Goal: Task Accomplishment & Management: Manage account settings

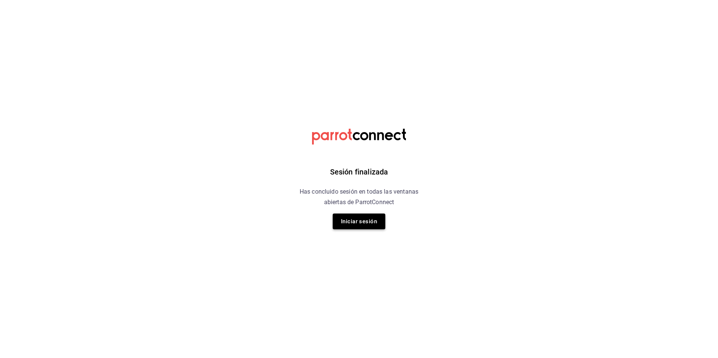
click at [369, 223] on button "Iniciar sesión" at bounding box center [359, 222] width 53 height 16
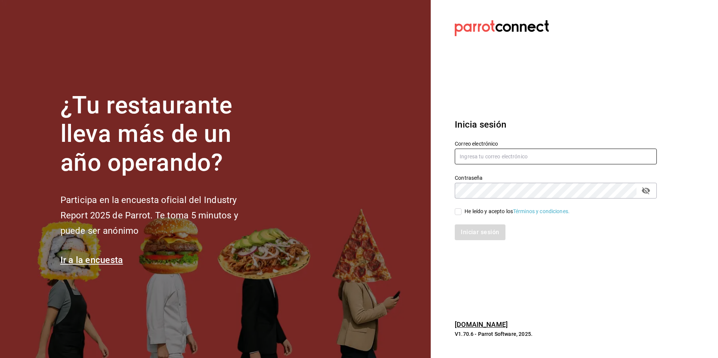
type input "multiuser@comercializadora.com"
click at [485, 211] on div "He leído y acepto los Términos y condiciones." at bounding box center [516, 212] width 105 height 8
click at [461, 211] on input "He leído y acepto los Términos y condiciones." at bounding box center [457, 211] width 7 height 7
checkbox input "true"
click at [480, 230] on button "Iniciar sesión" at bounding box center [479, 232] width 51 height 16
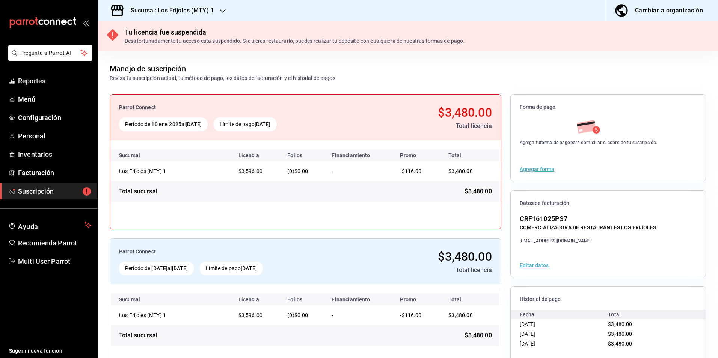
click at [204, 11] on h3 "Sucursal: Los Frijoles (MTY) 1" at bounding box center [169, 10] width 89 height 9
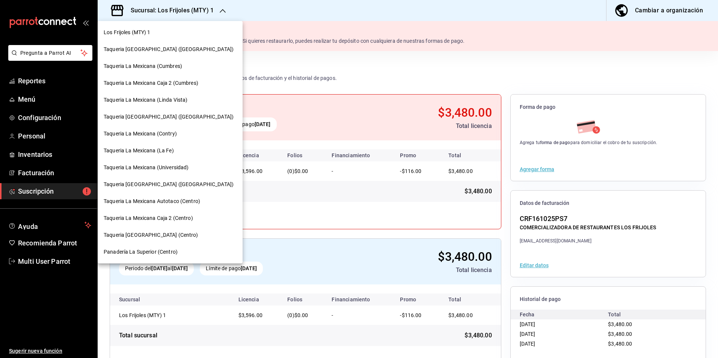
click at [167, 53] on div "Taqueria [GEOGRAPHIC_DATA] ([GEOGRAPHIC_DATA])" at bounding box center [170, 49] width 145 height 17
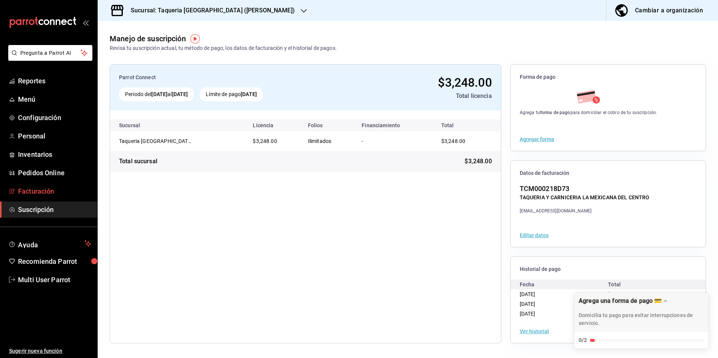
click at [57, 193] on span "Facturación" at bounding box center [54, 191] width 73 height 10
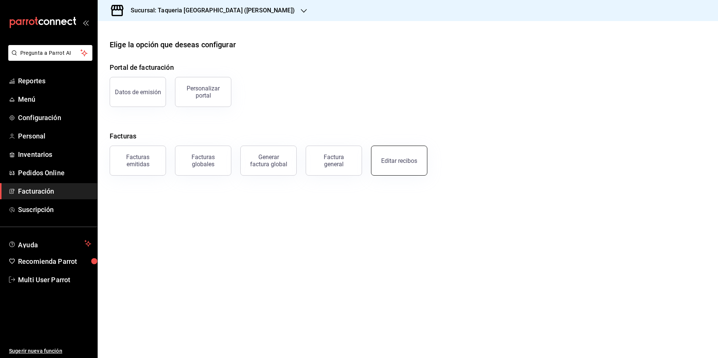
click at [384, 162] on div "Editar recibos" at bounding box center [399, 160] width 36 height 7
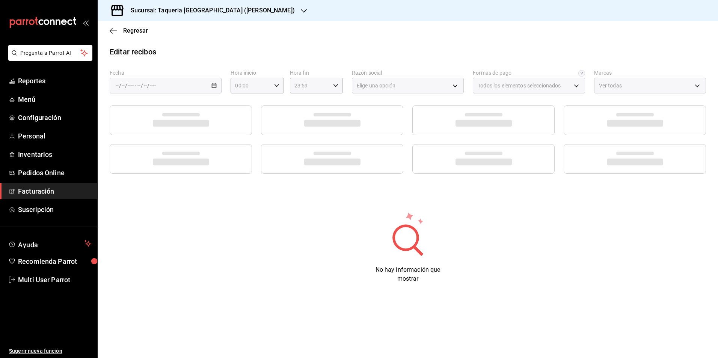
type input "7437ec86-3498-450a-b0f5-5c40c3d95f63"
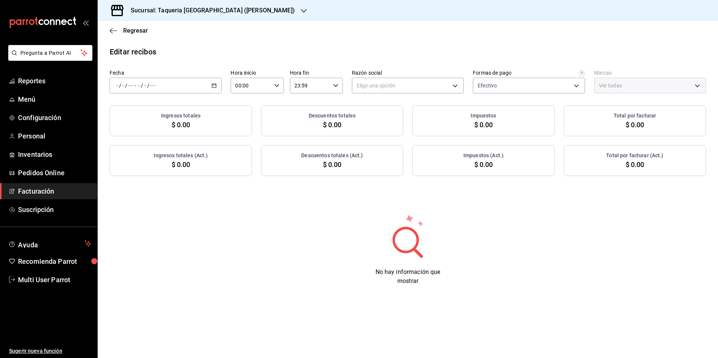
click at [180, 80] on div "/ / - / /" at bounding box center [166, 86] width 112 height 16
click at [163, 184] on li "Año actual" at bounding box center [145, 175] width 70 height 17
click at [207, 86] on div "2025-01-01 1 / 1 / 2025 - 2025-09-19 19 / 9 / 2025" at bounding box center [166, 86] width 112 height 16
click at [172, 197] on li "Rango de fechas" at bounding box center [145, 192] width 70 height 17
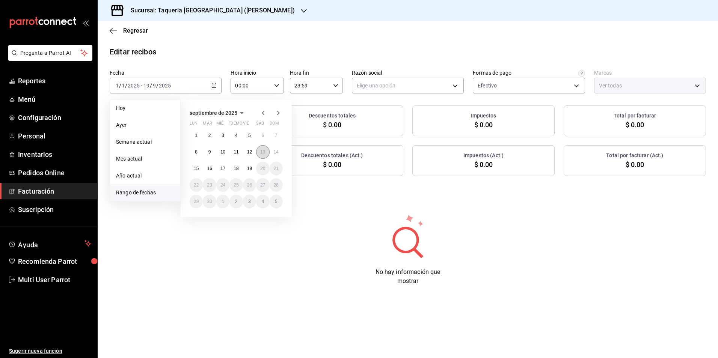
click at [260, 156] on button "13" at bounding box center [262, 152] width 13 height 14
click at [206, 168] on button "16" at bounding box center [209, 169] width 13 height 14
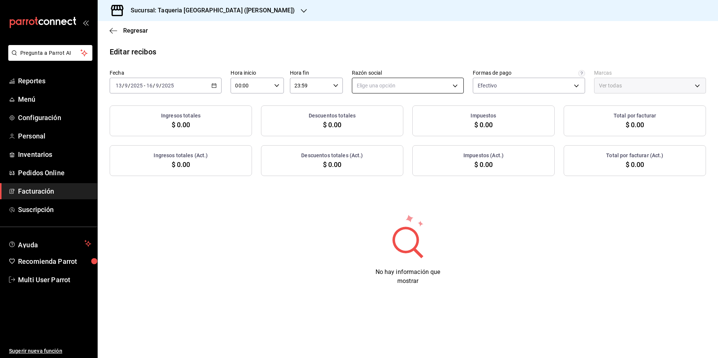
click at [408, 86] on body "Pregunta a Parrot AI Reportes Menú Configuración Personal Inventarios Pedidos O…" at bounding box center [359, 179] width 718 height 358
click at [402, 128] on li "TAQUERIA Y CARNICERIA LA MEXICANA DEL CENTRO" at bounding box center [420, 124] width 136 height 14
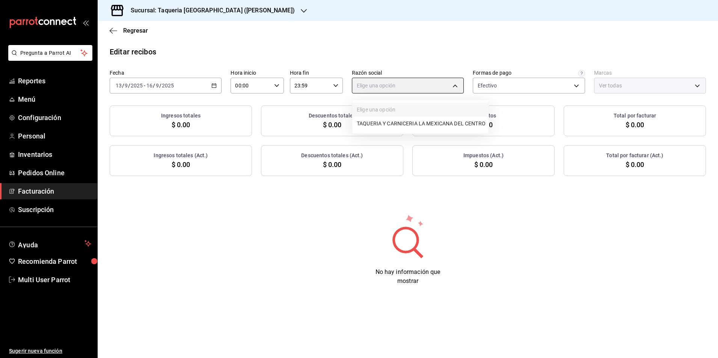
type input "4dff3b27-102c-4cd2-9c7c-5ec2a70a3d33"
type input "73286d80-91db-40b0-87cb-9460f5fb930f"
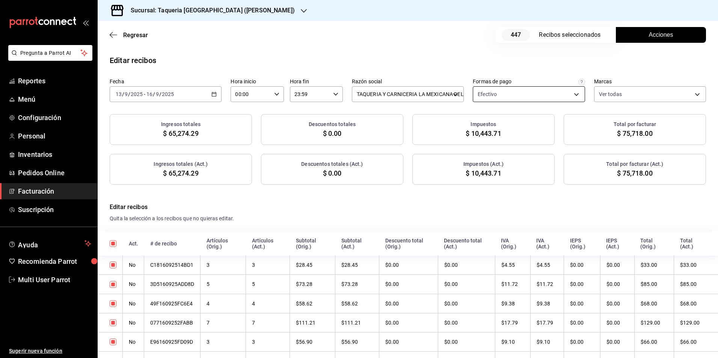
click at [562, 98] on body "Pregunta a Parrot AI Reportes Menú Configuración Personal Inventarios Pedidos O…" at bounding box center [359, 179] width 718 height 358
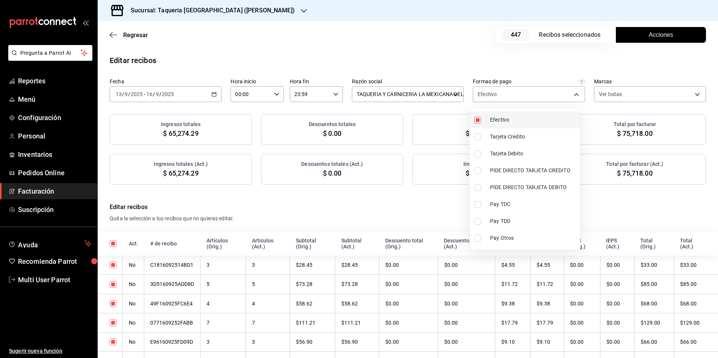
click at [533, 118] on span "Efectivo" at bounding box center [533, 120] width 87 height 8
checkbox input "false"
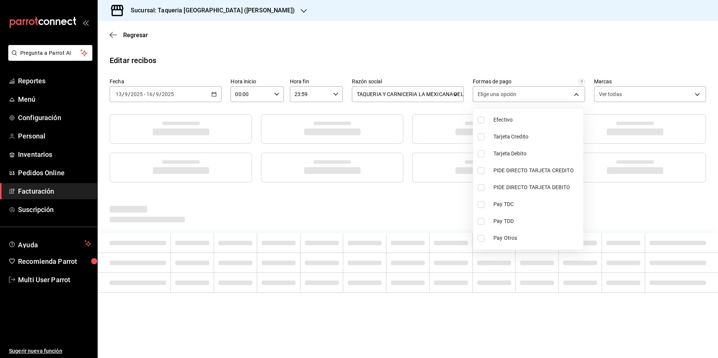
click at [486, 61] on div at bounding box center [359, 179] width 718 height 358
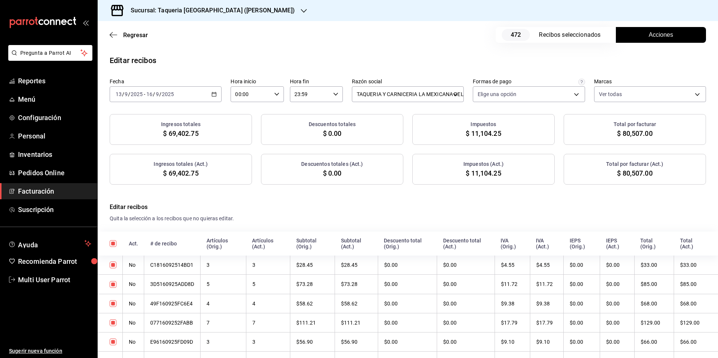
click at [623, 33] on button "Acciones" at bounding box center [660, 35] width 90 height 16
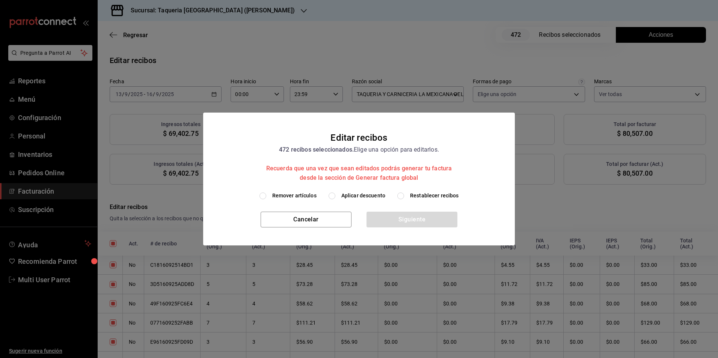
click at [352, 194] on span "Aplicar descuento" at bounding box center [363, 196] width 44 height 8
click at [335, 194] on input "Aplicar descuento" at bounding box center [331, 196] width 7 height 7
radio input "true"
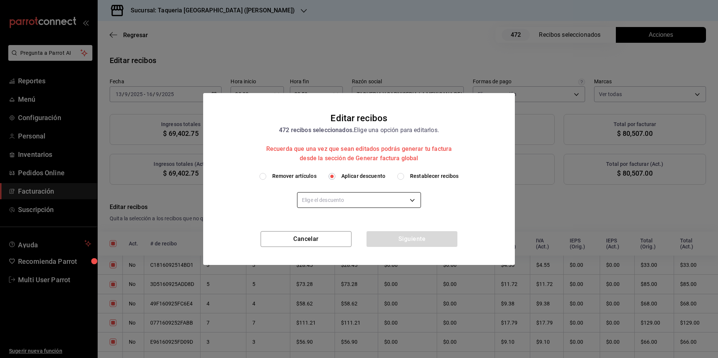
click at [357, 203] on body "Pregunta a Parrot AI Reportes Menú Configuración Personal Inventarios Pedidos O…" at bounding box center [359, 179] width 718 height 358
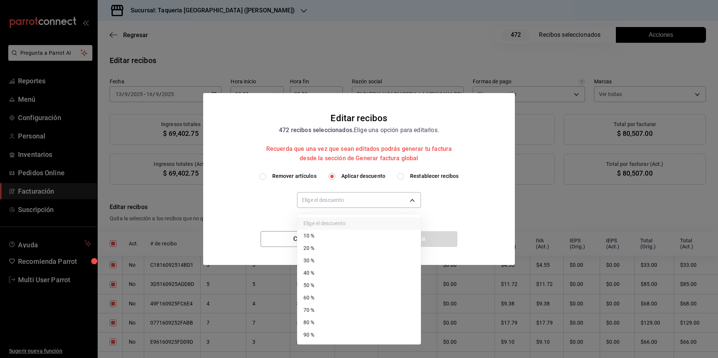
click at [344, 234] on li "10 %" at bounding box center [358, 236] width 123 height 12
type input "10"
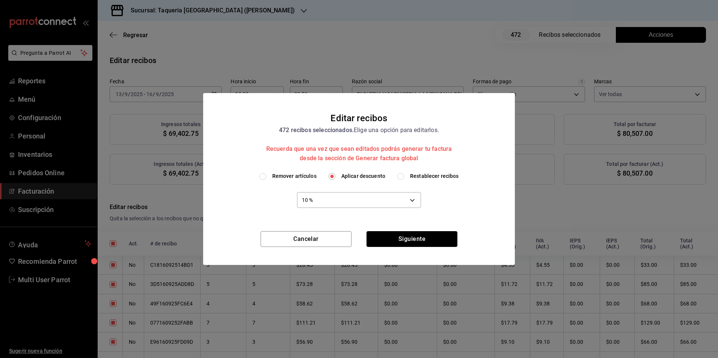
click at [407, 237] on button "Siguiente" at bounding box center [411, 239] width 91 height 16
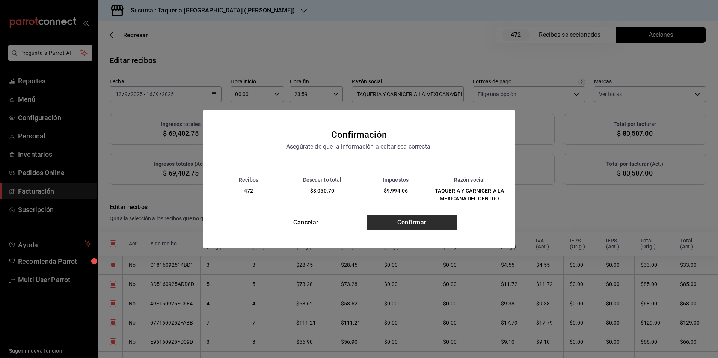
click at [409, 224] on button "Confirmar" at bounding box center [411, 223] width 91 height 16
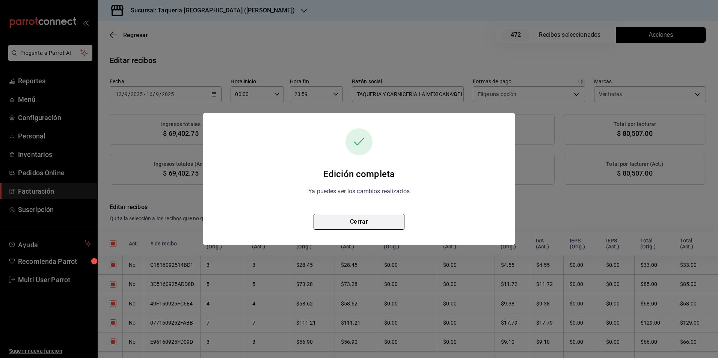
click at [394, 222] on button "Cerrar" at bounding box center [358, 222] width 91 height 16
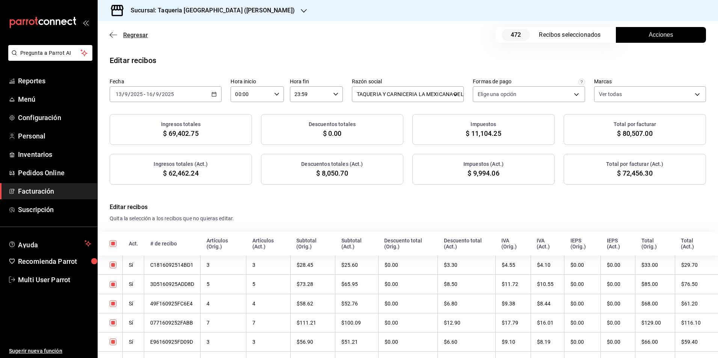
click at [127, 33] on span "Regresar" at bounding box center [135, 35] width 25 height 7
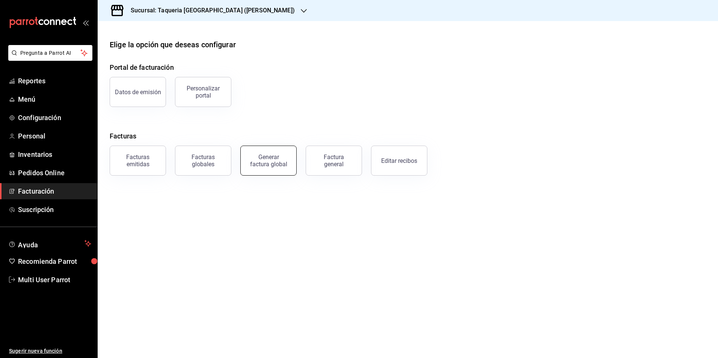
click at [261, 150] on button "Generar factura global" at bounding box center [268, 161] width 56 height 30
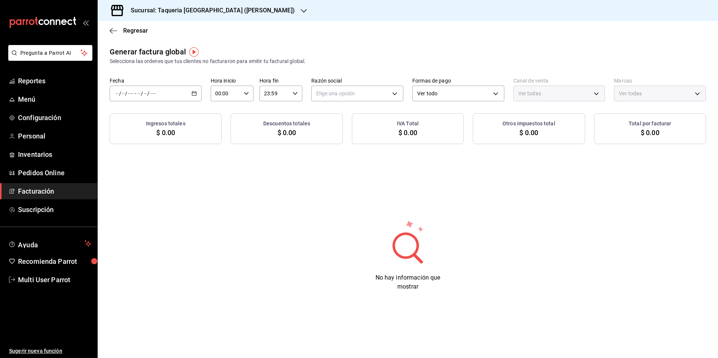
type input "PARROT,UBER_EATS,RAPPI,DIDI_FOOD,ONLINE"
click at [191, 82] on label "Fecha" at bounding box center [156, 80] width 92 height 5
click at [192, 89] on div "/ / - / /" at bounding box center [156, 94] width 92 height 16
click at [155, 118] on span "Rango de fechas" at bounding box center [145, 116] width 58 height 8
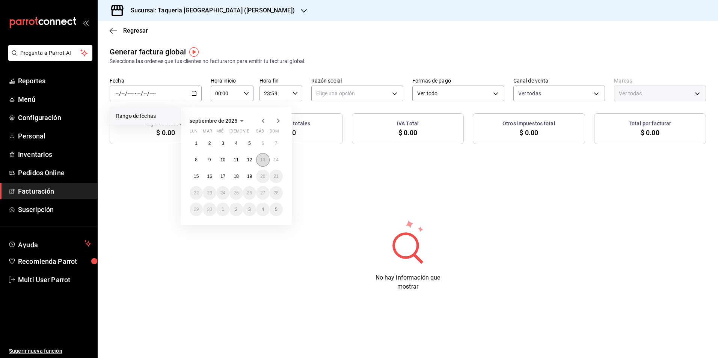
click at [267, 162] on button "13" at bounding box center [262, 160] width 13 height 14
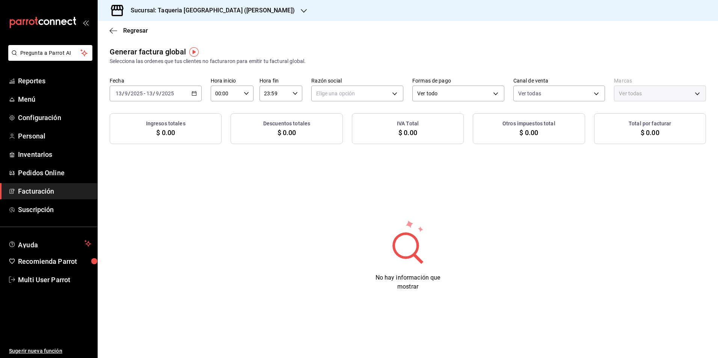
click at [355, 107] on div "Generar factura global Selecciona las ordenes que tus clientes no facturaron pa…" at bounding box center [408, 95] width 620 height 98
click at [354, 96] on body "Pregunta a Parrot AI Reportes Menú Configuración Personal Inventarios Pedidos O…" at bounding box center [359, 179] width 718 height 358
click at [354, 125] on li "TAQUERIA Y CARNICERIA LA MEXICANA DEL CENTRO" at bounding box center [379, 132] width 136 height 14
type input "4dff3b27-102c-4cd2-9c7c-5ec2a70a3d33"
type input "73286d80-91db-40b0-87cb-9460f5fb930f"
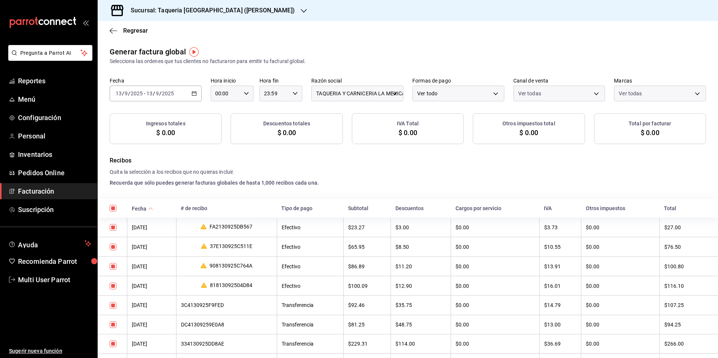
checkbox input "true"
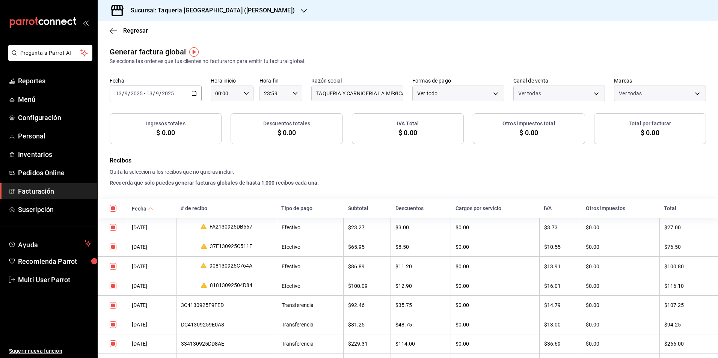
checkbox input "true"
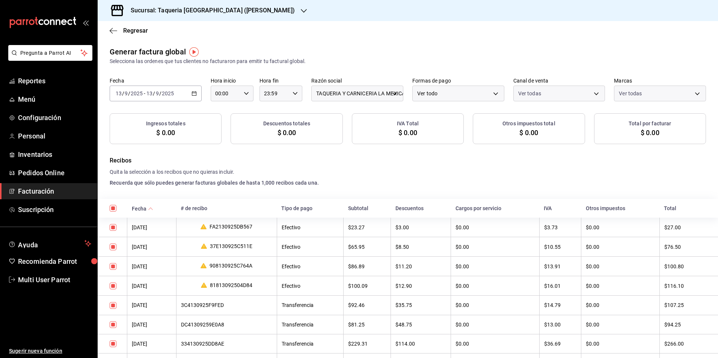
checkbox input "true"
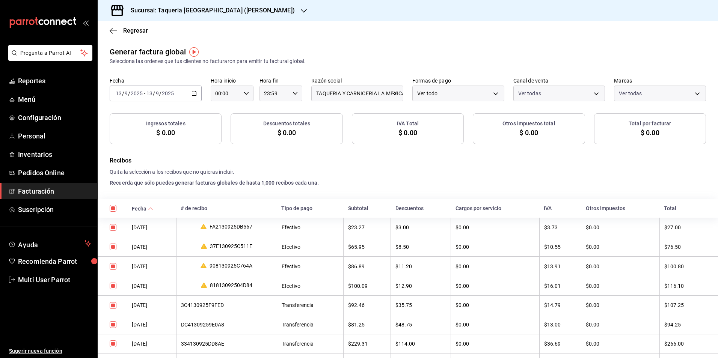
checkbox input "true"
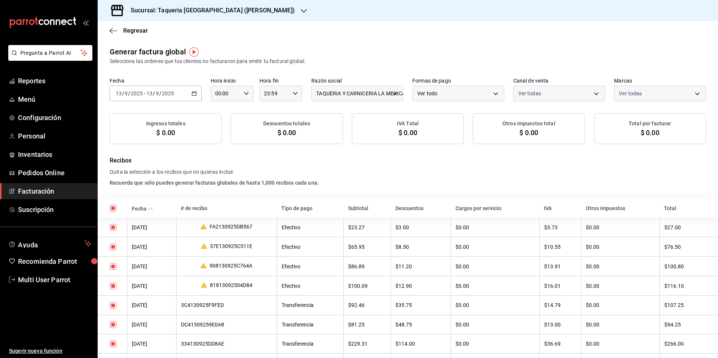
checkbox input "true"
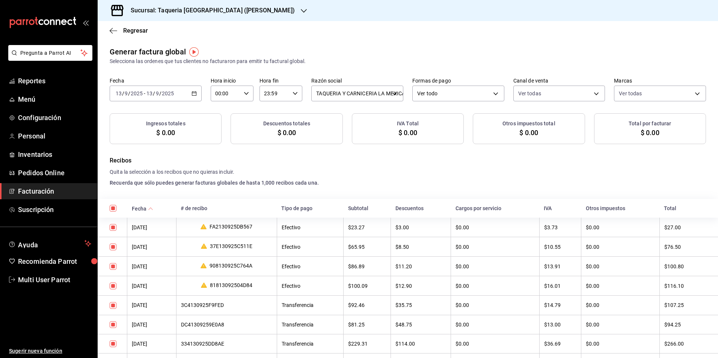
checkbox input "true"
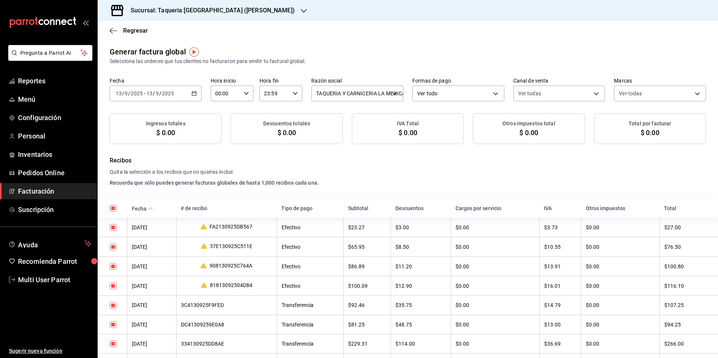
checkbox input "true"
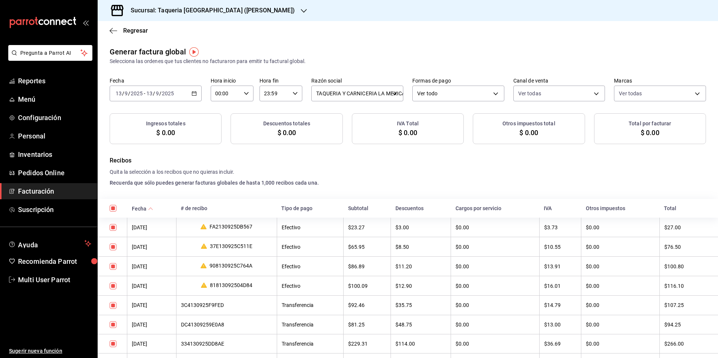
checkbox input "true"
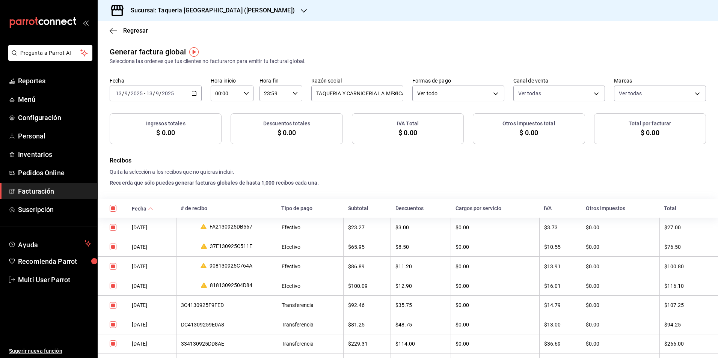
checkbox input "true"
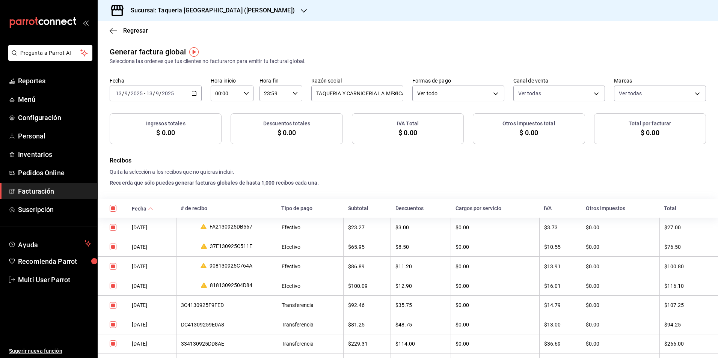
checkbox input "true"
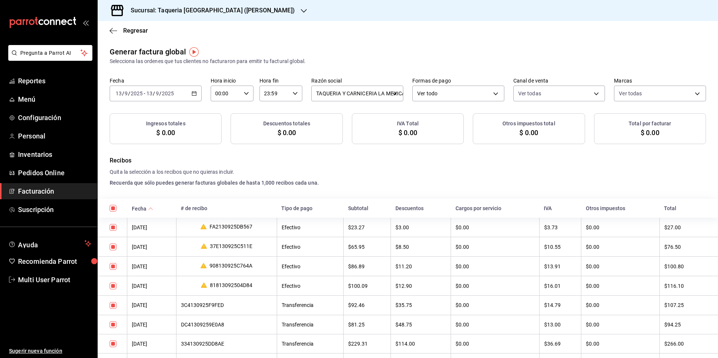
checkbox input "true"
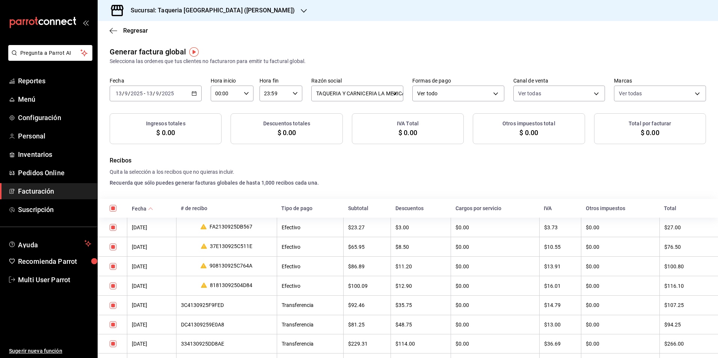
checkbox input "true"
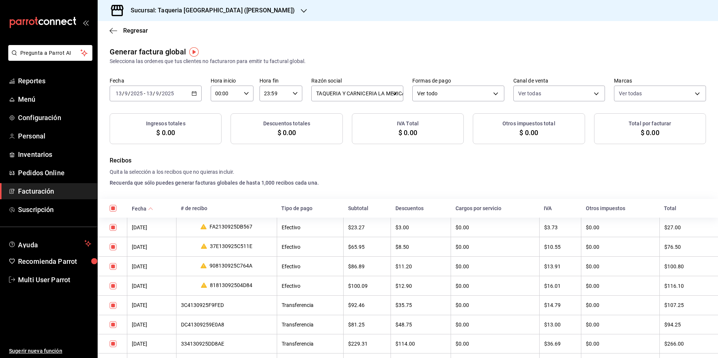
checkbox input "true"
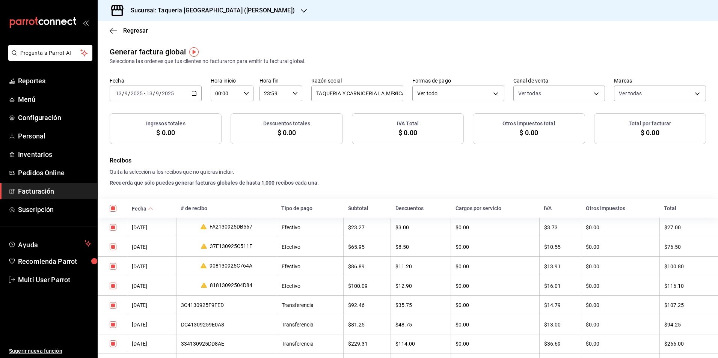
checkbox input "true"
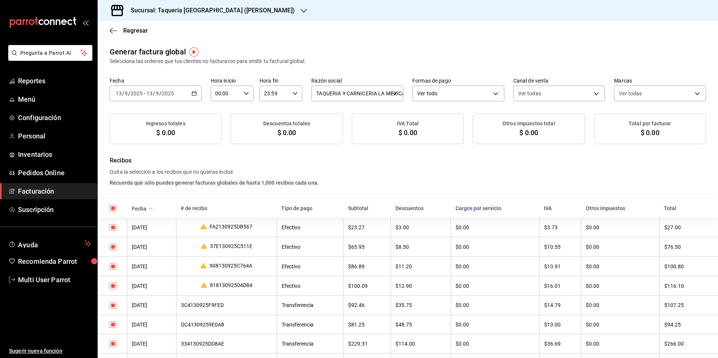
checkbox input "true"
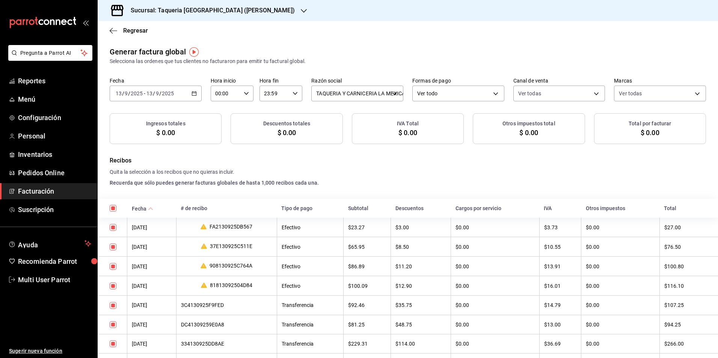
checkbox input "true"
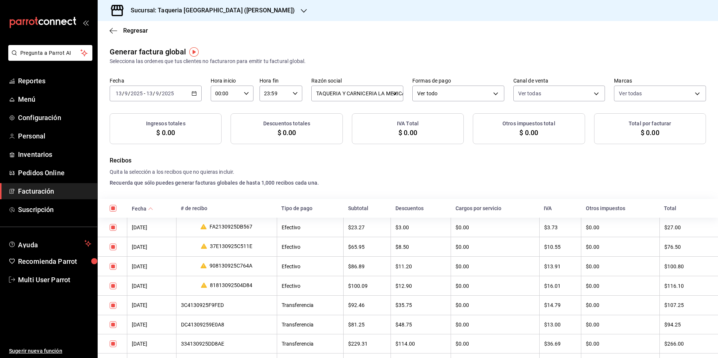
checkbox input "true"
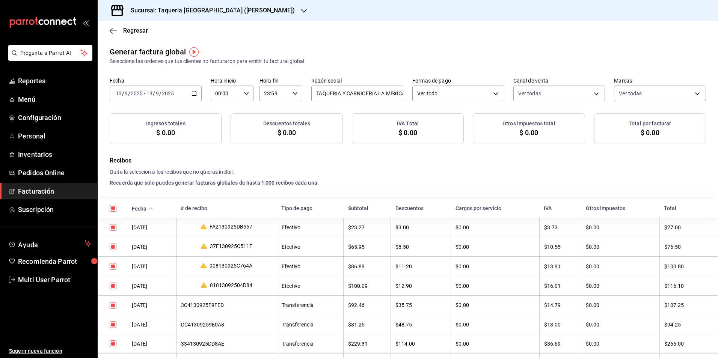
checkbox input "true"
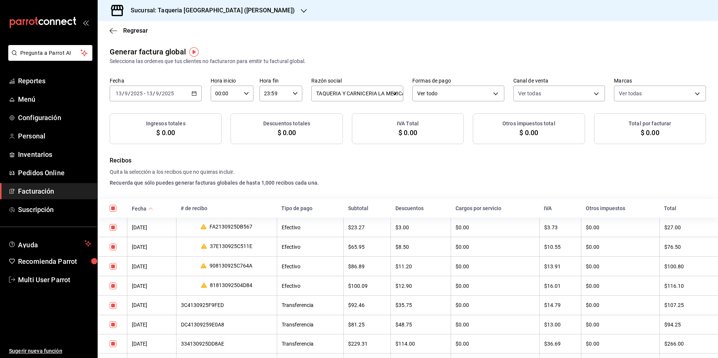
checkbox input "true"
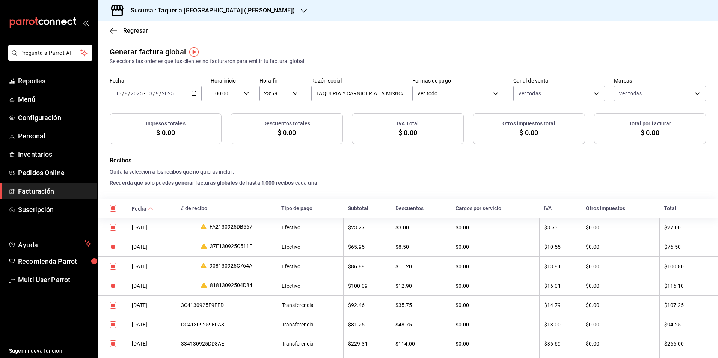
checkbox input "true"
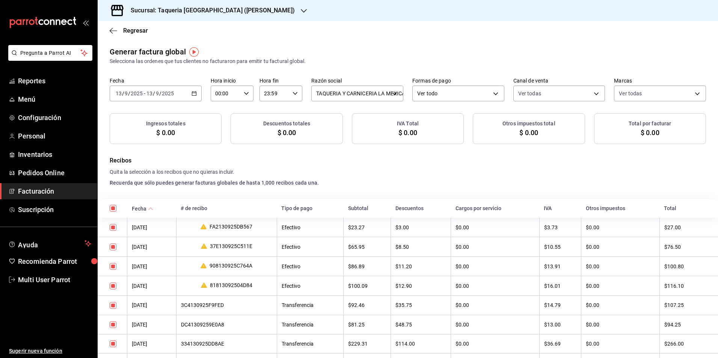
checkbox input "true"
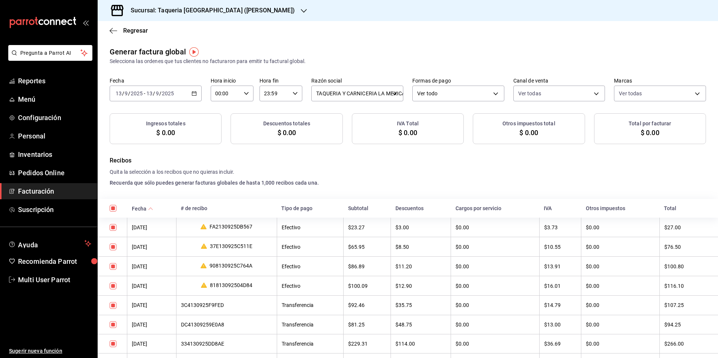
checkbox input "true"
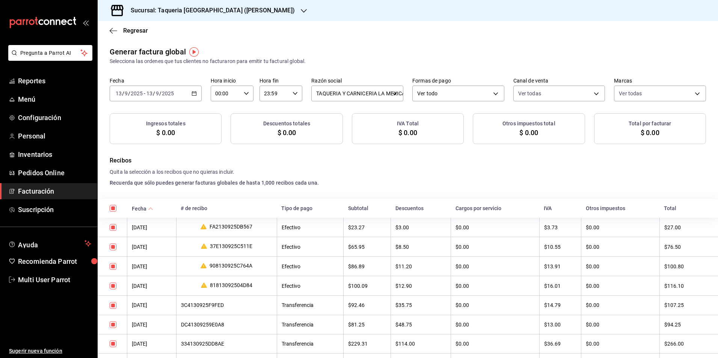
checkbox input "true"
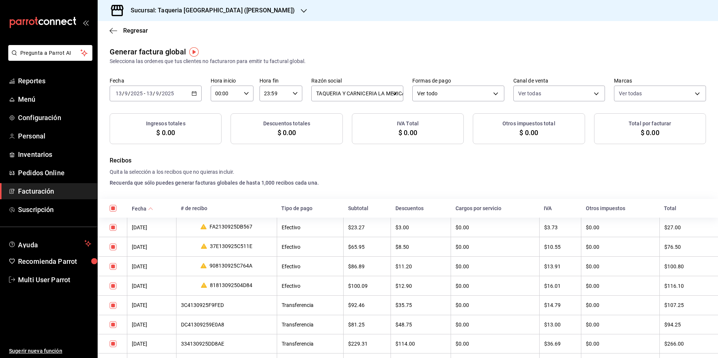
checkbox input "true"
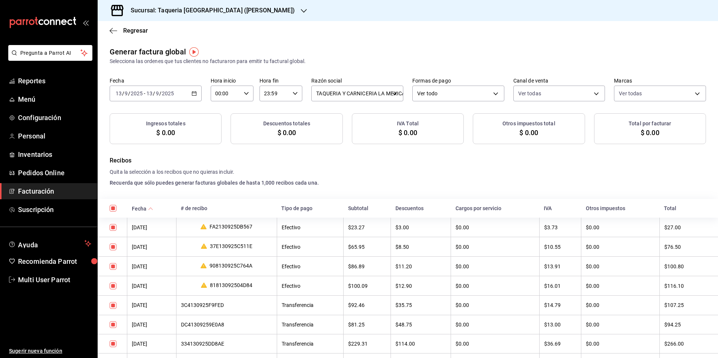
checkbox input "true"
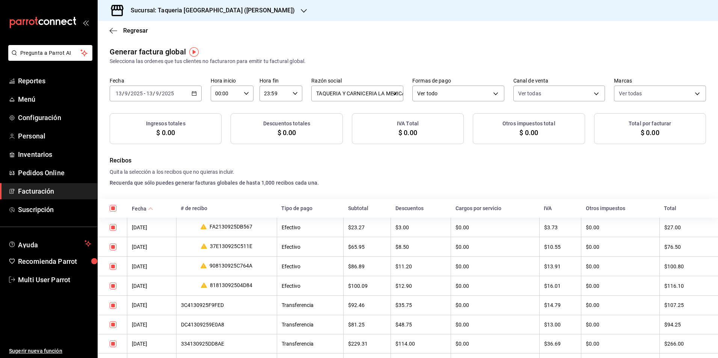
checkbox input "true"
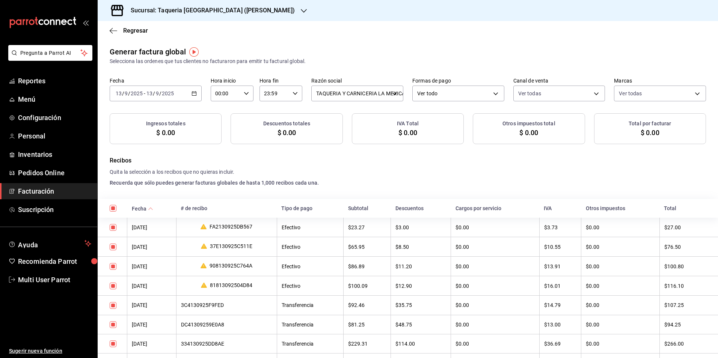
checkbox input "true"
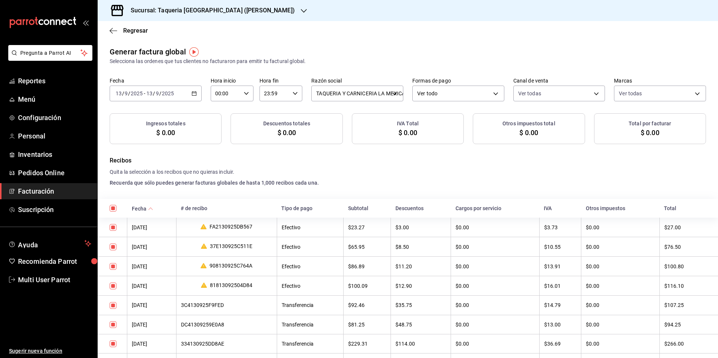
checkbox input "true"
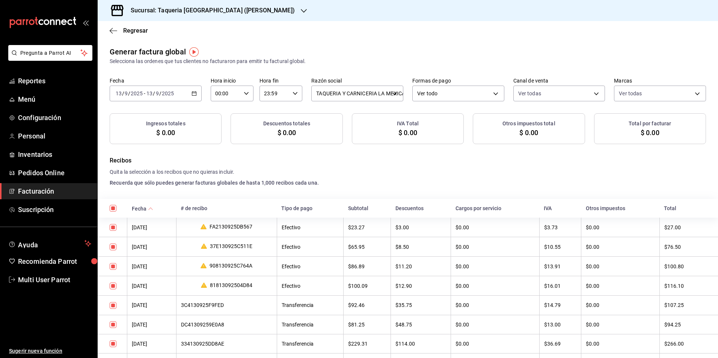
checkbox input "true"
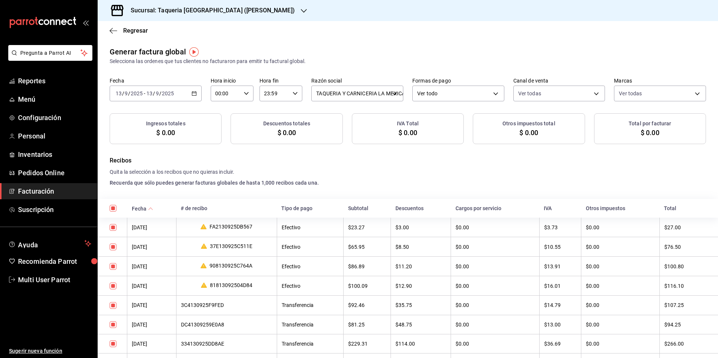
checkbox input "true"
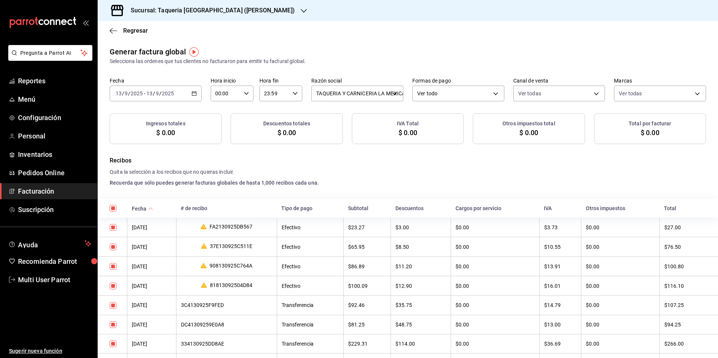
checkbox input "true"
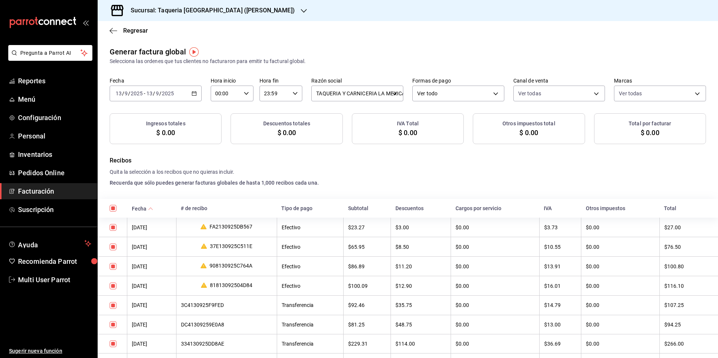
checkbox input "true"
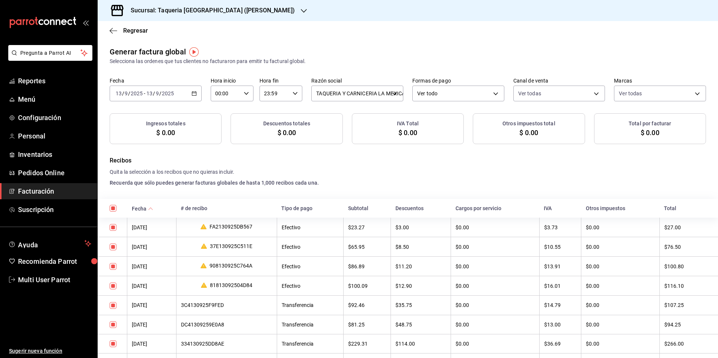
checkbox input "true"
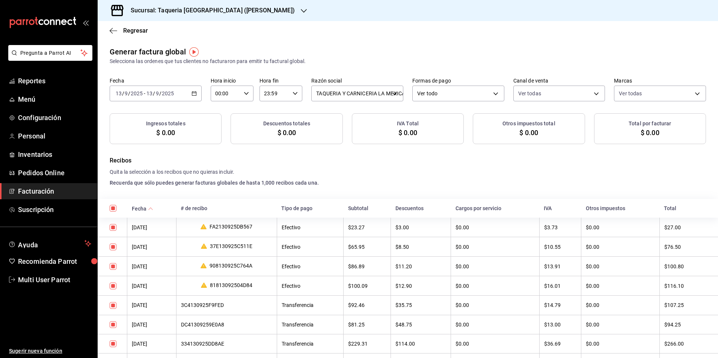
checkbox input "true"
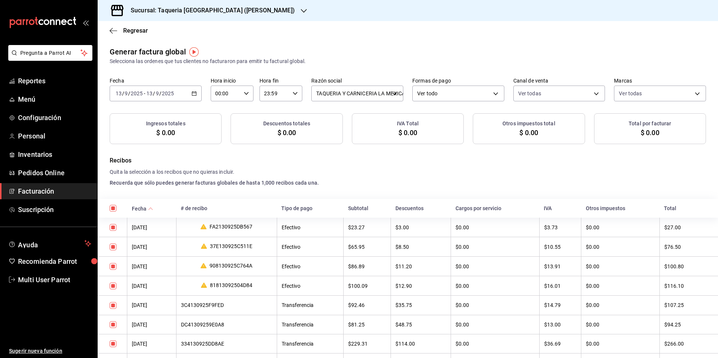
checkbox input "true"
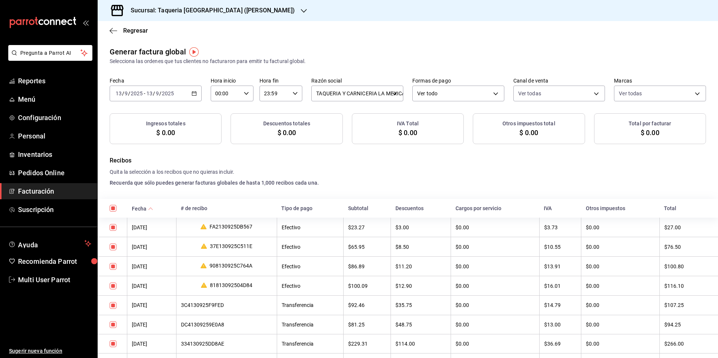
checkbox input "true"
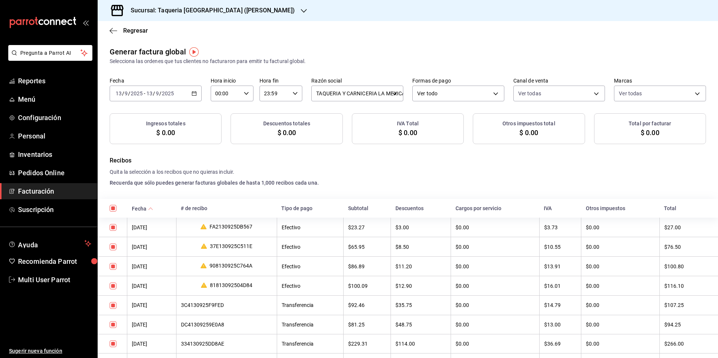
checkbox input "true"
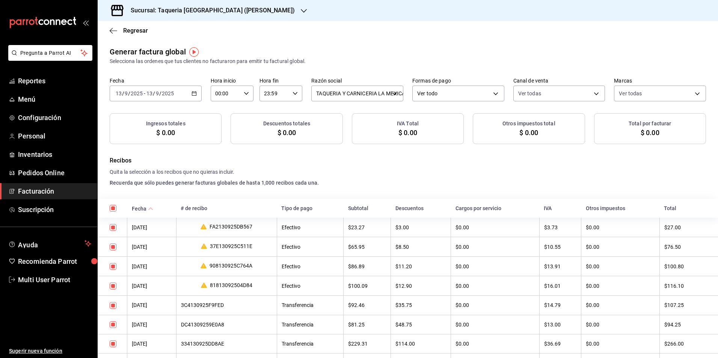
checkbox input "true"
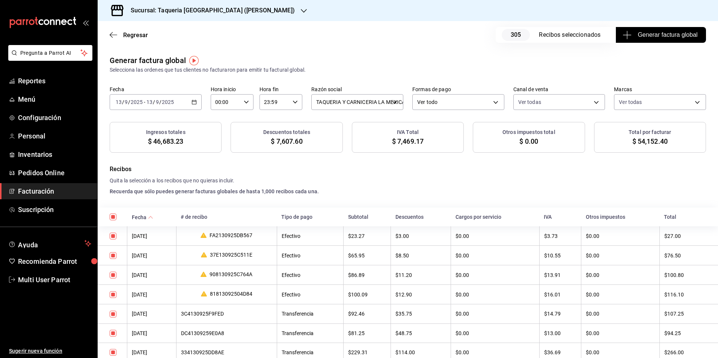
click at [668, 38] on span "Generar factura global" at bounding box center [660, 34] width 73 height 9
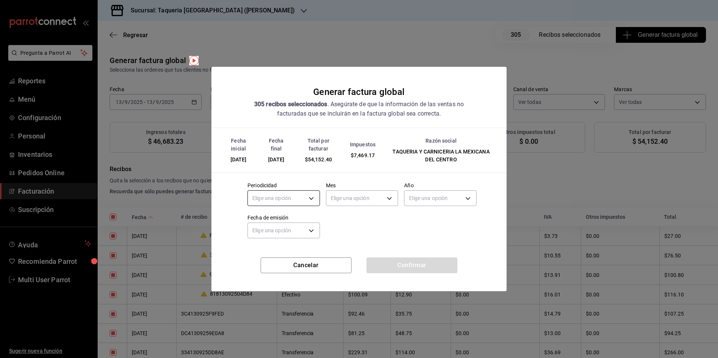
click at [299, 197] on body "Pregunta a Parrot AI Reportes Menú Configuración Personal Inventarios Pedidos O…" at bounding box center [359, 179] width 718 height 358
click at [290, 221] on li "Diario" at bounding box center [284, 221] width 72 height 12
click at [366, 200] on body "Pregunta a Parrot AI Reportes Menú Configuración Personal Inventarios Pedidos O…" at bounding box center [359, 179] width 718 height 358
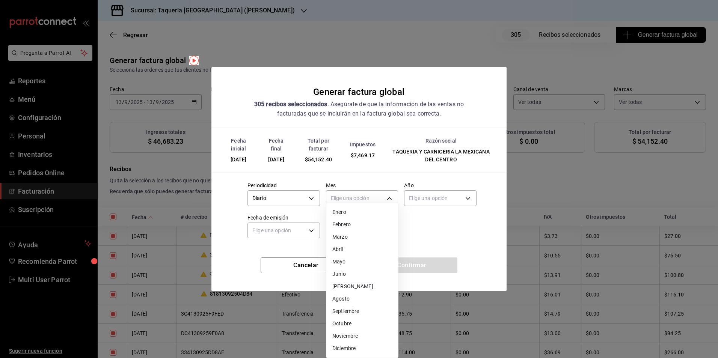
click at [366, 314] on li "Septiembre" at bounding box center [362, 311] width 72 height 12
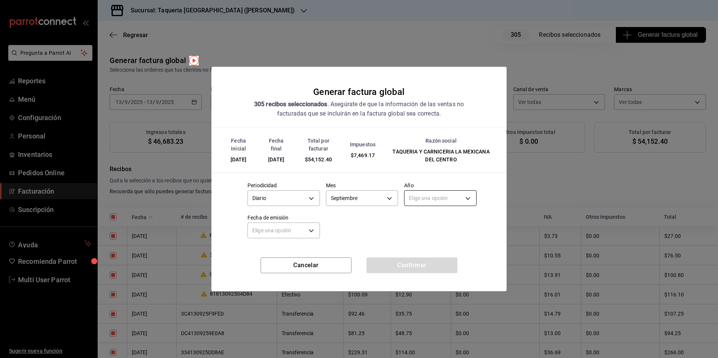
click at [438, 193] on body "Pregunta a Parrot AI Reportes Menú Configuración Personal Inventarios Pedidos O…" at bounding box center [359, 179] width 718 height 358
click at [439, 218] on li "2025" at bounding box center [440, 221] width 72 height 12
click at [310, 234] on body "Pregunta a Parrot AI Reportes Menú Configuración Personal Inventarios Pedidos O…" at bounding box center [359, 179] width 718 height 358
click at [301, 254] on li "Hoy" at bounding box center [284, 254] width 72 height 12
click at [436, 264] on button "Confirmar" at bounding box center [411, 265] width 91 height 16
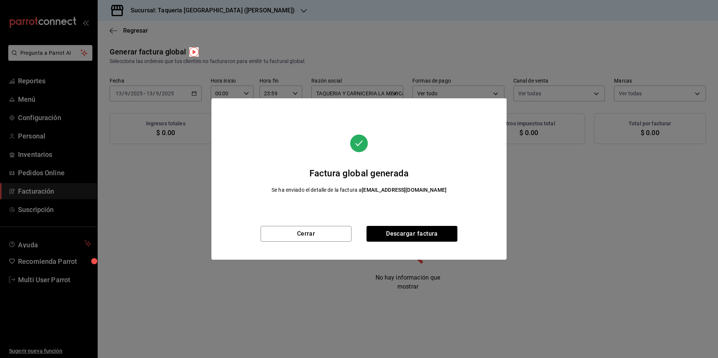
click at [321, 242] on div "Cerrar Descargar factura" at bounding box center [358, 243] width 295 height 34
click at [319, 234] on button "Cerrar" at bounding box center [305, 234] width 91 height 16
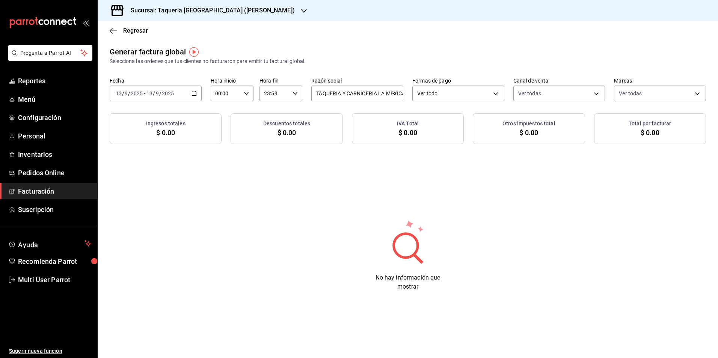
click at [162, 86] on div "[DATE] [DATE] - [DATE] [DATE]" at bounding box center [156, 94] width 92 height 16
click at [174, 96] on div "[DATE] [DATE]" at bounding box center [159, 93] width 29 height 6
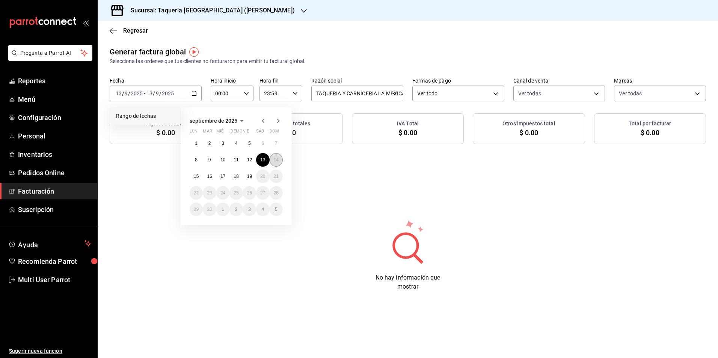
click at [280, 158] on button "14" at bounding box center [275, 160] width 13 height 14
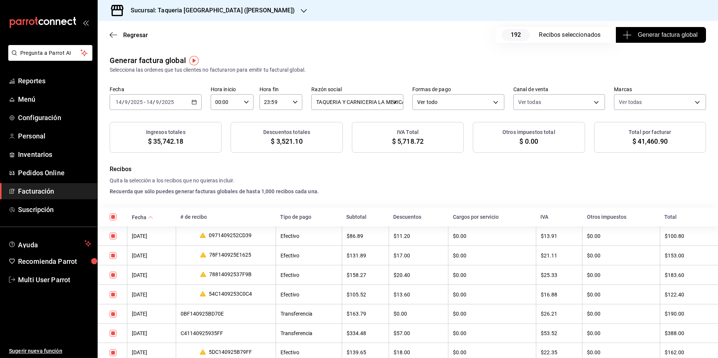
click at [654, 36] on span "Generar factura global" at bounding box center [660, 34] width 73 height 9
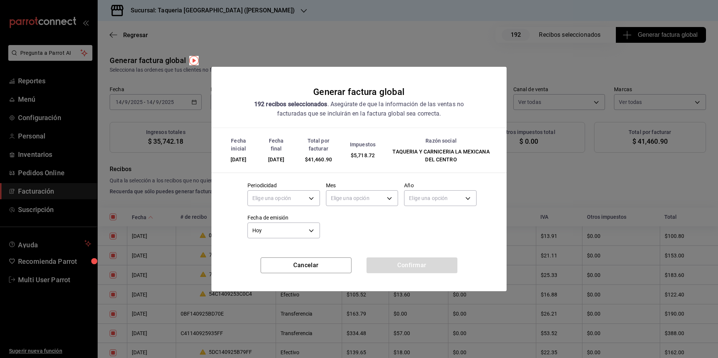
click at [318, 185] on label "Periodicidad" at bounding box center [283, 184] width 72 height 5
click at [315, 191] on body "Pregunta a Parrot AI Reportes Menú Configuración Personal Inventarios Pedidos O…" at bounding box center [359, 179] width 718 height 358
click at [292, 216] on li "Diario" at bounding box center [284, 221] width 72 height 12
click at [367, 198] on body "Pregunta a Parrot AI Reportes Menú Configuración Personal Inventarios Pedidos O…" at bounding box center [359, 179] width 718 height 358
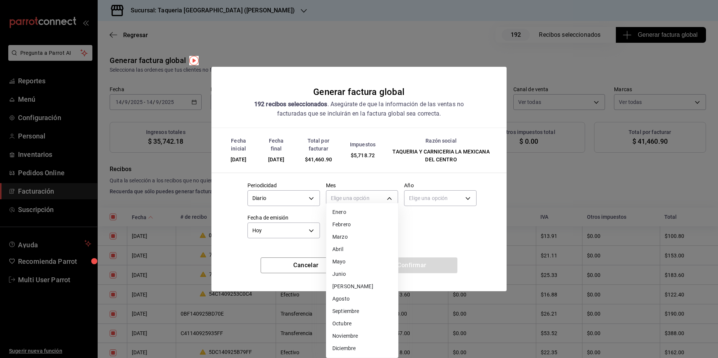
click at [351, 308] on li "Septiembre" at bounding box center [362, 311] width 72 height 12
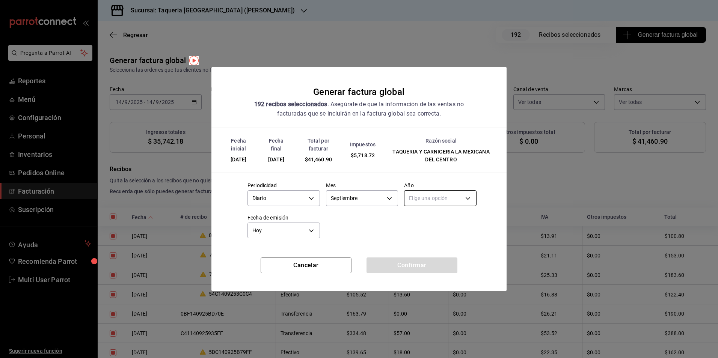
click at [460, 200] on body "Pregunta a Parrot AI Reportes Menú Configuración Personal Inventarios Pedidos O…" at bounding box center [359, 179] width 718 height 358
click at [439, 220] on li "2025" at bounding box center [440, 221] width 72 height 12
click at [417, 261] on button "Confirmar" at bounding box center [411, 265] width 91 height 16
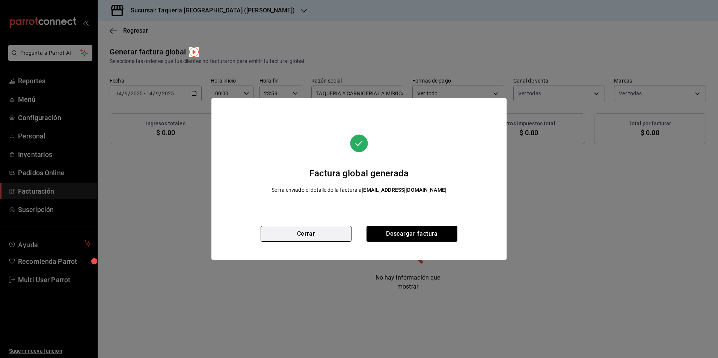
click at [343, 230] on button "Cerrar" at bounding box center [305, 234] width 91 height 16
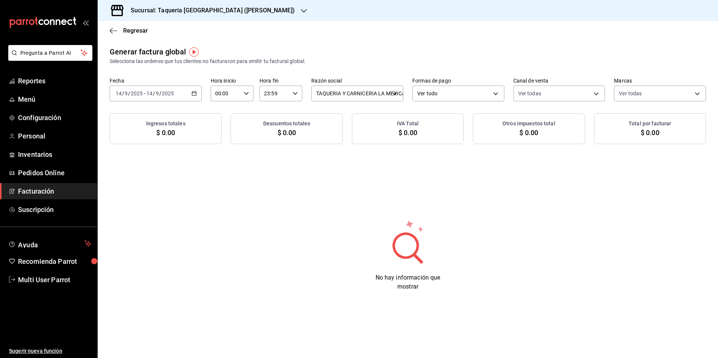
click at [201, 24] on div "Regresar" at bounding box center [408, 30] width 620 height 19
click at [203, 16] on div "Sucursal: Taqueria La Mexicana (Valle)" at bounding box center [207, 10] width 206 height 21
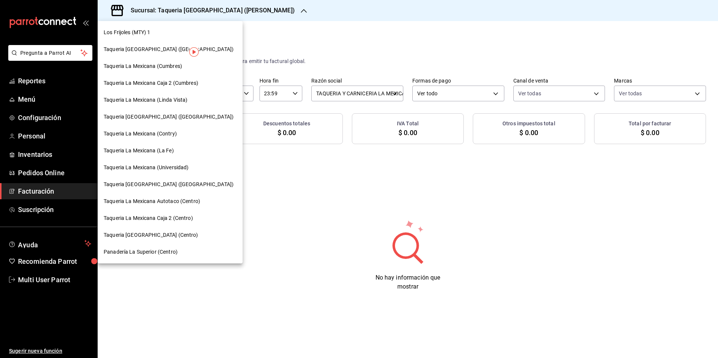
click at [173, 170] on span "Taqueria La Mexicana (Universidad)" at bounding box center [146, 168] width 85 height 8
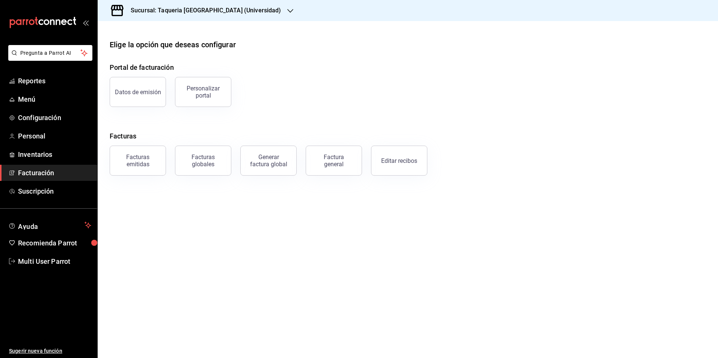
click at [235, 12] on h3 "Sucursal: Taqueria [GEOGRAPHIC_DATA] (Universidad)" at bounding box center [203, 10] width 156 height 9
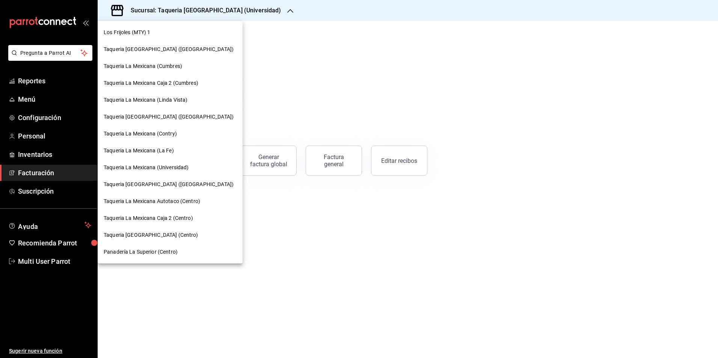
click at [339, 85] on div at bounding box center [359, 179] width 718 height 358
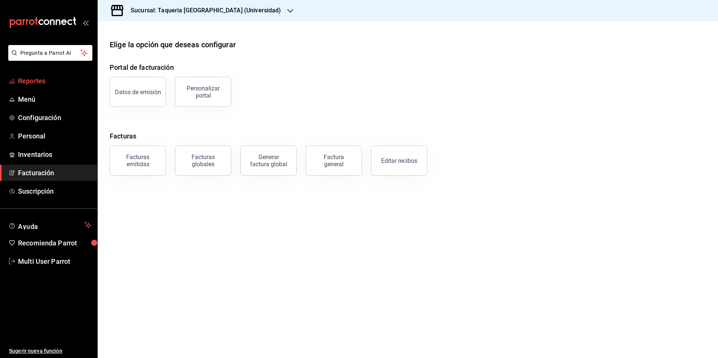
click at [56, 80] on span "Reportes" at bounding box center [54, 81] width 73 height 10
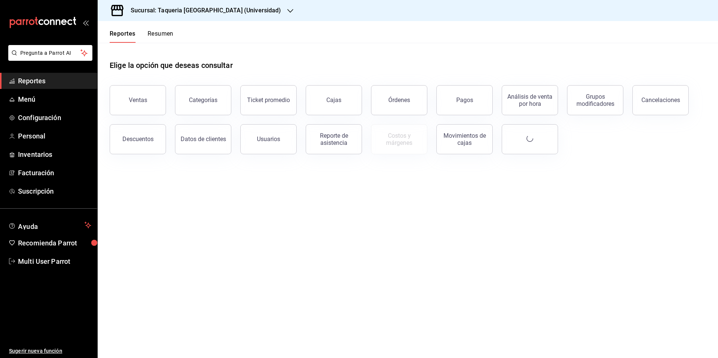
click at [457, 96] on button "Pagos" at bounding box center [464, 100] width 56 height 30
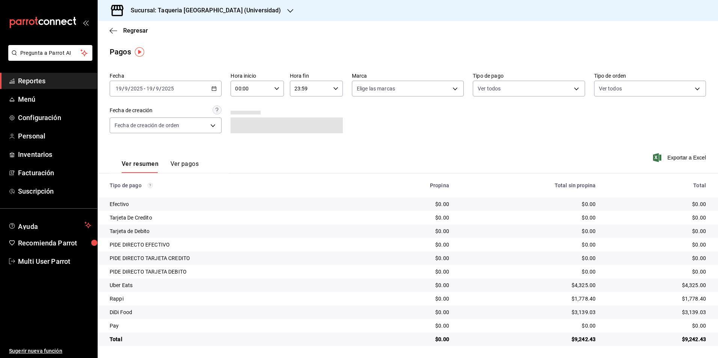
click at [201, 86] on div "2025-09-19 19 / 9 / 2025 - 2025-09-19 19 / 9 / 2025" at bounding box center [166, 89] width 112 height 16
click at [190, 92] on div "2025-09-19 19 / 9 / 2025 - 2025-09-19 19 / 9 / 2025" at bounding box center [166, 89] width 112 height 16
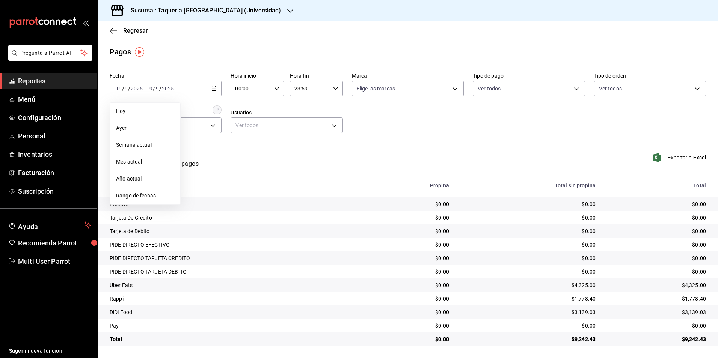
click at [150, 205] on div "Efectivo" at bounding box center [236, 204] width 253 height 8
click at [149, 198] on td "Efectivo" at bounding box center [233, 204] width 271 height 14
click at [196, 81] on div "2025-09-19 19 / 9 / 2025 - 2025-09-19 19 / 9 / 2025" at bounding box center [166, 89] width 112 height 16
click at [147, 193] on span "Rango de fechas" at bounding box center [145, 196] width 58 height 8
click at [198, 131] on div "lun" at bounding box center [196, 127] width 13 height 8
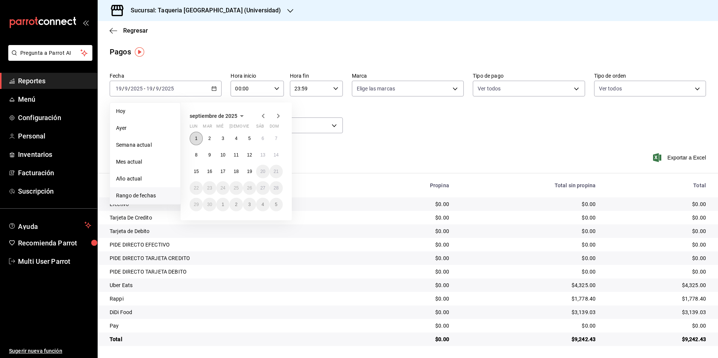
click at [195, 137] on abbr "1" at bounding box center [196, 138] width 3 height 5
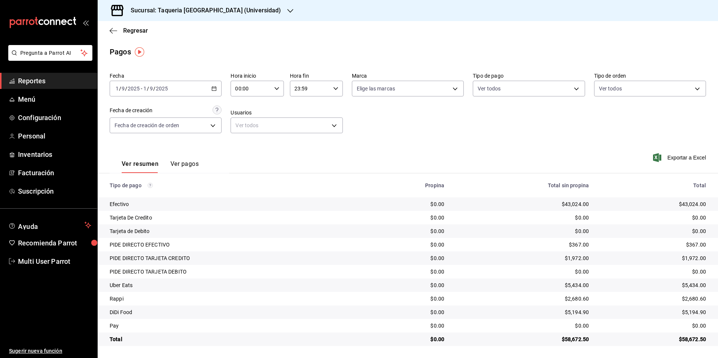
click at [181, 87] on div "[DATE] [DATE] - [DATE] [DATE]" at bounding box center [166, 89] width 112 height 16
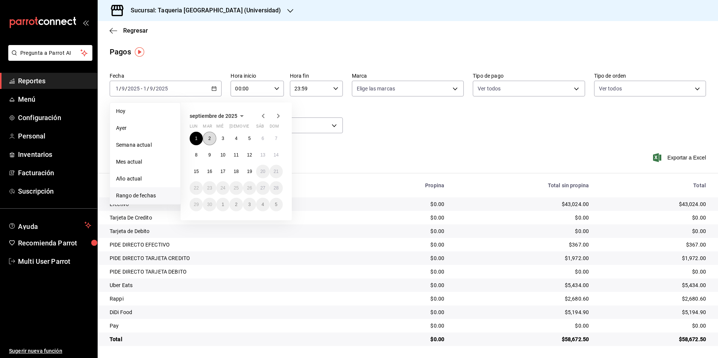
click at [208, 135] on button "2" at bounding box center [209, 139] width 13 height 14
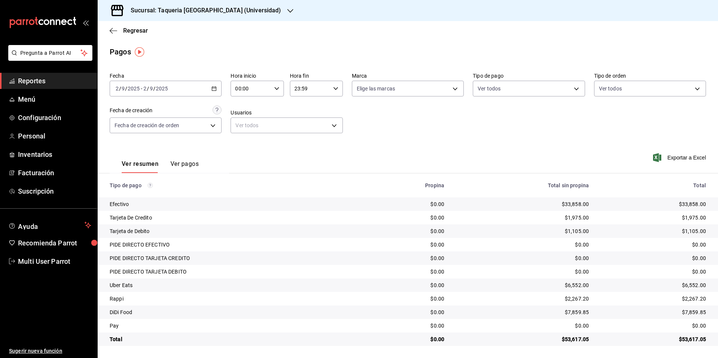
click at [201, 90] on div "[DATE] [DATE] - [DATE] [DATE]" at bounding box center [166, 89] width 112 height 16
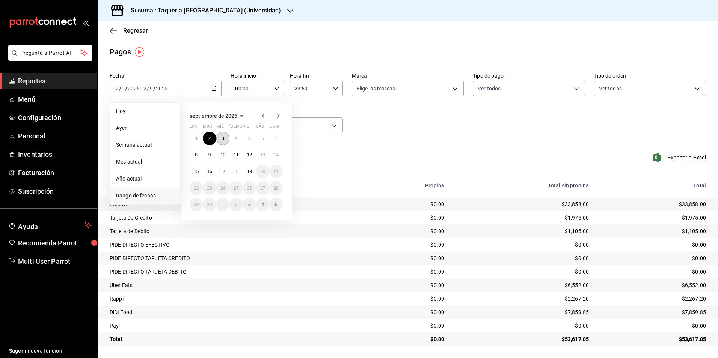
click at [224, 143] on button "3" at bounding box center [222, 139] width 13 height 14
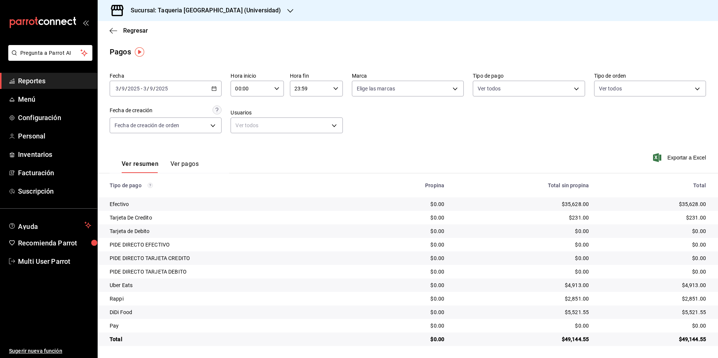
click at [214, 90] on \(Stroke\) "button" at bounding box center [214, 89] width 5 height 4
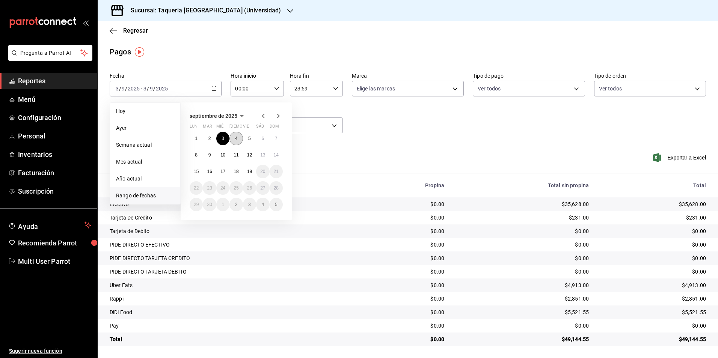
click at [235, 141] on button "4" at bounding box center [235, 139] width 13 height 14
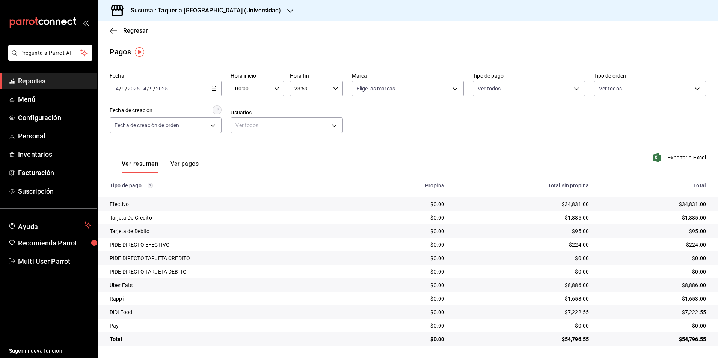
click at [181, 97] on div "Fecha 2025-09-04 4 / 9 / 2025 - 2025-09-04 4 / 9 / 2025 Hora inicio 00:00 Hora …" at bounding box center [408, 105] width 596 height 73
click at [180, 96] on div "2025-09-04 4 / 9 / 2025 - 2025-09-04 4 / 9 / 2025" at bounding box center [166, 89] width 112 height 16
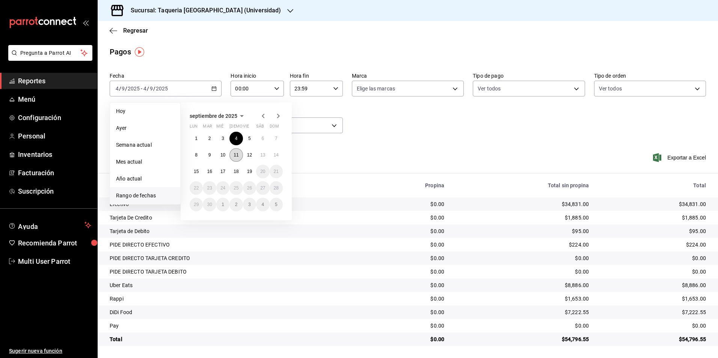
click at [236, 155] on abbr "11" at bounding box center [235, 154] width 5 height 5
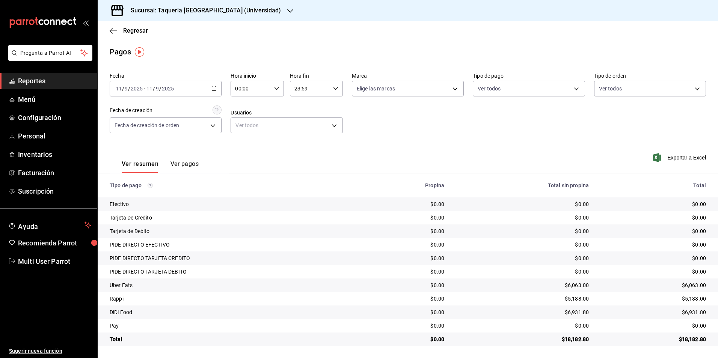
click at [176, 83] on div "2025-09-11 11 / 9 / 2025 - 2025-09-11 11 / 9 / 2025" at bounding box center [166, 89] width 112 height 16
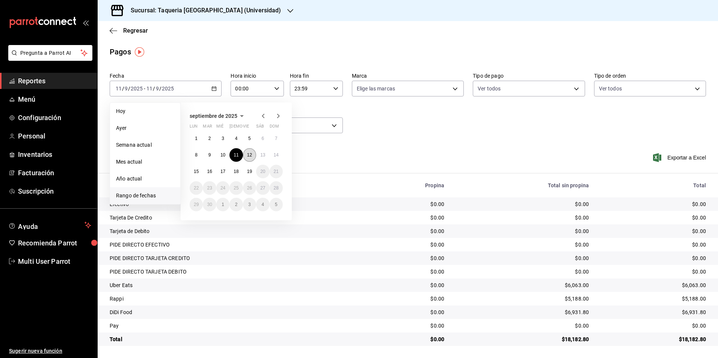
click at [251, 155] on abbr "12" at bounding box center [249, 154] width 5 height 5
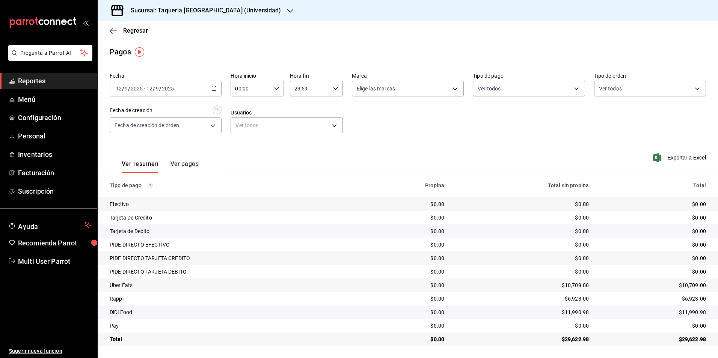
click at [186, 95] on div "[DATE] [DATE] - [DATE] [DATE]" at bounding box center [166, 89] width 112 height 16
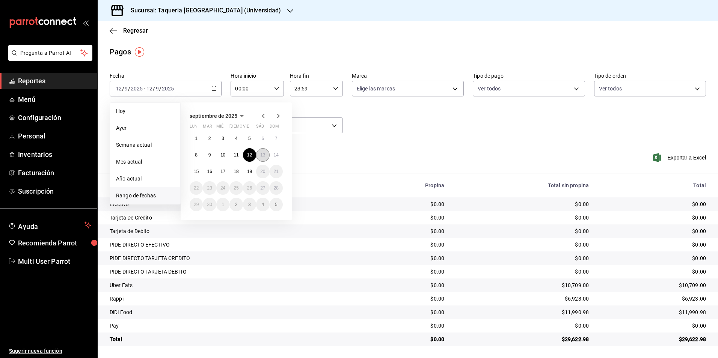
click at [262, 157] on abbr "13" at bounding box center [262, 154] width 5 height 5
click at [262, 157] on div "Ver resumen Ver pagos Exportar a Excel" at bounding box center [408, 162] width 620 height 40
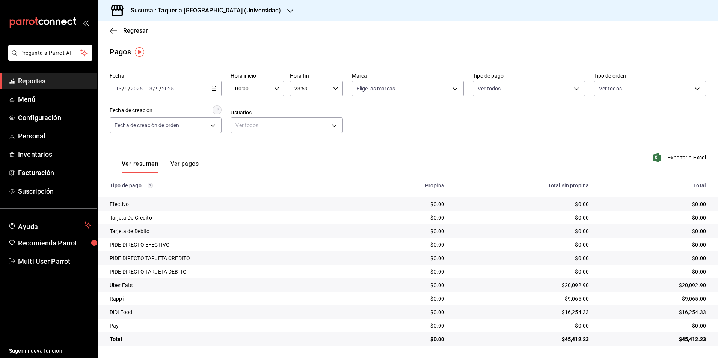
click at [199, 87] on div "[DATE] [DATE] - [DATE] [DATE]" at bounding box center [166, 89] width 112 height 16
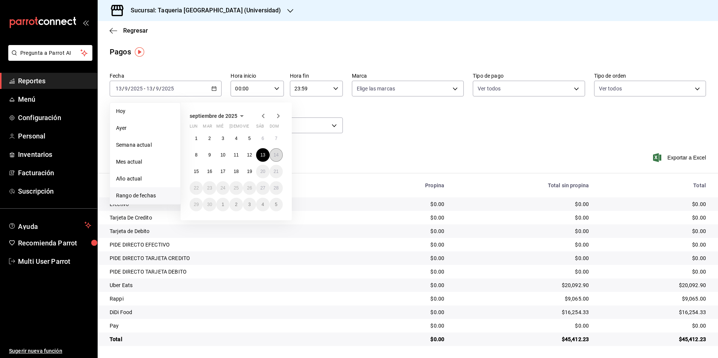
click at [280, 156] on button "14" at bounding box center [275, 155] width 13 height 14
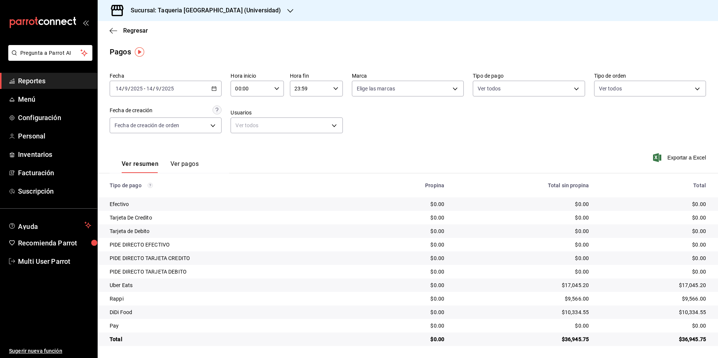
click at [185, 89] on div "[DATE] [DATE] - [DATE] [DATE]" at bounding box center [166, 89] width 112 height 16
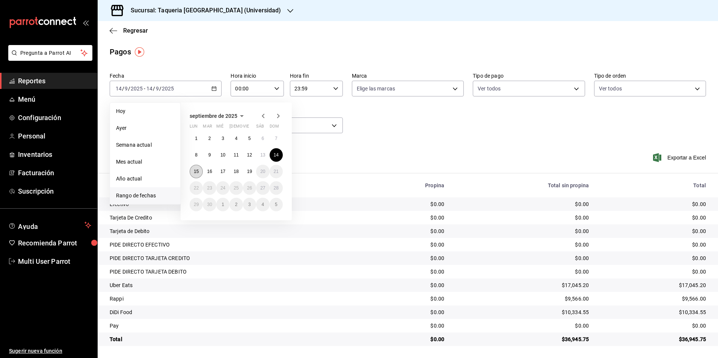
click at [199, 176] on button "15" at bounding box center [196, 172] width 13 height 14
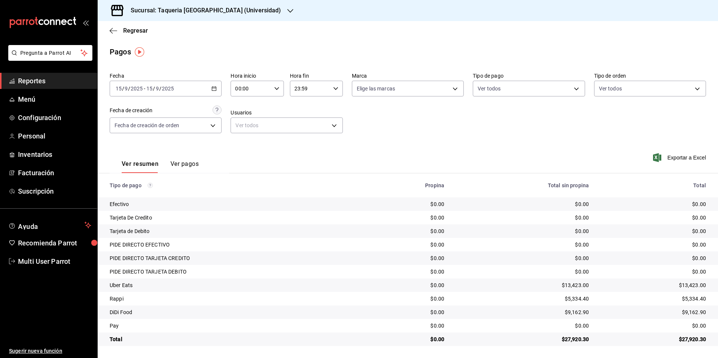
click at [170, 83] on div "[DATE] [DATE] - [DATE] [DATE]" at bounding box center [166, 89] width 112 height 16
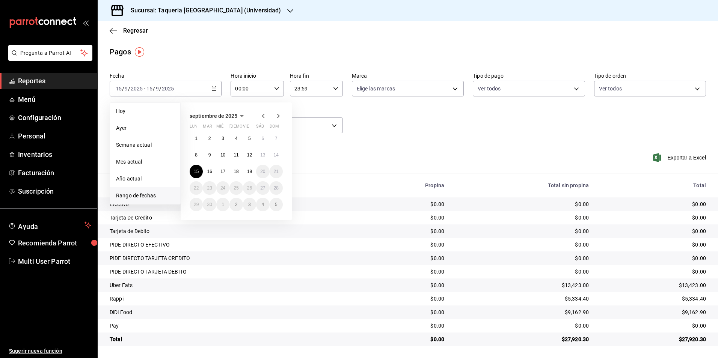
click at [210, 164] on div "1 2 3 4 5 6 7 8 9 10 11 12 13 14 15 16 17 18 19 20 21 22 23 24 25 26 27 28 29 3…" at bounding box center [236, 172] width 93 height 80
click at [211, 167] on button "16" at bounding box center [209, 172] width 13 height 14
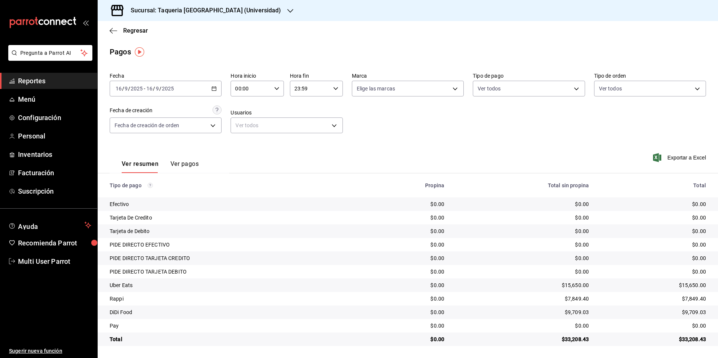
click at [190, 85] on div "2025-09-16 16 / 9 / 2025 - 2025-09-16 16 / 9 / 2025" at bounding box center [166, 89] width 112 height 16
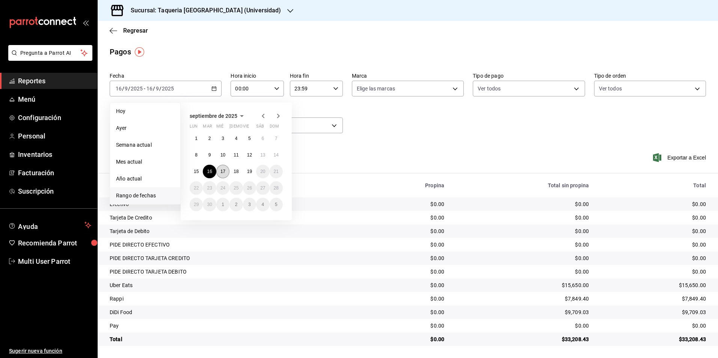
click at [226, 167] on button "17" at bounding box center [222, 172] width 13 height 14
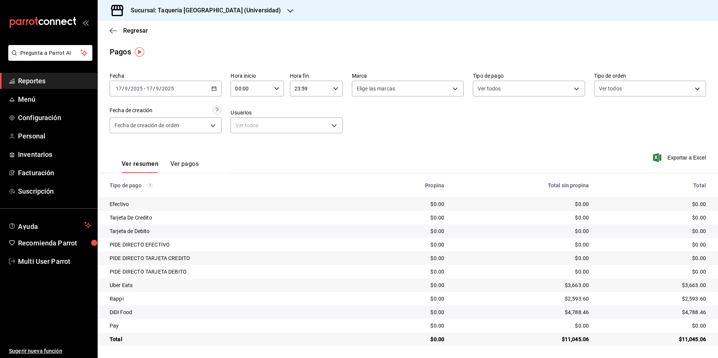
click at [193, 92] on div "2025-09-17 17 / 9 / 2025 - 2025-09-17 17 / 9 / 2025" at bounding box center [166, 89] width 112 height 16
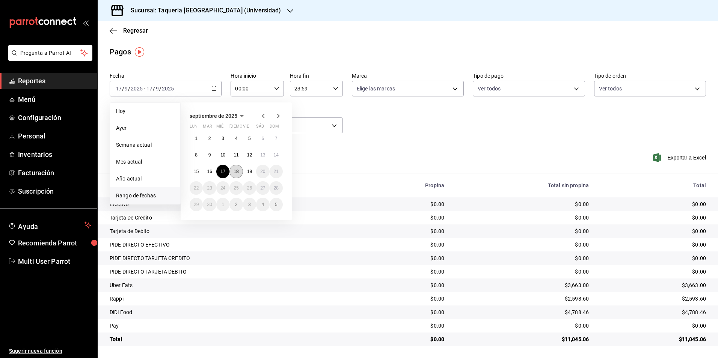
click at [236, 169] on abbr "18" at bounding box center [235, 171] width 5 height 5
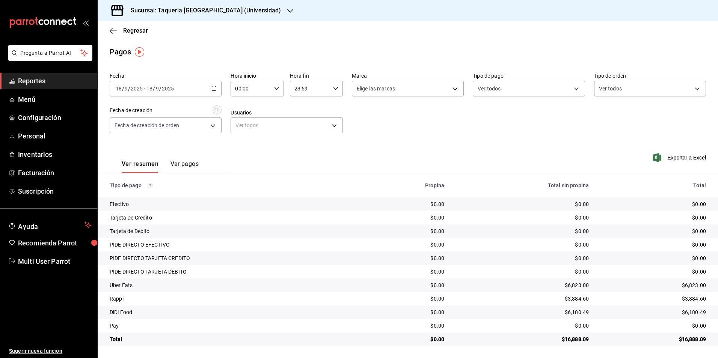
click at [183, 90] on div "2025-09-18 18 / 9 / 2025 - 2025-09-18 18 / 9 / 2025" at bounding box center [166, 89] width 112 height 16
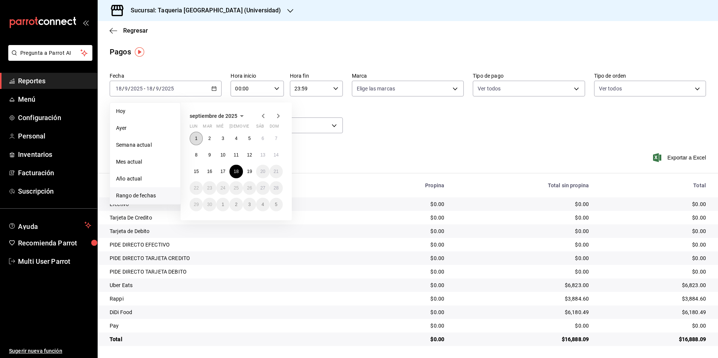
click at [197, 137] on abbr "1" at bounding box center [196, 138] width 3 height 5
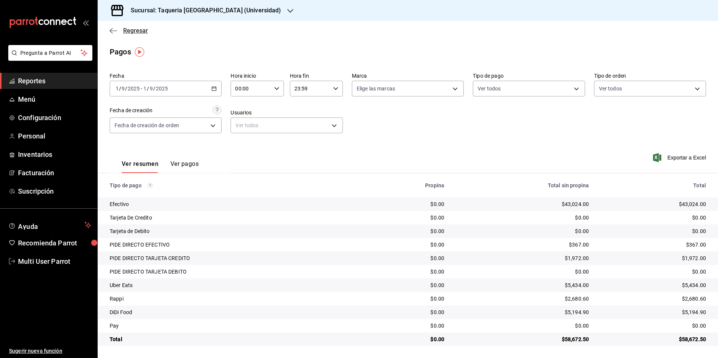
click at [130, 33] on span "Regresar" at bounding box center [135, 30] width 25 height 7
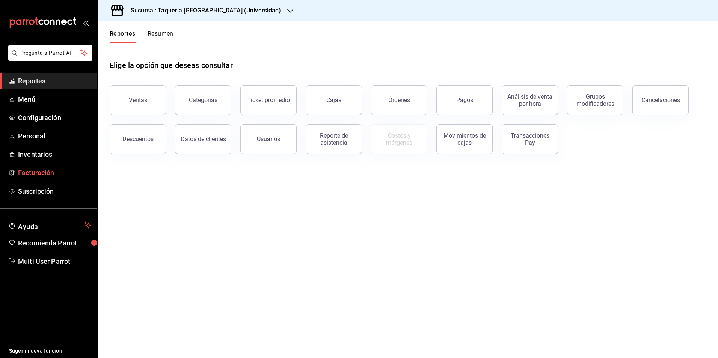
click at [51, 173] on span "Facturación" at bounding box center [54, 173] width 73 height 10
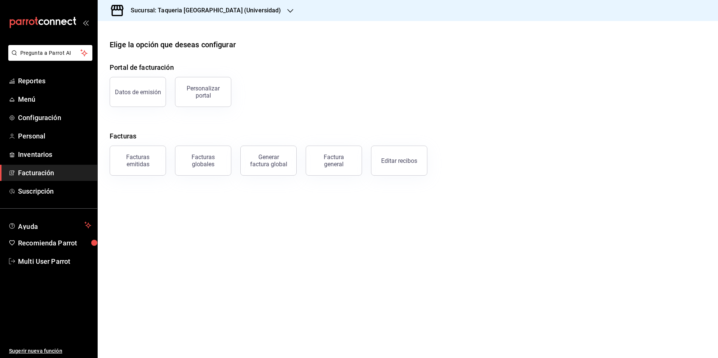
click at [240, 5] on div "Sucursal: Taqueria [GEOGRAPHIC_DATA] (Universidad)" at bounding box center [200, 10] width 193 height 21
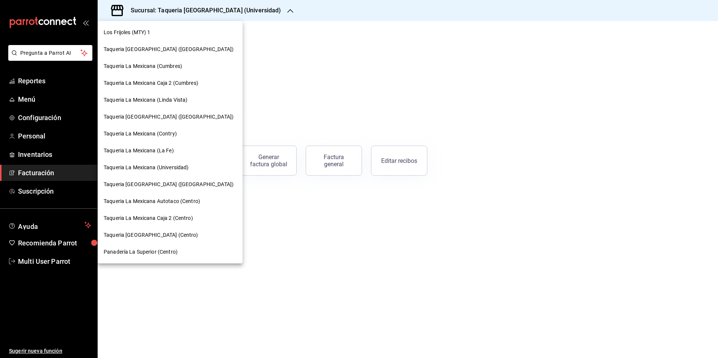
click at [164, 46] on span "Taqueria [GEOGRAPHIC_DATA] ([GEOGRAPHIC_DATA])" at bounding box center [169, 49] width 130 height 8
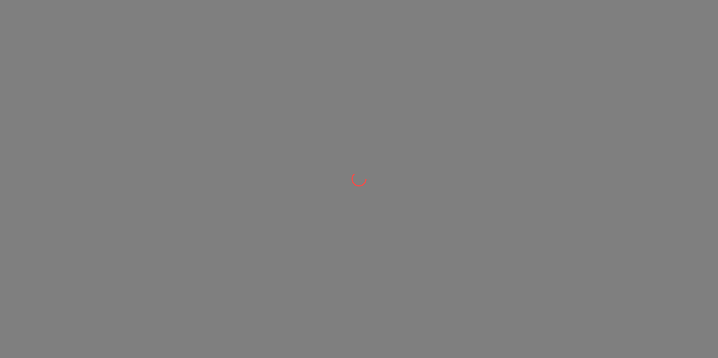
click at [164, 46] on div at bounding box center [359, 179] width 718 height 358
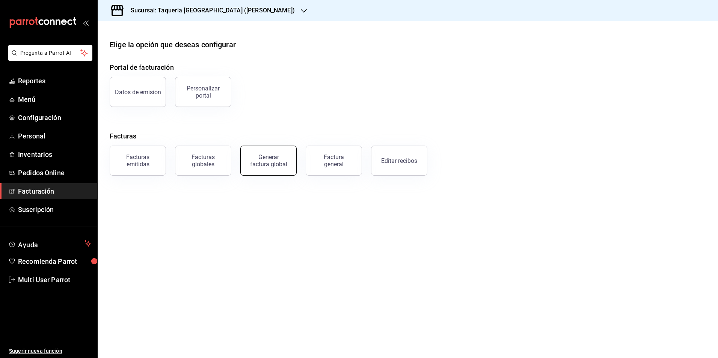
click at [279, 157] on div "Generar factura global" at bounding box center [269, 160] width 38 height 14
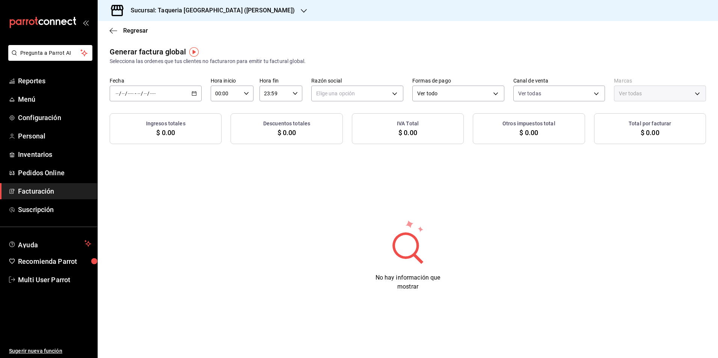
click at [173, 93] on div "/ / - / /" at bounding box center [156, 94] width 92 height 16
click at [164, 116] on span "Rango de fechas" at bounding box center [145, 116] width 58 height 8
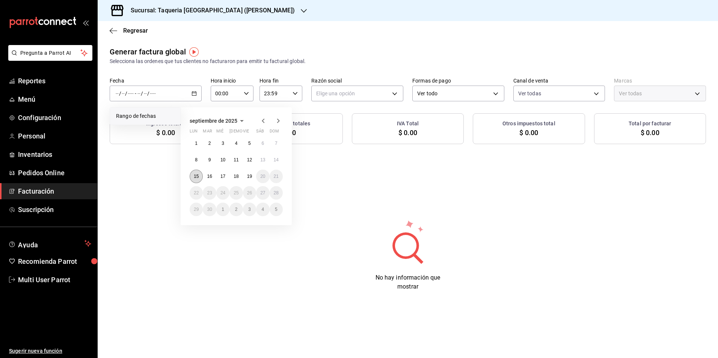
click at [201, 179] on button "15" at bounding box center [196, 177] width 13 height 14
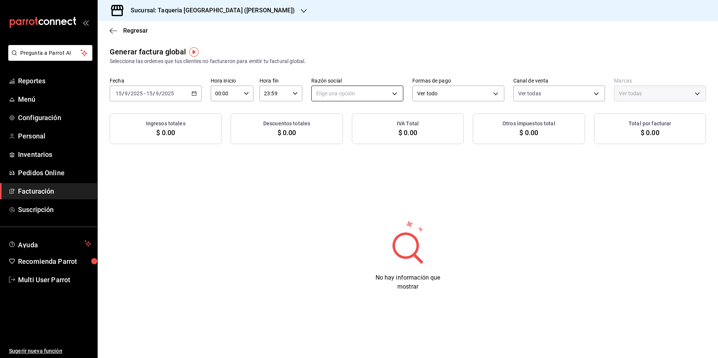
click at [355, 88] on body "Pregunta a Parrot AI Reportes Menú Configuración Personal Inventarios Pedidos O…" at bounding box center [359, 179] width 718 height 358
click at [348, 132] on li "TAQUERIA Y CARNICERIA LA MEXICANA DEL CENTRO" at bounding box center [379, 132] width 136 height 14
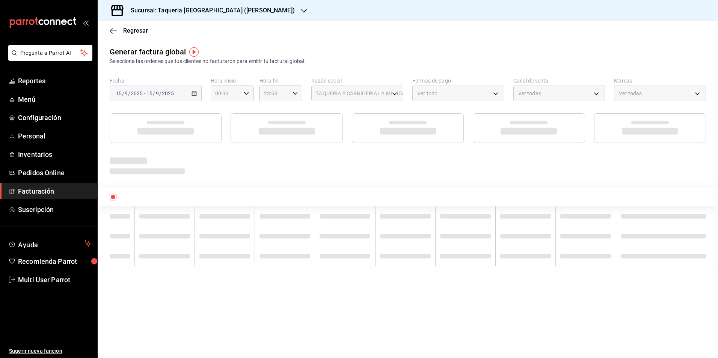
click at [354, 69] on div "Generar factura global Selecciona las ordenes que tus clientes no facturaron pa…" at bounding box center [408, 94] width 620 height 97
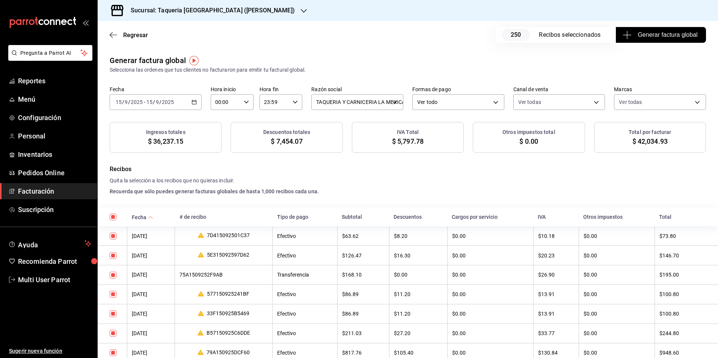
click at [659, 38] on span "Generar factura global" at bounding box center [660, 34] width 73 height 9
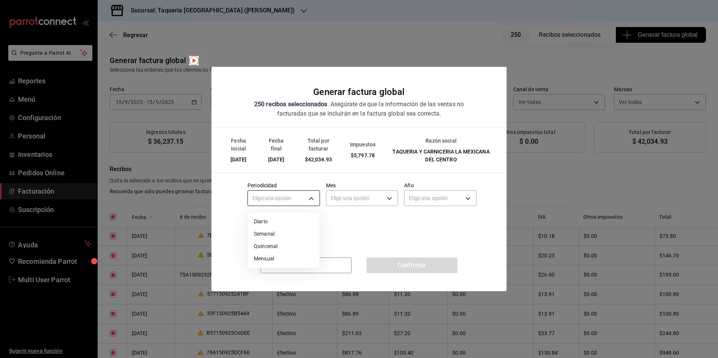
click at [316, 193] on body "Pregunta a Parrot AI Reportes Menú Configuración Personal Inventarios Pedidos O…" at bounding box center [359, 179] width 718 height 358
click at [289, 218] on li "Diario" at bounding box center [284, 221] width 72 height 12
click at [369, 195] on body "Pregunta a Parrot AI Reportes Menú Configuración Personal Inventarios Pedidos O…" at bounding box center [359, 179] width 718 height 358
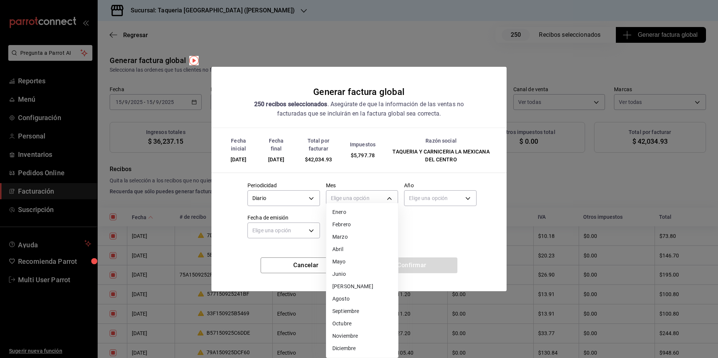
click at [355, 310] on li "Septiembre" at bounding box center [362, 311] width 72 height 12
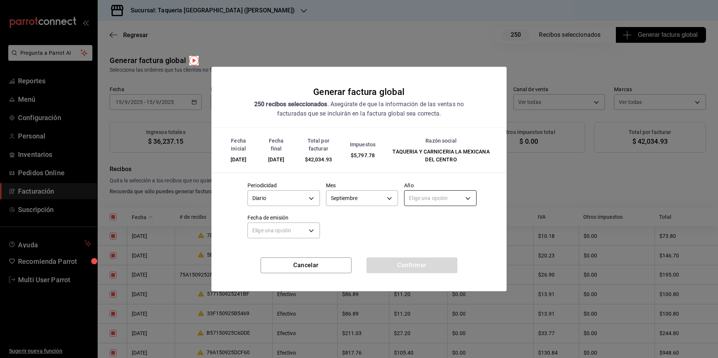
drag, startPoint x: 429, startPoint y: 209, endPoint x: 427, endPoint y: 203, distance: 6.2
click at [429, 209] on div "Periodicidad Diario DAILY Mes Septiembre 9 Año Elige una opción Fecha de emisió…" at bounding box center [358, 208] width 235 height 65
click at [427, 203] on body "Pregunta a Parrot AI Reportes Menú Configuración Personal Inventarios Pedidos O…" at bounding box center [359, 179] width 718 height 358
click at [425, 221] on li "2025" at bounding box center [440, 221] width 72 height 12
click at [273, 232] on body "Pregunta a Parrot AI Reportes Menú Configuración Personal Inventarios Pedidos O…" at bounding box center [359, 179] width 718 height 358
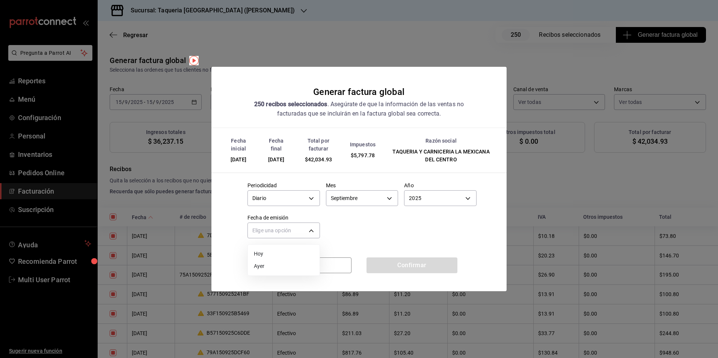
click at [270, 254] on li "Hoy" at bounding box center [284, 254] width 72 height 12
click at [406, 262] on button "Confirmar" at bounding box center [411, 265] width 91 height 16
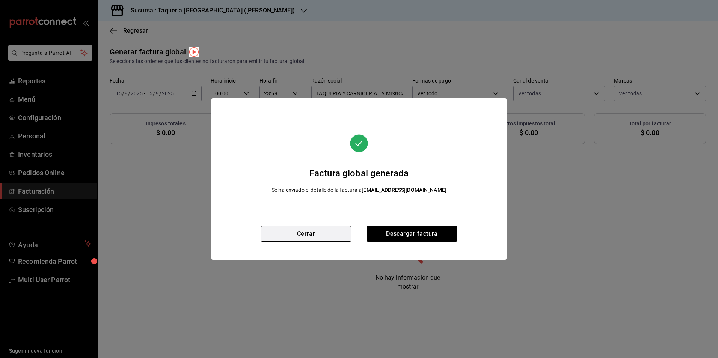
click at [313, 233] on button "Cerrar" at bounding box center [305, 234] width 91 height 16
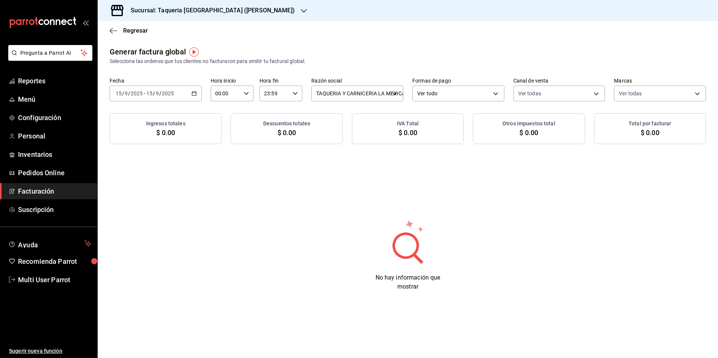
click at [169, 81] on label "Fecha" at bounding box center [156, 80] width 92 height 5
click at [178, 86] on div "[DATE] [DATE] - [DATE] [DATE]" at bounding box center [156, 94] width 92 height 16
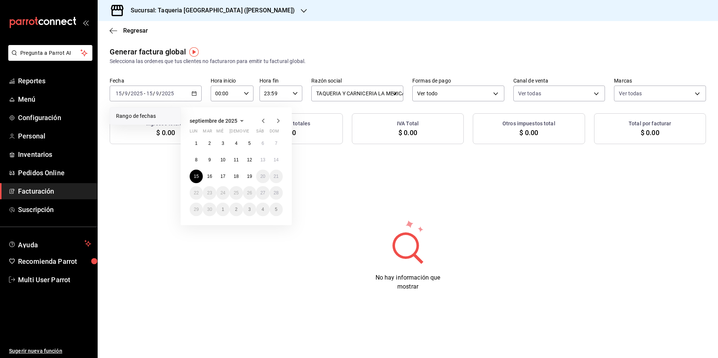
click at [211, 169] on div "1 2 3 4 5 6 7 8 9 10 11 12 13 14 15 16 17 18 19 20 21 22 23 24 25 26 27 28 29 3…" at bounding box center [236, 177] width 93 height 80
click at [213, 170] on button "16" at bounding box center [209, 177] width 13 height 14
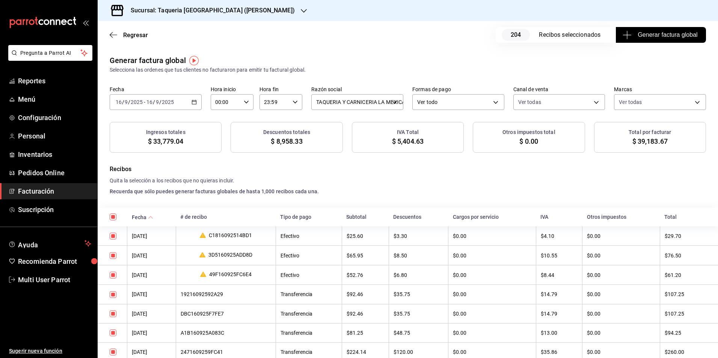
click at [648, 35] on span "Generar factura global" at bounding box center [660, 34] width 73 height 9
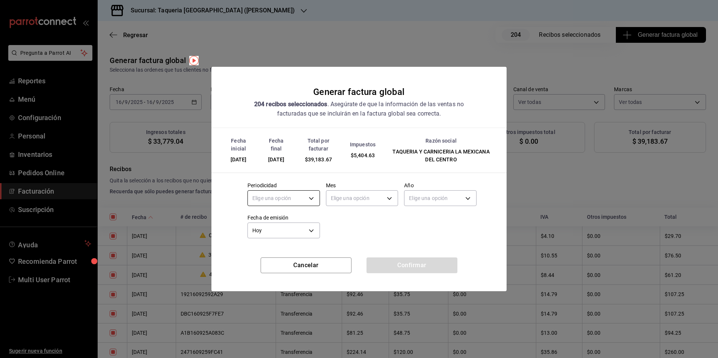
click at [298, 196] on body "Pregunta a Parrot AI Reportes Menú Configuración Personal Inventarios Pedidos O…" at bounding box center [359, 179] width 718 height 358
drag, startPoint x: 281, startPoint y: 224, endPoint x: 307, endPoint y: 227, distance: 26.0
click at [281, 225] on li "Diario" at bounding box center [284, 221] width 72 height 12
click at [379, 201] on body "Pregunta a Parrot AI Reportes Menú Configuración Personal Inventarios Pedidos O…" at bounding box center [359, 179] width 718 height 358
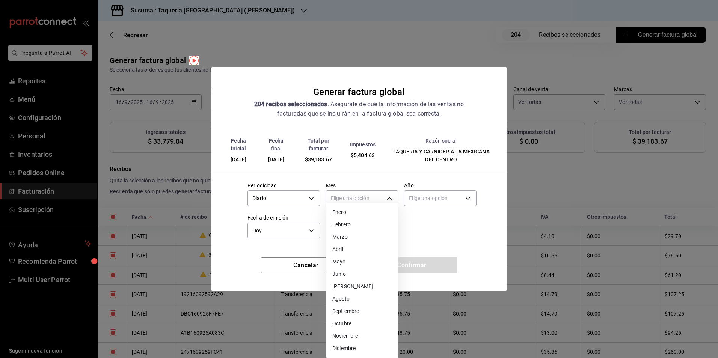
click at [355, 307] on li "Septiembre" at bounding box center [362, 311] width 72 height 12
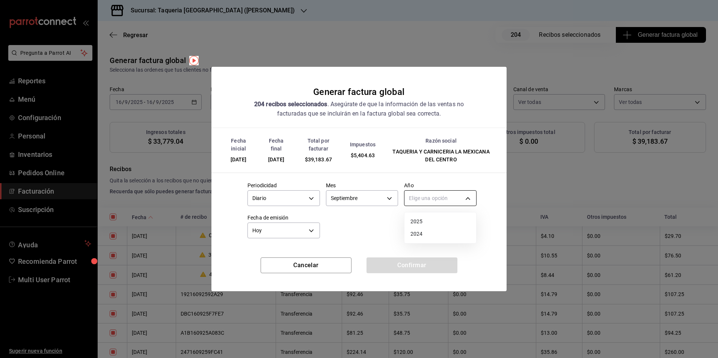
click at [415, 204] on body "Pregunta a Parrot AI Reportes Menú Configuración Personal Inventarios Pedidos O…" at bounding box center [359, 179] width 718 height 358
click at [420, 227] on li "2025" at bounding box center [440, 221] width 72 height 12
click at [432, 257] on button "Confirmar" at bounding box center [411, 265] width 91 height 16
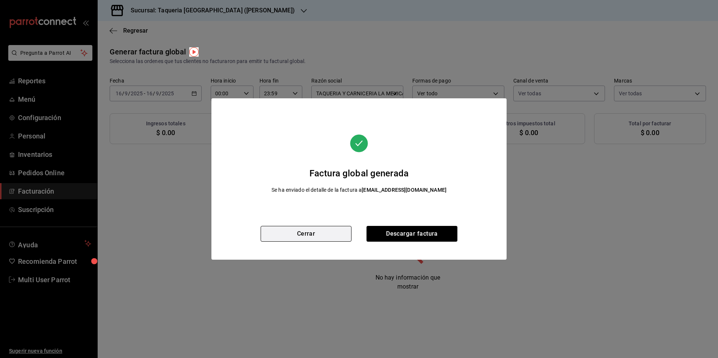
click at [290, 231] on button "Cerrar" at bounding box center [305, 234] width 91 height 16
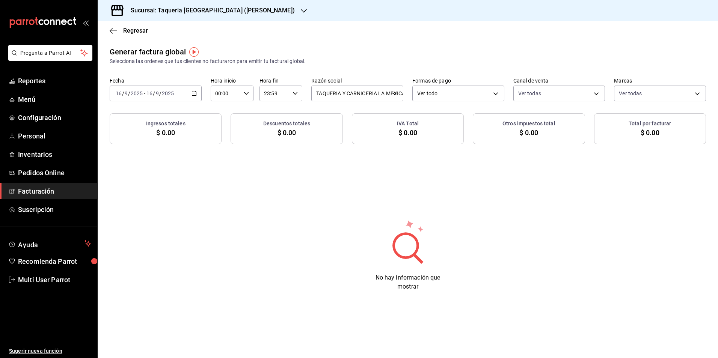
click at [206, 18] on div "Sucursal: Taqueria La Mexicana (Valle)" at bounding box center [207, 10] width 206 height 21
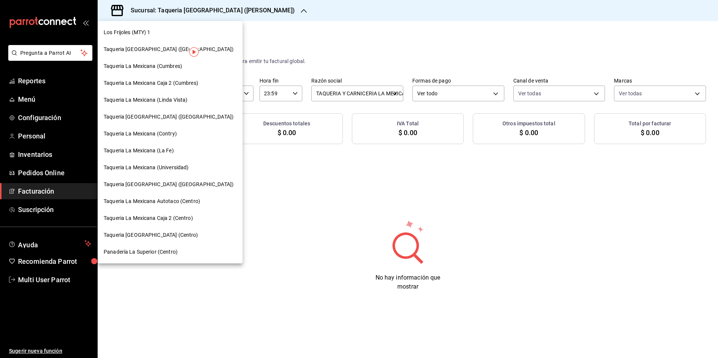
click at [181, 68] on span "Taqueria La Mexicana (Cumbres)" at bounding box center [143, 66] width 78 height 8
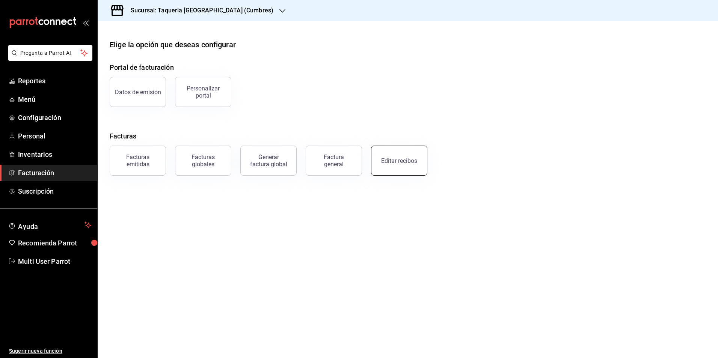
click at [397, 150] on button "Editar recibos" at bounding box center [399, 161] width 56 height 30
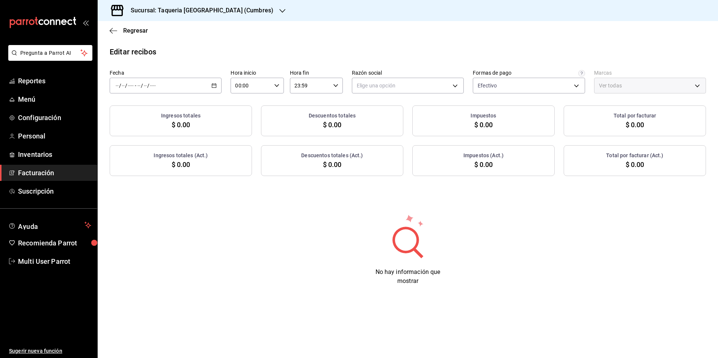
click at [193, 82] on div "/ / - / /" at bounding box center [166, 86] width 112 height 16
click at [147, 188] on li "Rango de fechas" at bounding box center [145, 192] width 70 height 17
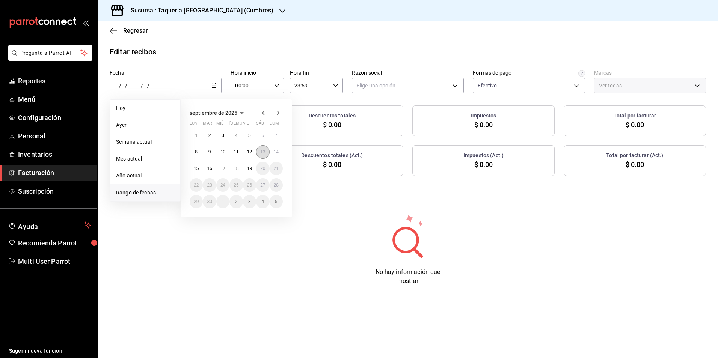
click at [260, 153] on abbr "13" at bounding box center [262, 151] width 5 height 5
click at [211, 170] on abbr "16" at bounding box center [209, 168] width 5 height 5
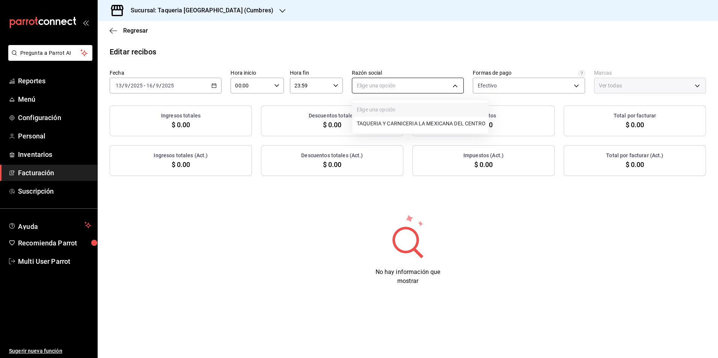
click at [423, 78] on body "Pregunta a Parrot AI Reportes Menú Configuración Personal Inventarios Facturaci…" at bounding box center [359, 179] width 718 height 358
click at [409, 122] on li "TAQUERIA Y CARNICERIA LA MEXICANA DEL CENTRO" at bounding box center [420, 124] width 136 height 14
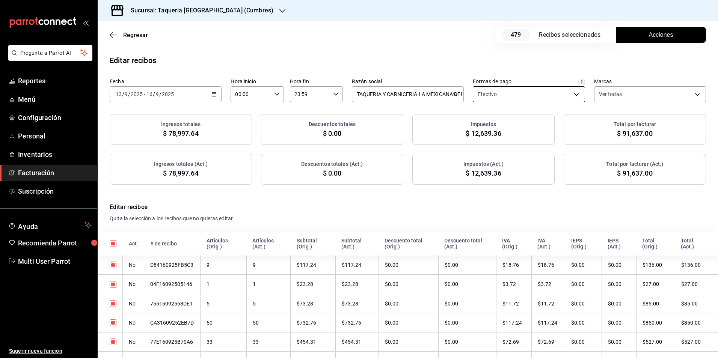
click at [503, 90] on body "Pregunta a Parrot AI Reportes Menú Configuración Personal Inventarios Facturaci…" at bounding box center [359, 179] width 718 height 358
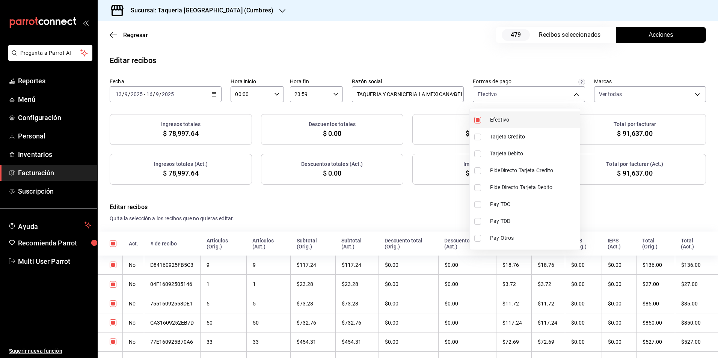
click at [507, 120] on span "Efectivo" at bounding box center [533, 120] width 87 height 8
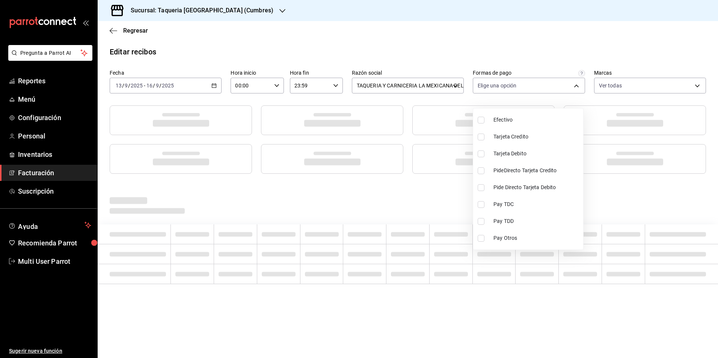
click at [464, 66] on div at bounding box center [359, 179] width 718 height 358
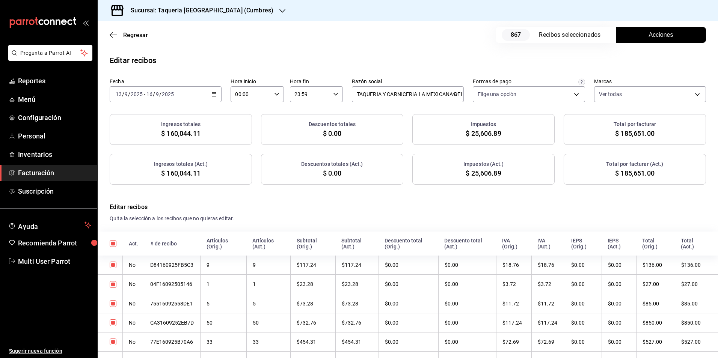
click at [636, 37] on button "Acciones" at bounding box center [660, 35] width 90 height 16
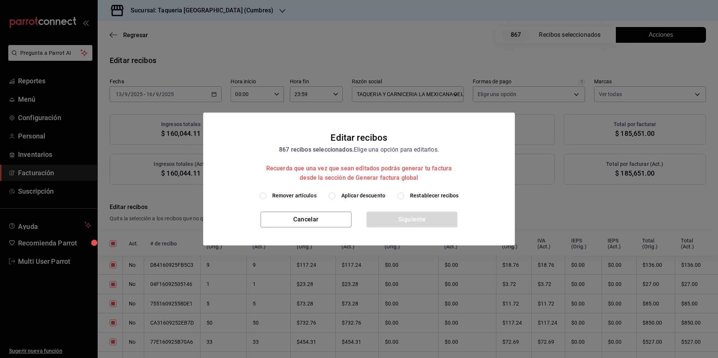
click at [365, 192] on span "Aplicar descuento" at bounding box center [363, 196] width 44 height 8
click at [335, 193] on input "Aplicar descuento" at bounding box center [331, 196] width 7 height 7
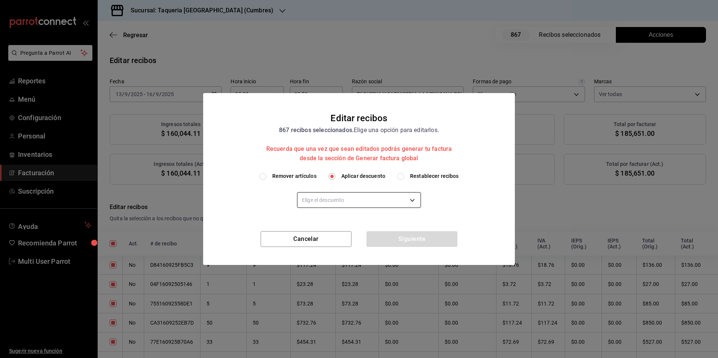
click at [361, 202] on body "Pregunta a Parrot AI Reportes Menú Configuración Personal Inventarios Facturaci…" at bounding box center [359, 179] width 718 height 358
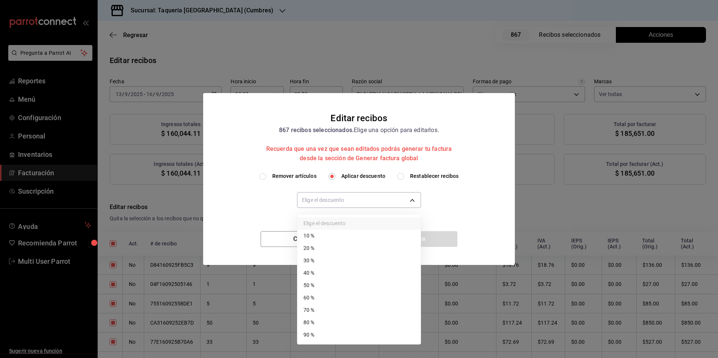
click at [333, 235] on li "10 %" at bounding box center [358, 236] width 123 height 12
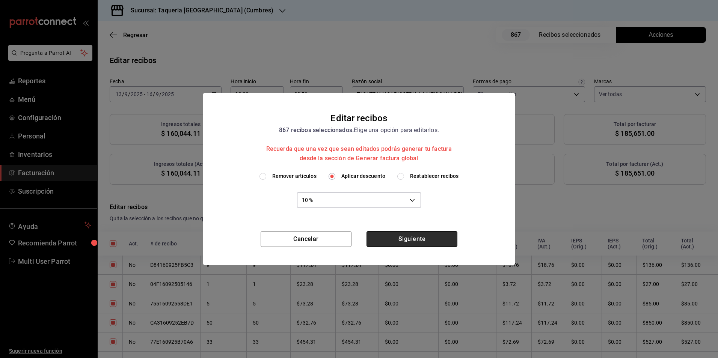
click at [437, 241] on button "Siguiente" at bounding box center [411, 239] width 91 height 16
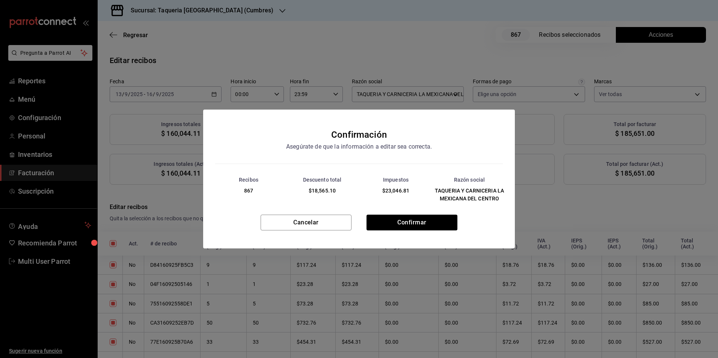
click at [394, 213] on div "Recibos 867 Descuento total $18,565.10 Impuestos $23,046.81 Razón social TAQUER…" at bounding box center [358, 189] width 311 height 51
click at [397, 221] on button "Confirmar" at bounding box center [411, 223] width 91 height 16
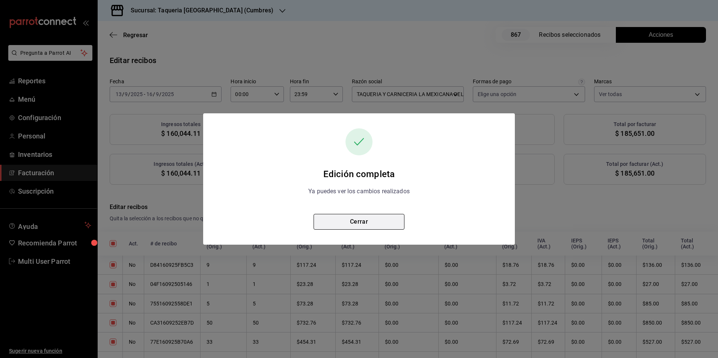
click at [374, 226] on button "Cerrar" at bounding box center [358, 222] width 91 height 16
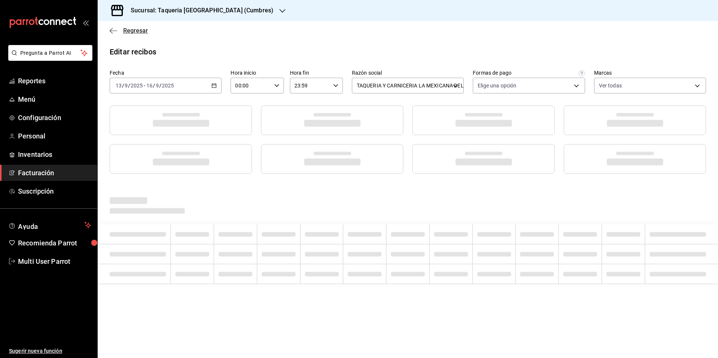
click at [133, 29] on span "Regresar" at bounding box center [135, 30] width 25 height 7
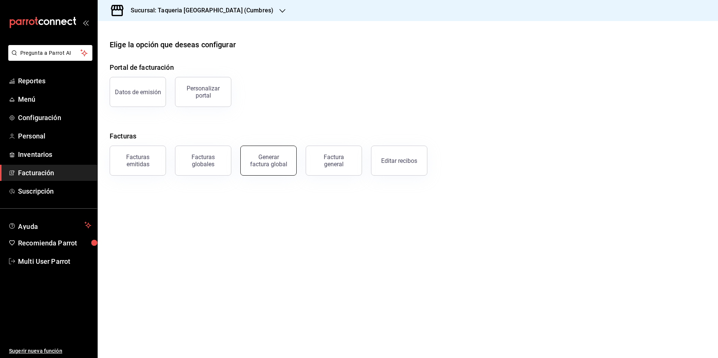
click at [266, 158] on div "Generar factura global" at bounding box center [269, 160] width 38 height 14
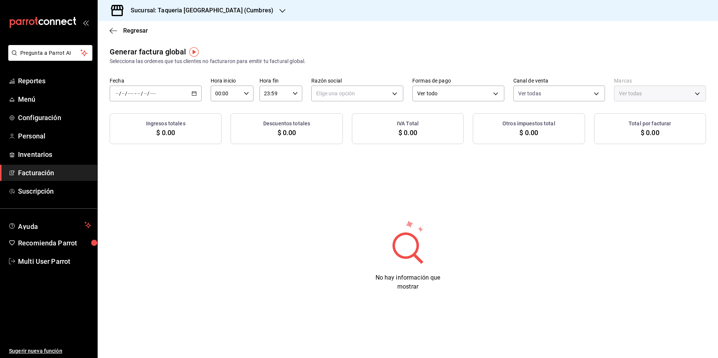
click at [182, 90] on div "/ / - / /" at bounding box center [156, 94] width 92 height 16
click at [141, 116] on span "Rango de fechas" at bounding box center [145, 116] width 58 height 8
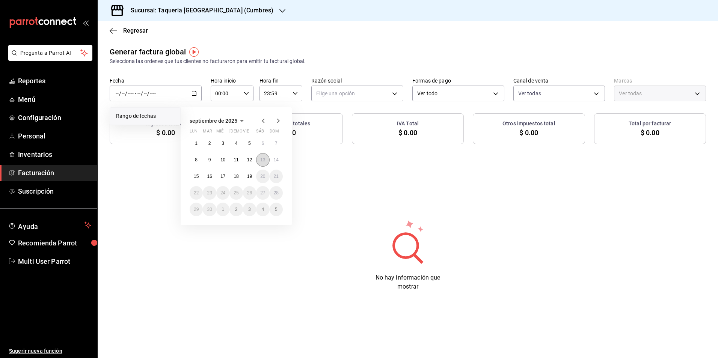
click at [265, 158] on button "13" at bounding box center [262, 160] width 13 height 14
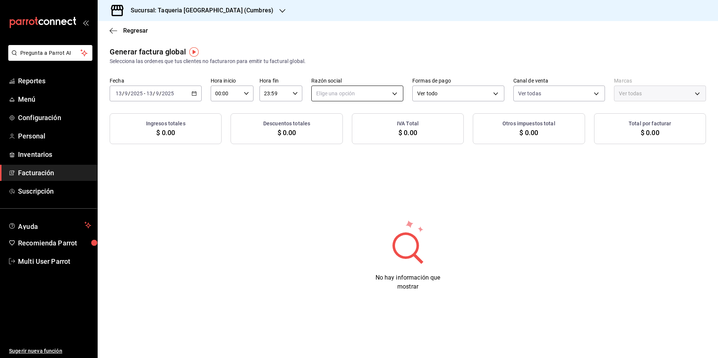
click at [371, 92] on body "Pregunta a Parrot AI Reportes Menú Configuración Personal Inventarios Facturaci…" at bounding box center [359, 179] width 718 height 358
click at [363, 130] on li "TAQUERIA Y CARNICERIA LA MEXICANA DEL CENTRO" at bounding box center [379, 132] width 136 height 14
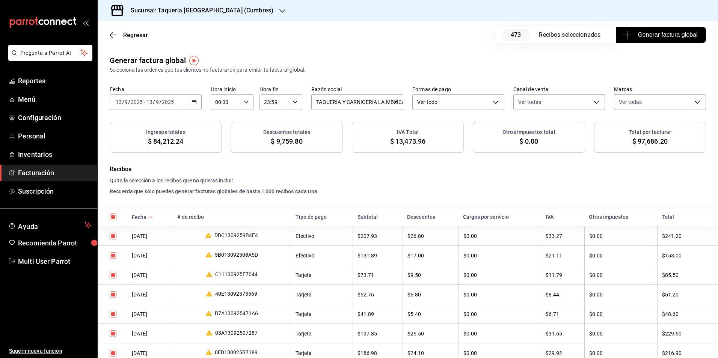
click at [665, 29] on button "Generar factura global" at bounding box center [660, 35] width 90 height 16
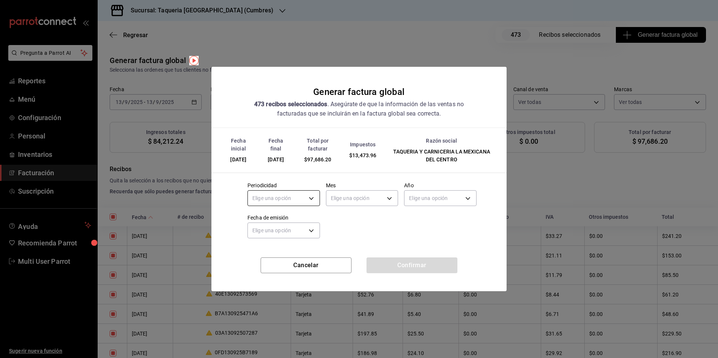
click at [259, 203] on body "Pregunta a Parrot AI Reportes Menú Configuración Personal Inventarios Facturaci…" at bounding box center [359, 179] width 718 height 358
click at [265, 223] on li "Diario" at bounding box center [284, 221] width 72 height 12
click at [340, 197] on body "Pregunta a Parrot AI Reportes Menú Configuración Personal Inventarios Facturaci…" at bounding box center [359, 179] width 718 height 358
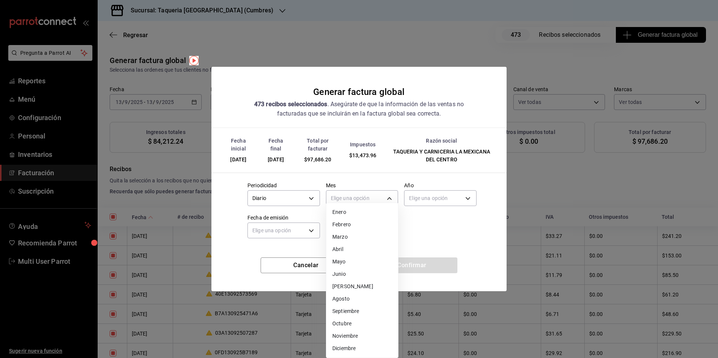
click at [353, 308] on li "Septiembre" at bounding box center [362, 311] width 72 height 12
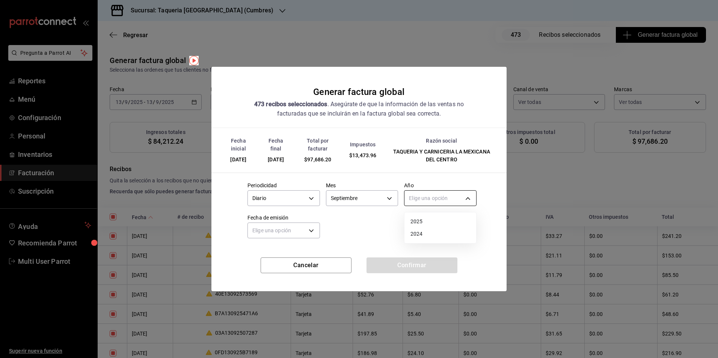
click at [436, 197] on body "Pregunta a Parrot AI Reportes Menú Configuración Personal Inventarios Facturaci…" at bounding box center [359, 179] width 718 height 358
click at [421, 220] on li "2025" at bounding box center [440, 221] width 72 height 12
click at [315, 231] on body "Pregunta a Parrot AI Reportes Menú Configuración Personal Inventarios Facturaci…" at bounding box center [359, 179] width 718 height 358
click at [290, 260] on li "Ayer" at bounding box center [284, 266] width 72 height 12
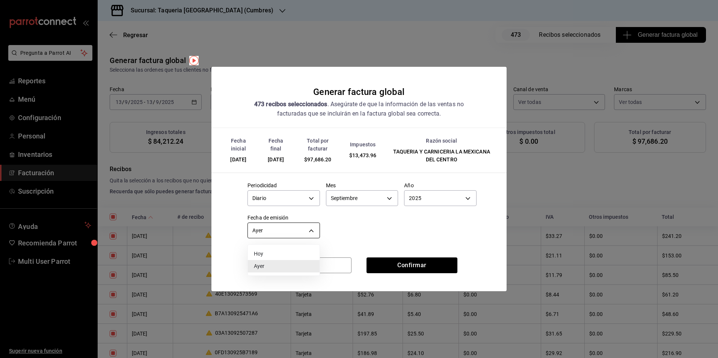
click at [293, 230] on body "Pregunta a Parrot AI Reportes Menú Configuración Personal Inventarios Facturaci…" at bounding box center [359, 179] width 718 height 358
click at [288, 257] on li "Hoy" at bounding box center [284, 254] width 72 height 12
click at [375, 263] on button "Confirmar" at bounding box center [411, 265] width 91 height 16
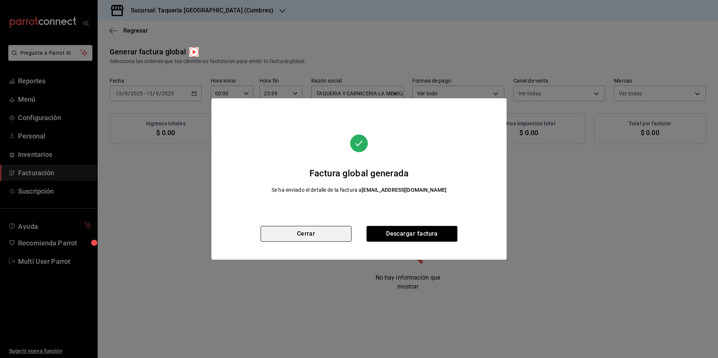
click at [328, 233] on button "Cerrar" at bounding box center [305, 234] width 91 height 16
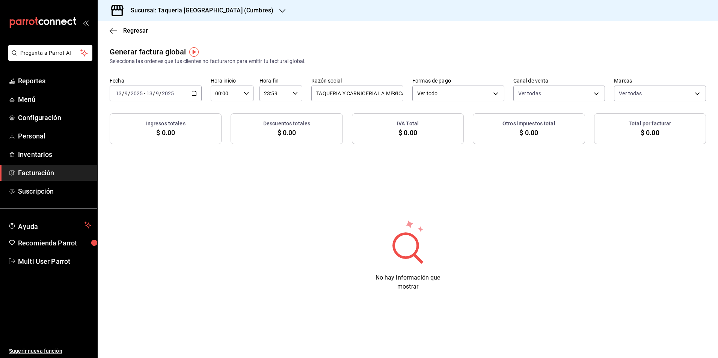
click at [156, 94] on input "9" at bounding box center [157, 93] width 4 height 6
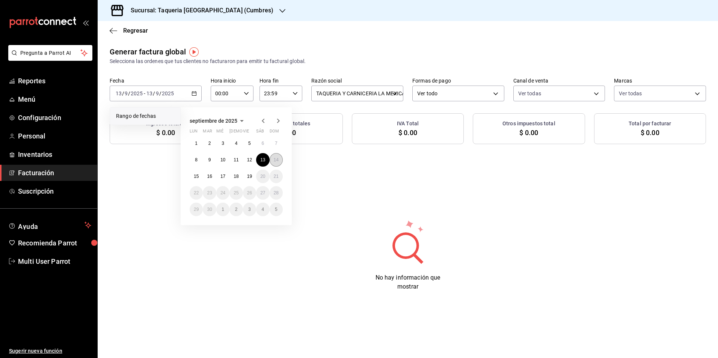
click at [273, 161] on button "14" at bounding box center [275, 160] width 13 height 14
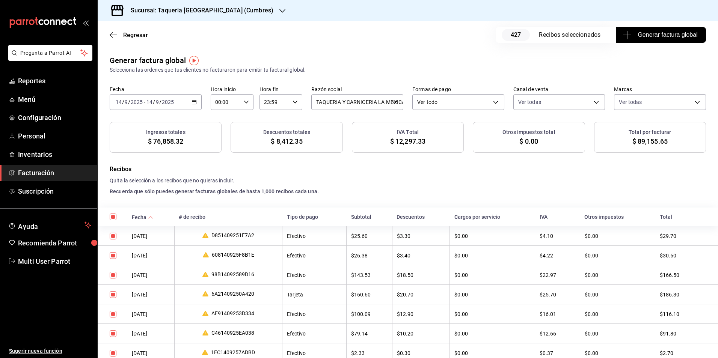
click at [632, 32] on span "Generar factura global" at bounding box center [660, 34] width 73 height 9
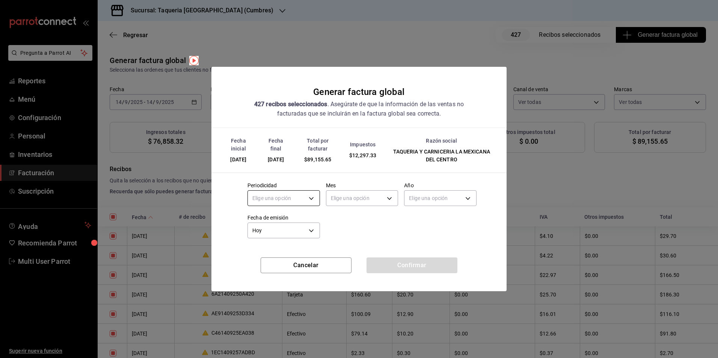
click at [283, 206] on body "Pregunta a Parrot AI Reportes Menú Configuración Personal Inventarios Facturaci…" at bounding box center [359, 179] width 718 height 358
click at [283, 216] on li "Diario" at bounding box center [284, 221] width 72 height 12
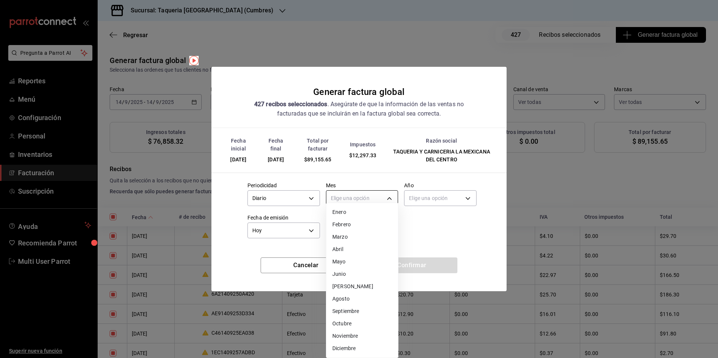
click at [372, 197] on body "Pregunta a Parrot AI Reportes Menú Configuración Personal Inventarios Facturaci…" at bounding box center [359, 179] width 718 height 358
click at [366, 311] on li "Septiembre" at bounding box center [362, 311] width 72 height 12
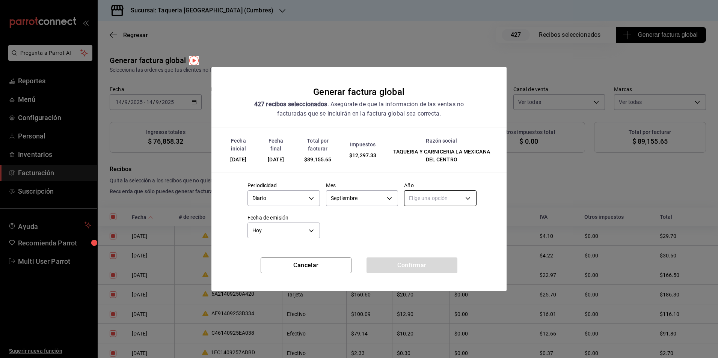
click at [432, 200] on body "Pregunta a Parrot AI Reportes Menú Configuración Personal Inventarios Facturaci…" at bounding box center [359, 179] width 718 height 358
click at [423, 222] on li "2025" at bounding box center [440, 221] width 72 height 12
click at [421, 271] on button "Confirmar" at bounding box center [411, 265] width 91 height 16
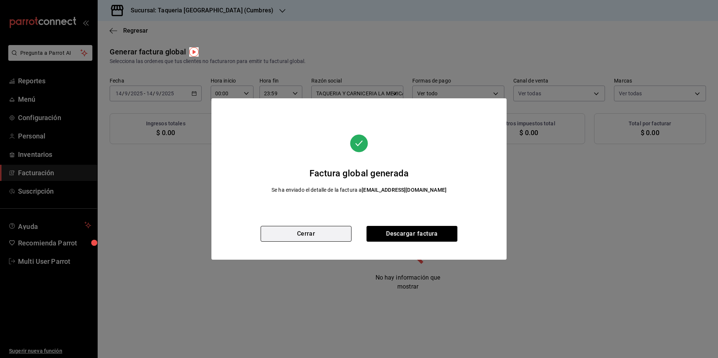
click at [328, 239] on button "Cerrar" at bounding box center [305, 234] width 91 height 16
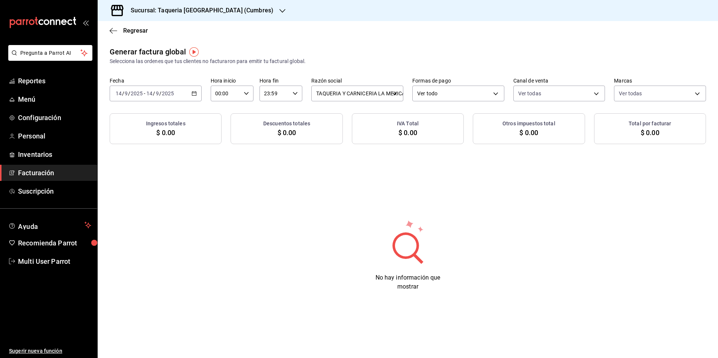
click at [160, 92] on span "/" at bounding box center [160, 93] width 2 height 6
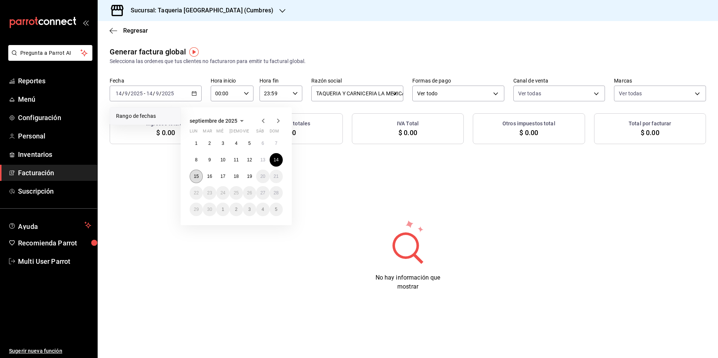
click at [197, 176] on abbr "15" at bounding box center [196, 176] width 5 height 5
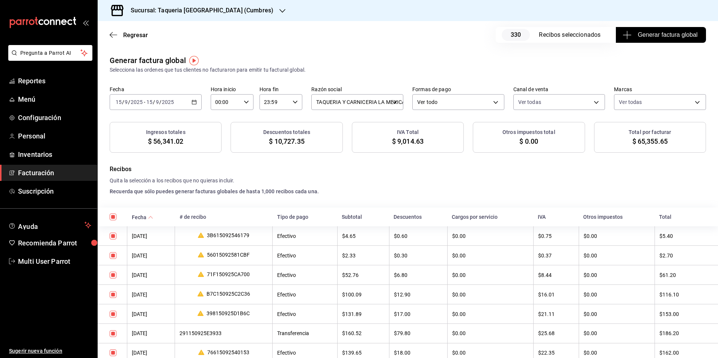
click at [654, 34] on span "Generar factura global" at bounding box center [660, 34] width 73 height 9
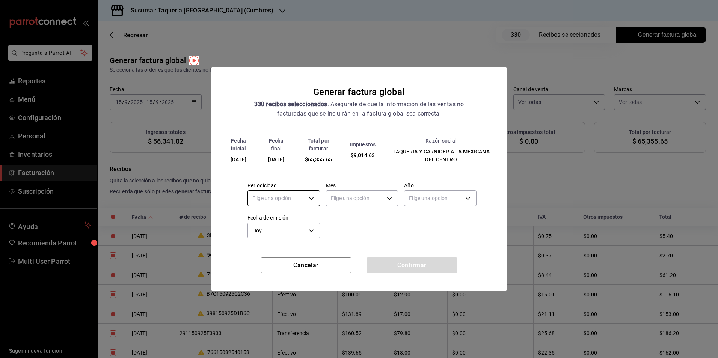
click at [271, 197] on body "Pregunta a Parrot AI Reportes Menú Configuración Personal Inventarios Facturaci…" at bounding box center [359, 179] width 718 height 358
click at [278, 218] on li "Diario" at bounding box center [284, 221] width 72 height 12
click at [357, 202] on body "Pregunta a Parrot AI Reportes Menú Configuración Personal Inventarios Facturaci…" at bounding box center [359, 179] width 718 height 358
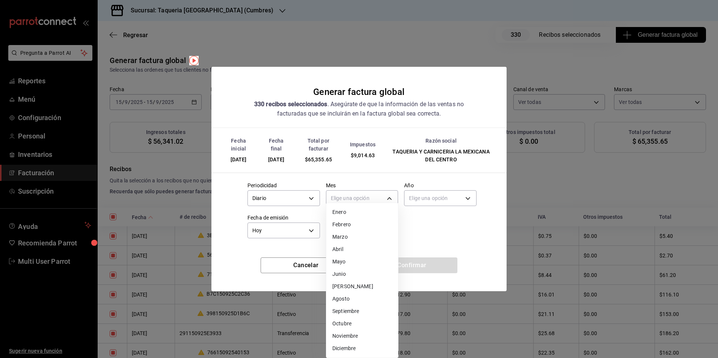
click at [356, 310] on li "Septiembre" at bounding box center [362, 311] width 72 height 12
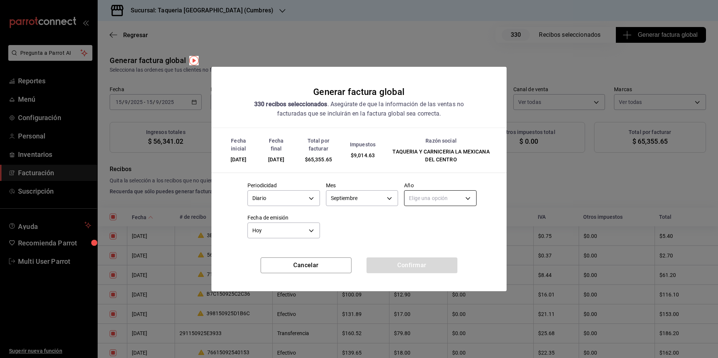
click at [448, 203] on body "Pregunta a Parrot AI Reportes Menú Configuración Personal Inventarios Facturaci…" at bounding box center [359, 179] width 718 height 358
click at [433, 226] on li "2025" at bounding box center [440, 221] width 72 height 12
click at [418, 263] on button "Confirmar" at bounding box center [411, 265] width 91 height 16
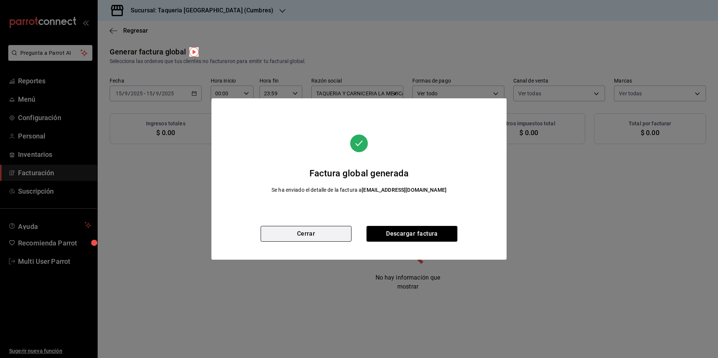
click at [333, 234] on button "Cerrar" at bounding box center [305, 234] width 91 height 16
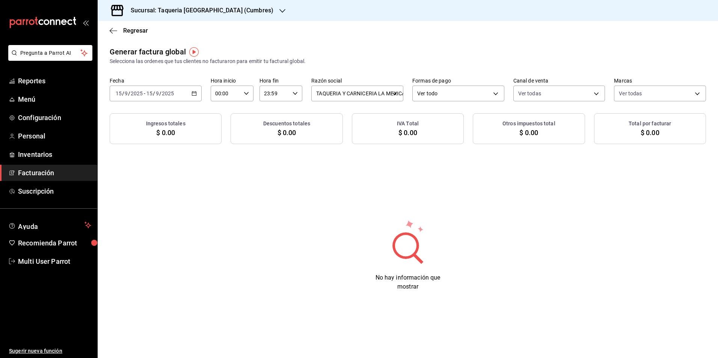
click at [175, 92] on div "[DATE] [DATE] - [DATE] [DATE]" at bounding box center [156, 94] width 92 height 16
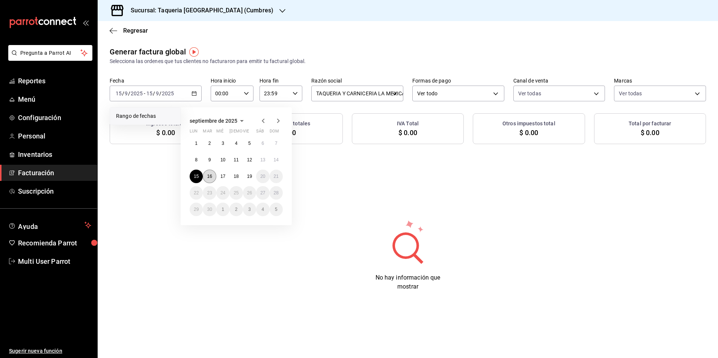
click at [210, 179] on button "16" at bounding box center [209, 177] width 13 height 14
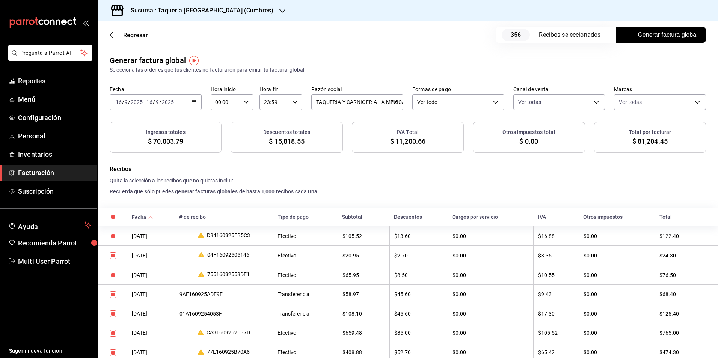
click at [635, 38] on span "Generar factura global" at bounding box center [660, 34] width 73 height 9
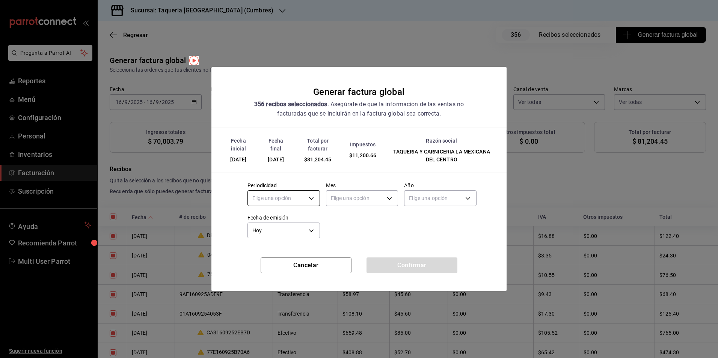
click at [267, 197] on body "Pregunta a Parrot AI Reportes Menú Configuración Personal Inventarios Facturaci…" at bounding box center [359, 179] width 718 height 358
click at [269, 218] on li "Diario" at bounding box center [284, 221] width 72 height 12
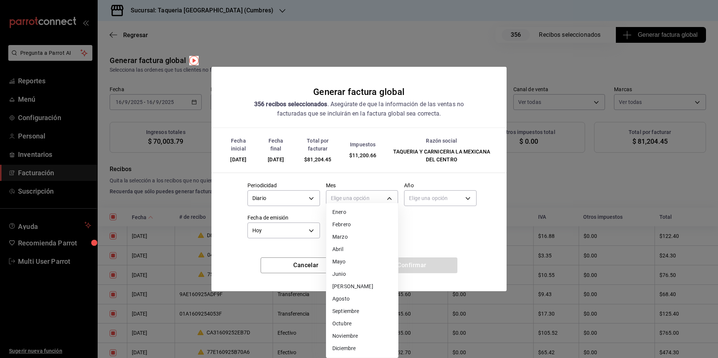
click at [385, 192] on body "Pregunta a Parrot AI Reportes Menú Configuración Personal Inventarios Facturaci…" at bounding box center [359, 179] width 718 height 358
click at [352, 308] on li "Septiembre" at bounding box center [362, 311] width 72 height 12
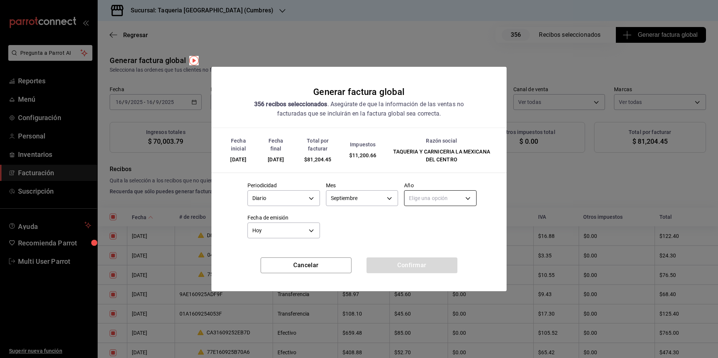
click at [438, 193] on body "Pregunta a Parrot AI Reportes Menú Configuración Personal Inventarios Facturaci…" at bounding box center [359, 179] width 718 height 358
click at [416, 217] on li "2025" at bounding box center [440, 221] width 72 height 12
click at [412, 260] on button "Confirmar" at bounding box center [411, 265] width 91 height 16
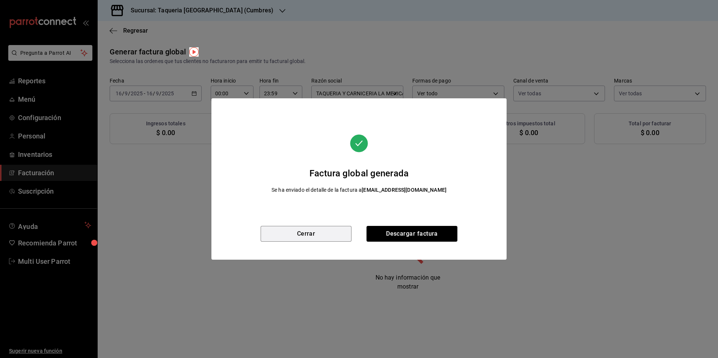
click at [347, 235] on button "Cerrar" at bounding box center [305, 234] width 91 height 16
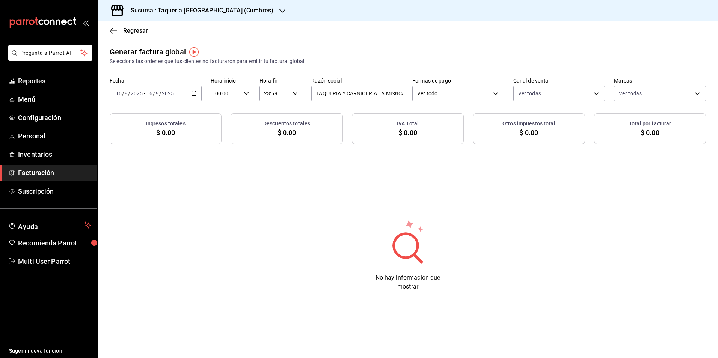
click at [188, 97] on div "[DATE] [DATE] - [DATE] [DATE]" at bounding box center [156, 94] width 92 height 16
click at [228, 9] on h3 "Sucursal: Taqueria La Mexicana (Cumbres)" at bounding box center [199, 10] width 149 height 9
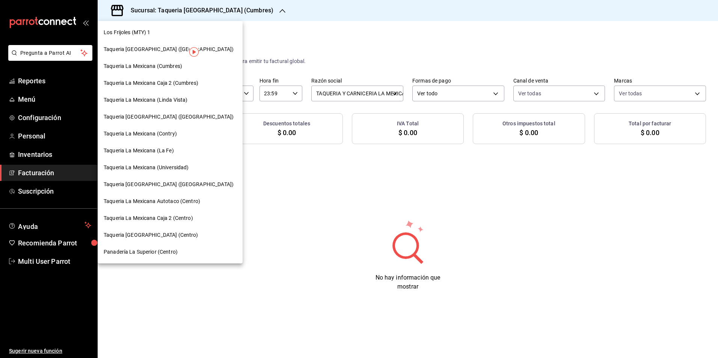
click at [188, 101] on div "Taqueria La Mexicana (Linda Vista)" at bounding box center [170, 100] width 133 height 8
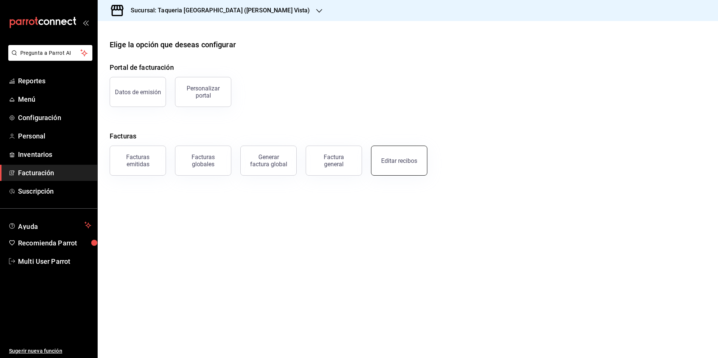
click at [383, 157] on button "Editar recibos" at bounding box center [399, 161] width 56 height 30
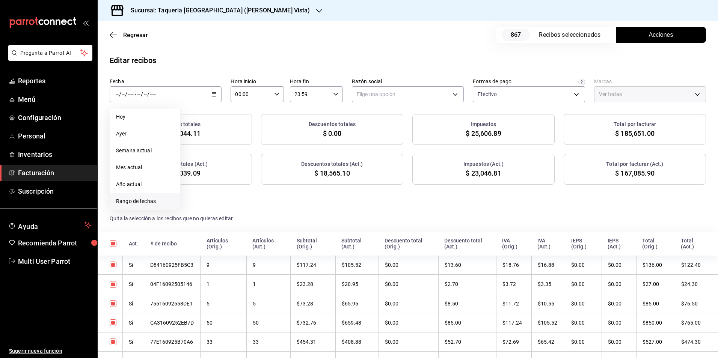
click at [155, 195] on li "Rango de fechas" at bounding box center [145, 201] width 70 height 17
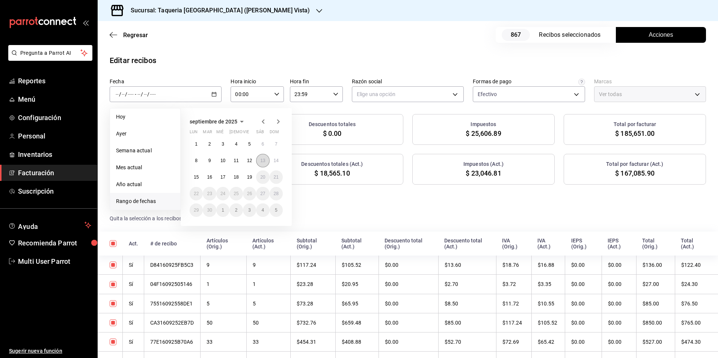
click at [261, 162] on abbr "13" at bounding box center [262, 160] width 5 height 5
click at [206, 178] on button "16" at bounding box center [209, 177] width 13 height 14
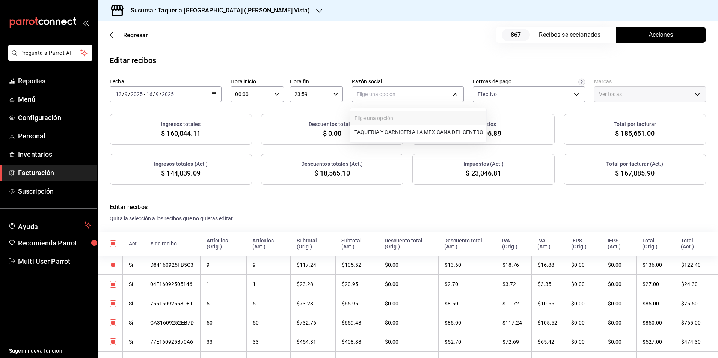
drag, startPoint x: 392, startPoint y: 97, endPoint x: 387, endPoint y: 117, distance: 20.7
click at [392, 98] on body "Pregunta a Parrot AI Reportes Menú Configuración Personal Inventarios Facturaci…" at bounding box center [359, 179] width 718 height 358
click at [385, 131] on li "TAQUERIA Y CARNICERIA LA MEXICANA DEL CENTRO" at bounding box center [418, 132] width 136 height 14
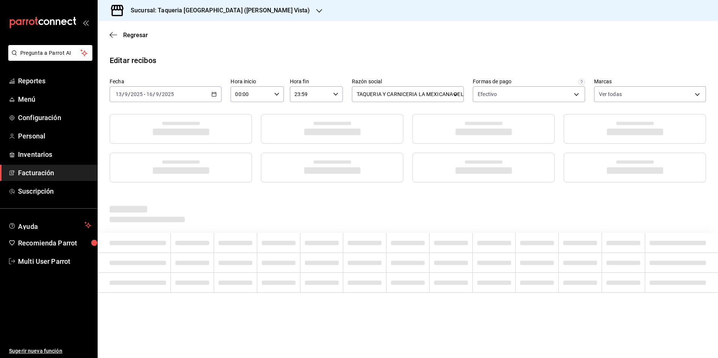
click at [391, 55] on div "Editar recibos" at bounding box center [408, 60] width 620 height 11
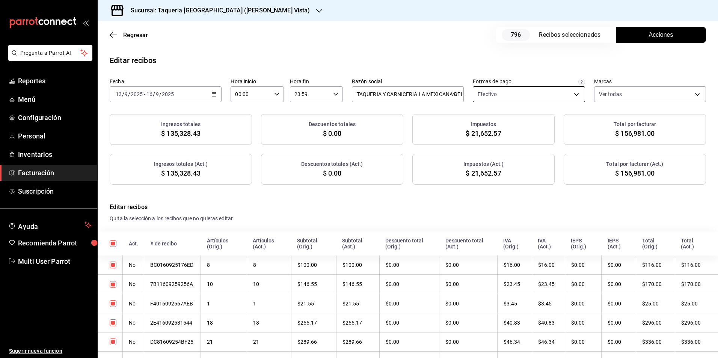
click at [561, 93] on body "Pregunta a Parrot AI Reportes Menú Configuración Personal Inventarios Facturaci…" at bounding box center [359, 179] width 718 height 358
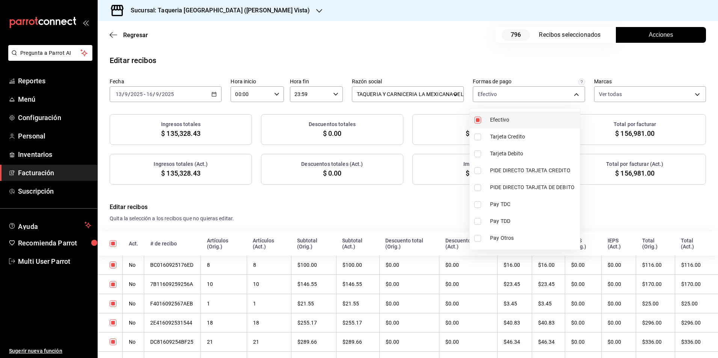
click at [519, 123] on span "Efectivo" at bounding box center [533, 120] width 87 height 8
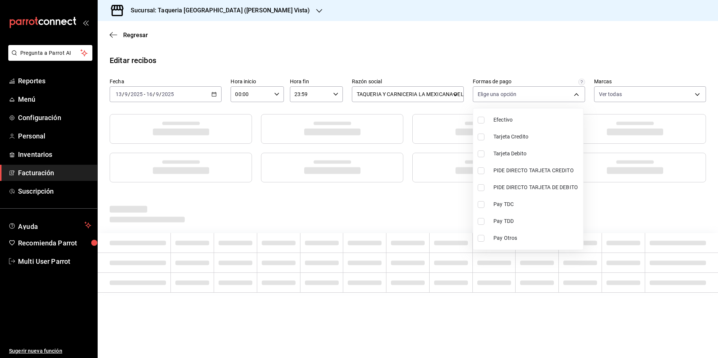
click at [383, 36] on div at bounding box center [359, 179] width 718 height 358
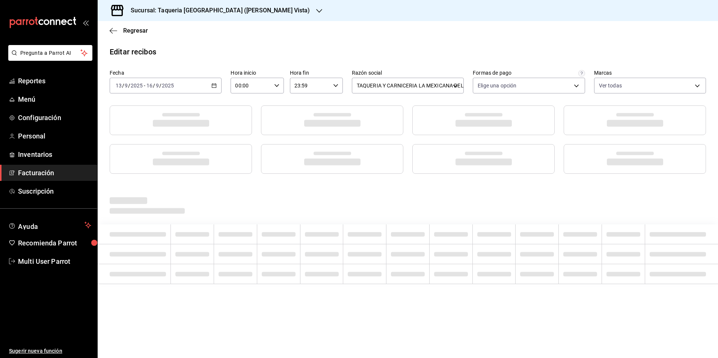
click at [382, 42] on main "Regresar Editar recibos Fecha 2025-09-13 13 / 9 / 2025 - 2025-09-16 16 / 9 / 20…" at bounding box center [408, 189] width 620 height 337
click at [464, 44] on main "Regresar Editar recibos Fecha 2025-09-13 13 / 9 / 2025 - 2025-09-16 16 / 9 / 20…" at bounding box center [408, 189] width 620 height 337
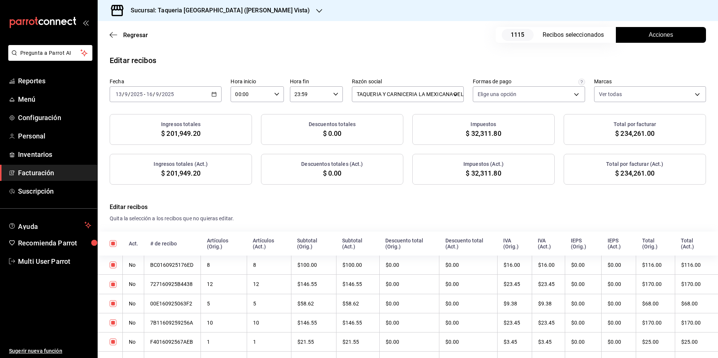
click at [643, 40] on button "Acciones" at bounding box center [660, 35] width 90 height 16
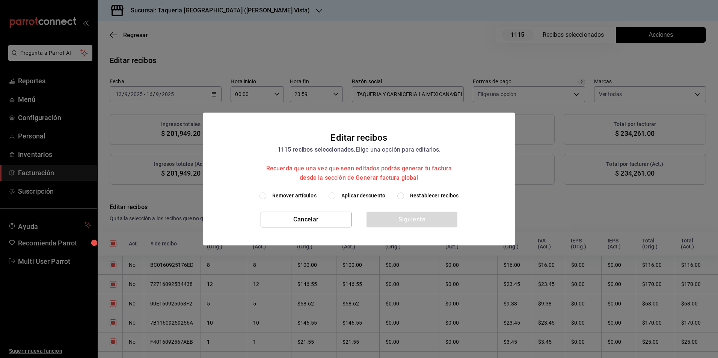
click at [381, 197] on span "Aplicar descuento" at bounding box center [363, 196] width 44 height 8
click at [335, 197] on input "Aplicar descuento" at bounding box center [331, 196] width 7 height 7
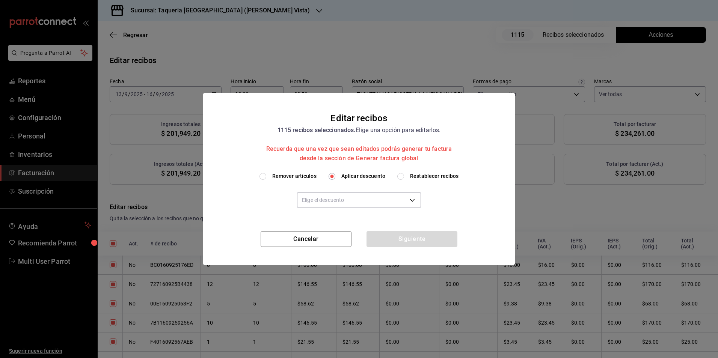
click at [381, 196] on body "Pregunta a Parrot AI Reportes Menú Configuración Personal Inventarios Facturaci…" at bounding box center [359, 179] width 718 height 358
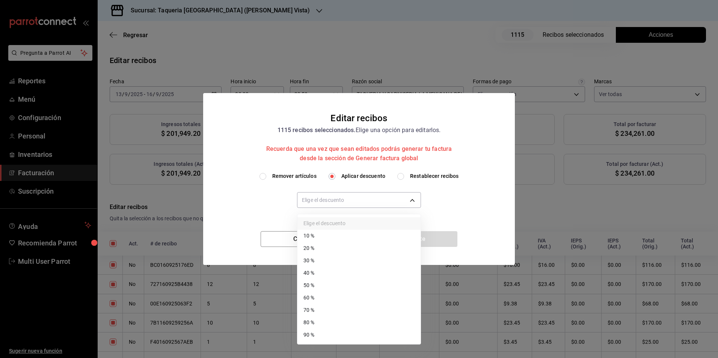
click at [349, 238] on li "10 %" at bounding box center [358, 236] width 123 height 12
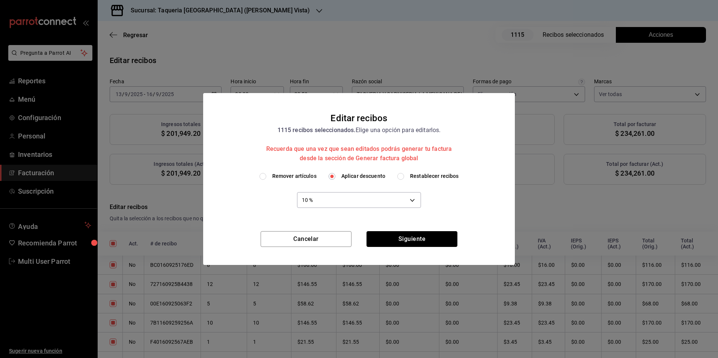
click at [393, 238] on button "Siguiente" at bounding box center [411, 239] width 91 height 16
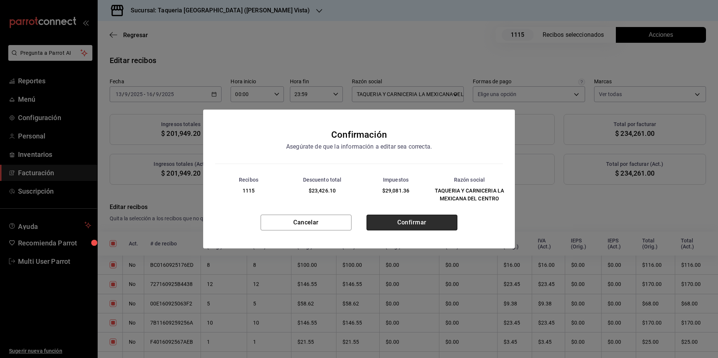
click at [392, 221] on button "Confirmar" at bounding box center [411, 223] width 91 height 16
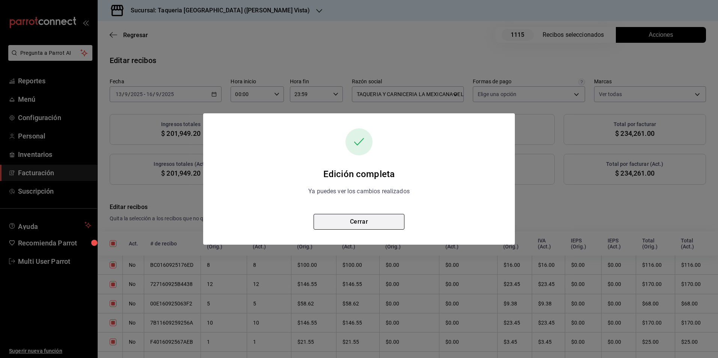
click at [357, 222] on button "Cerrar" at bounding box center [358, 222] width 91 height 16
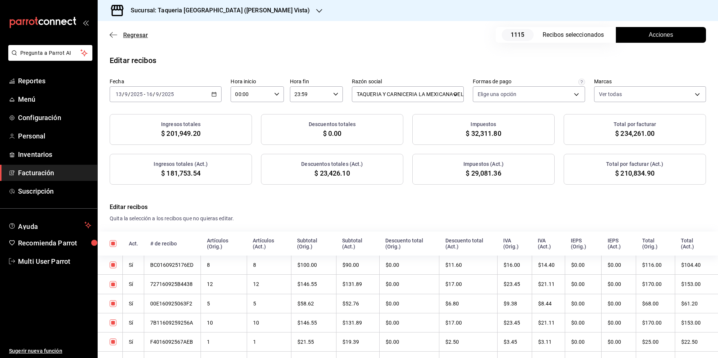
click at [141, 37] on span "Regresar" at bounding box center [135, 35] width 25 height 7
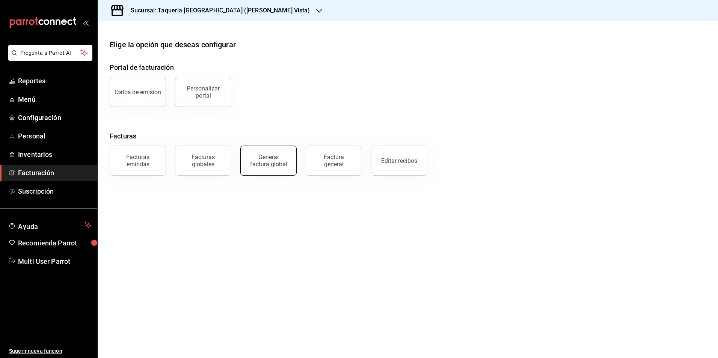
click at [248, 153] on button "Generar factura global" at bounding box center [268, 161] width 56 height 30
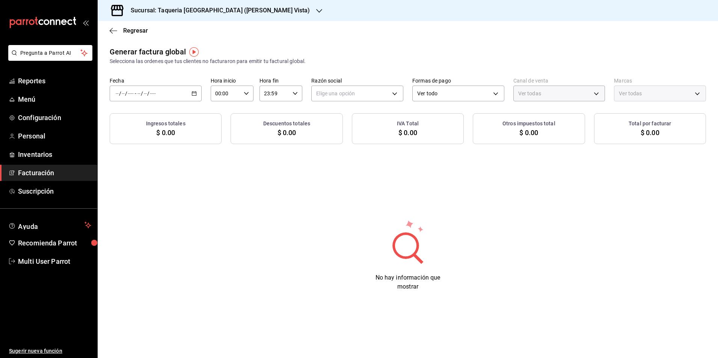
click at [202, 93] on div "Fecha / / - / / Hora inicio 00:00 Hora inicio Hora fin 23:59 Hora fin Razón soc…" at bounding box center [408, 89] width 596 height 24
click at [197, 92] on div "/ / - / /" at bounding box center [156, 94] width 92 height 16
click at [166, 116] on span "Rango de fechas" at bounding box center [145, 116] width 58 height 8
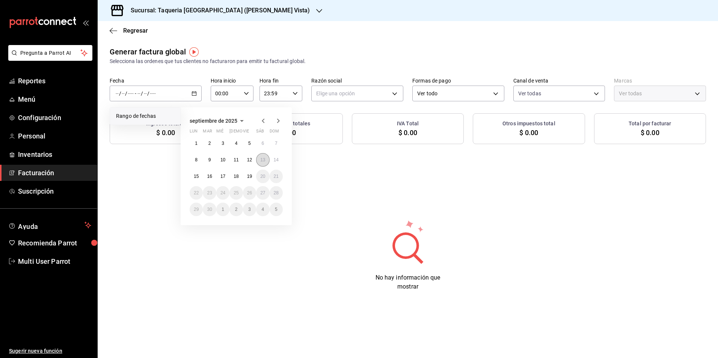
click at [266, 159] on button "13" at bounding box center [262, 160] width 13 height 14
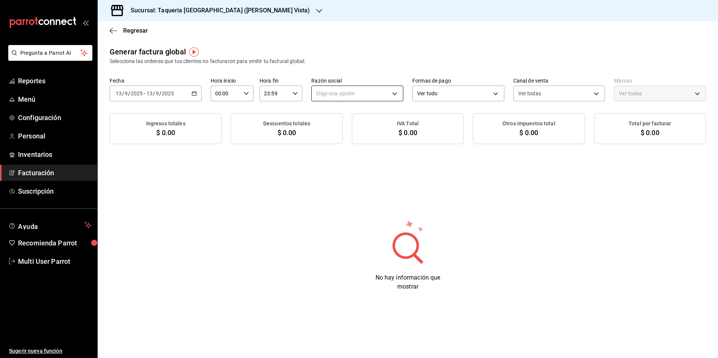
click at [337, 94] on body "Pregunta a Parrot AI Reportes Menú Configuración Personal Inventarios Facturaci…" at bounding box center [359, 179] width 718 height 358
click at [354, 131] on li "TAQUERIA Y CARNICERIA LA MEXICANA DEL CENTRO" at bounding box center [379, 132] width 136 height 14
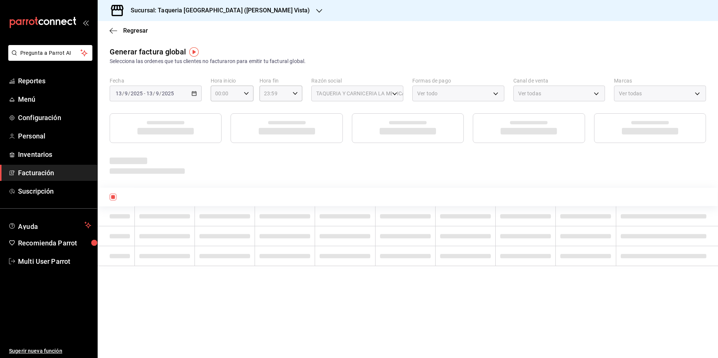
click at [355, 69] on div "Generar factura global Selecciona las ordenes que tus clientes no facturaron pa…" at bounding box center [408, 94] width 620 height 97
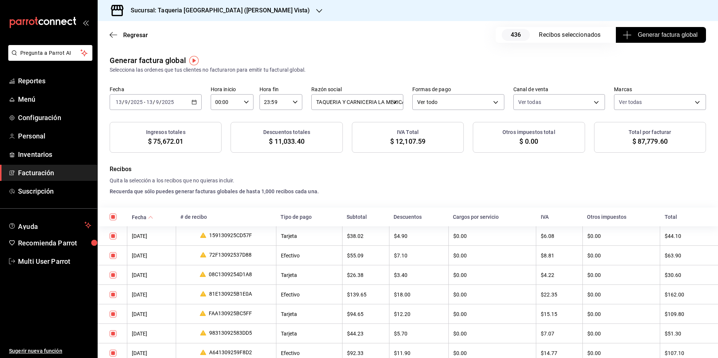
click at [696, 38] on button "Generar factura global" at bounding box center [660, 35] width 90 height 16
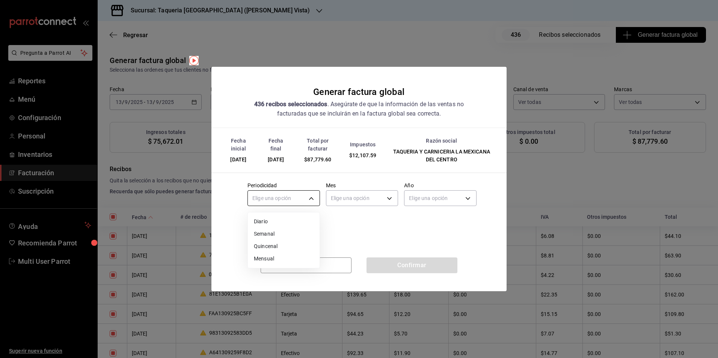
click at [296, 199] on body "Pregunta a Parrot AI Reportes Menú Configuración Personal Inventarios Facturaci…" at bounding box center [359, 179] width 718 height 358
click at [284, 214] on ul "Elige una opción Diario Semanal Quincenal Mensual" at bounding box center [284, 240] width 72 height 56
click at [286, 224] on li "Diario" at bounding box center [284, 221] width 72 height 12
type input "DAILY"
click at [346, 193] on body "Pregunta a Parrot AI Reportes Menú Configuración Personal Inventarios Facturaci…" at bounding box center [359, 179] width 718 height 358
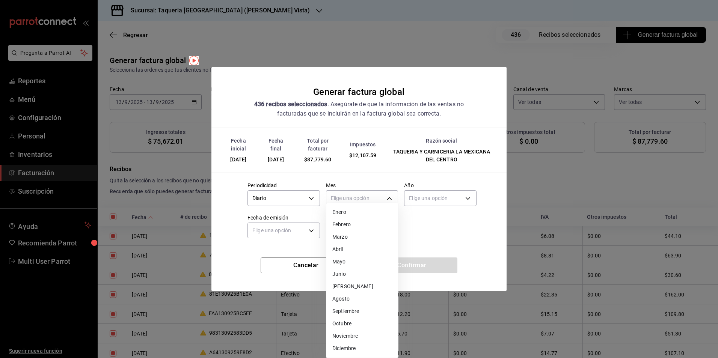
click at [352, 318] on li "Octubre" at bounding box center [362, 323] width 72 height 12
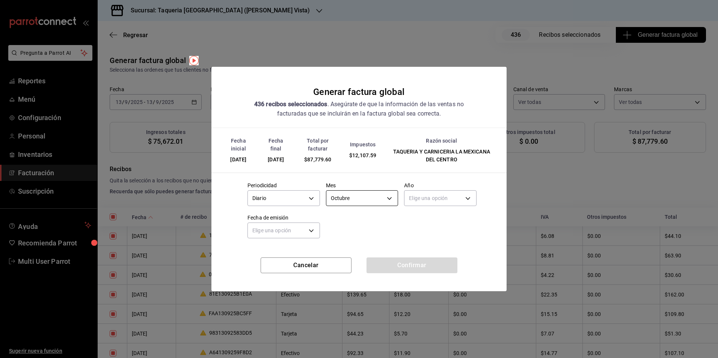
click at [354, 196] on body "Pregunta a Parrot AI Reportes Menú Configuración Personal Inventarios Facturaci…" at bounding box center [359, 179] width 718 height 358
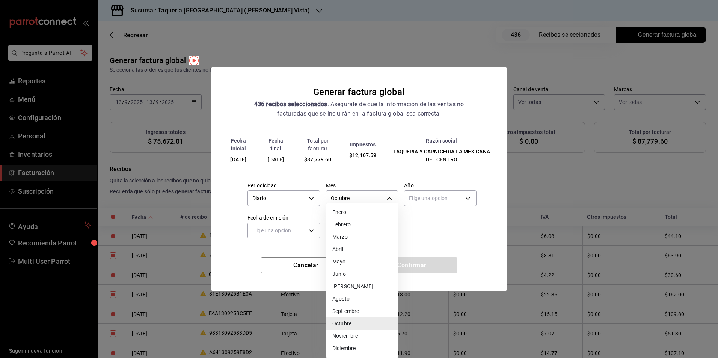
click at [367, 313] on li "Septiembre" at bounding box center [362, 311] width 72 height 12
type input "9"
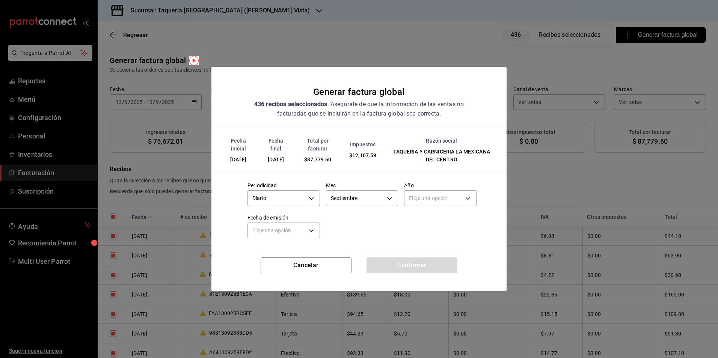
click at [423, 189] on div "Elige una opción" at bounding box center [440, 197] width 72 height 20
click at [432, 201] on body "Pregunta a Parrot AI Reportes Menú Configuración Personal Inventarios Facturaci…" at bounding box center [359, 179] width 718 height 358
click at [431, 225] on li "2025" at bounding box center [440, 221] width 72 height 12
type input "2025"
click at [293, 221] on div "Elige una opción" at bounding box center [283, 230] width 72 height 20
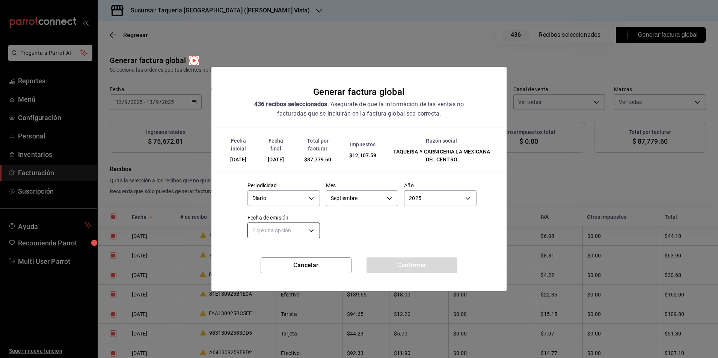
click at [292, 225] on body "Pregunta a Parrot AI Reportes Menú Configuración Personal Inventarios Facturaci…" at bounding box center [359, 179] width 718 height 358
click at [286, 252] on li "Hoy" at bounding box center [284, 254] width 72 height 12
type input "[DATE]"
click at [405, 266] on button "Confirmar" at bounding box center [411, 265] width 91 height 16
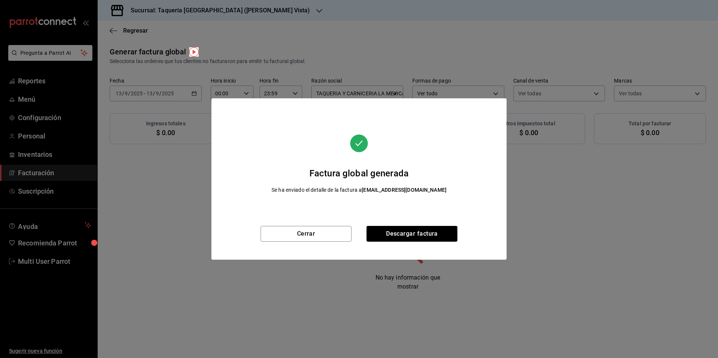
click at [292, 225] on div "Factura global generada Se ha enviado el detalle de la factura a sinfacturar.me…" at bounding box center [358, 162] width 295 height 128
click at [295, 233] on button "Cerrar" at bounding box center [305, 234] width 91 height 16
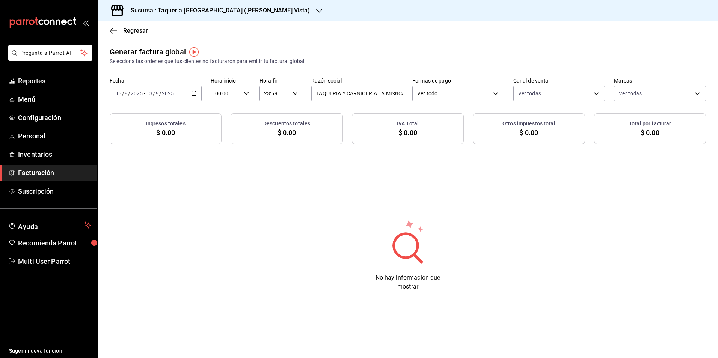
click at [187, 96] on div "[DATE] [DATE] - [DATE] [DATE]" at bounding box center [156, 94] width 92 height 16
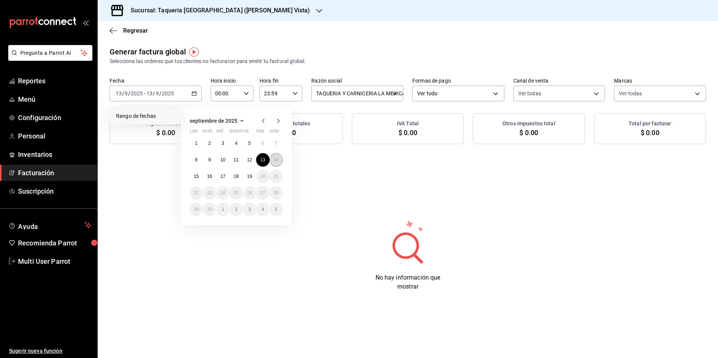
click at [273, 165] on button "14" at bounding box center [275, 160] width 13 height 14
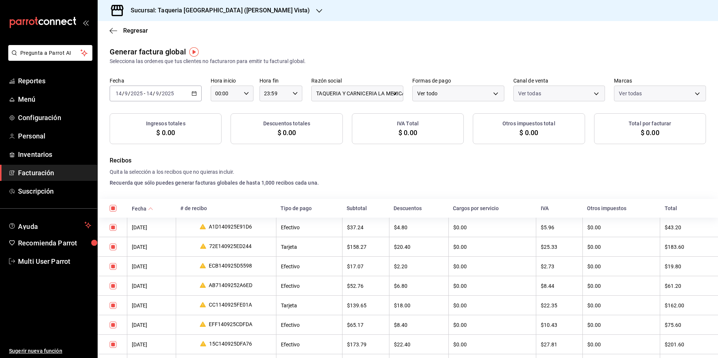
checkbox input "true"
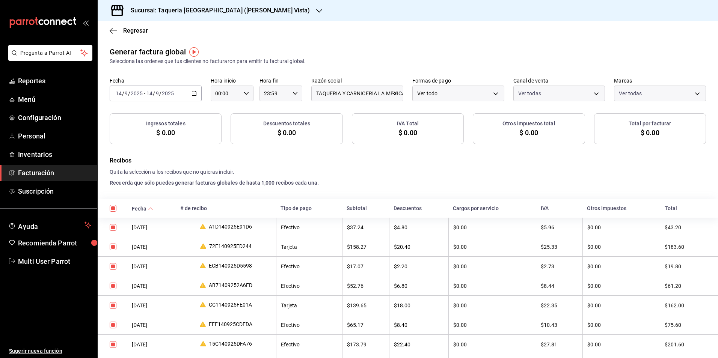
checkbox input "true"
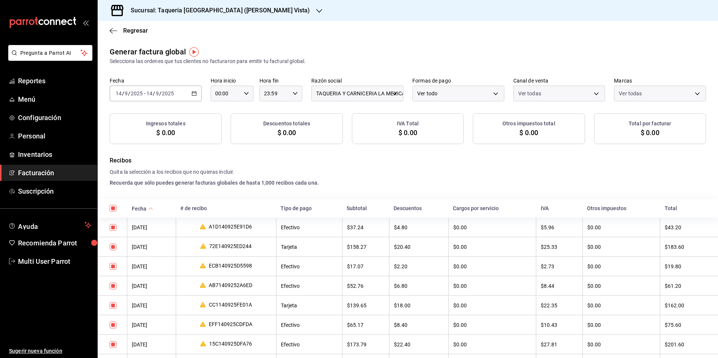
checkbox input "true"
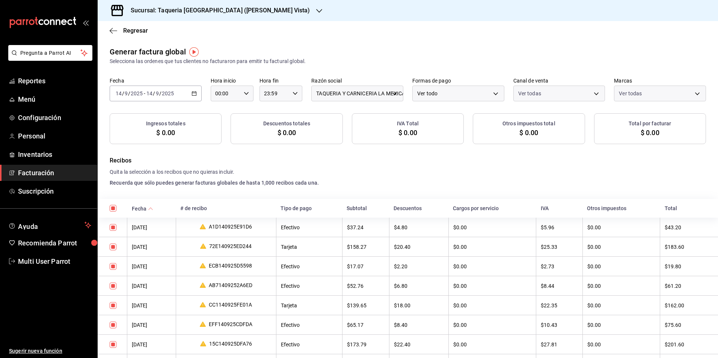
checkbox input "true"
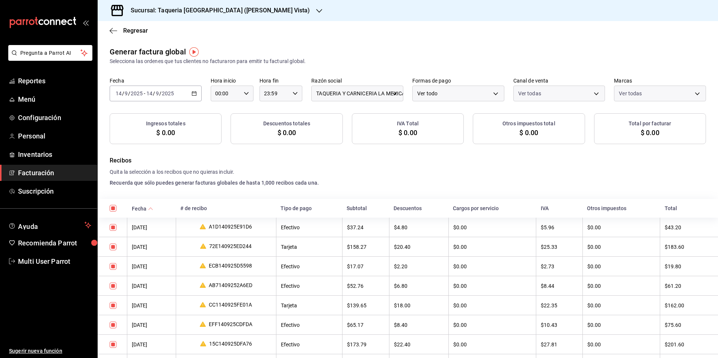
checkbox input "true"
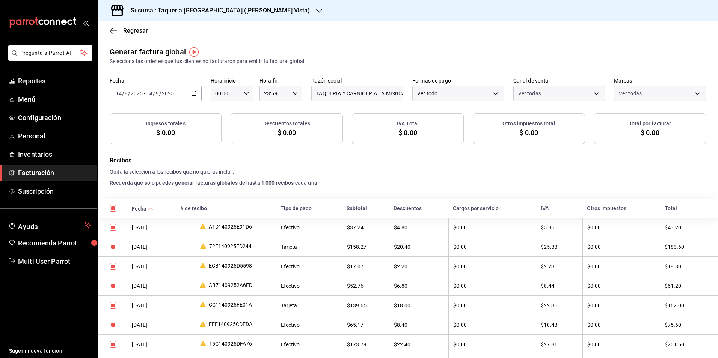
checkbox input "true"
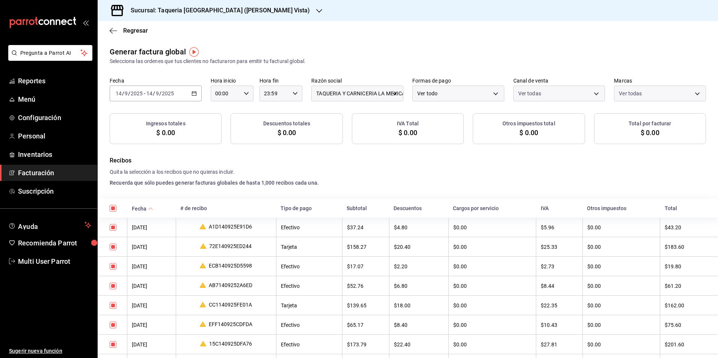
checkbox input "true"
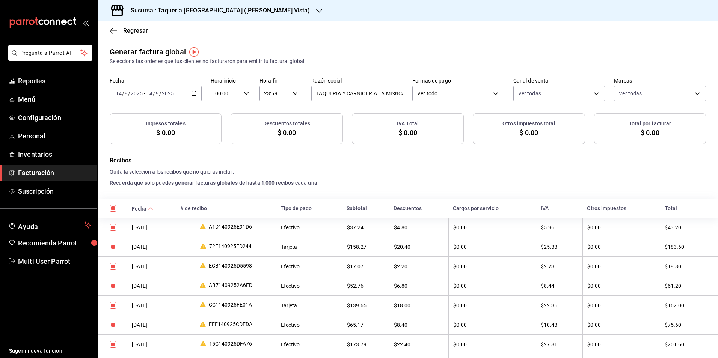
checkbox input "true"
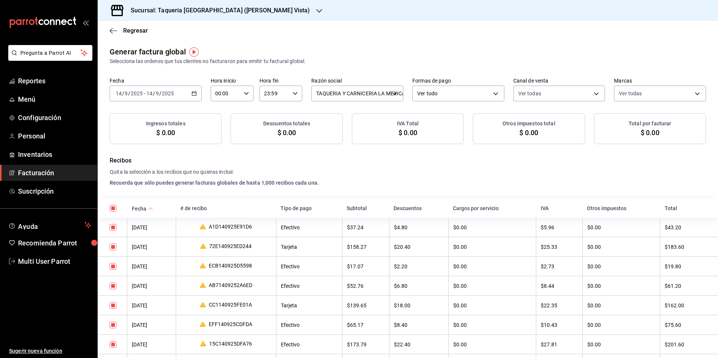
checkbox input "true"
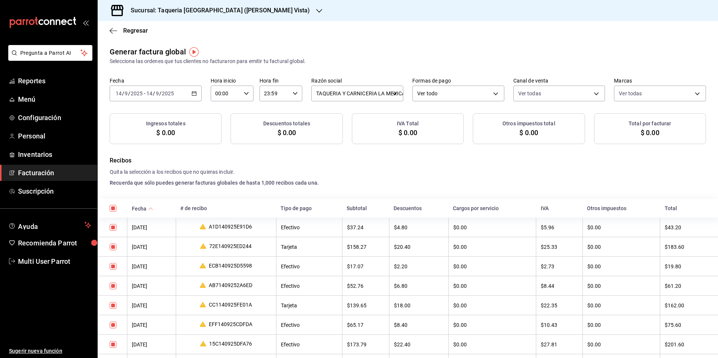
checkbox input "true"
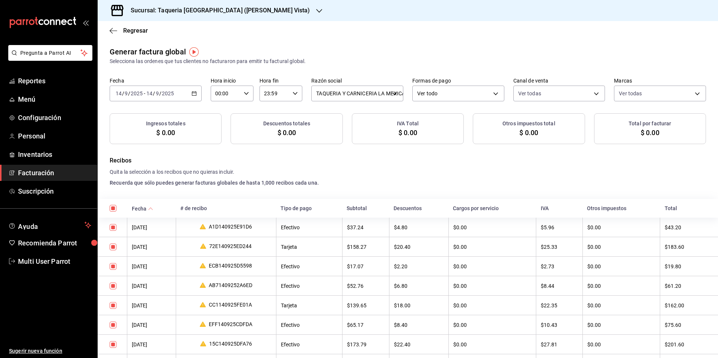
checkbox input "true"
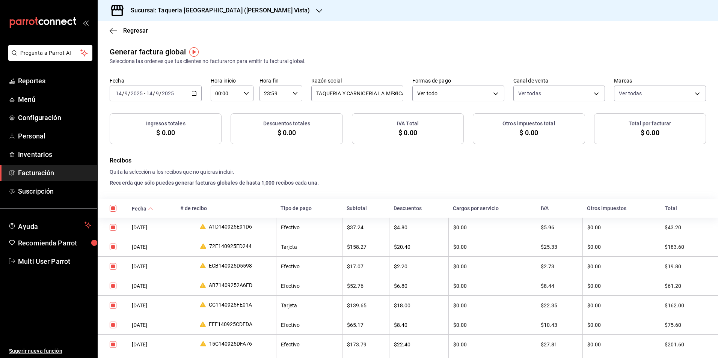
checkbox input "true"
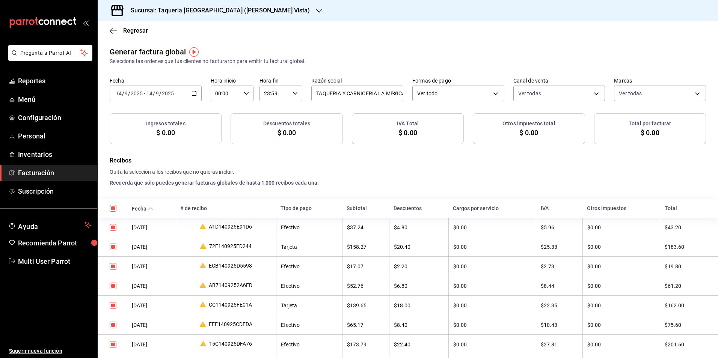
checkbox input "true"
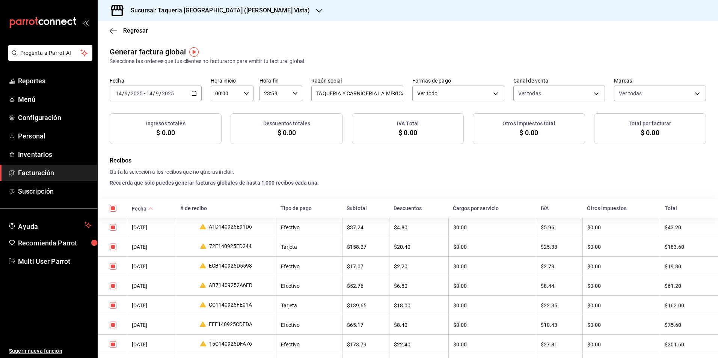
checkbox input "true"
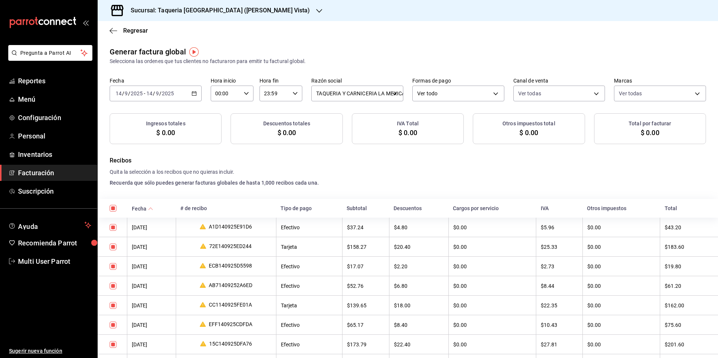
checkbox input "true"
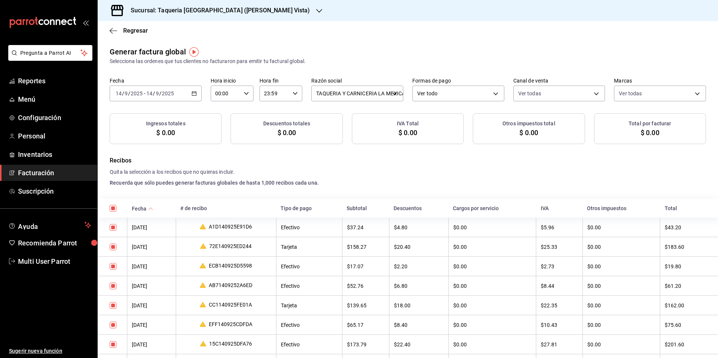
checkbox input "true"
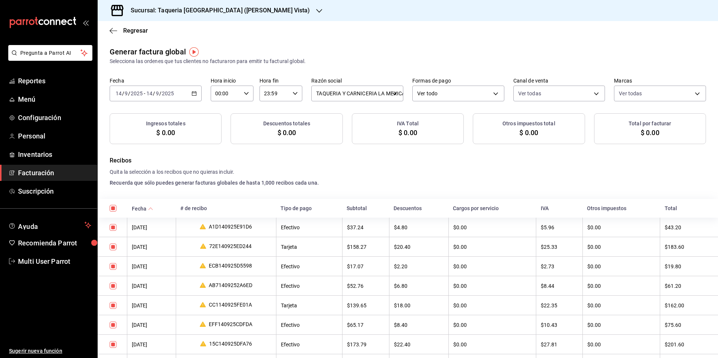
checkbox input "true"
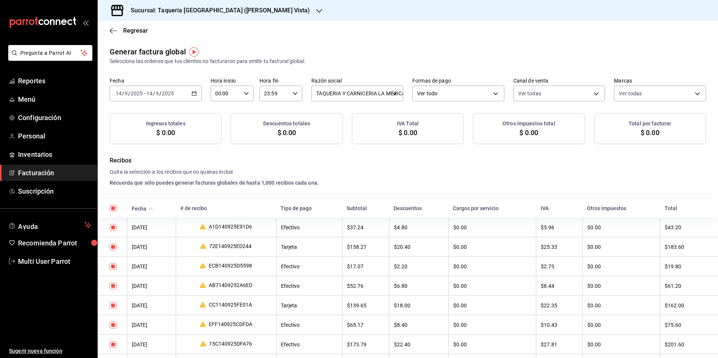
checkbox input "true"
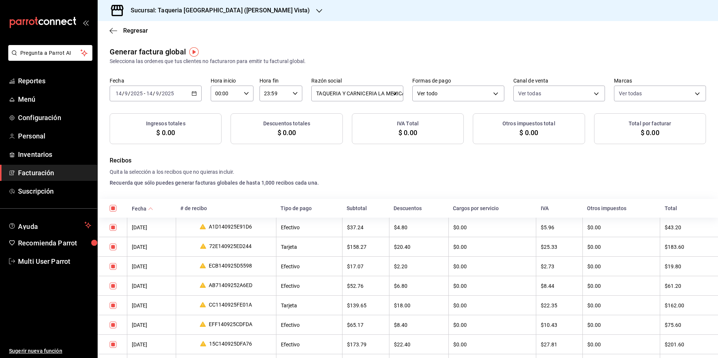
checkbox input "true"
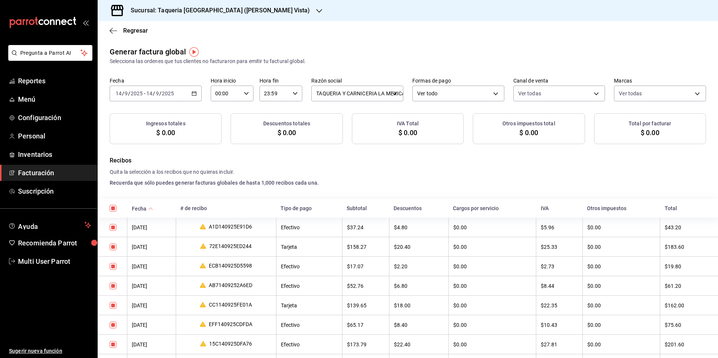
checkbox input "true"
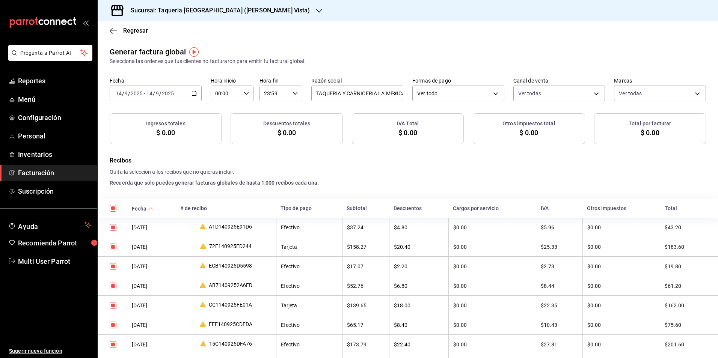
checkbox input "true"
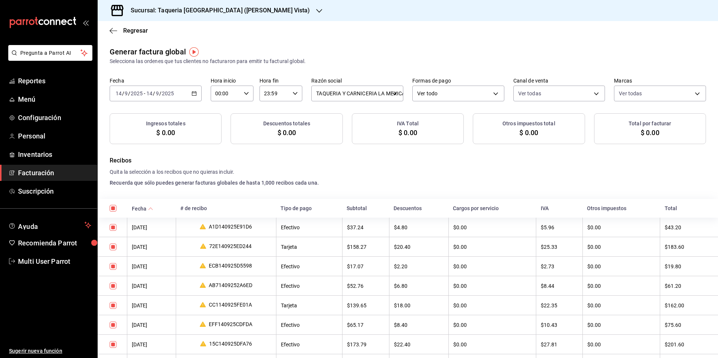
checkbox input "true"
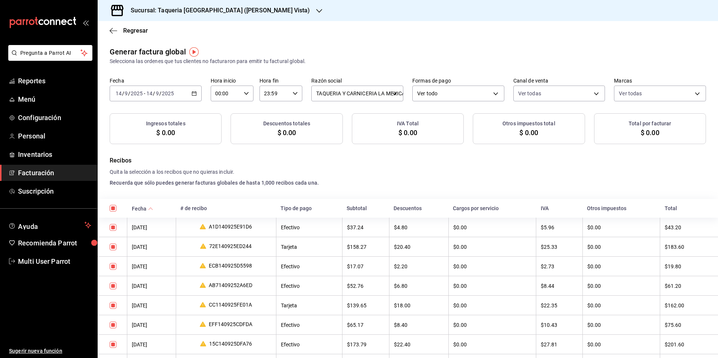
checkbox input "true"
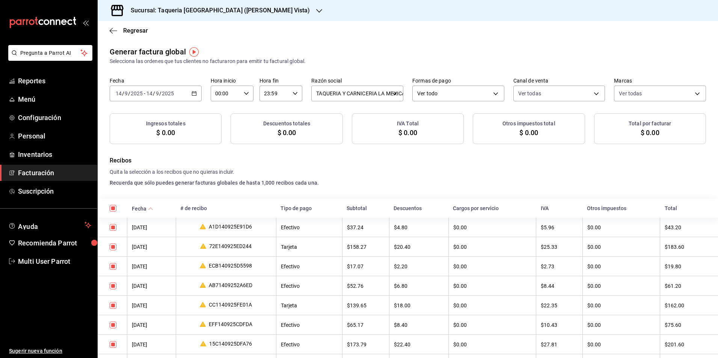
checkbox input "true"
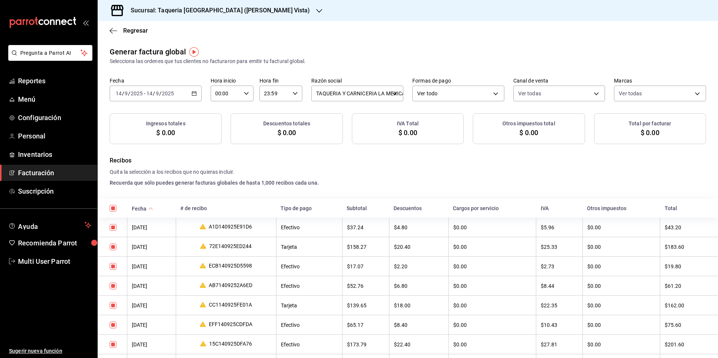
checkbox input "true"
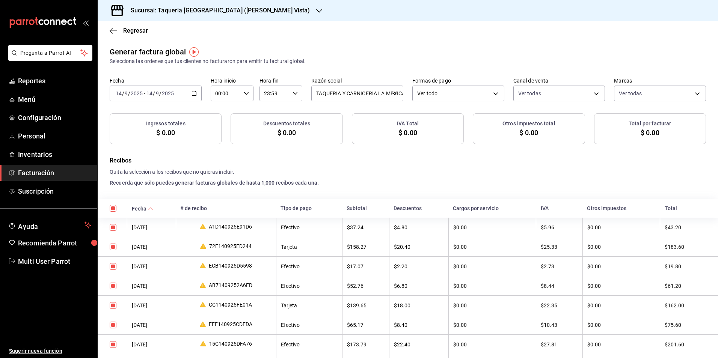
checkbox input "true"
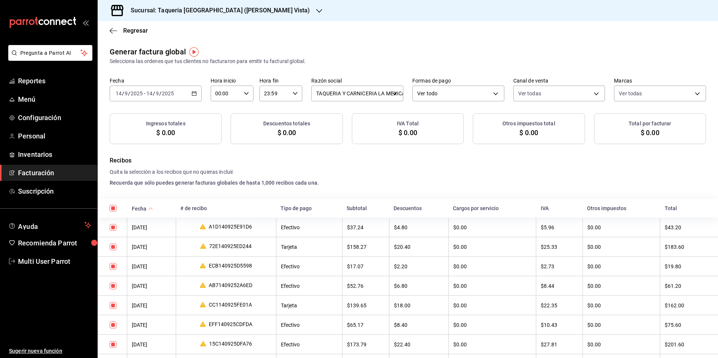
checkbox input "true"
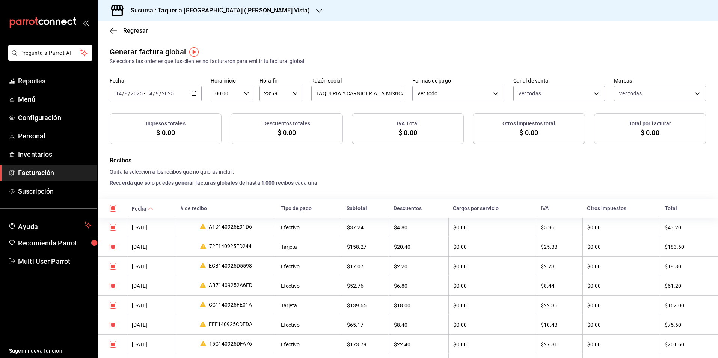
checkbox input "true"
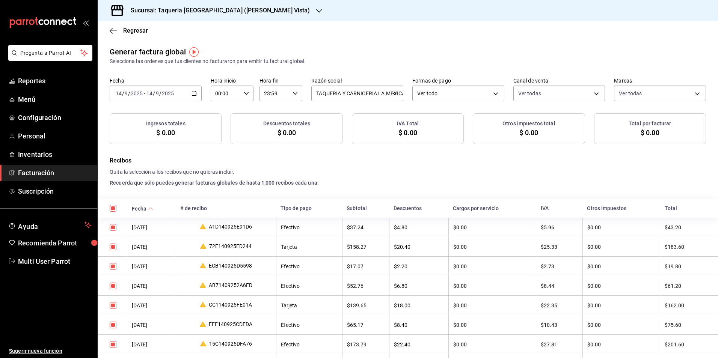
checkbox input "true"
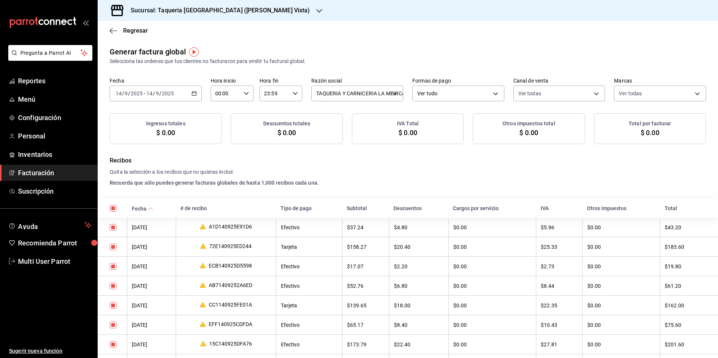
checkbox input "true"
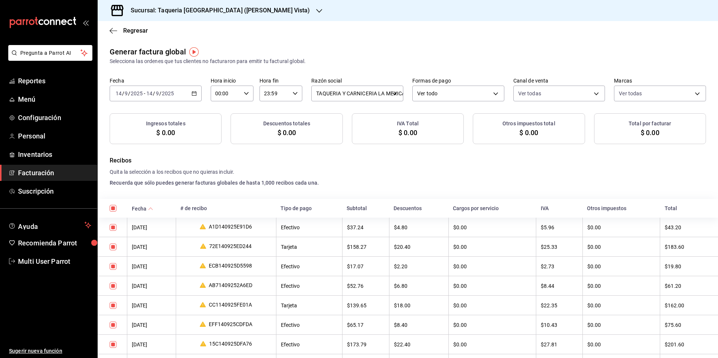
checkbox input "true"
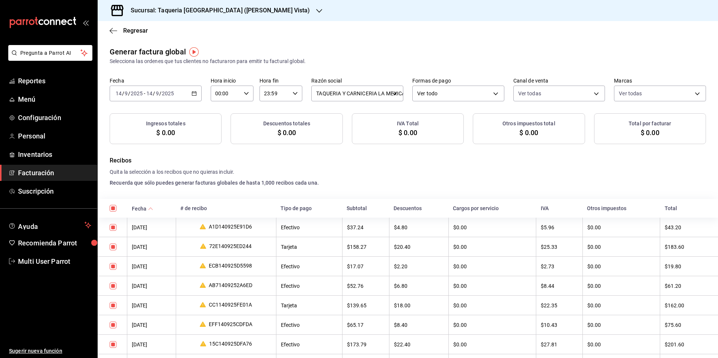
checkbox input "true"
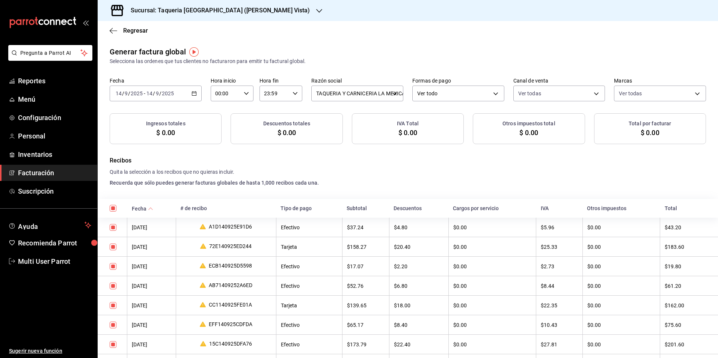
checkbox input "true"
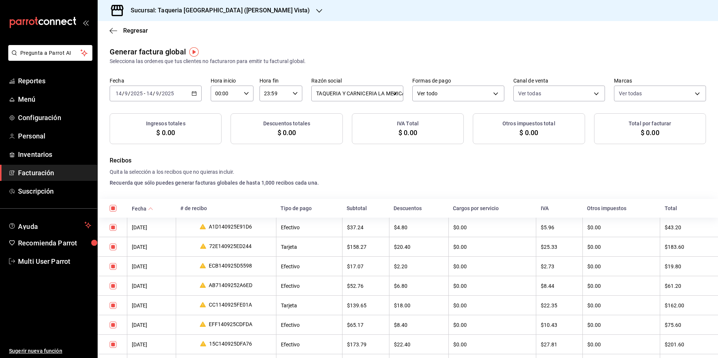
checkbox input "true"
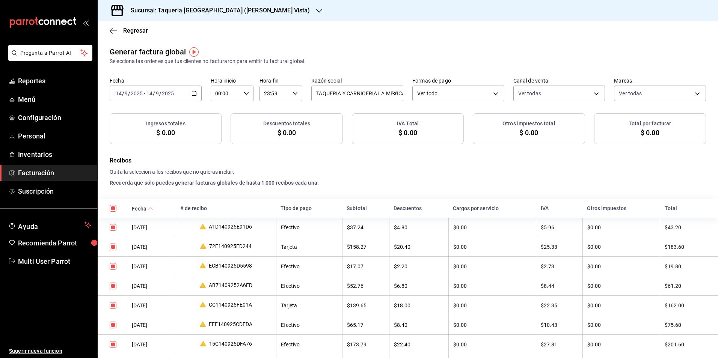
checkbox input "true"
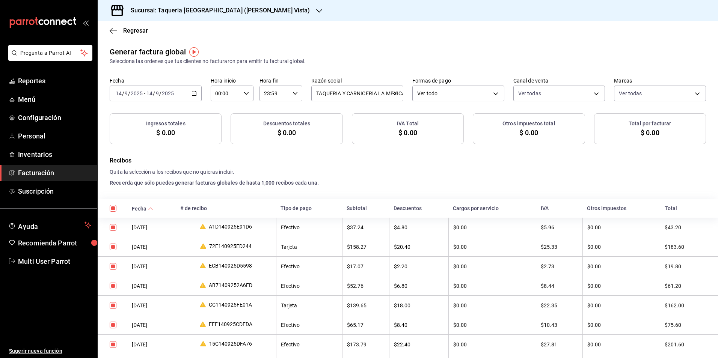
checkbox input "true"
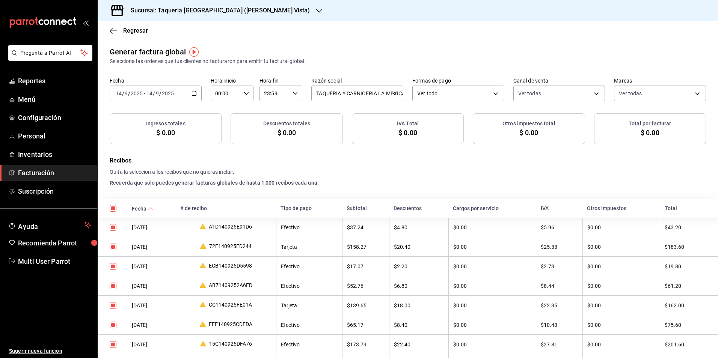
checkbox input "true"
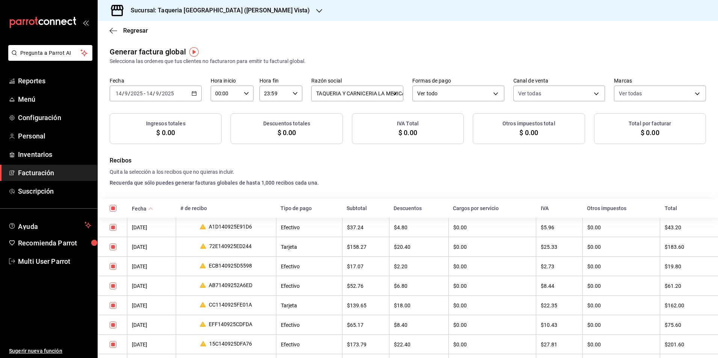
checkbox input "true"
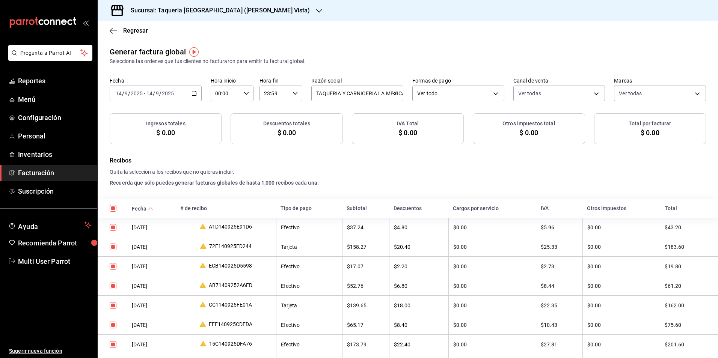
checkbox input "true"
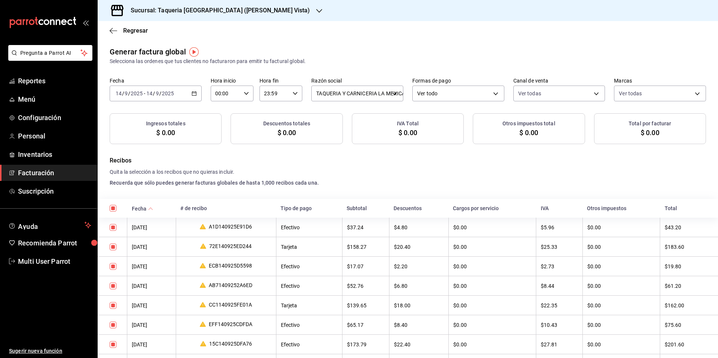
checkbox input "true"
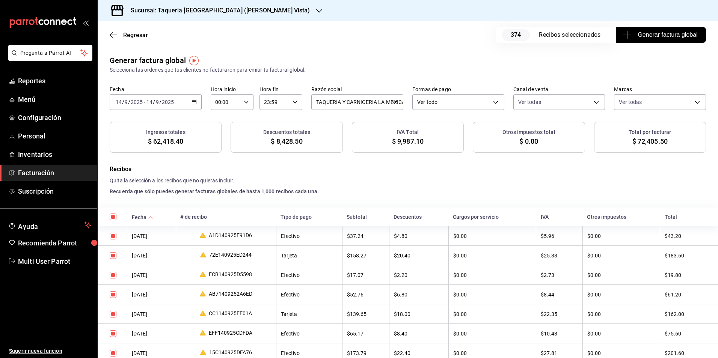
click at [679, 33] on span "Generar factura global" at bounding box center [660, 34] width 73 height 9
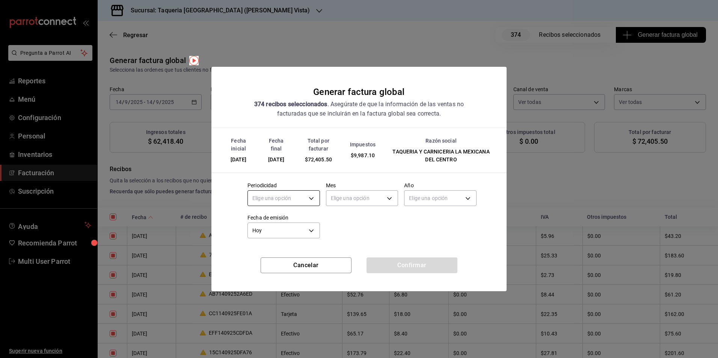
click at [281, 197] on body "Pregunta a Parrot AI Reportes Menú Configuración Personal Inventarios Facturaci…" at bounding box center [359, 179] width 718 height 358
click at [284, 224] on li "Diario" at bounding box center [284, 221] width 72 height 12
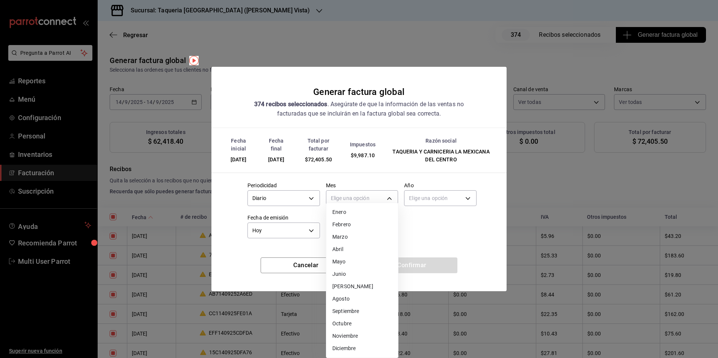
click at [351, 198] on body "Pregunta a Parrot AI Reportes Menú Configuración Personal Inventarios Facturaci…" at bounding box center [359, 179] width 718 height 358
click at [352, 308] on li "Septiembre" at bounding box center [362, 311] width 72 height 12
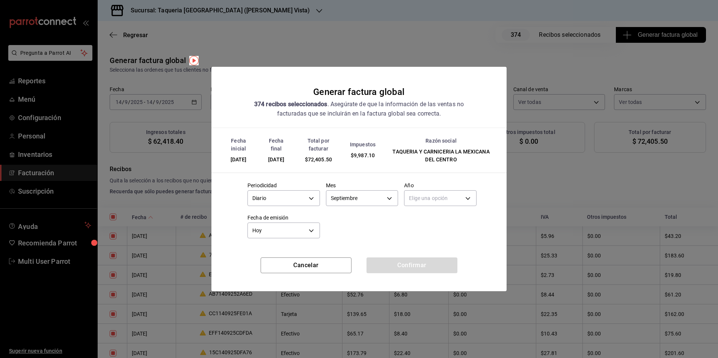
click at [442, 196] on body "Pregunta a Parrot AI Reportes Menú Configuración Personal Inventarios Facturaci…" at bounding box center [359, 179] width 718 height 358
click at [422, 223] on li "2025" at bounding box center [440, 221] width 72 height 12
click at [391, 268] on button "Confirmar" at bounding box center [411, 265] width 91 height 16
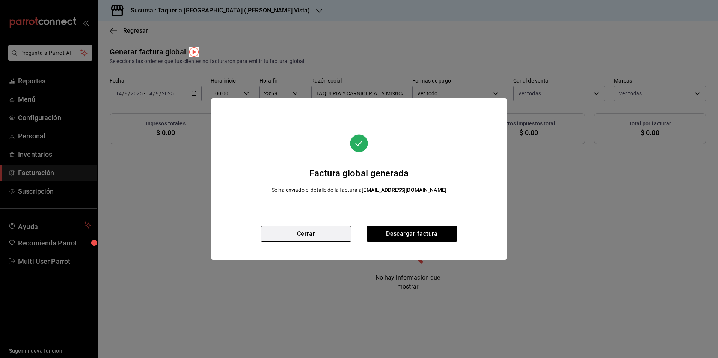
click at [332, 238] on button "Cerrar" at bounding box center [305, 234] width 91 height 16
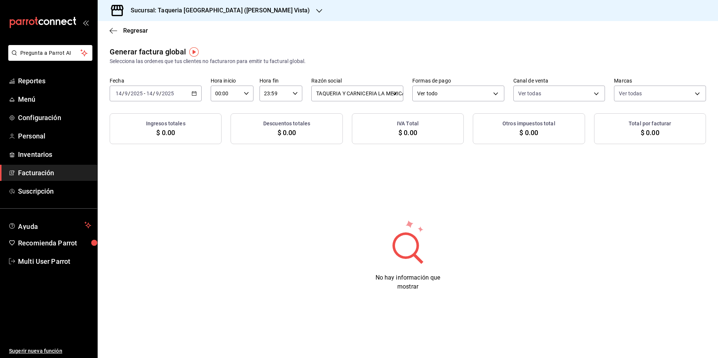
click at [194, 93] on \(Stroke\) "button" at bounding box center [194, 93] width 4 height 0
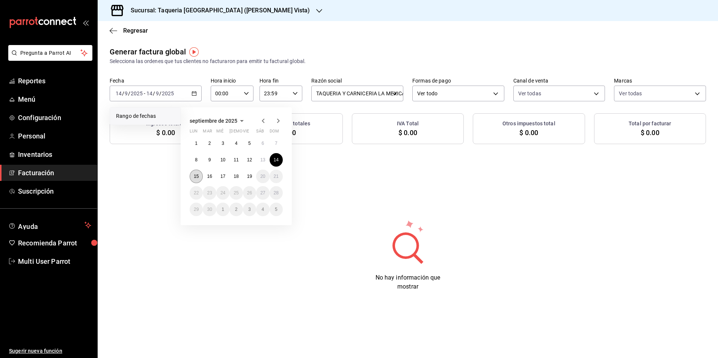
click at [191, 175] on button "15" at bounding box center [196, 177] width 13 height 14
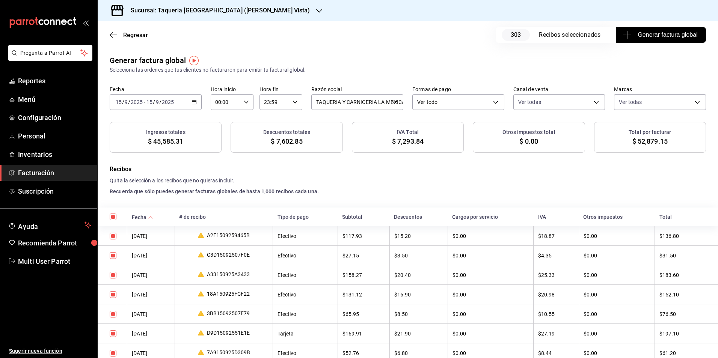
click at [630, 45] on div "Regresar 303 Recibos seleccionados Generar factura global" at bounding box center [408, 35] width 620 height 28
click at [629, 38] on span "Generar factura global" at bounding box center [660, 34] width 73 height 9
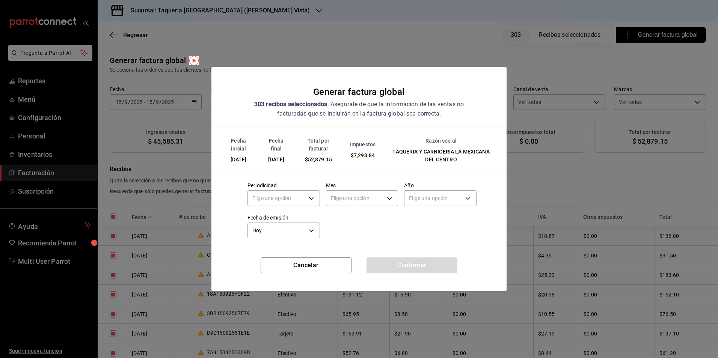
click at [293, 206] on div "Elige una opción" at bounding box center [283, 197] width 72 height 20
click at [292, 205] on body "Pregunta a Parrot AI Reportes Menú Configuración Personal Inventarios Facturaci…" at bounding box center [359, 179] width 718 height 358
click at [282, 219] on li "Diario" at bounding box center [284, 221] width 72 height 12
click at [359, 197] on body "Pregunta a Parrot AI Reportes Menú Configuración Personal Inventarios Facturaci…" at bounding box center [359, 179] width 718 height 358
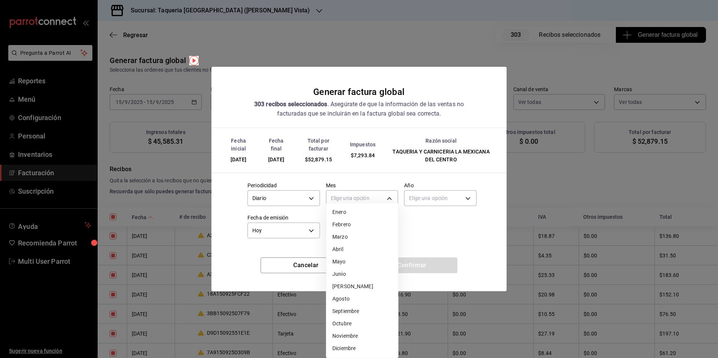
click at [348, 310] on li "Septiembre" at bounding box center [362, 311] width 72 height 12
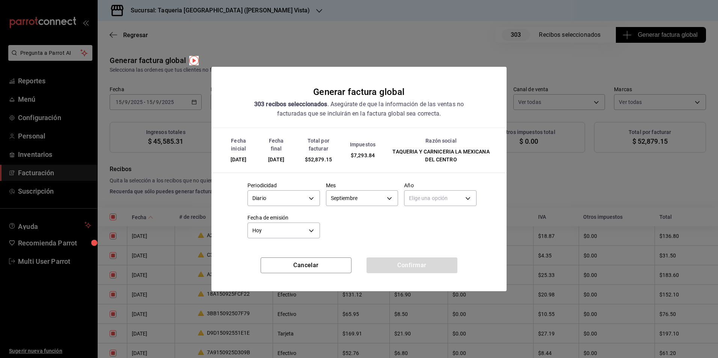
click at [449, 208] on div "Año Elige una opción" at bounding box center [440, 195] width 72 height 26
click at [448, 201] on body "Pregunta a Parrot AI Reportes Menú Configuración Personal Inventarios Facturaci…" at bounding box center [359, 179] width 718 height 358
click at [432, 224] on li "2025" at bounding box center [440, 221] width 72 height 12
click at [399, 260] on button "Confirmar" at bounding box center [411, 265] width 91 height 16
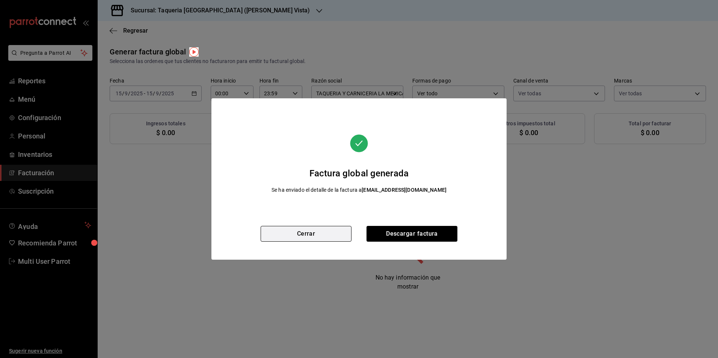
click at [349, 231] on button "Cerrar" at bounding box center [305, 234] width 91 height 16
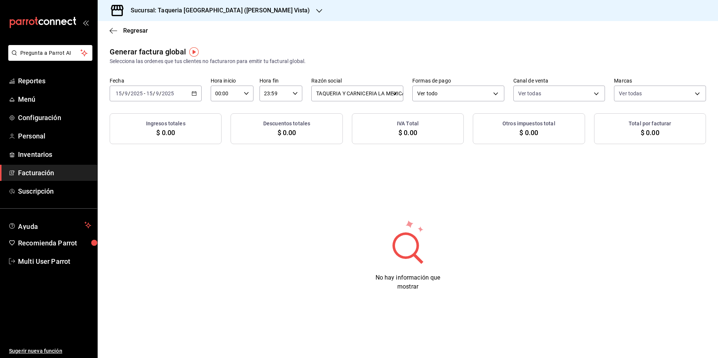
click at [181, 92] on div "[DATE] [DATE] - [DATE] [DATE]" at bounding box center [156, 94] width 92 height 16
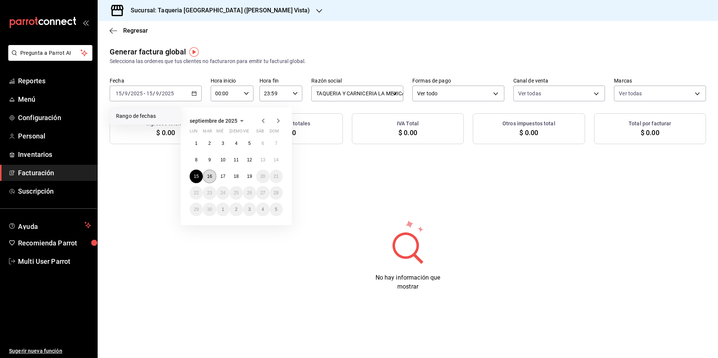
click at [210, 173] on button "16" at bounding box center [209, 177] width 13 height 14
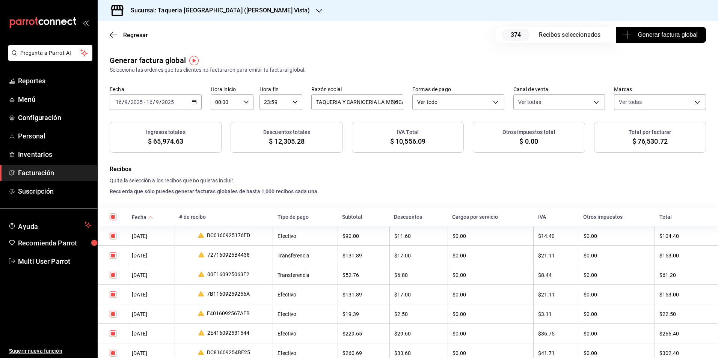
click at [640, 42] on button "Generar factura global" at bounding box center [660, 35] width 90 height 16
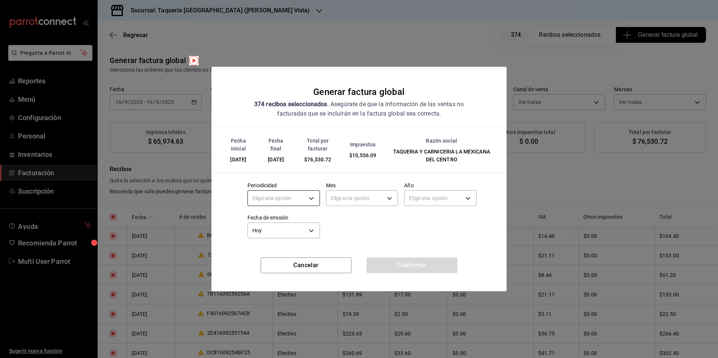
click at [280, 200] on body "Pregunta a Parrot AI Reportes Menú Configuración Personal Inventarios Facturaci…" at bounding box center [359, 179] width 718 height 358
click at [284, 215] on li "Diario" at bounding box center [284, 221] width 72 height 12
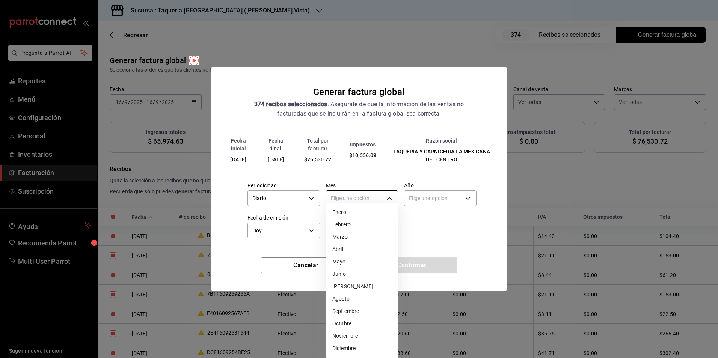
click at [371, 196] on body "Pregunta a Parrot AI Reportes Menú Configuración Personal Inventarios Facturaci…" at bounding box center [359, 179] width 718 height 358
click at [360, 313] on li "Septiembre" at bounding box center [362, 311] width 72 height 12
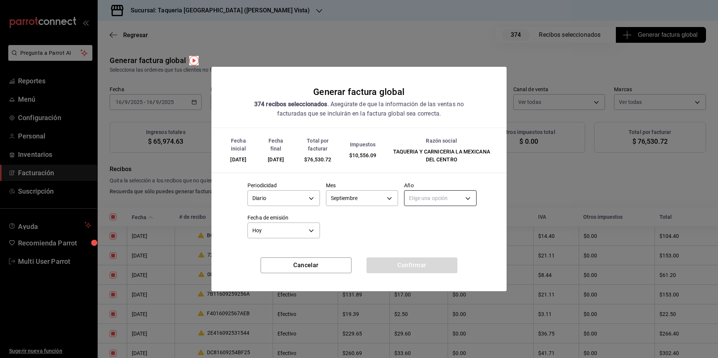
click at [449, 197] on body "Pregunta a Parrot AI Reportes Menú Configuración Personal Inventarios Facturaci…" at bounding box center [359, 179] width 718 height 358
click at [429, 224] on li "2025" at bounding box center [440, 221] width 72 height 12
click at [425, 271] on button "Confirmar" at bounding box center [411, 265] width 91 height 16
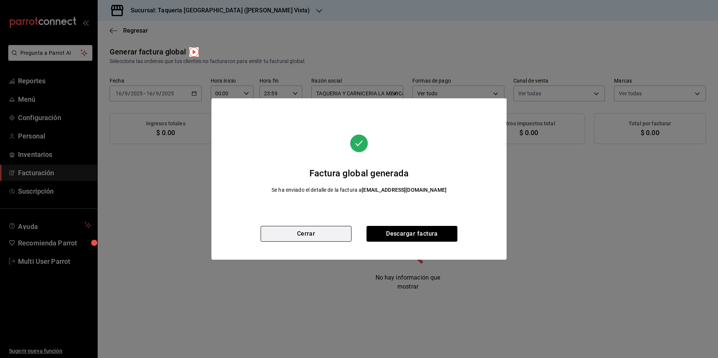
click at [315, 233] on button "Cerrar" at bounding box center [305, 234] width 91 height 16
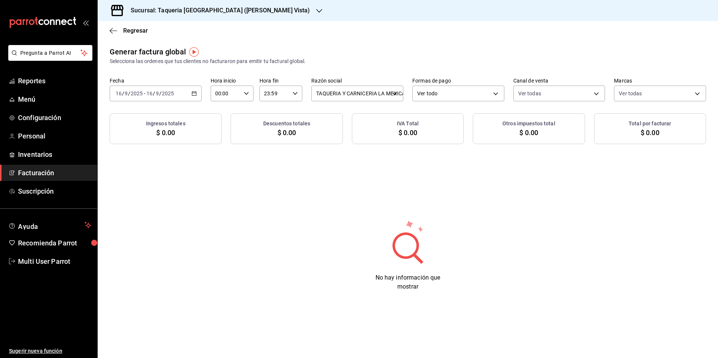
click at [215, 8] on h3 "Sucursal: Taqueria La Mexicana (Linda Vista)" at bounding box center [217, 10] width 185 height 9
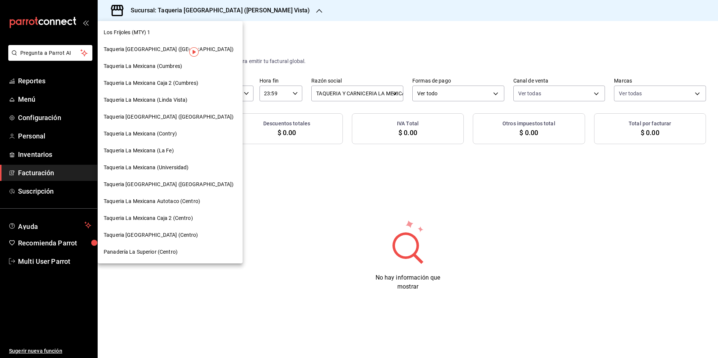
click at [176, 131] on span "Taqueria La Mexicana (Contry)" at bounding box center [140, 134] width 73 height 8
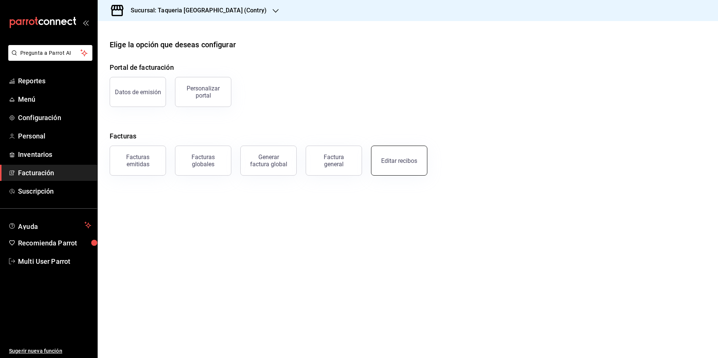
click at [400, 168] on button "Editar recibos" at bounding box center [399, 161] width 56 height 30
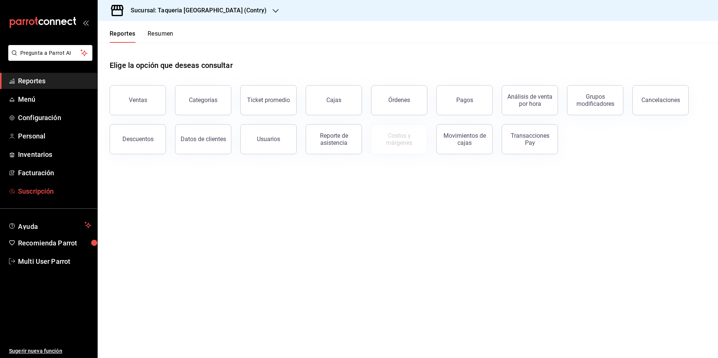
click at [57, 192] on span "Suscripción" at bounding box center [54, 191] width 73 height 10
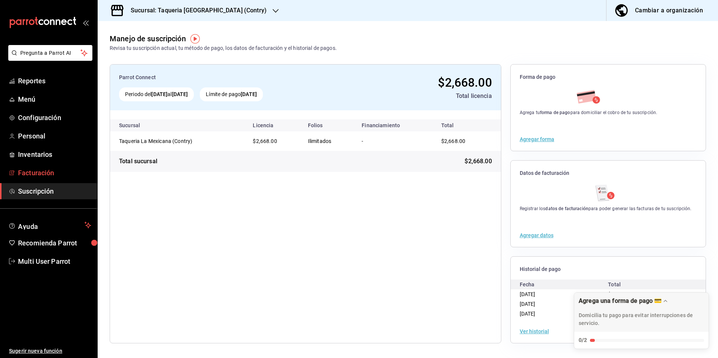
click at [65, 179] on link "Facturación" at bounding box center [48, 173] width 97 height 16
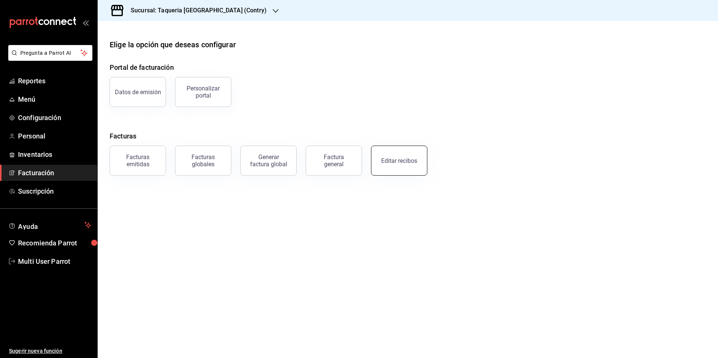
click at [410, 158] on div "Editar recibos" at bounding box center [399, 160] width 36 height 7
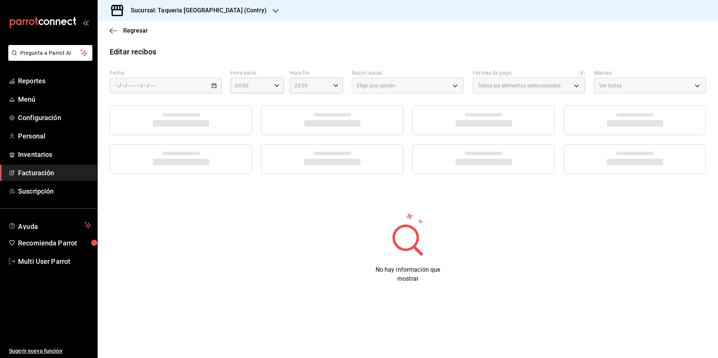
type input "333c197b-f302-494b-8910-bc21bdf1daf0"
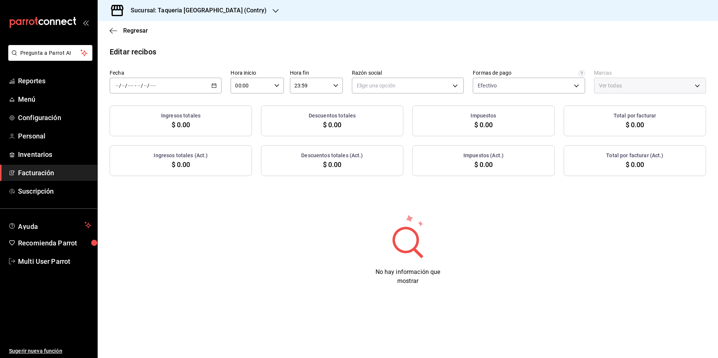
click at [216, 90] on div "/ / - / /" at bounding box center [166, 86] width 112 height 16
click at [155, 197] on li "Rango de fechas" at bounding box center [145, 192] width 70 height 17
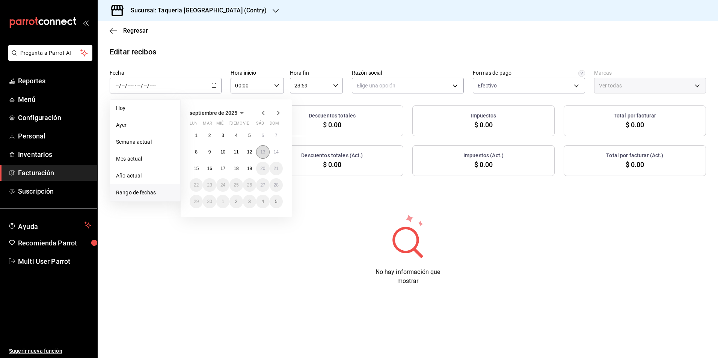
click at [259, 154] on button "13" at bounding box center [262, 152] width 13 height 14
click at [213, 167] on button "16" at bounding box center [209, 169] width 13 height 14
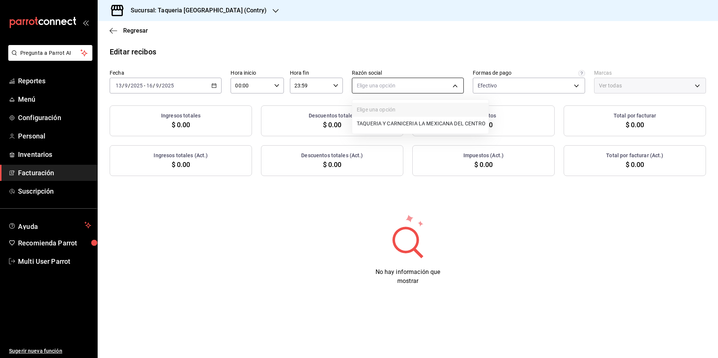
click at [411, 84] on body "Pregunta a Parrot AI Reportes Menú Configuración Personal Inventarios Facturaci…" at bounding box center [359, 179] width 718 height 358
click at [387, 131] on ul "Elige una opción TAQUERIA Y CARNICERIA LA MEXICANA DEL CENTRO" at bounding box center [420, 117] width 136 height 34
click at [398, 131] on ul "Elige una opción TAQUERIA Y CARNICERIA LA MEXICANA DEL CENTRO" at bounding box center [420, 117] width 136 height 34
click at [397, 126] on li "TAQUERIA Y CARNICERIA LA MEXICANA DEL CENTRO" at bounding box center [420, 124] width 136 height 14
type input "36b9ed2a-cb12-4ff9-897b-18ab2a144735"
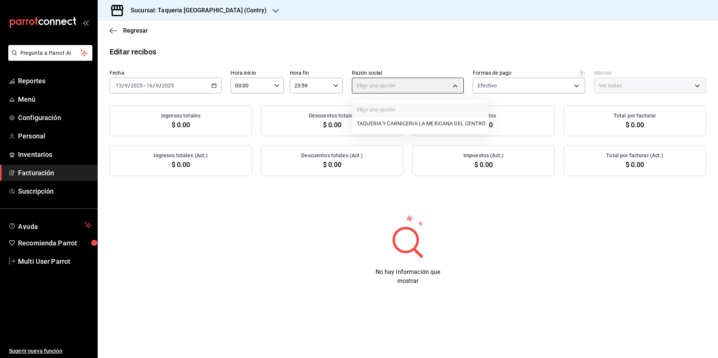
type input "d501b352-2edf-445e-a10b-df2c66702113"
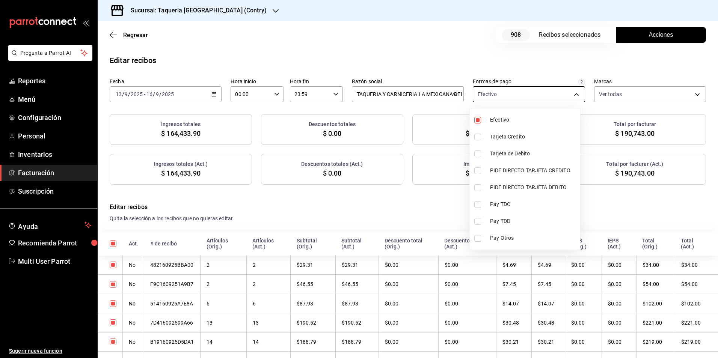
click at [484, 98] on body "Pregunta a Parrot AI Reportes Menú Configuración Personal Inventarios Facturaci…" at bounding box center [359, 179] width 718 height 358
click at [512, 124] on li "Efectivo" at bounding box center [524, 119] width 110 height 17
checkbox input "false"
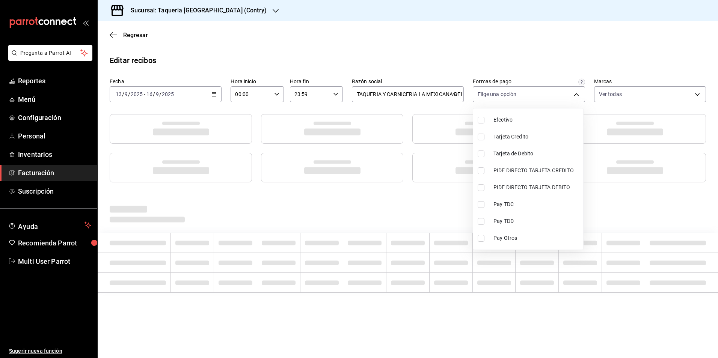
click at [432, 47] on div at bounding box center [359, 179] width 718 height 358
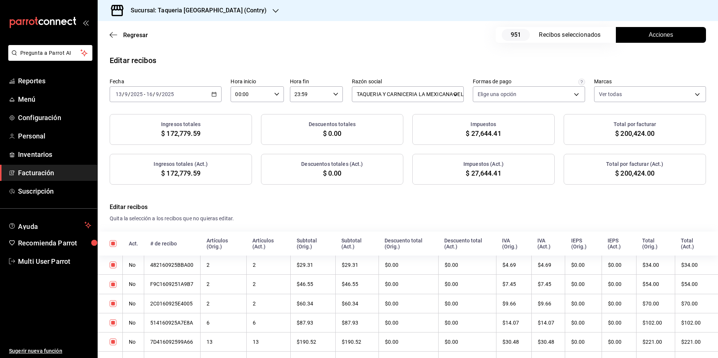
click at [626, 31] on button "Acciones" at bounding box center [660, 35] width 90 height 16
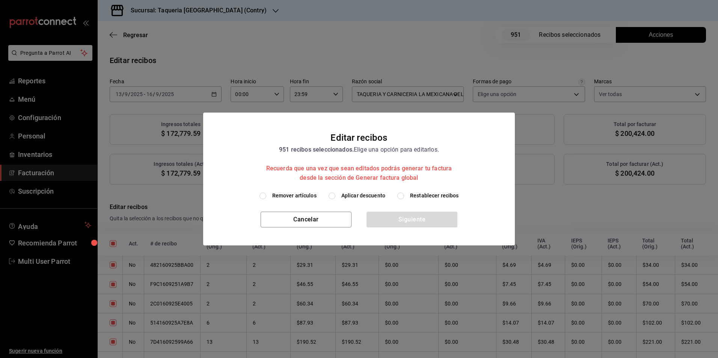
click at [349, 195] on span "Aplicar descuento" at bounding box center [363, 196] width 44 height 8
click at [335, 195] on input "Aplicar descuento" at bounding box center [331, 196] width 7 height 7
radio input "true"
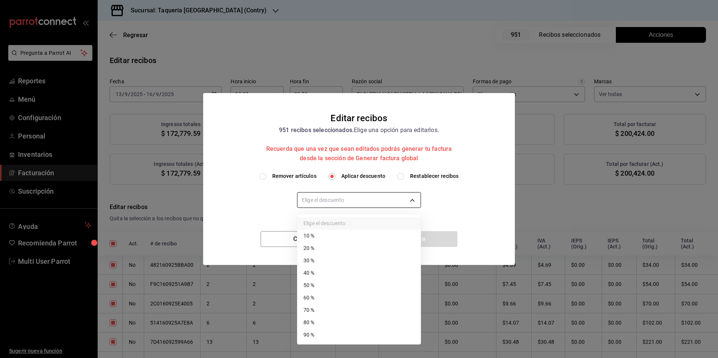
click at [352, 200] on body "Pregunta a Parrot AI Reportes Menú Configuración Personal Inventarios Facturaci…" at bounding box center [359, 179] width 718 height 358
click at [342, 235] on li "10 %" at bounding box center [358, 236] width 123 height 12
type input "10"
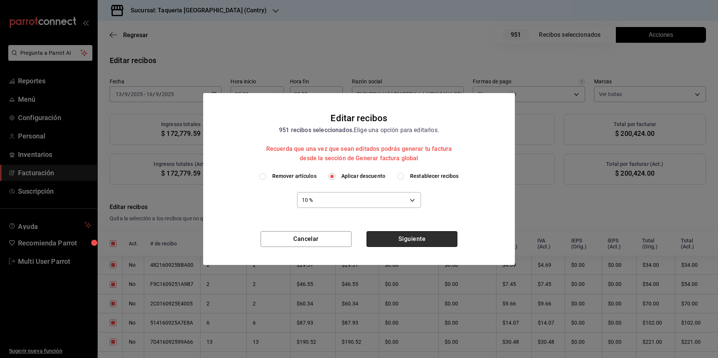
click at [420, 234] on button "Siguiente" at bounding box center [411, 239] width 91 height 16
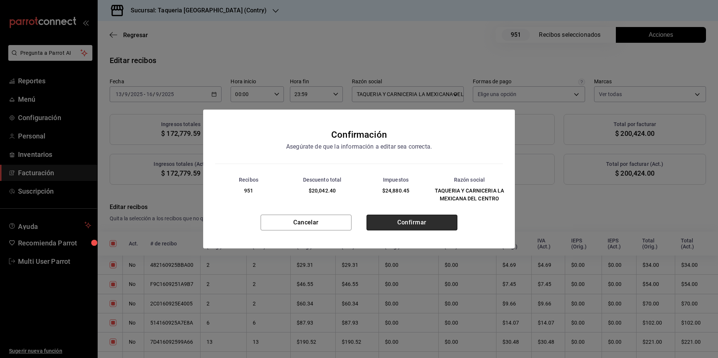
click at [430, 221] on button "Confirmar" at bounding box center [411, 223] width 91 height 16
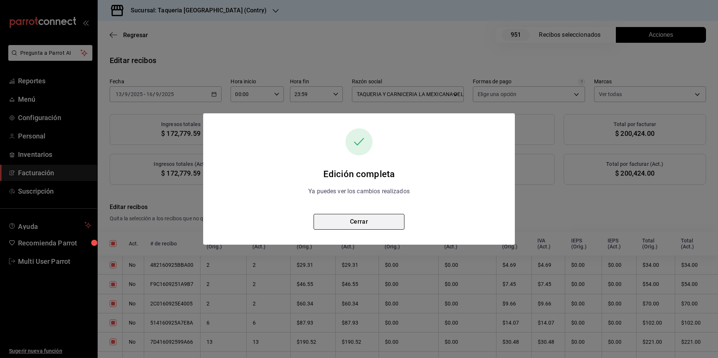
click at [379, 221] on button "Cerrar" at bounding box center [358, 222] width 91 height 16
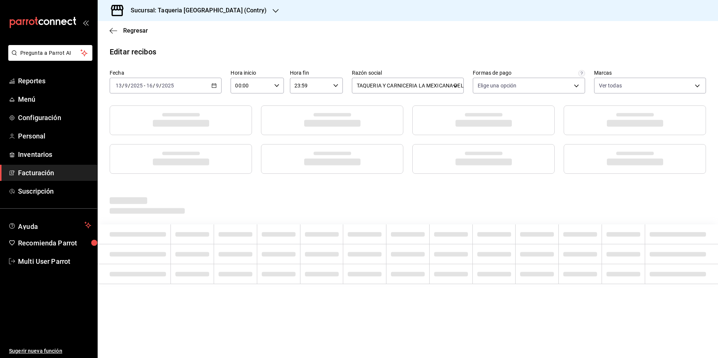
click at [200, 81] on div "[DATE] [DATE] - [DATE] [DATE]" at bounding box center [166, 86] width 112 height 16
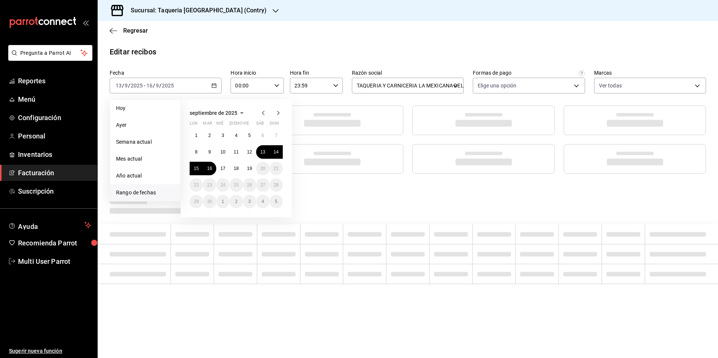
click at [253, 39] on div "Regresar" at bounding box center [408, 30] width 620 height 19
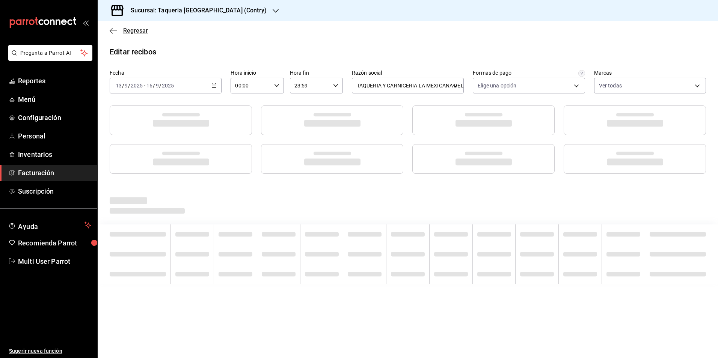
click at [131, 31] on span "Regresar" at bounding box center [135, 30] width 25 height 7
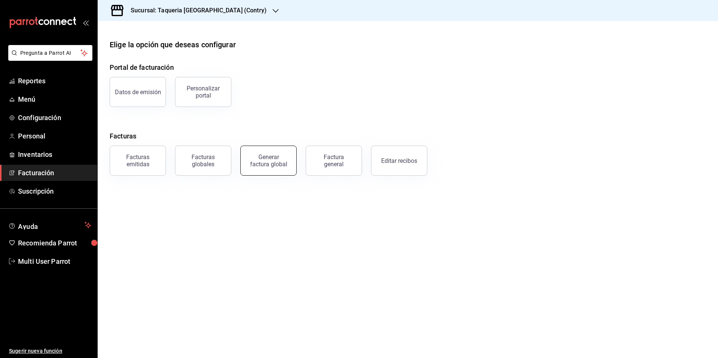
click at [274, 152] on button "Generar factura global" at bounding box center [268, 161] width 56 height 30
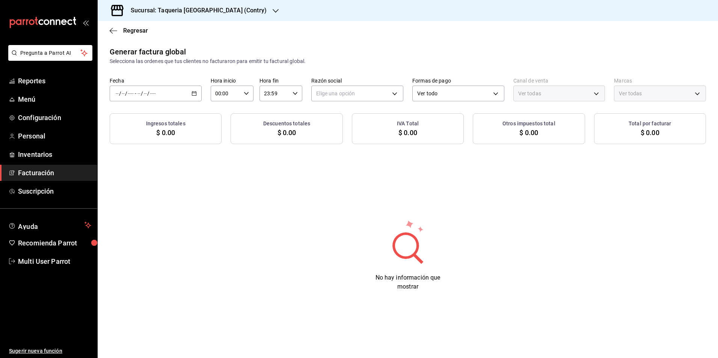
type input "PARROT,UBER_EATS,RAPPI,DIDI_FOOD,ONLINE"
click at [168, 89] on div "/ / - / /" at bounding box center [156, 94] width 92 height 16
click at [161, 116] on span "Rango de fechas" at bounding box center [145, 116] width 58 height 8
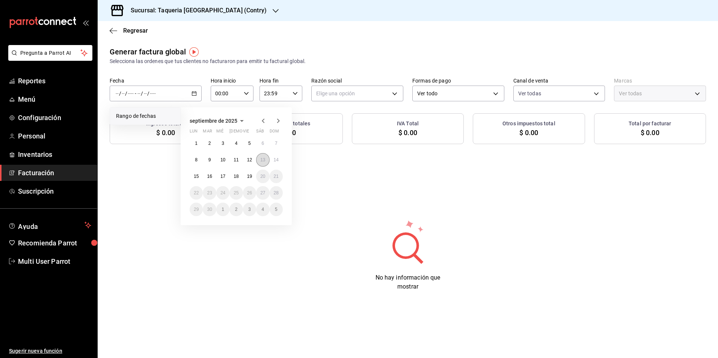
click at [267, 158] on button "13" at bounding box center [262, 160] width 13 height 14
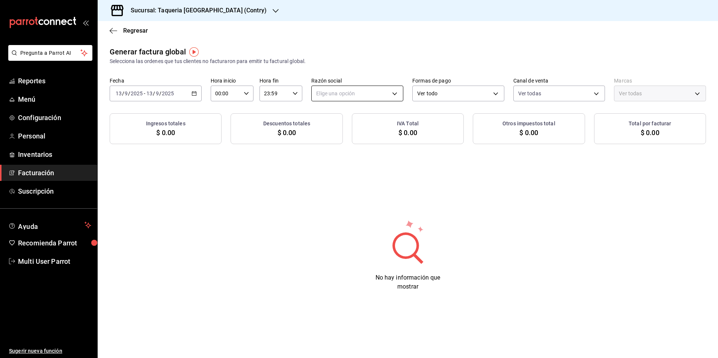
click at [389, 88] on body "Pregunta a Parrot AI Reportes Menú Configuración Personal Inventarios Facturaci…" at bounding box center [359, 179] width 718 height 358
click at [372, 128] on li "TAQUERIA Y CARNICERIA LA MEXICANA DEL CENTRO" at bounding box center [379, 132] width 136 height 14
type input "36b9ed2a-cb12-4ff9-897b-18ab2a144735"
type input "d501b352-2edf-445e-a10b-df2c66702113"
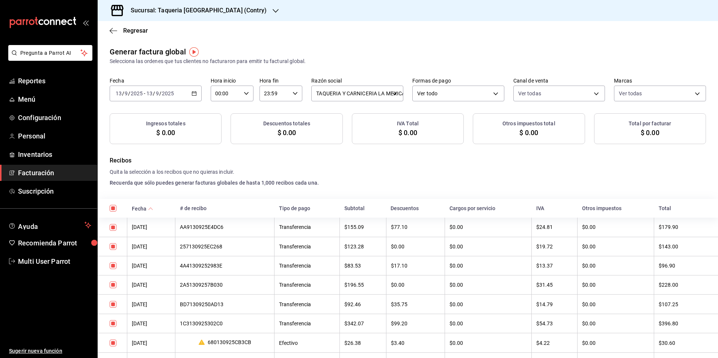
checkbox input "true"
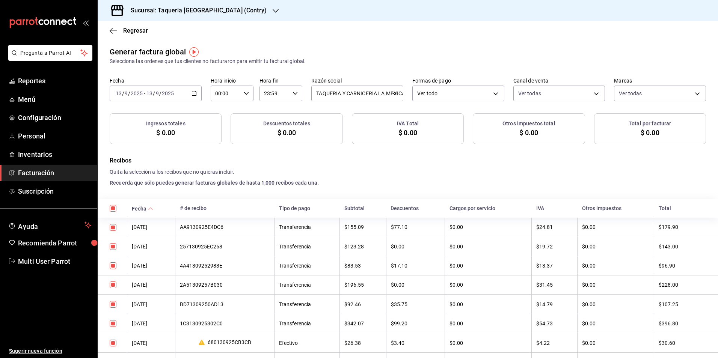
checkbox input "true"
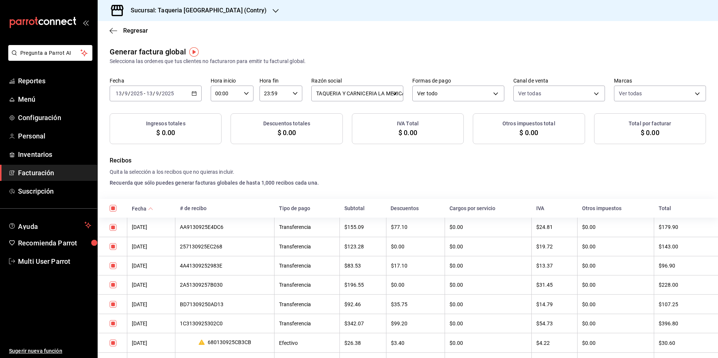
checkbox input "true"
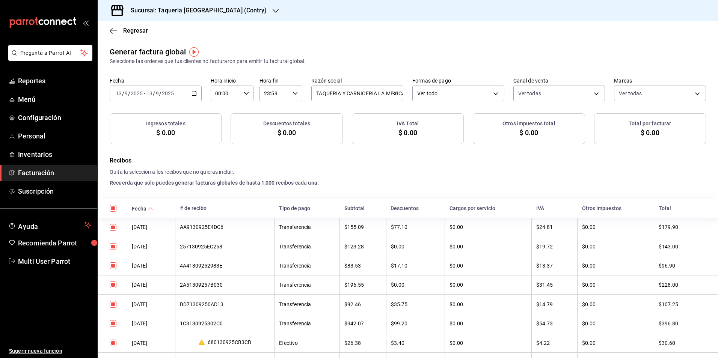
checkbox input "true"
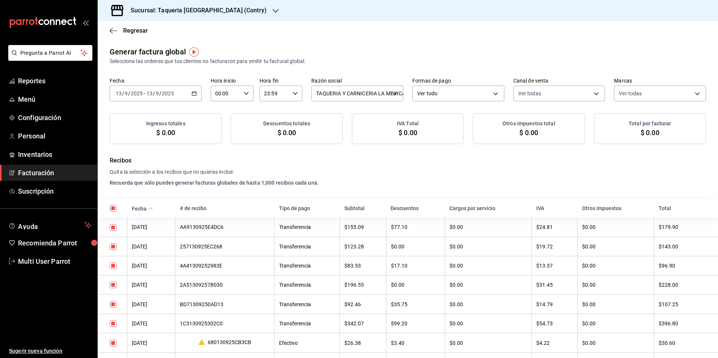
checkbox input "true"
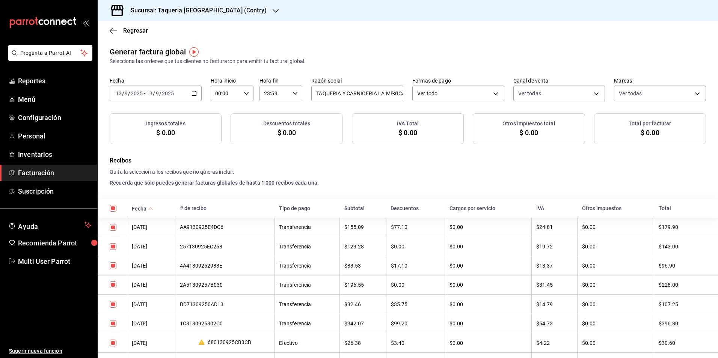
checkbox input "true"
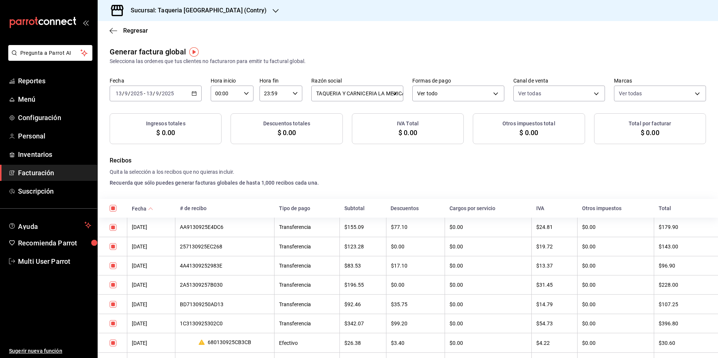
checkbox input "true"
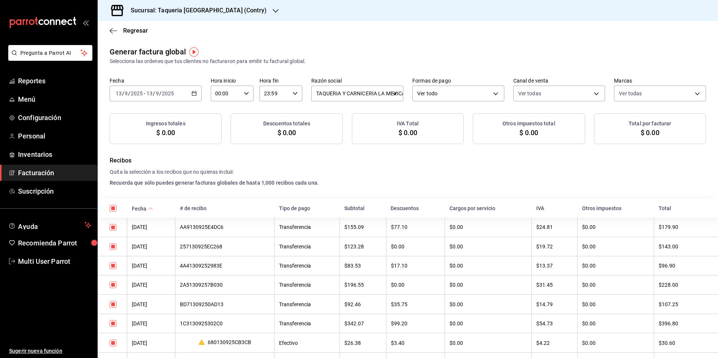
checkbox input "true"
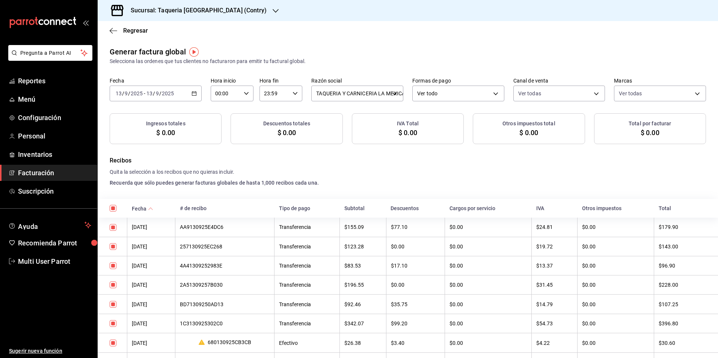
checkbox input "true"
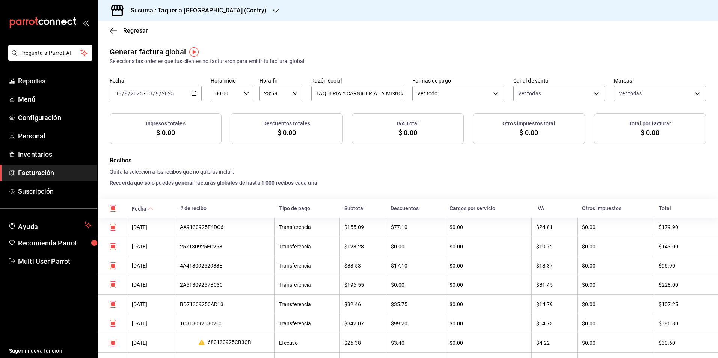
checkbox input "true"
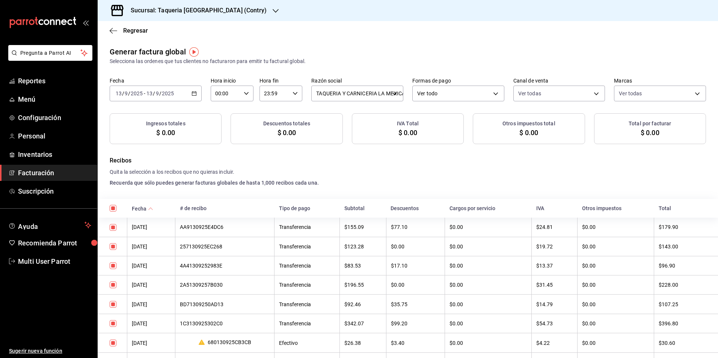
checkbox input "true"
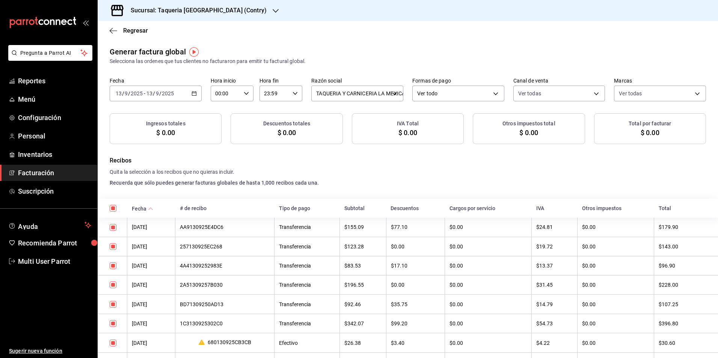
checkbox input "true"
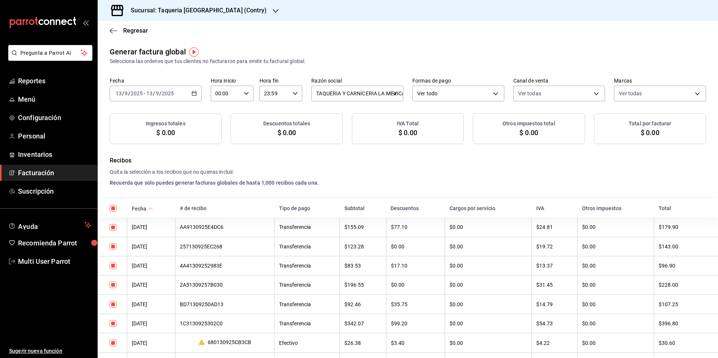
checkbox input "true"
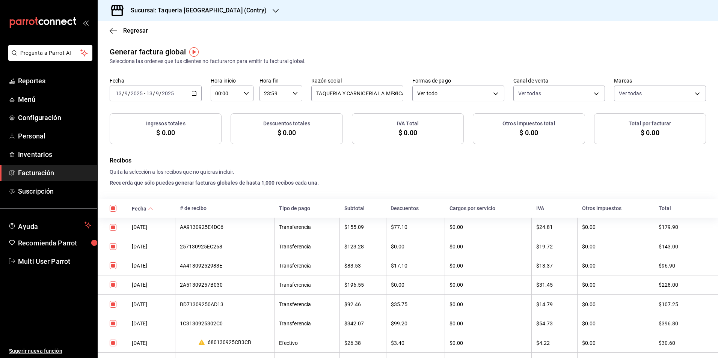
checkbox input "true"
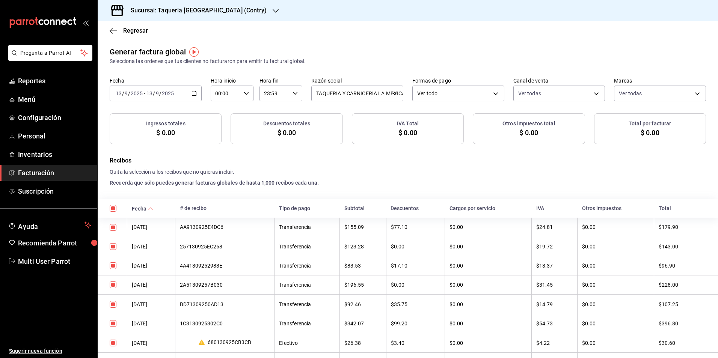
checkbox input "true"
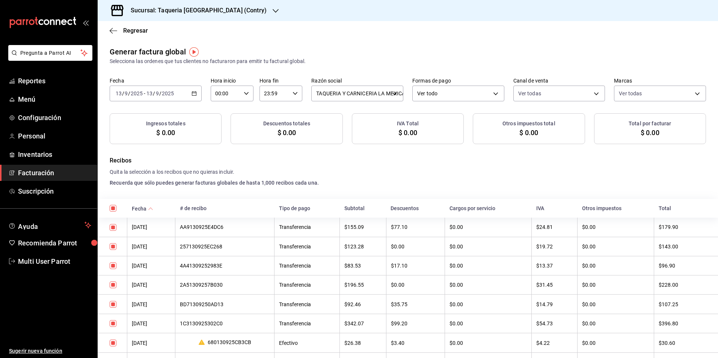
checkbox input "true"
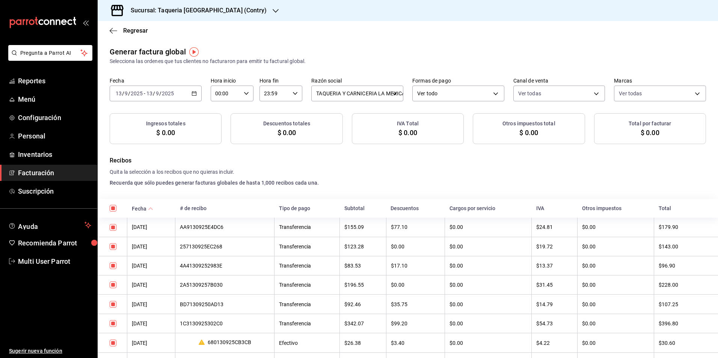
checkbox input "true"
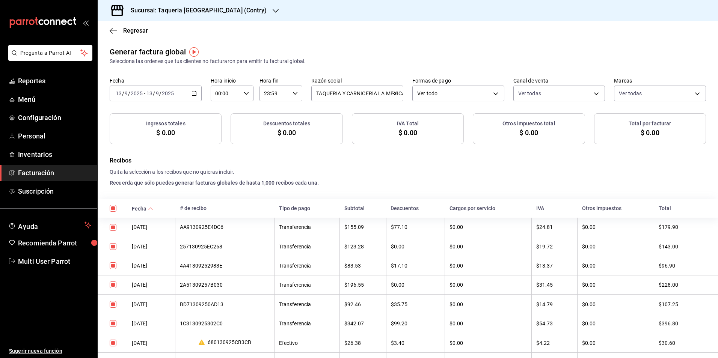
checkbox input "true"
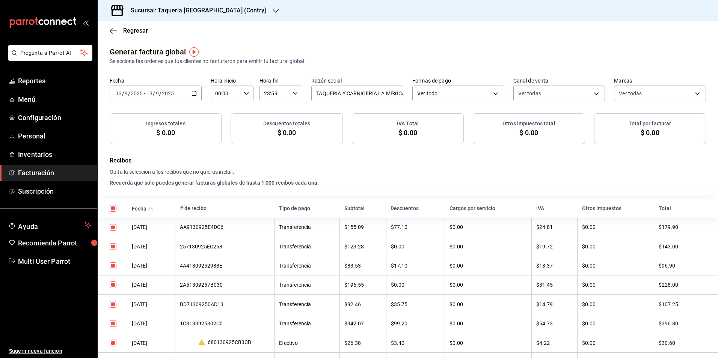
checkbox input "true"
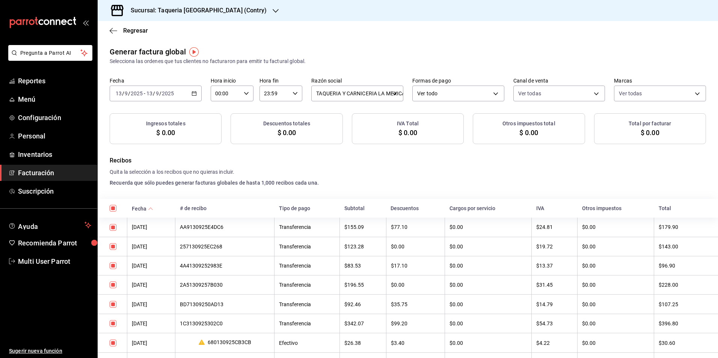
checkbox input "true"
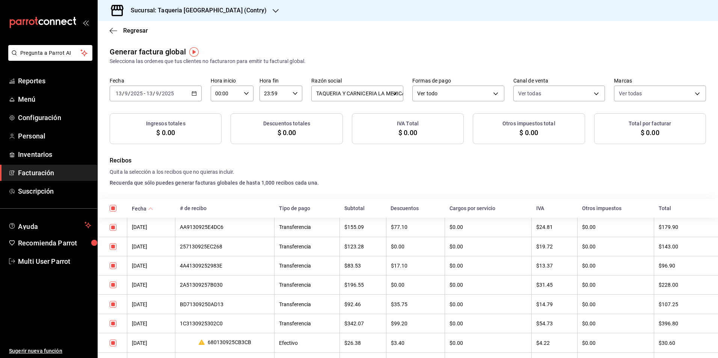
checkbox input "true"
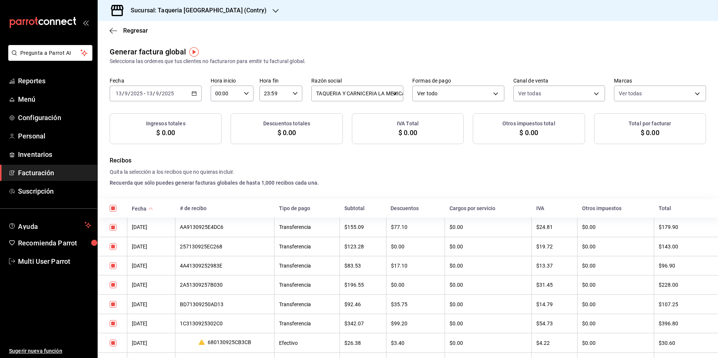
checkbox input "true"
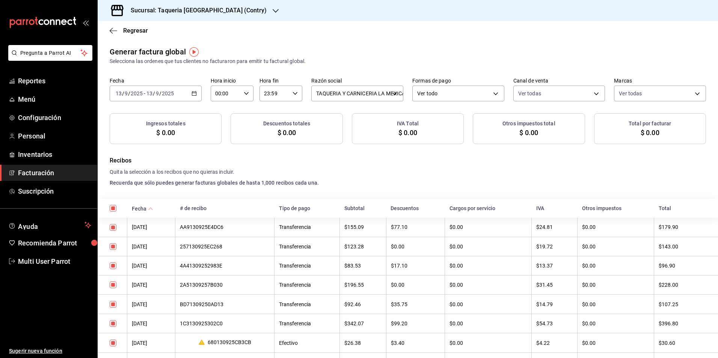
checkbox input "true"
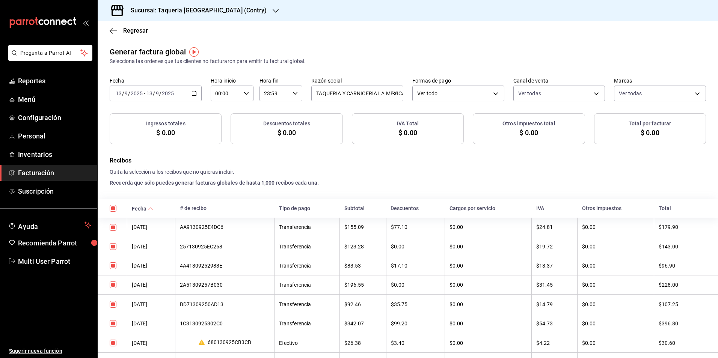
checkbox input "true"
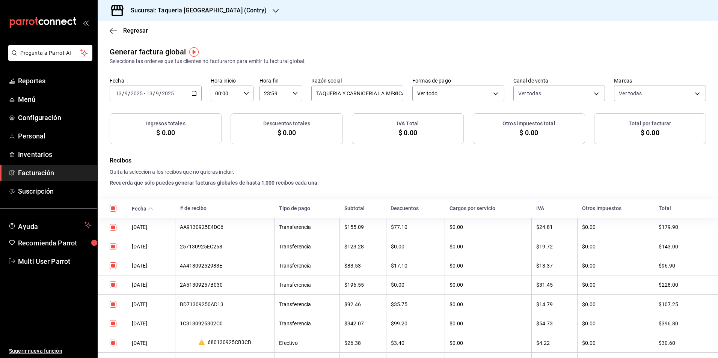
checkbox input "true"
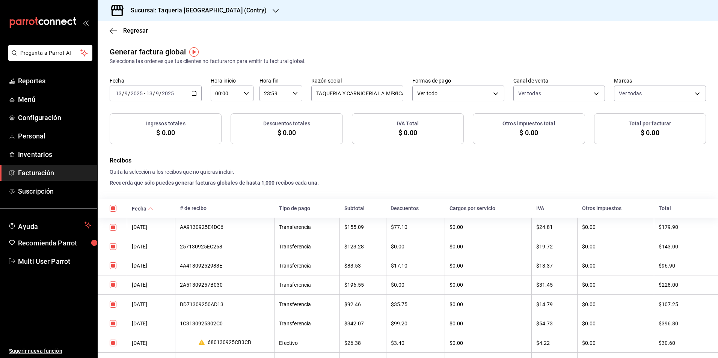
checkbox input "true"
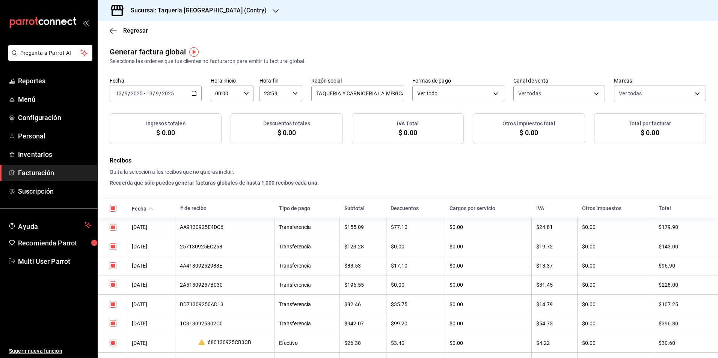
checkbox input "true"
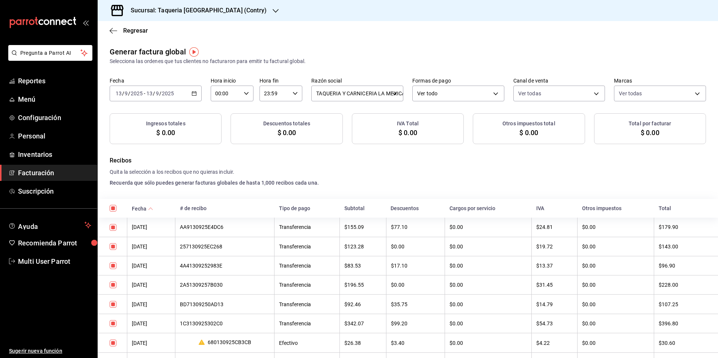
checkbox input "true"
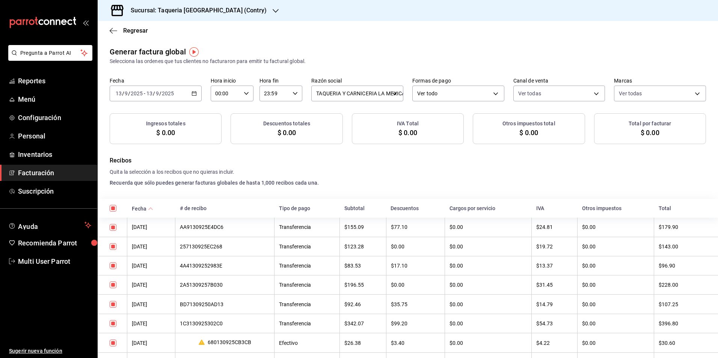
checkbox input "true"
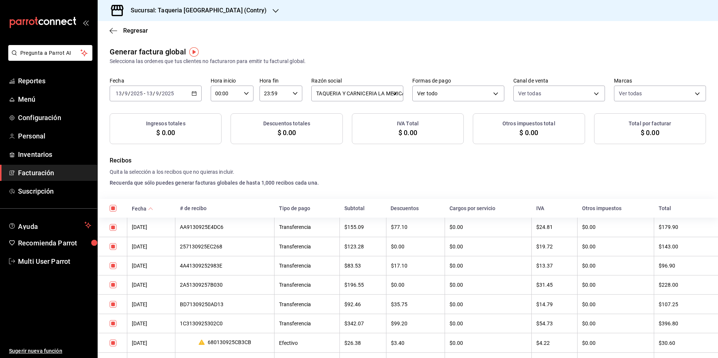
checkbox input "true"
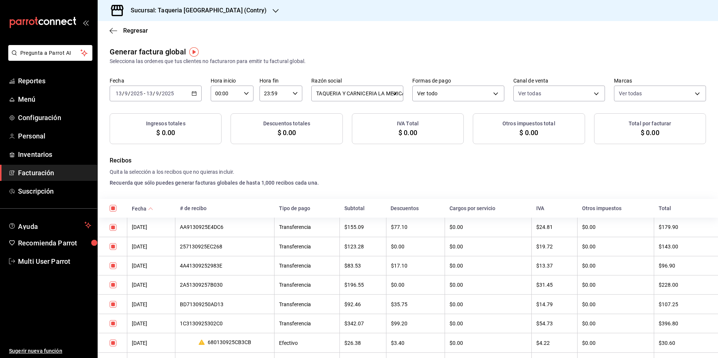
checkbox input "true"
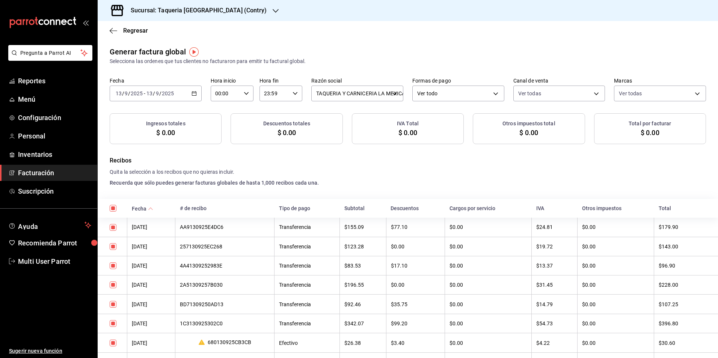
checkbox input "true"
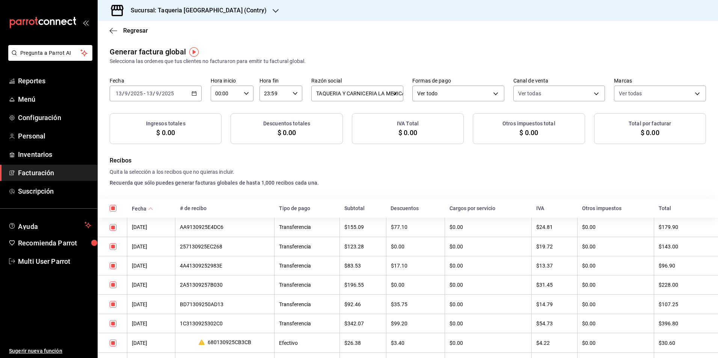
checkbox input "true"
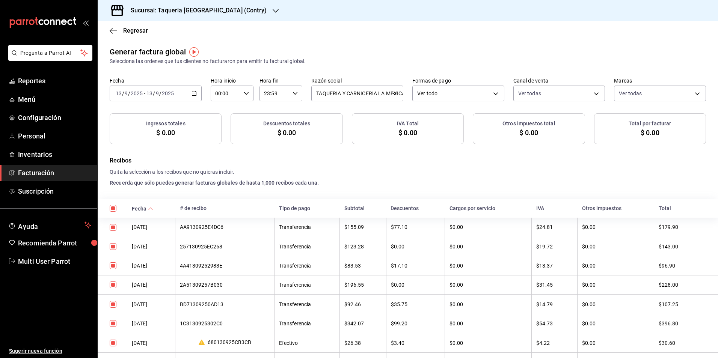
checkbox input "true"
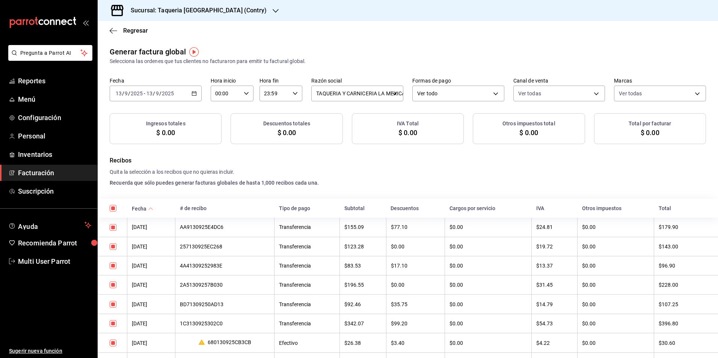
checkbox input "true"
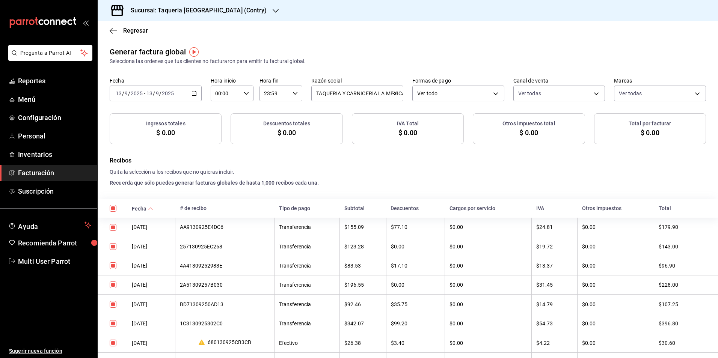
checkbox input "true"
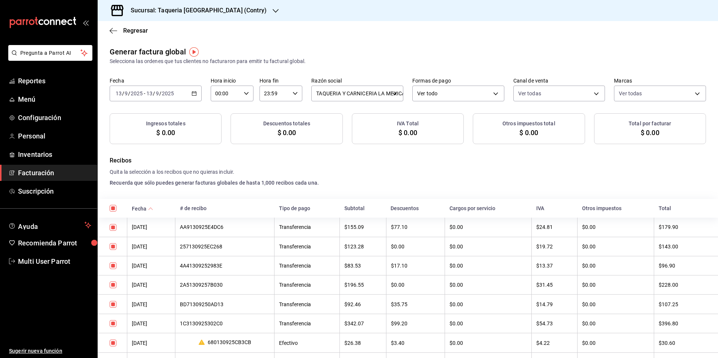
checkbox input "true"
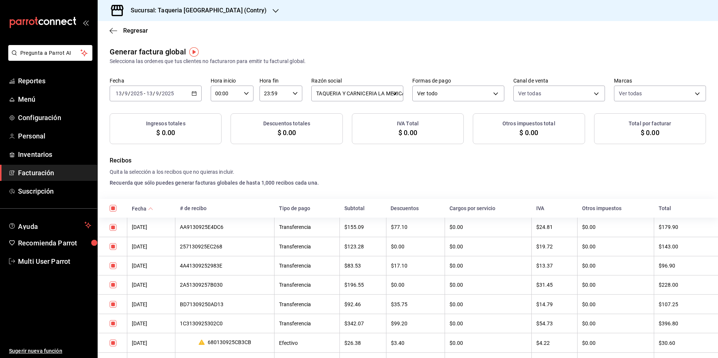
checkbox input "true"
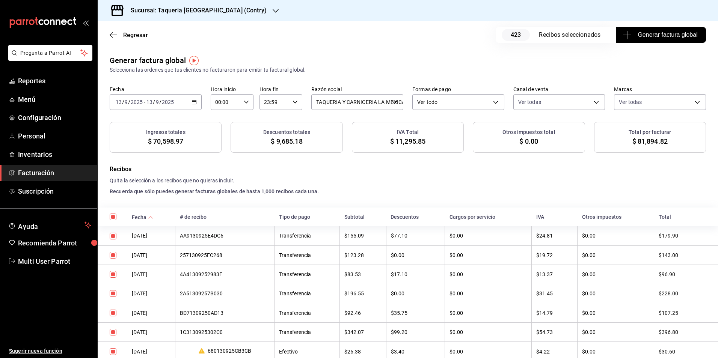
click at [659, 32] on span "Generar factura global" at bounding box center [660, 34] width 73 height 9
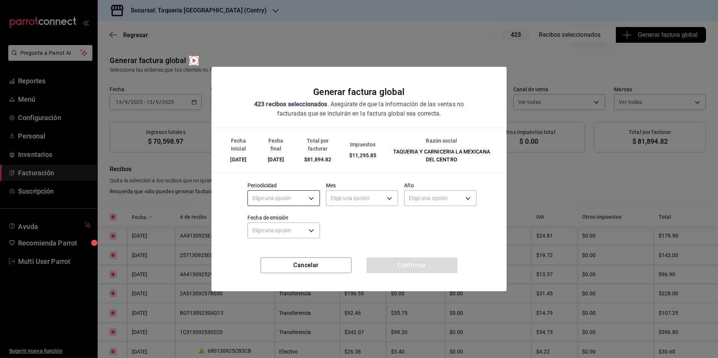
click at [285, 203] on body "Pregunta a Parrot AI Reportes Menú Configuración Personal Inventarios Facturaci…" at bounding box center [359, 179] width 718 height 358
click at [279, 216] on li "Diario" at bounding box center [284, 221] width 72 height 12
click at [367, 199] on body "Pregunta a Parrot AI Reportes Menú Configuración Personal Inventarios Facturaci…" at bounding box center [359, 179] width 718 height 358
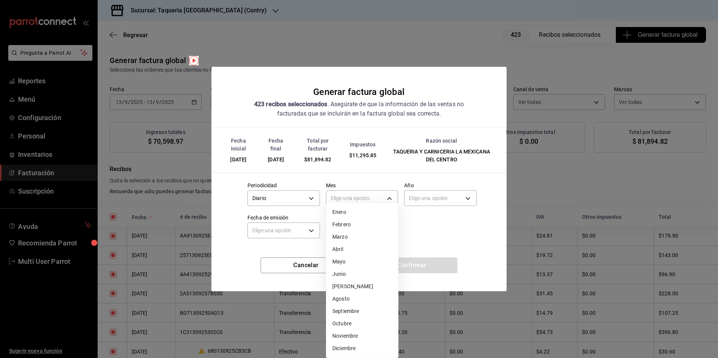
click at [364, 308] on li "Septiembre" at bounding box center [362, 311] width 72 height 12
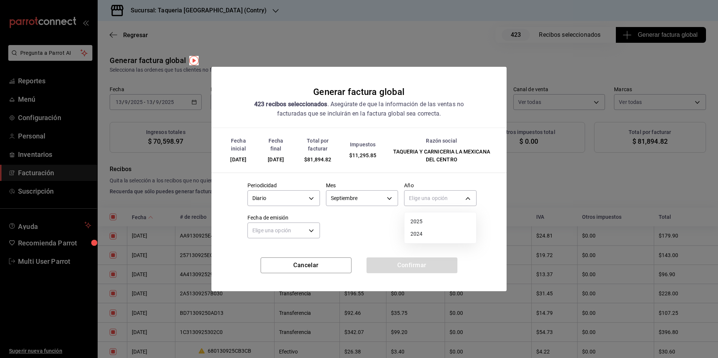
drag, startPoint x: 459, startPoint y: 192, endPoint x: 450, endPoint y: 203, distance: 14.3
click at [459, 193] on body "Pregunta a Parrot AI Reportes Menú Configuración Personal Inventarios Facturaci…" at bounding box center [359, 179] width 718 height 358
click at [423, 220] on li "2025" at bounding box center [440, 221] width 72 height 12
click at [290, 235] on body "Pregunta a Parrot AI Reportes Menú Configuración Personal Inventarios Facturaci…" at bounding box center [359, 179] width 718 height 358
click at [274, 259] on li "Hoy" at bounding box center [284, 254] width 72 height 12
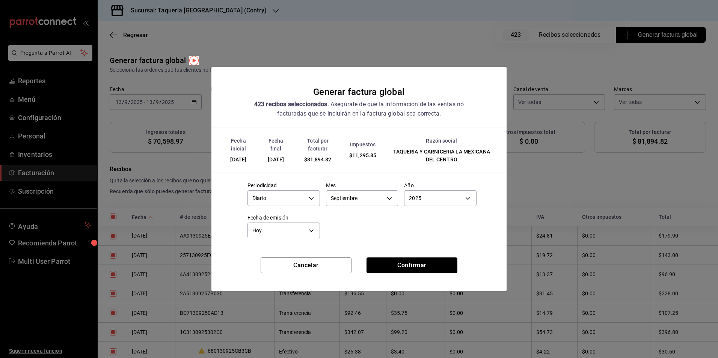
click at [436, 265] on button "Confirmar" at bounding box center [411, 265] width 91 height 16
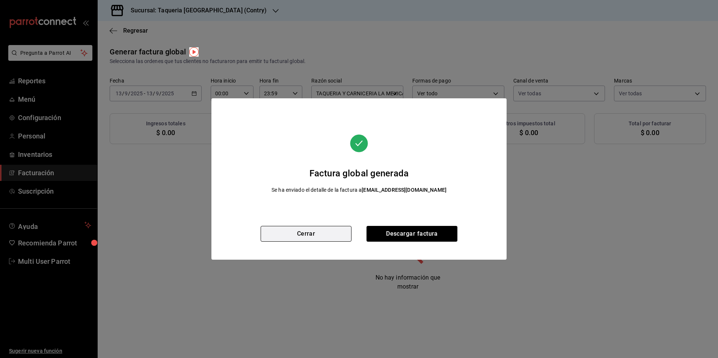
click at [310, 231] on button "Cerrar" at bounding box center [305, 234] width 91 height 16
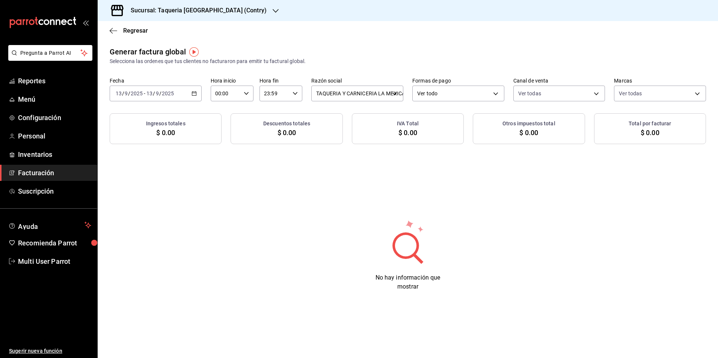
click at [189, 91] on div "[DATE] [DATE] - [DATE] [DATE]" at bounding box center [156, 94] width 92 height 16
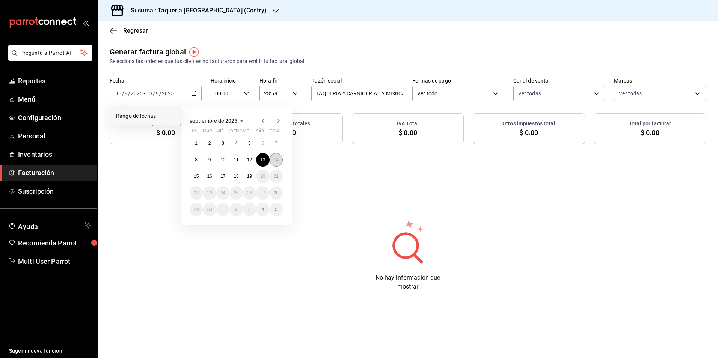
click at [276, 156] on button "14" at bounding box center [275, 160] width 13 height 14
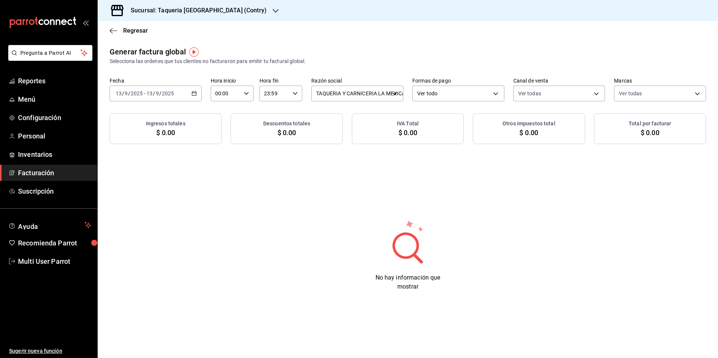
click at [337, 191] on div "Generar factura global Selecciona las ordenes que tus clientes no facturaron pa…" at bounding box center [408, 174] width 620 height 257
click at [187, 98] on div "[DATE] [DATE] - [DATE] [DATE]" at bounding box center [156, 94] width 92 height 16
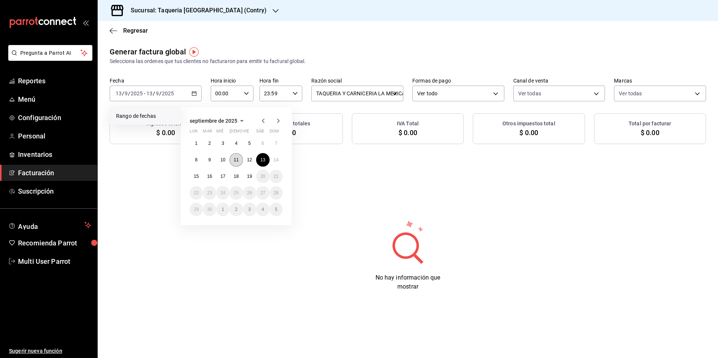
click at [235, 161] on abbr "11" at bounding box center [235, 159] width 5 height 5
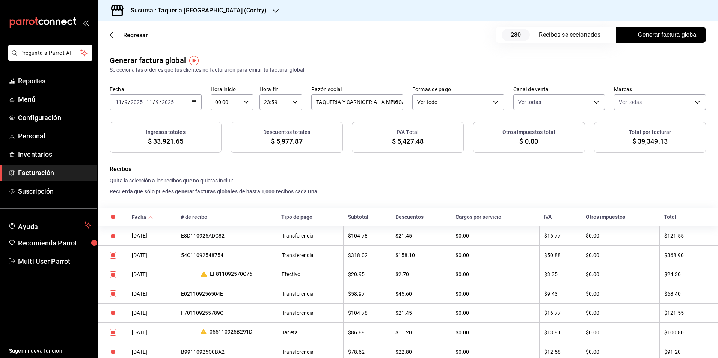
click at [668, 32] on span "Generar factura global" at bounding box center [660, 34] width 73 height 9
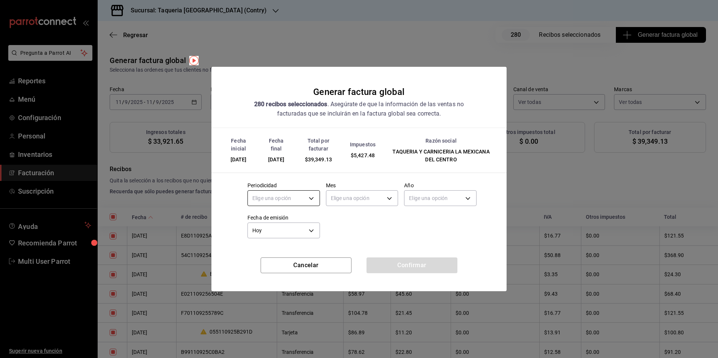
click at [291, 195] on body "Pregunta a Parrot AI Reportes Menú Configuración Personal Inventarios Facturaci…" at bounding box center [359, 179] width 718 height 358
click at [274, 223] on li "Diario" at bounding box center [284, 221] width 72 height 12
click at [387, 192] on body "Pregunta a Parrot AI Reportes Menú Configuración Personal Inventarios Facturaci…" at bounding box center [359, 179] width 718 height 358
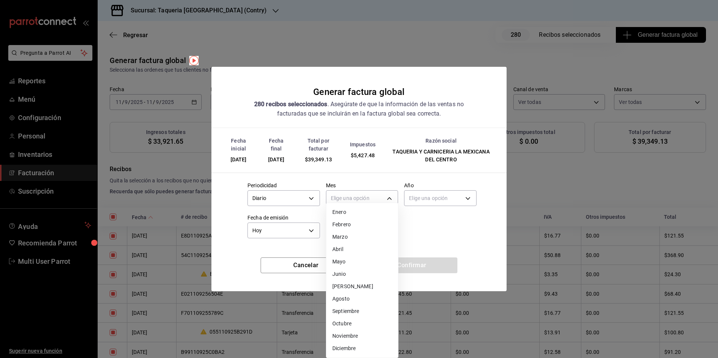
click at [363, 308] on li "Septiembre" at bounding box center [362, 311] width 72 height 12
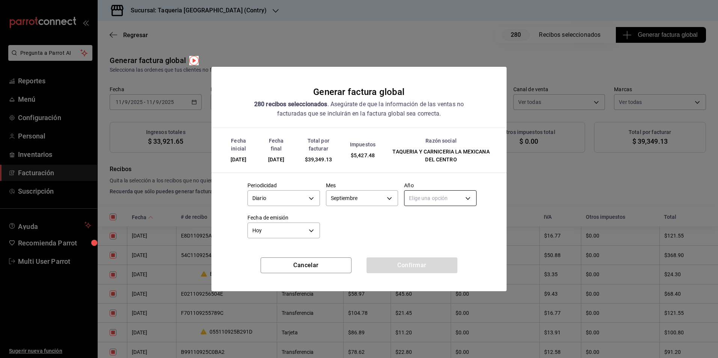
click at [439, 205] on body "Pregunta a Parrot AI Reportes Menú Configuración Personal Inventarios Facturaci…" at bounding box center [359, 179] width 718 height 358
click at [428, 219] on li "2025" at bounding box center [440, 221] width 72 height 12
click at [433, 261] on button "Confirmar" at bounding box center [411, 265] width 91 height 16
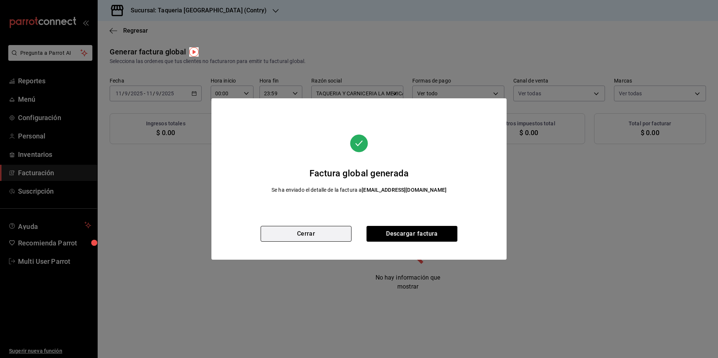
click at [340, 235] on button "Cerrar" at bounding box center [305, 234] width 91 height 16
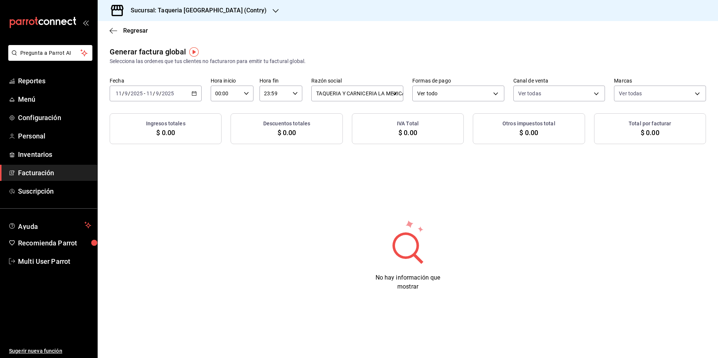
click at [164, 91] on input "2025" at bounding box center [167, 93] width 13 height 6
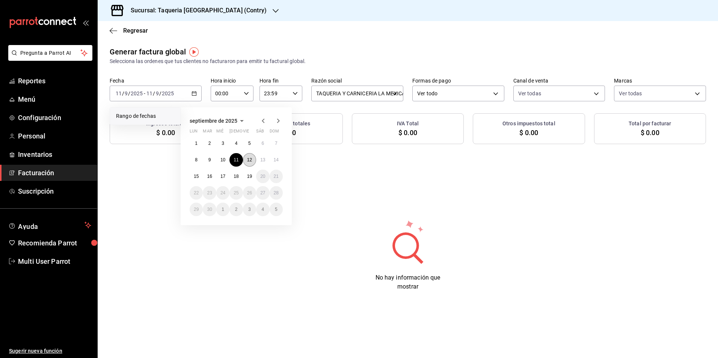
click at [252, 161] on button "12" at bounding box center [249, 160] width 13 height 14
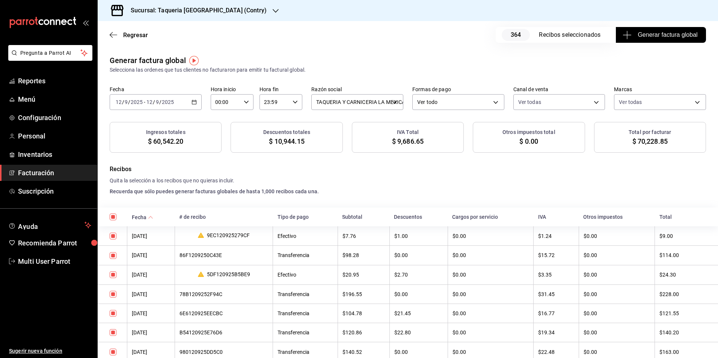
click at [627, 35] on span "Generar factura global" at bounding box center [660, 34] width 73 height 9
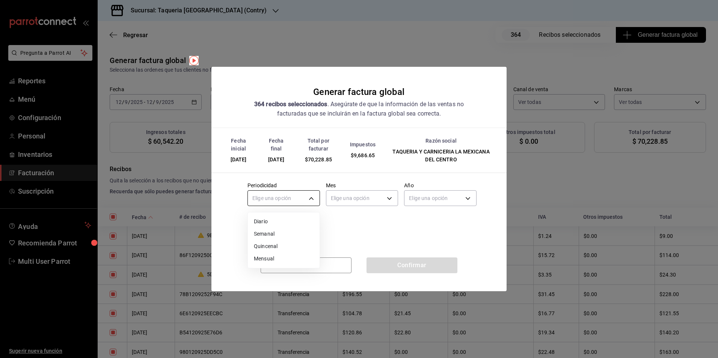
click at [287, 201] on body "Pregunta a Parrot AI Reportes Menú Configuración Personal Inventarios Facturaci…" at bounding box center [359, 179] width 718 height 358
click at [279, 217] on li "Diario" at bounding box center [284, 221] width 72 height 12
click at [385, 197] on body "Pregunta a Parrot AI Reportes Menú Configuración Personal Inventarios Facturaci…" at bounding box center [359, 179] width 718 height 358
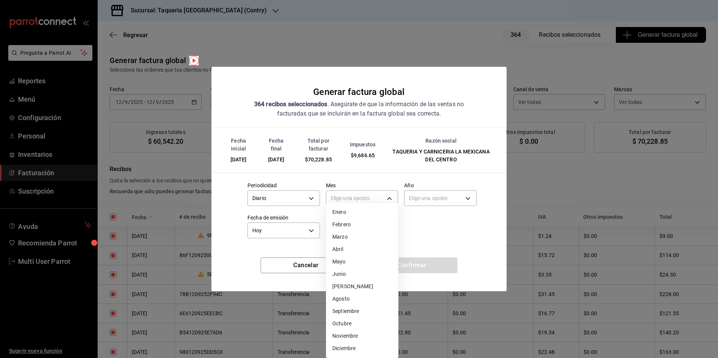
click at [360, 311] on li "Septiembre" at bounding box center [362, 311] width 72 height 12
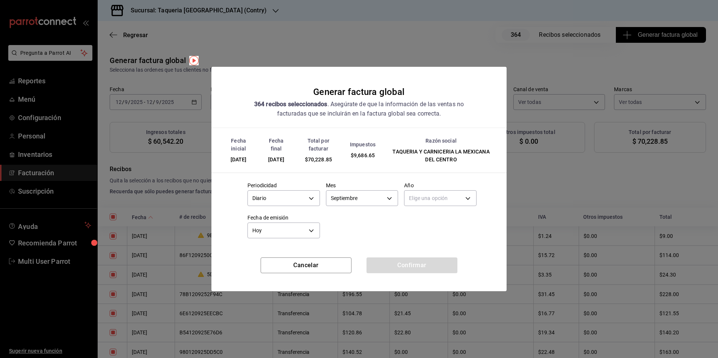
click at [429, 206] on div "Elige una opción" at bounding box center [440, 197] width 72 height 20
click at [434, 198] on body "Pregunta a Parrot AI Reportes Menú Configuración Personal Inventarios Facturaci…" at bounding box center [359, 179] width 718 height 358
click at [421, 224] on li "2025" at bounding box center [440, 221] width 72 height 12
click at [409, 270] on button "Confirmar" at bounding box center [411, 265] width 91 height 16
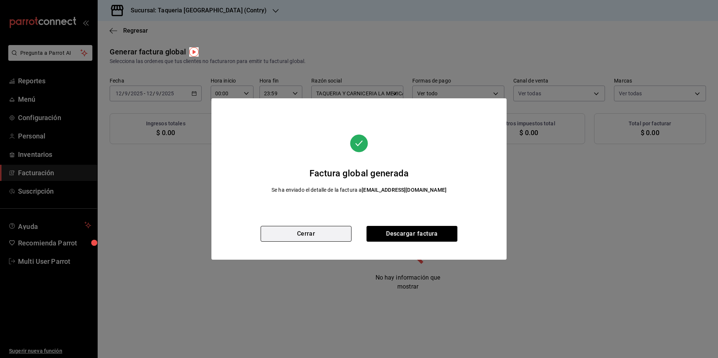
click at [299, 237] on button "Cerrar" at bounding box center [305, 234] width 91 height 16
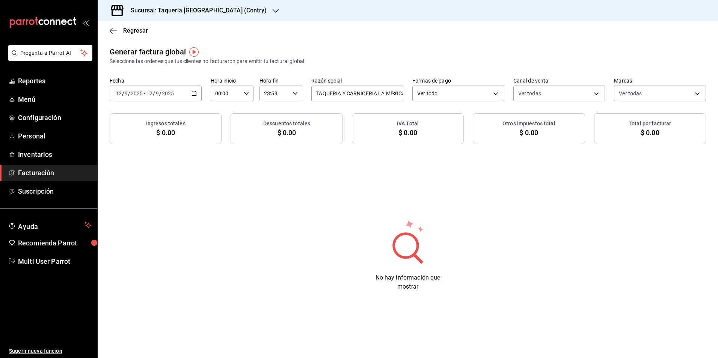
click at [197, 102] on div "Generar factura global Selecciona las ordenes que tus clientes no facturaron pa…" at bounding box center [408, 95] width 620 height 98
click at [192, 98] on div "2025-09-12 12 / 9 / 2025 - 2025-09-12 12 / 9 / 2025" at bounding box center [156, 94] width 92 height 16
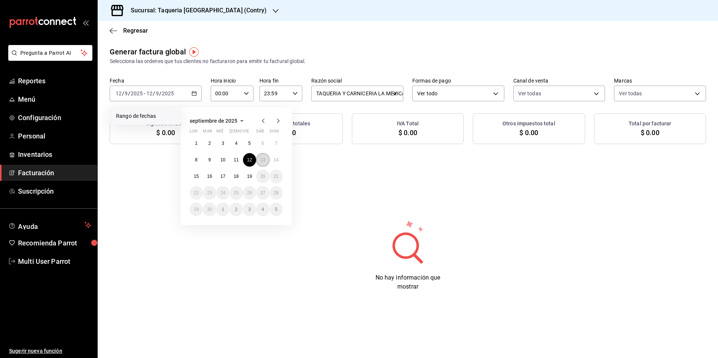
click at [257, 156] on button "13" at bounding box center [262, 160] width 13 height 14
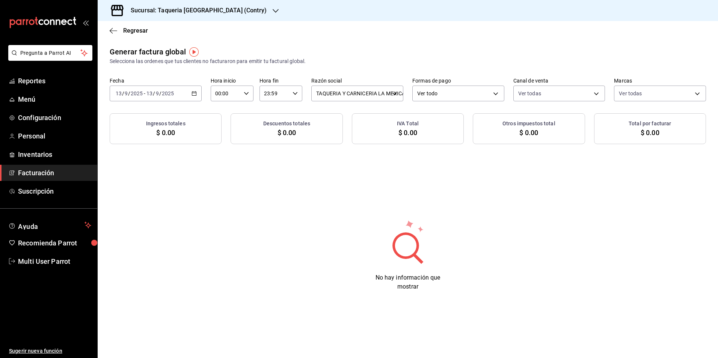
click at [174, 91] on div "2025-09-13 13 / 9 / 2025" at bounding box center [159, 93] width 29 height 6
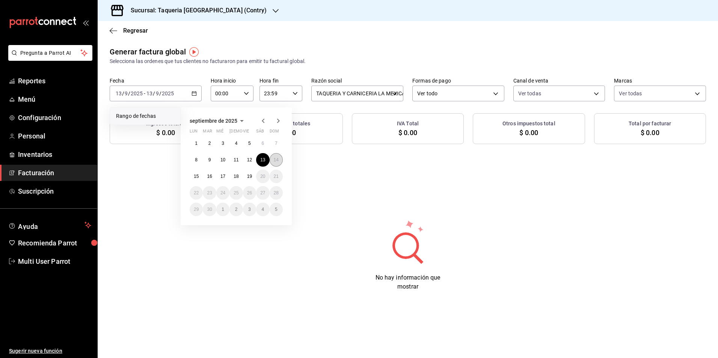
click at [275, 162] on abbr "14" at bounding box center [276, 159] width 5 height 5
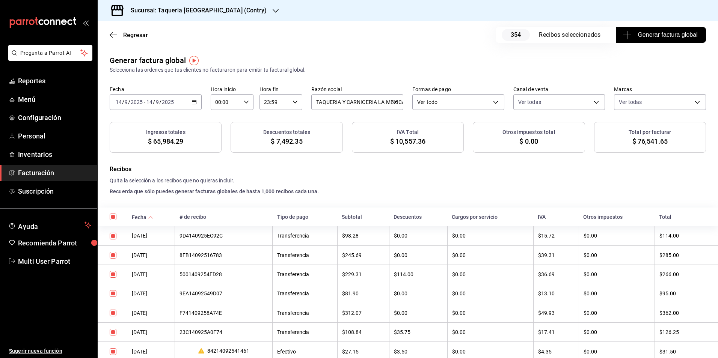
click at [632, 30] on span "Generar factura global" at bounding box center [660, 34] width 73 height 9
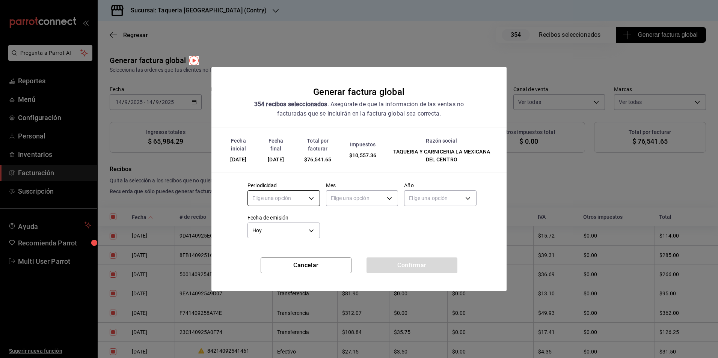
click at [275, 196] on body "Pregunta a Parrot AI Reportes Menú Configuración Personal Inventarios Facturaci…" at bounding box center [359, 179] width 718 height 358
click at [277, 217] on li "Diario" at bounding box center [284, 221] width 72 height 12
click at [351, 200] on body "Pregunta a Parrot AI Reportes Menú Configuración Personal Inventarios Facturaci…" at bounding box center [359, 179] width 718 height 358
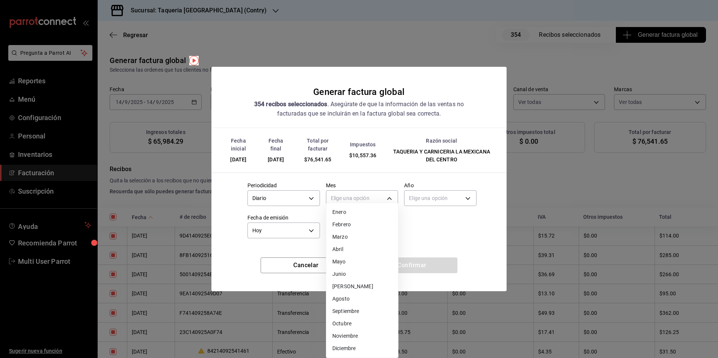
click at [359, 314] on li "Septiembre" at bounding box center [362, 311] width 72 height 12
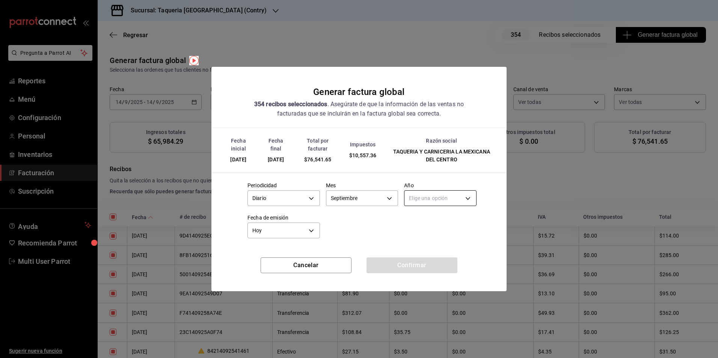
click at [441, 199] on body "Pregunta a Parrot AI Reportes Menú Configuración Personal Inventarios Facturaci…" at bounding box center [359, 179] width 718 height 358
click at [436, 227] on li "2025" at bounding box center [440, 221] width 72 height 12
click at [416, 269] on button "Confirmar" at bounding box center [411, 265] width 91 height 16
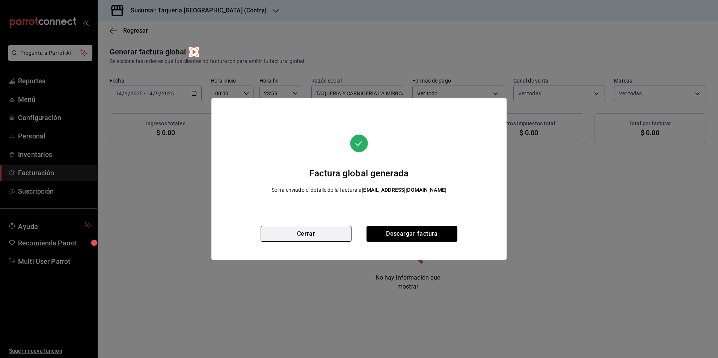
click at [288, 232] on button "Cerrar" at bounding box center [305, 234] width 91 height 16
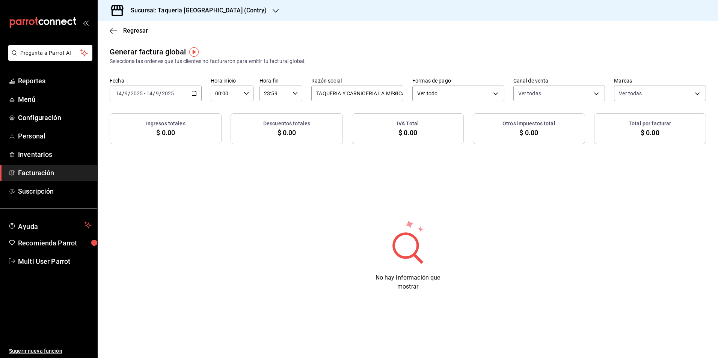
click at [190, 97] on div "[DATE] [DATE] - [DATE] [DATE]" at bounding box center [156, 94] width 92 height 16
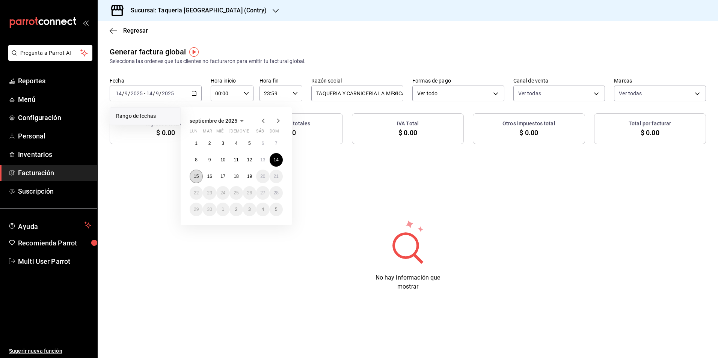
click at [192, 179] on button "15" at bounding box center [196, 177] width 13 height 14
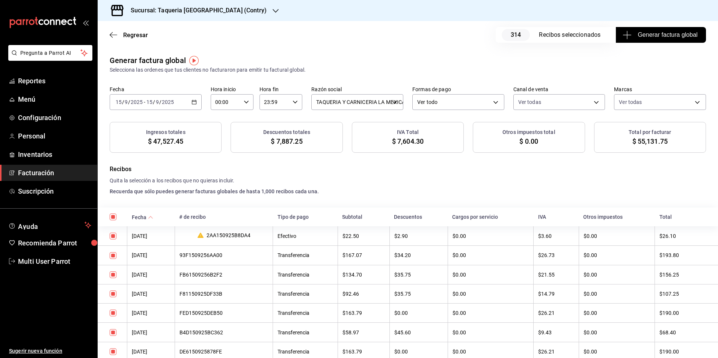
click at [622, 32] on icon "button" at bounding box center [626, 34] width 9 height 9
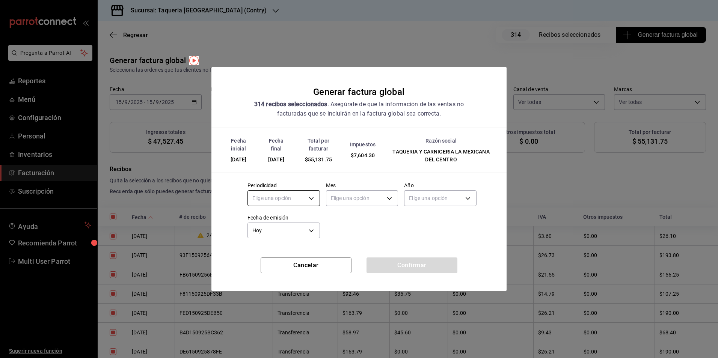
click at [267, 197] on body "Pregunta a Parrot AI Reportes Menú Configuración Personal Inventarios Facturaci…" at bounding box center [359, 179] width 718 height 358
click at [272, 227] on li "Diario" at bounding box center [284, 221] width 72 height 12
click at [375, 200] on body "Pregunta a Parrot AI Reportes Menú Configuración Personal Inventarios Facturaci…" at bounding box center [359, 179] width 718 height 358
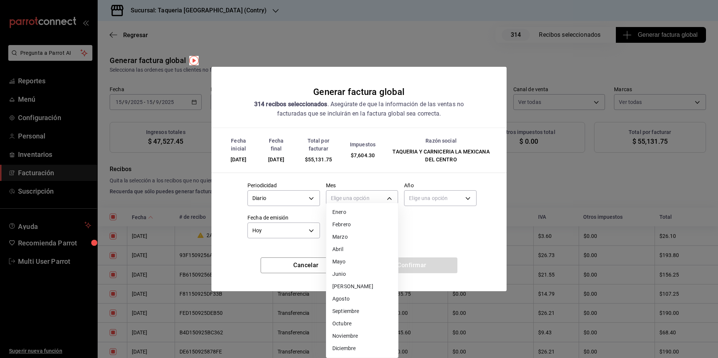
click at [357, 302] on li "Agosto" at bounding box center [362, 299] width 72 height 12
click at [361, 193] on body "Pregunta a Parrot AI Reportes Menú Configuración Personal Inventarios Facturaci…" at bounding box center [359, 179] width 718 height 358
click at [358, 310] on li "Septiembre" at bounding box center [362, 311] width 72 height 12
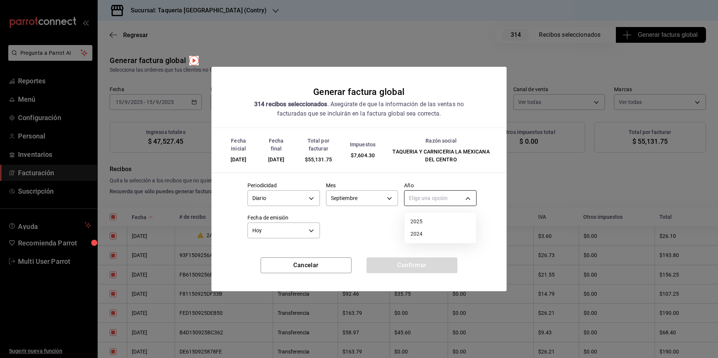
click at [462, 197] on body "Pregunta a Parrot AI Reportes Menú Configuración Personal Inventarios Facturaci…" at bounding box center [359, 179] width 718 height 358
click at [442, 218] on li "2025" at bounding box center [440, 221] width 72 height 12
click at [421, 267] on button "Confirmar" at bounding box center [411, 265] width 91 height 16
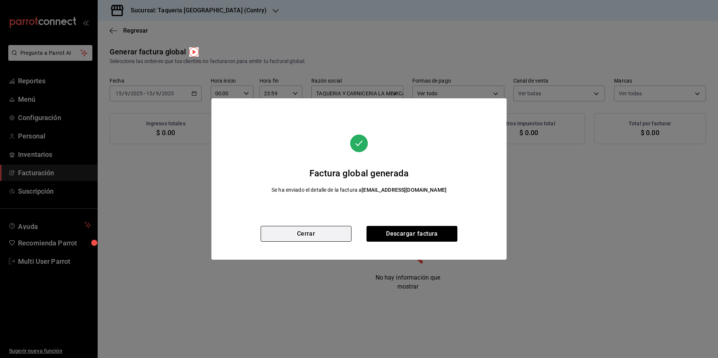
click at [331, 232] on button "Cerrar" at bounding box center [305, 234] width 91 height 16
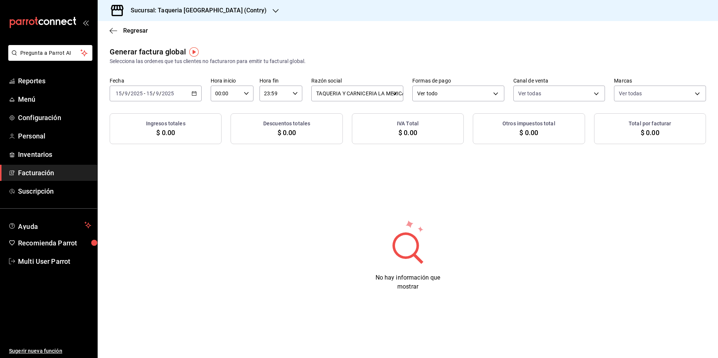
click at [179, 101] on div "[DATE] [DATE] - [DATE] [DATE]" at bounding box center [156, 94] width 92 height 16
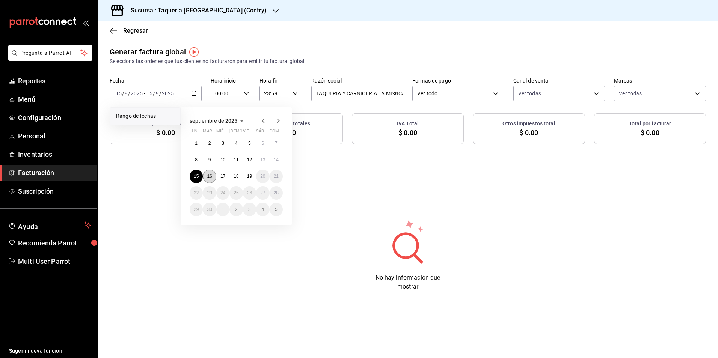
click at [214, 178] on button "16" at bounding box center [209, 177] width 13 height 14
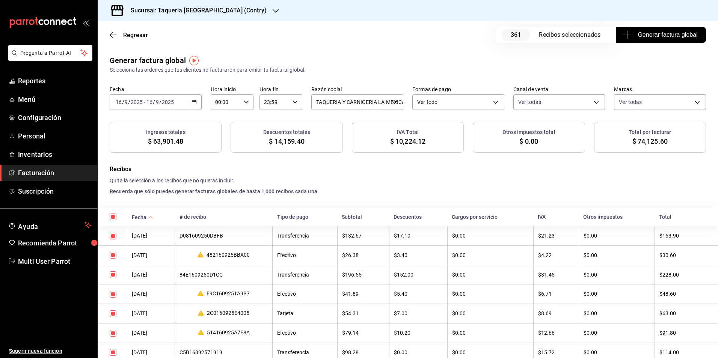
click at [639, 35] on span "Generar factura global" at bounding box center [660, 34] width 73 height 9
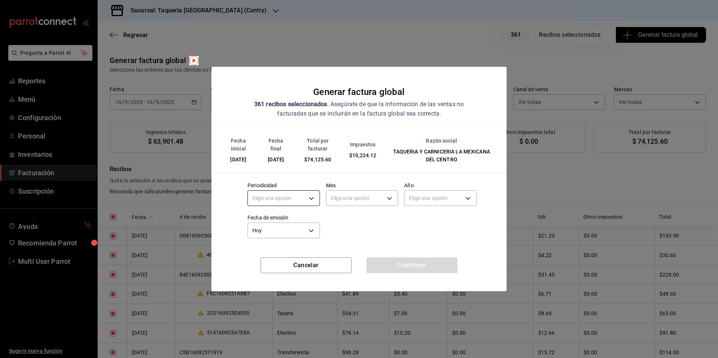
click at [269, 200] on body "Pregunta a Parrot AI Reportes Menú Configuración Personal Inventarios Facturaci…" at bounding box center [359, 179] width 718 height 358
click at [271, 223] on li "Diario" at bounding box center [284, 221] width 72 height 12
click at [359, 196] on body "Pregunta a Parrot AI Reportes Menú Configuración Personal Inventarios Facturaci…" at bounding box center [359, 179] width 718 height 358
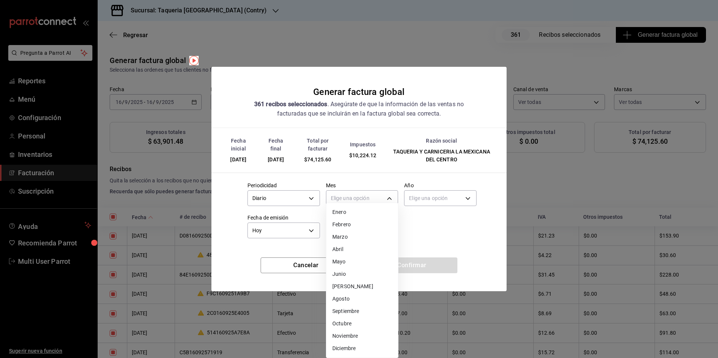
click at [352, 313] on li "Septiembre" at bounding box center [362, 311] width 72 height 12
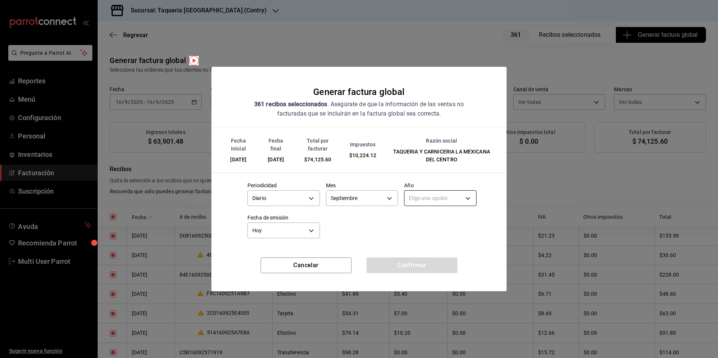
click at [436, 194] on body "Pregunta a Parrot AI Reportes Menú Configuración Personal Inventarios Facturaci…" at bounding box center [359, 179] width 718 height 358
click at [432, 220] on li "2025" at bounding box center [440, 221] width 72 height 12
click at [433, 267] on button "Confirmar" at bounding box center [411, 265] width 91 height 16
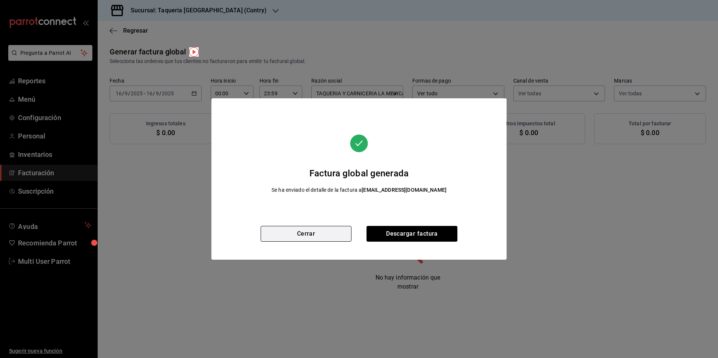
click at [337, 235] on button "Cerrar" at bounding box center [305, 234] width 91 height 16
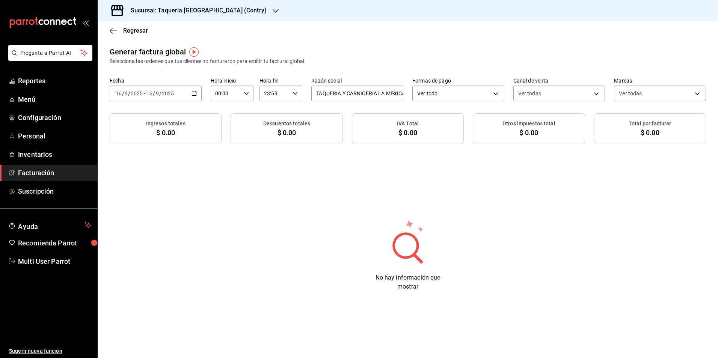
click at [223, 9] on h3 "Sucursal: Taqueria La Mexicana (Contry)" at bounding box center [196, 10] width 142 height 9
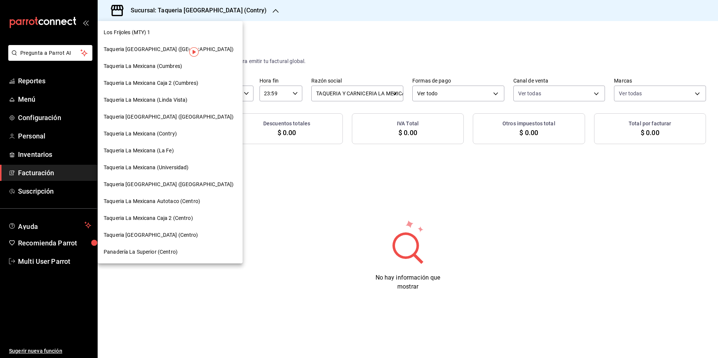
click at [186, 170] on span "Taqueria La Mexicana (Universidad)" at bounding box center [146, 168] width 85 height 8
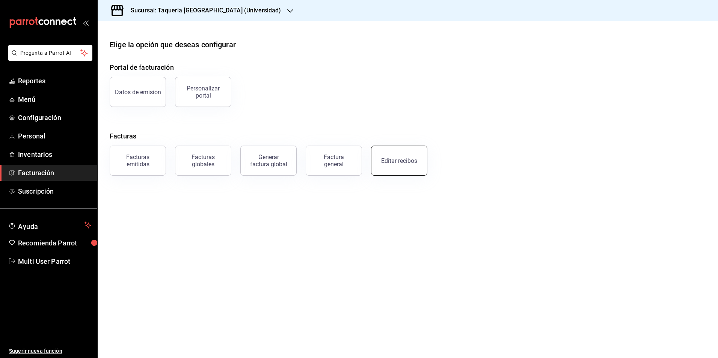
click at [388, 153] on button "Editar recibos" at bounding box center [399, 161] width 56 height 30
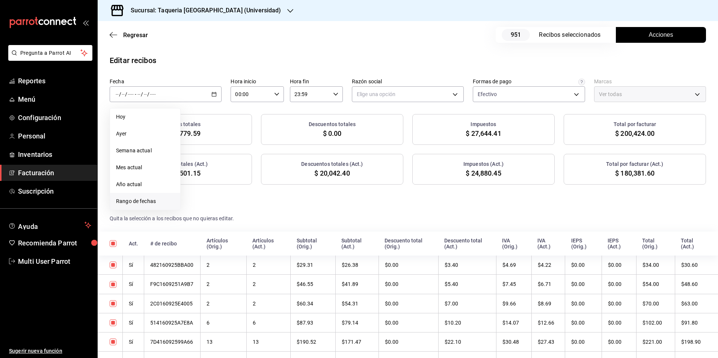
click at [163, 195] on li "Rango de fechas" at bounding box center [145, 201] width 70 height 17
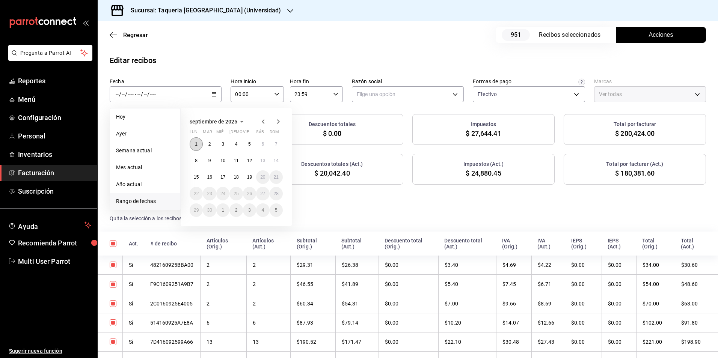
click at [195, 143] on abbr "1" at bounding box center [196, 143] width 3 height 5
click at [247, 146] on button "5" at bounding box center [249, 144] width 13 height 14
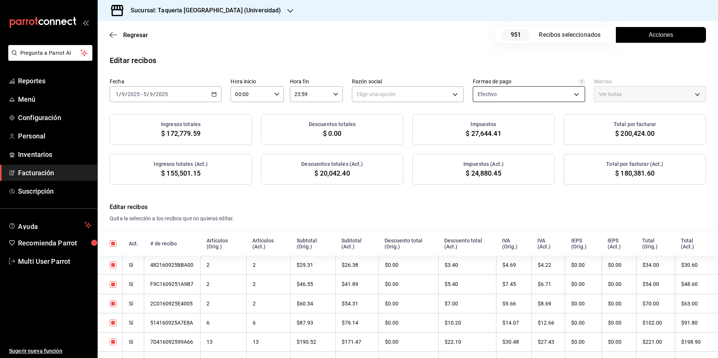
click at [506, 92] on body "Pregunta a Parrot AI Reportes Menú Configuración Personal Inventarios Facturaci…" at bounding box center [359, 179] width 718 height 358
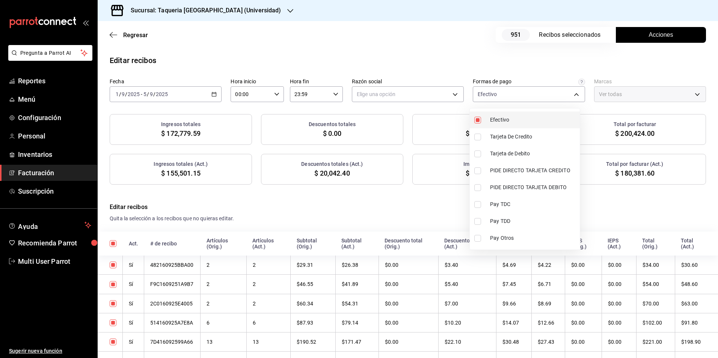
click at [476, 117] on input "checkbox" at bounding box center [477, 120] width 7 height 7
click at [415, 47] on div at bounding box center [359, 179] width 718 height 358
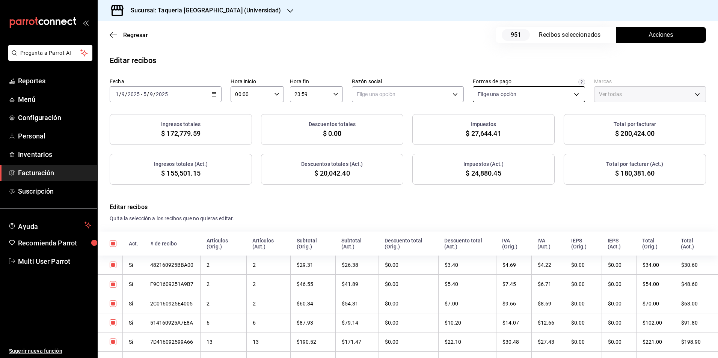
click at [477, 93] on body "Pregunta a Parrot AI Reportes Menú Configuración Personal Inventarios Facturaci…" at bounding box center [359, 179] width 718 height 358
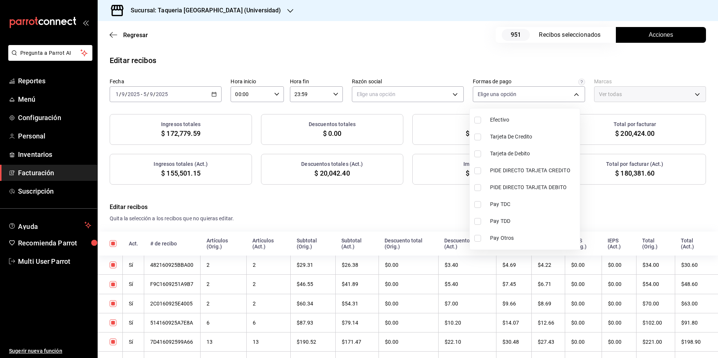
click at [465, 70] on div at bounding box center [359, 179] width 718 height 358
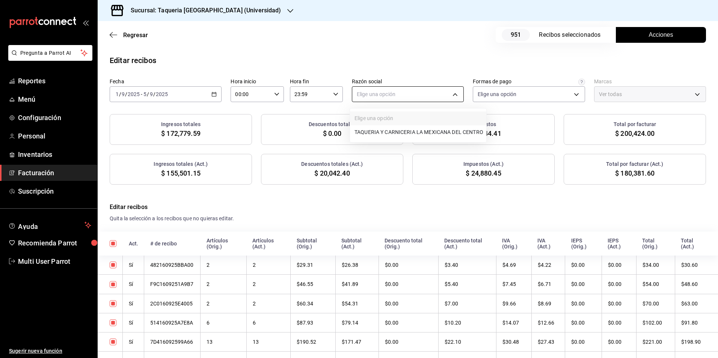
click at [369, 92] on body "Pregunta a Parrot AI Reportes Menú Configuración Personal Inventarios Facturaci…" at bounding box center [359, 179] width 718 height 358
click at [380, 131] on li "TAQUERIA Y CARNICERIA LA MEXICANA DEL CENTRO" at bounding box center [418, 132] width 136 height 14
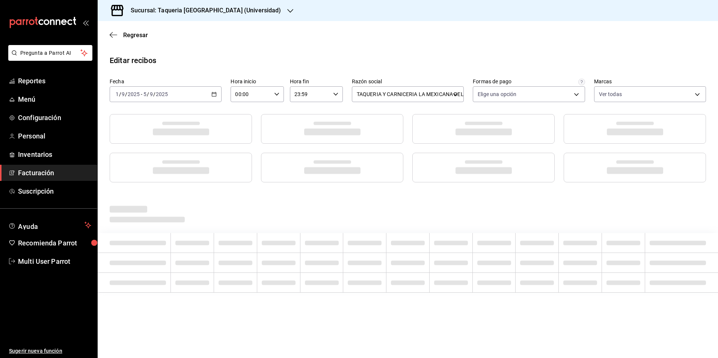
click at [360, 64] on div "Editar recibos Fecha 2025-09-01 1 / 9 / 2025 - 2025-09-05 5 / 9 / 2025 Hora ini…" at bounding box center [408, 189] width 620 height 268
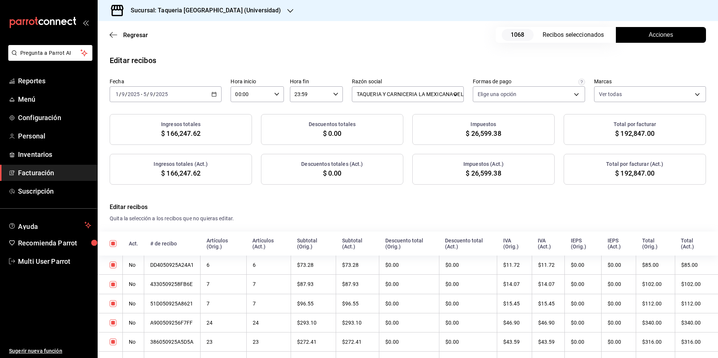
click at [637, 31] on button "Acciones" at bounding box center [660, 35] width 90 height 16
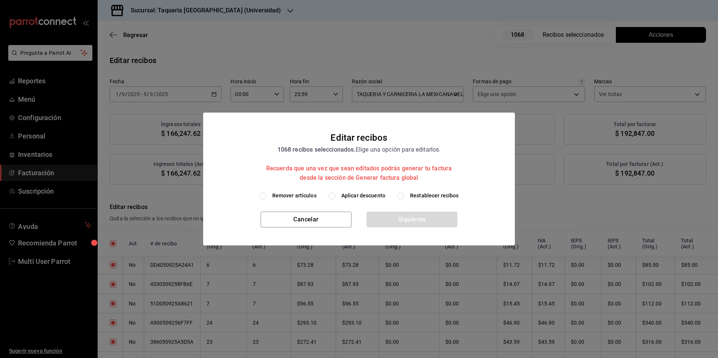
click at [349, 199] on span "Aplicar descuento" at bounding box center [363, 196] width 44 height 8
click at [335, 199] on input "Aplicar descuento" at bounding box center [331, 196] width 7 height 7
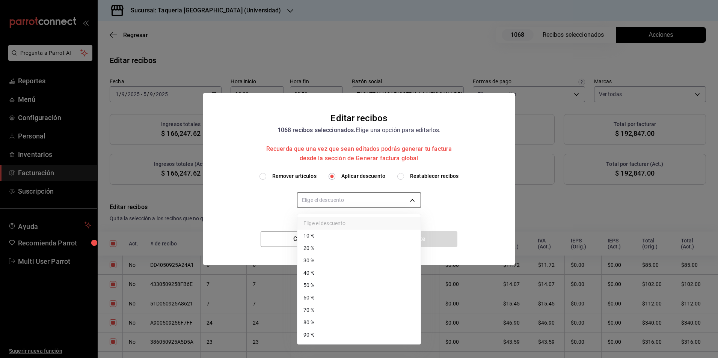
click at [349, 199] on body "Pregunta a Parrot AI Reportes Menú Configuración Personal Inventarios Facturaci…" at bounding box center [359, 179] width 718 height 358
click at [322, 231] on li "10 %" at bounding box center [358, 236] width 123 height 12
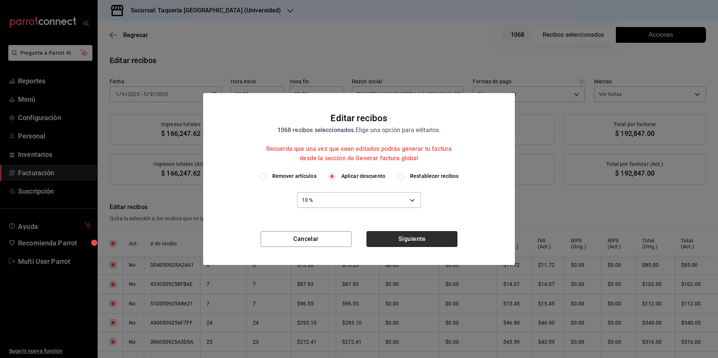
click at [411, 236] on button "Siguiente" at bounding box center [411, 239] width 91 height 16
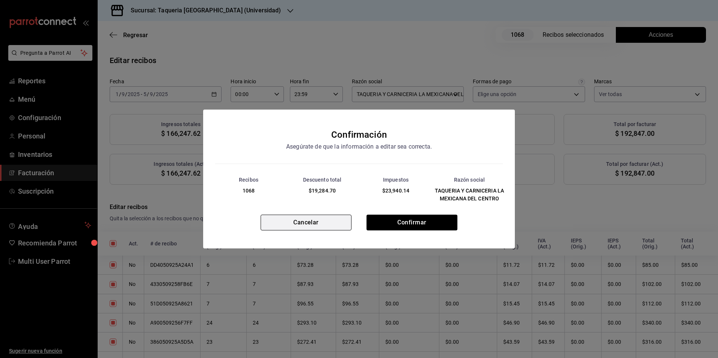
click at [340, 220] on button "Cancelar" at bounding box center [305, 223] width 91 height 16
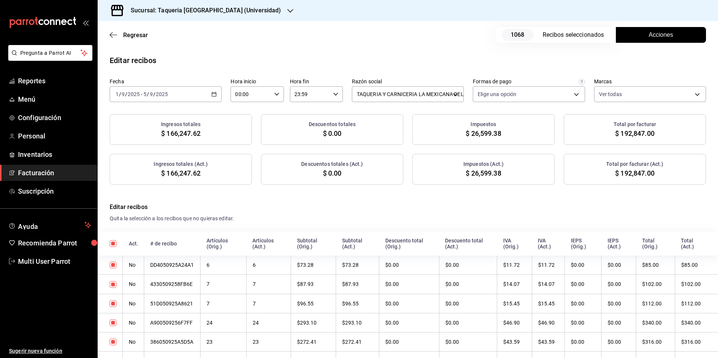
click at [643, 43] on div "Regresar 1068 Recibos seleccionados Acciones" at bounding box center [408, 35] width 620 height 28
click at [642, 36] on button "Acciones" at bounding box center [660, 35] width 90 height 16
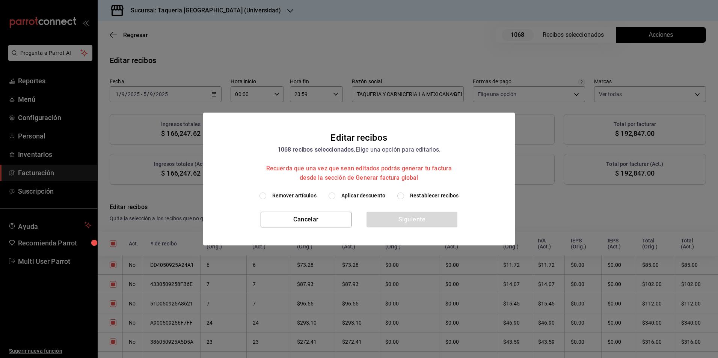
click at [354, 200] on div "Remover artículos Aplicar descuento Restablecer recibos" at bounding box center [358, 202] width 311 height 20
click at [353, 199] on span "Aplicar descuento" at bounding box center [363, 196] width 44 height 8
click at [335, 199] on input "Aplicar descuento" at bounding box center [331, 196] width 7 height 7
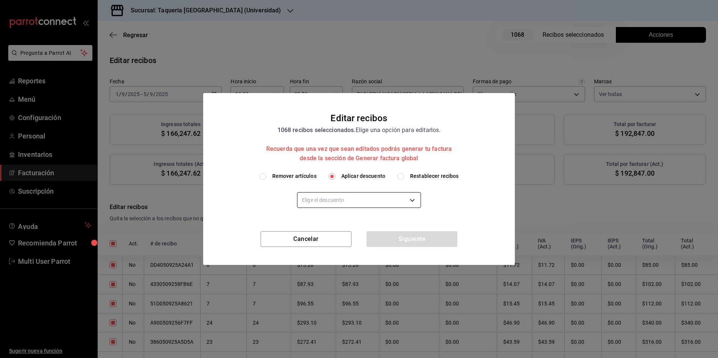
click at [352, 196] on body "Pregunta a Parrot AI Reportes Menú Configuración Personal Inventarios Facturaci…" at bounding box center [359, 179] width 718 height 358
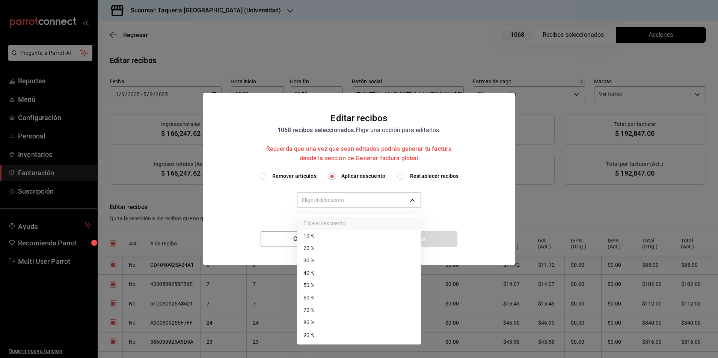
click at [340, 229] on ul "Elige el descuento 10 % 20 % 30 % 40 % 50 % 60 % 70 % 80 % 90 %" at bounding box center [358, 279] width 123 height 130
click at [343, 232] on li "10 %" at bounding box center [358, 236] width 123 height 12
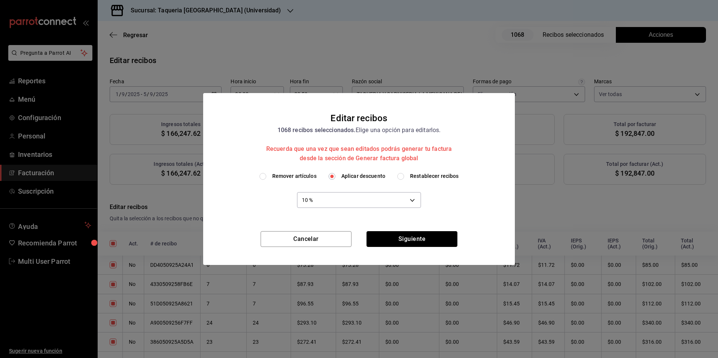
click at [416, 237] on button "Siguiente" at bounding box center [411, 239] width 91 height 16
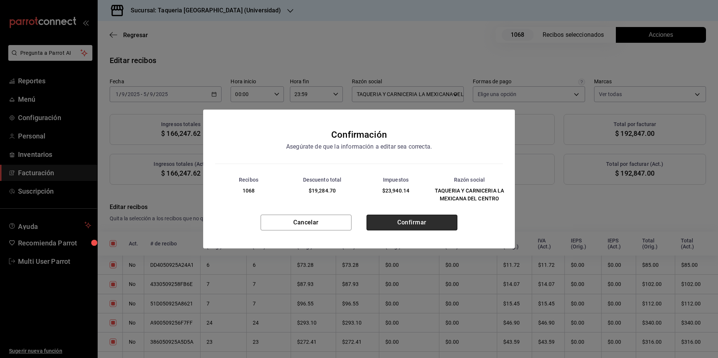
click at [409, 230] on button "Confirmar" at bounding box center [411, 223] width 91 height 16
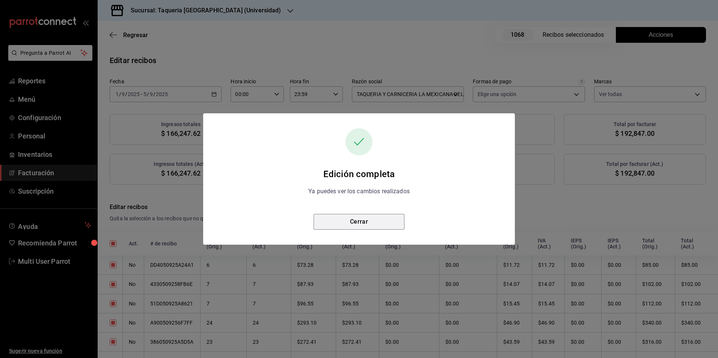
click at [366, 223] on button "Cerrar" at bounding box center [358, 222] width 91 height 16
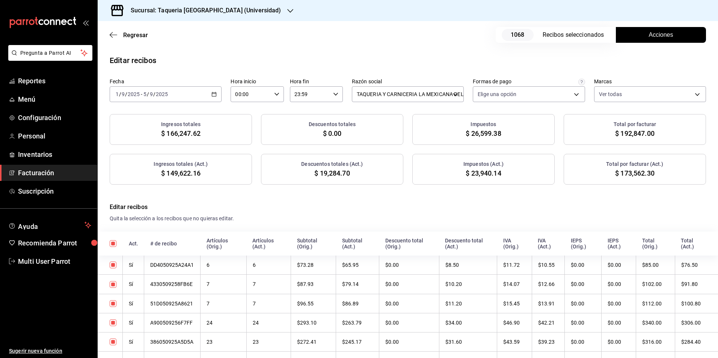
click at [167, 92] on input "2025" at bounding box center [161, 94] width 13 height 6
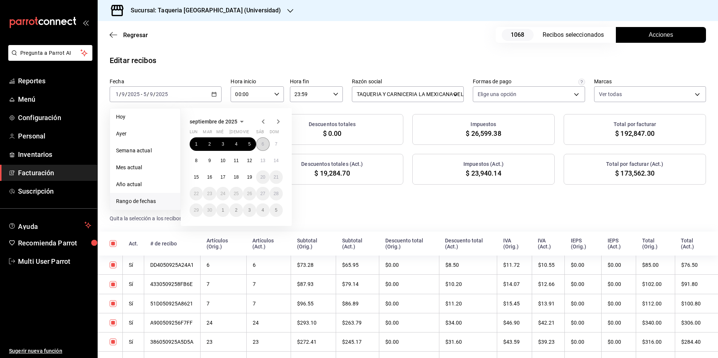
click at [257, 143] on button "6" at bounding box center [262, 144] width 13 height 14
click at [218, 162] on button "10" at bounding box center [222, 161] width 13 height 14
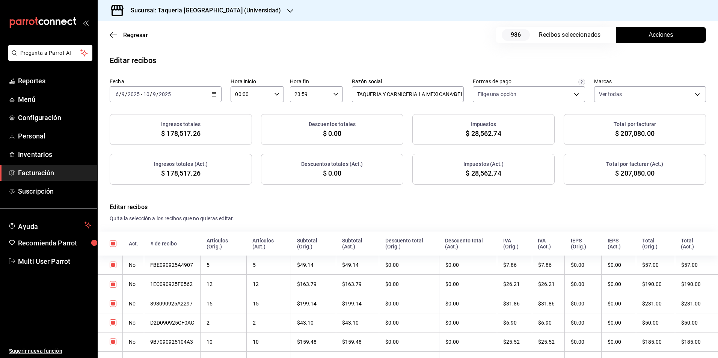
click at [639, 39] on button "Acciones" at bounding box center [660, 35] width 90 height 16
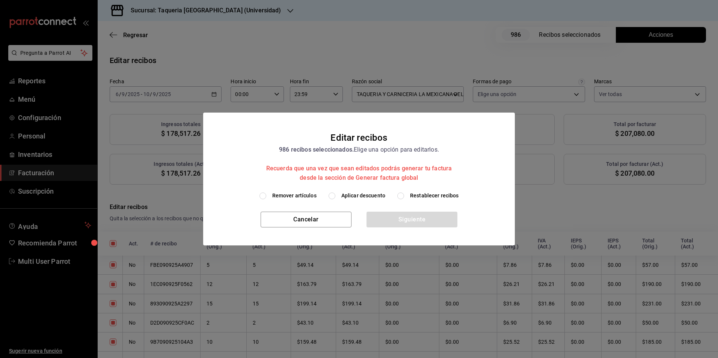
click at [375, 192] on span "Aplicar descuento" at bounding box center [363, 196] width 44 height 8
click at [335, 193] on input "Aplicar descuento" at bounding box center [331, 196] width 7 height 7
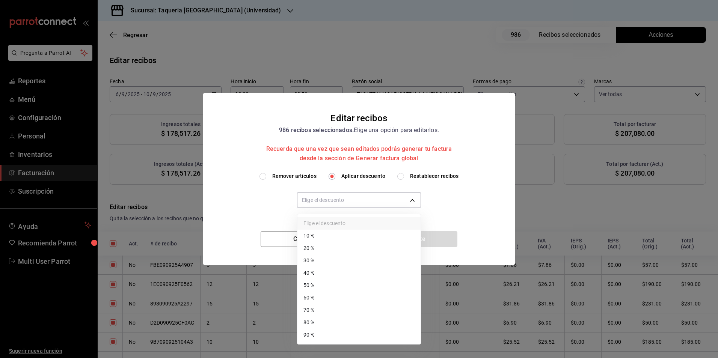
click at [368, 203] on body "Pregunta a Parrot AI Reportes Menú Configuración Personal Inventarios Facturaci…" at bounding box center [359, 179] width 718 height 358
click at [314, 238] on li "10 %" at bounding box center [358, 236] width 123 height 12
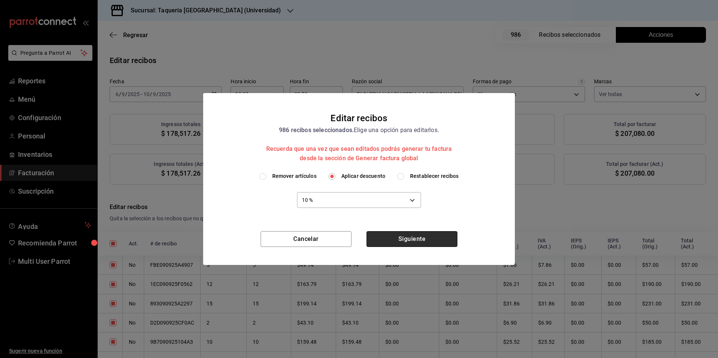
click at [429, 236] on button "Siguiente" at bounding box center [411, 239] width 91 height 16
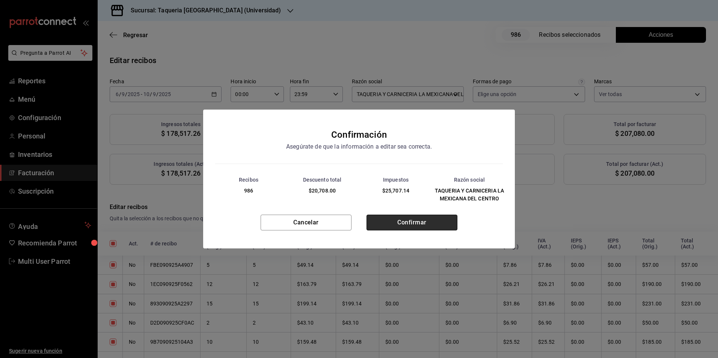
click at [416, 227] on button "Confirmar" at bounding box center [411, 223] width 91 height 16
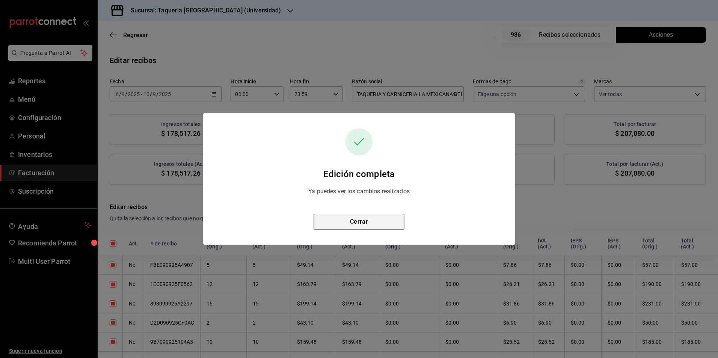
click at [357, 221] on button "Cerrar" at bounding box center [358, 222] width 91 height 16
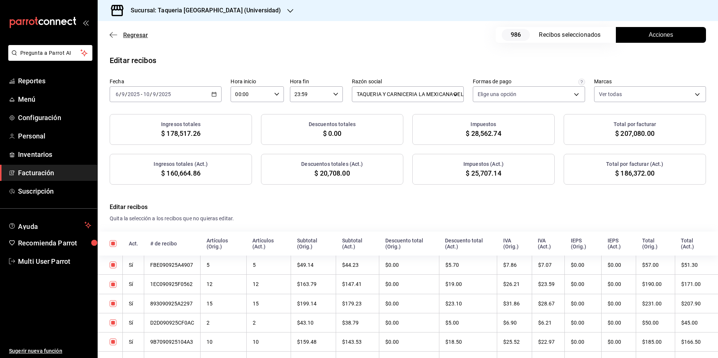
click at [141, 38] on span "Regresar" at bounding box center [135, 35] width 25 height 7
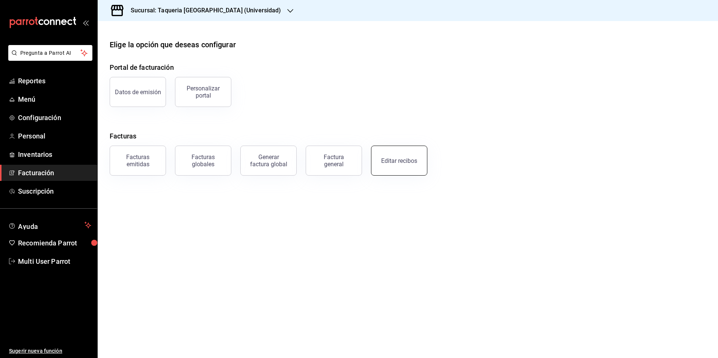
click at [391, 158] on div "Editar recibos" at bounding box center [399, 160] width 36 height 7
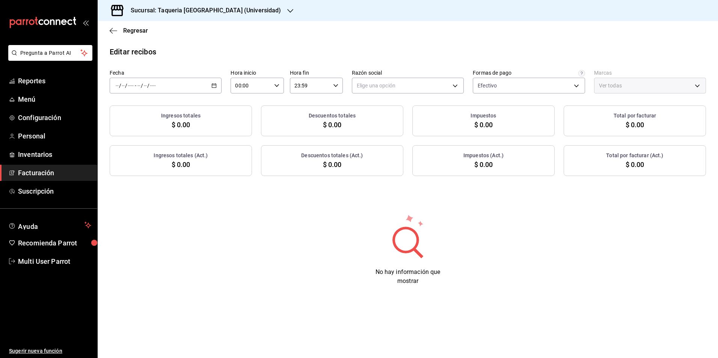
click at [184, 78] on div "/ / - / /" at bounding box center [166, 86] width 112 height 16
click at [147, 190] on span "Rango de fechas" at bounding box center [145, 193] width 58 height 8
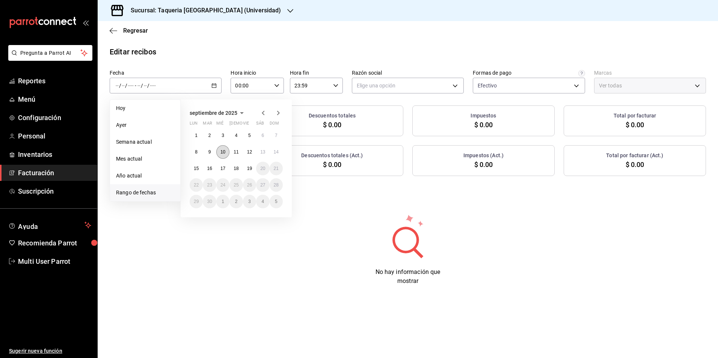
click at [219, 151] on button "10" at bounding box center [222, 152] width 13 height 14
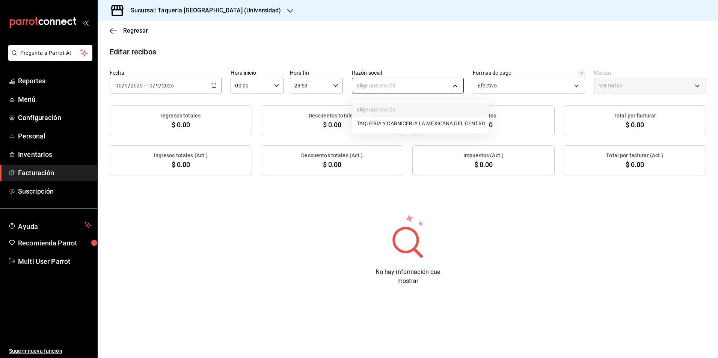
click at [425, 86] on body "Pregunta a Parrot AI Reportes Menú Configuración Personal Inventarios Facturaci…" at bounding box center [359, 179] width 718 height 358
click at [398, 127] on li "TAQUERIA Y CARNICERIA LA MEXICANA DEL CENTRO" at bounding box center [420, 124] width 136 height 14
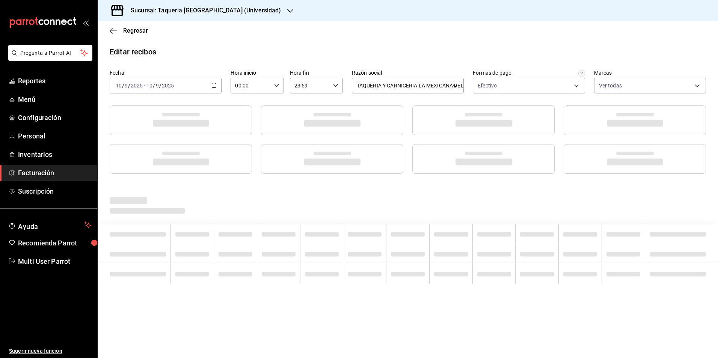
click at [428, 58] on div "Editar recibos Fecha 2025-09-10 10 / 9 / 2025 - 2025-09-10 10 / 9 / 2025 Hora i…" at bounding box center [408, 180] width 620 height 268
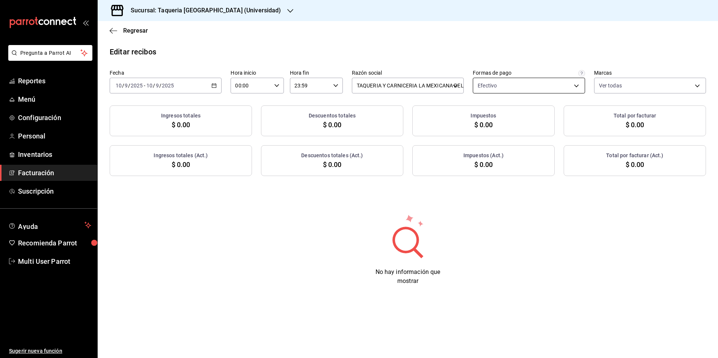
click at [528, 91] on body "Pregunta a Parrot AI Reportes Menú Configuración Personal Inventarios Facturaci…" at bounding box center [359, 179] width 718 height 358
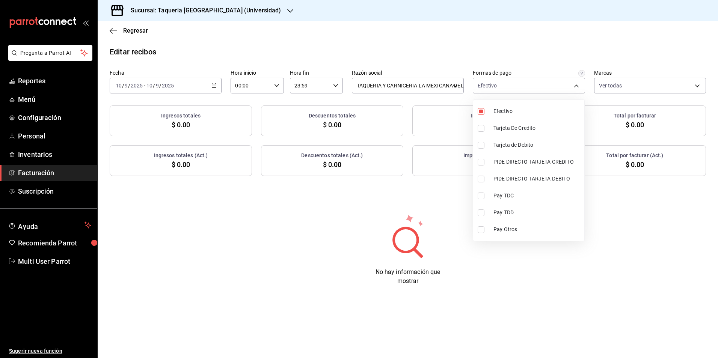
click at [510, 120] on li "Tarjeta De Credito" at bounding box center [528, 128] width 111 height 17
click at [513, 113] on span "Efectivo" at bounding box center [537, 111] width 88 height 8
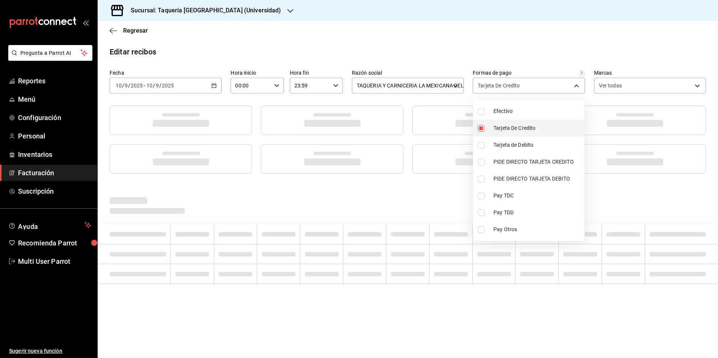
click at [511, 124] on span "Tarjeta De Credito" at bounding box center [537, 128] width 88 height 8
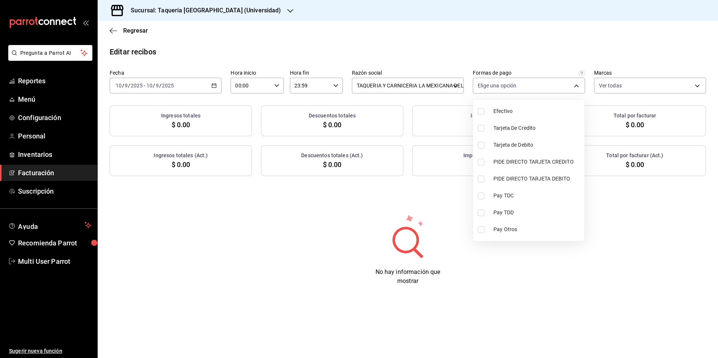
click at [506, 45] on div at bounding box center [359, 179] width 718 height 358
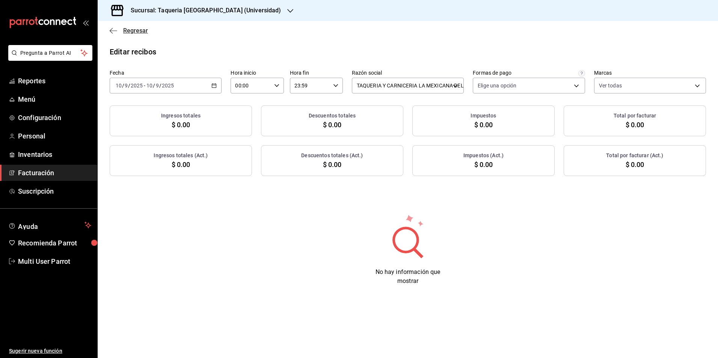
click at [143, 29] on span "Regresar" at bounding box center [135, 30] width 25 height 7
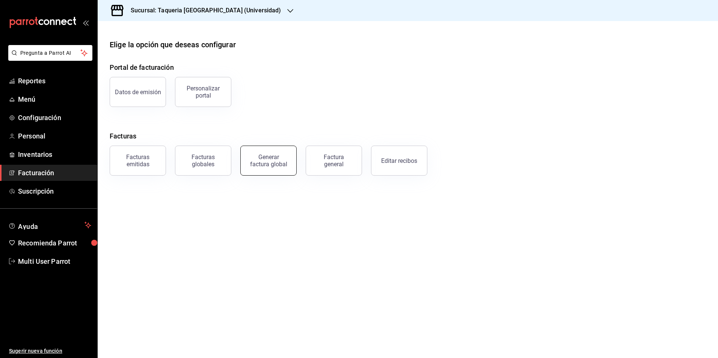
click at [265, 172] on button "Generar factura global" at bounding box center [268, 161] width 56 height 30
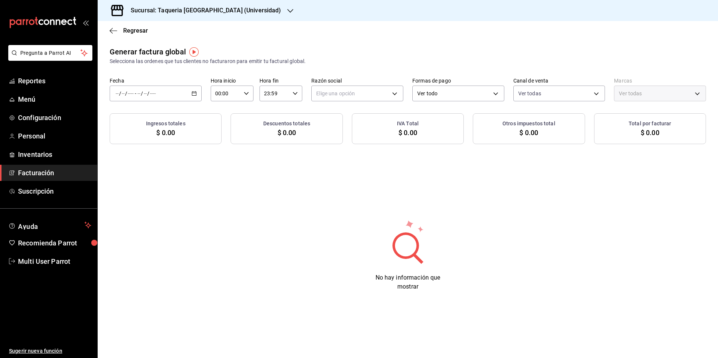
click at [179, 84] on div "Fecha / / - / /" at bounding box center [156, 89] width 92 height 24
click at [182, 89] on div "/ / - / /" at bounding box center [156, 94] width 92 height 16
click at [165, 119] on span "Rango de fechas" at bounding box center [145, 116] width 58 height 8
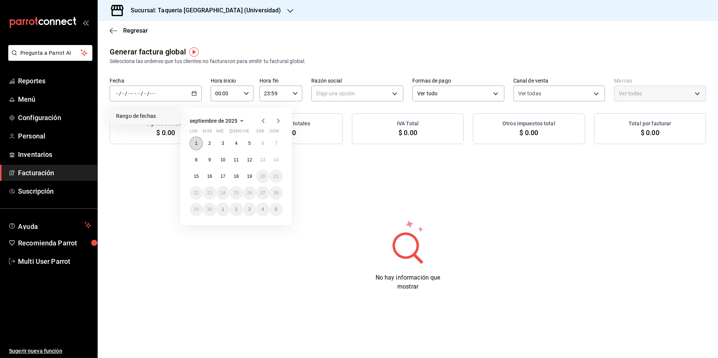
click at [197, 145] on abbr "1" at bounding box center [196, 143] width 3 height 5
click at [198, 145] on button "1" at bounding box center [196, 144] width 13 height 14
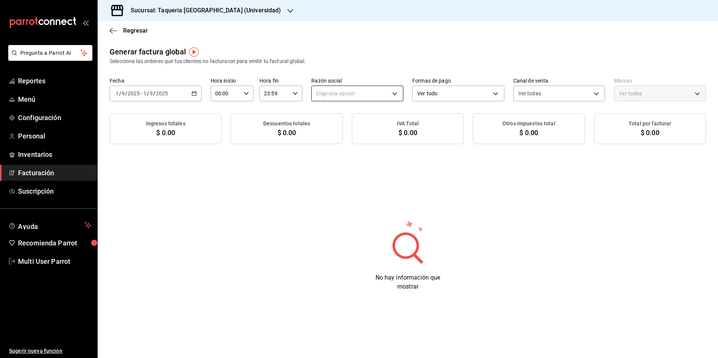
click at [386, 90] on body "Pregunta a Parrot AI Reportes Menú Configuración Personal Inventarios Facturaci…" at bounding box center [359, 179] width 718 height 358
click at [362, 126] on li "TAQUERIA Y CARNICERIA LA MEXICANA DEL CENTRO" at bounding box center [379, 132] width 136 height 14
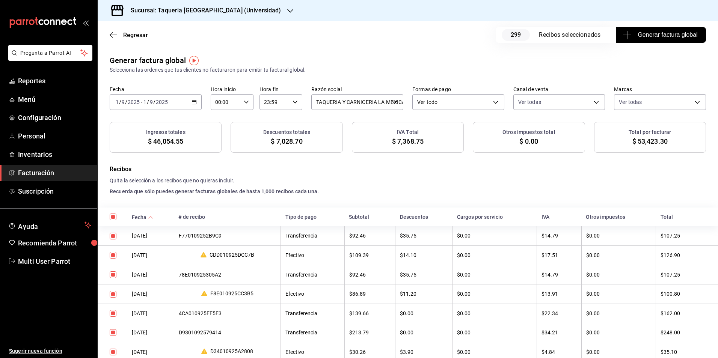
click at [648, 24] on div "Regresar 299 Recibos seleccionados Generar factura global" at bounding box center [408, 35] width 620 height 28
click at [646, 30] on button "Generar factura global" at bounding box center [660, 35] width 90 height 16
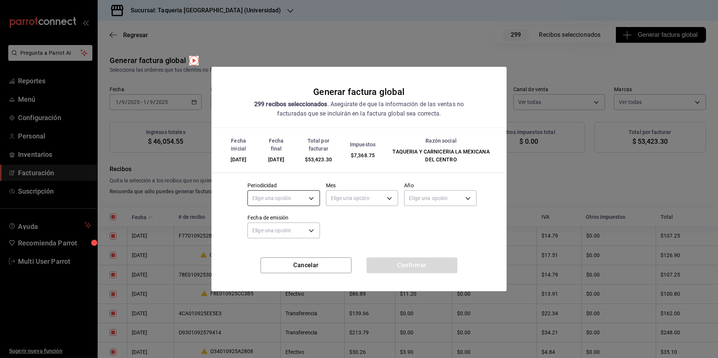
click at [262, 194] on body "Pregunta a Parrot AI Reportes Menú Configuración Personal Inventarios Facturaci…" at bounding box center [359, 179] width 718 height 358
click at [268, 220] on li "Diario" at bounding box center [284, 221] width 72 height 12
click at [354, 204] on body "Pregunta a Parrot AI Reportes Menú Configuración Personal Inventarios Facturaci…" at bounding box center [359, 179] width 718 height 358
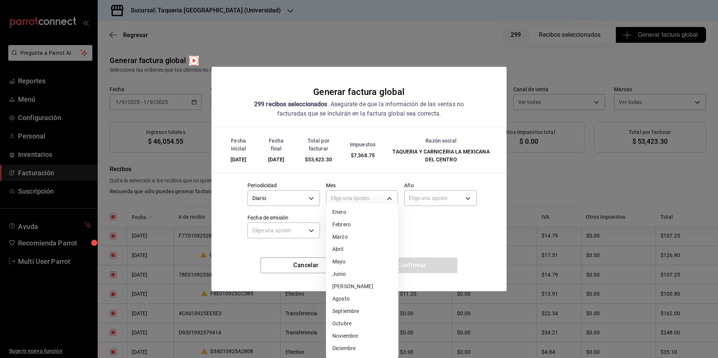
click at [363, 311] on li "Septiembre" at bounding box center [362, 311] width 72 height 12
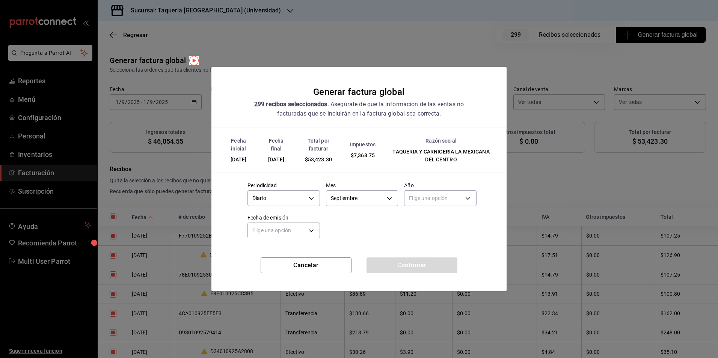
click at [449, 188] on div "Elige una opción" at bounding box center [440, 197] width 72 height 20
click at [439, 208] on div "Año Elige una opción" at bounding box center [440, 195] width 72 height 26
click at [427, 203] on body "Pregunta a Parrot AI Reportes Menú Configuración Personal Inventarios Facturaci…" at bounding box center [359, 179] width 718 height 358
click at [426, 221] on li "2025" at bounding box center [440, 221] width 72 height 12
click at [272, 230] on body "Pregunta a Parrot AI Reportes Menú Configuración Personal Inventarios Facturaci…" at bounding box center [359, 179] width 718 height 358
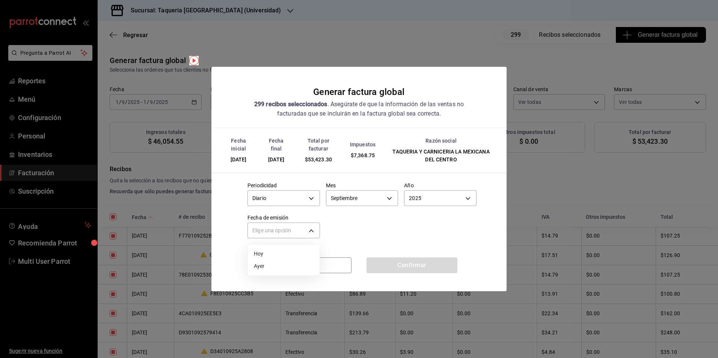
click at [272, 254] on li "Hoy" at bounding box center [284, 254] width 72 height 12
click at [392, 265] on button "Confirmar" at bounding box center [411, 265] width 91 height 16
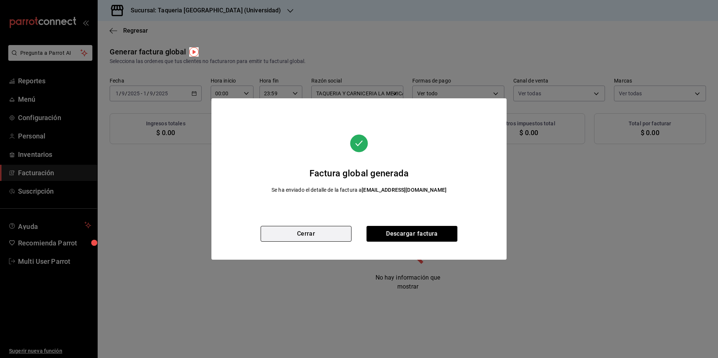
click at [325, 238] on button "Cerrar" at bounding box center [305, 234] width 91 height 16
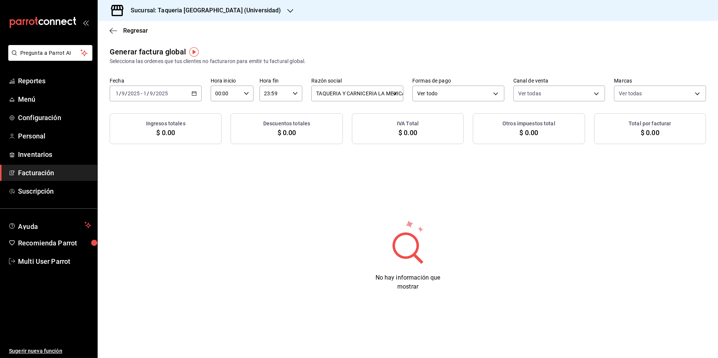
click at [179, 111] on div "Generar factura global Selecciona las ordenes que tus clientes no facturaron pa…" at bounding box center [408, 95] width 620 height 98
click at [178, 95] on div "2025-09-01 1 / 9 / 2025 - 2025-09-01 1 / 9 / 2025" at bounding box center [156, 94] width 92 height 16
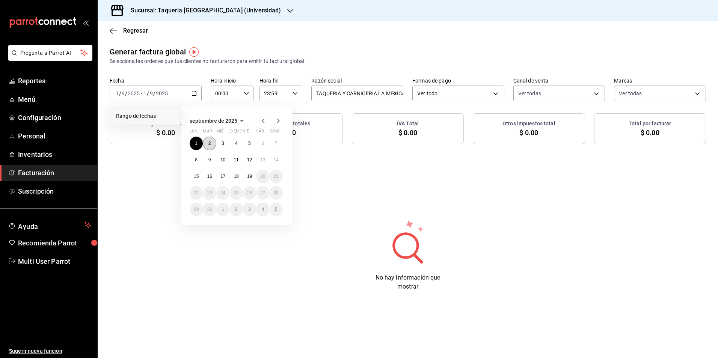
click at [212, 143] on button "2" at bounding box center [209, 144] width 13 height 14
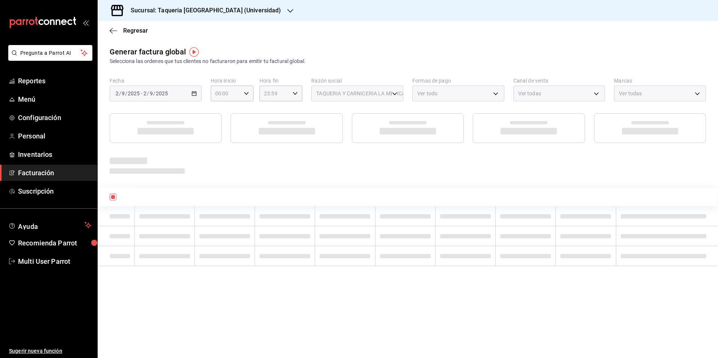
click at [338, 61] on div "Selecciona las ordenes que tus clientes no facturaron para emitir tu factural g…" at bounding box center [408, 61] width 596 height 8
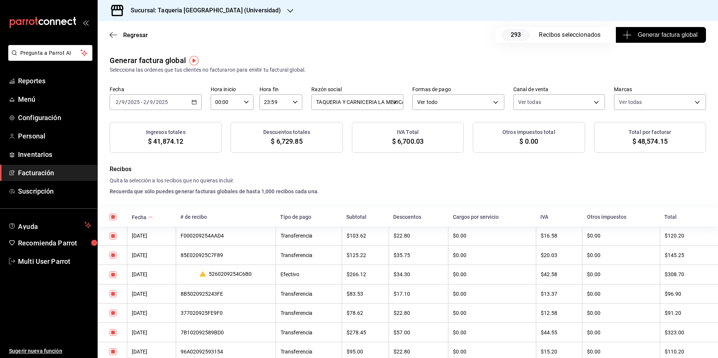
click at [633, 29] on button "Generar factura global" at bounding box center [660, 35] width 90 height 16
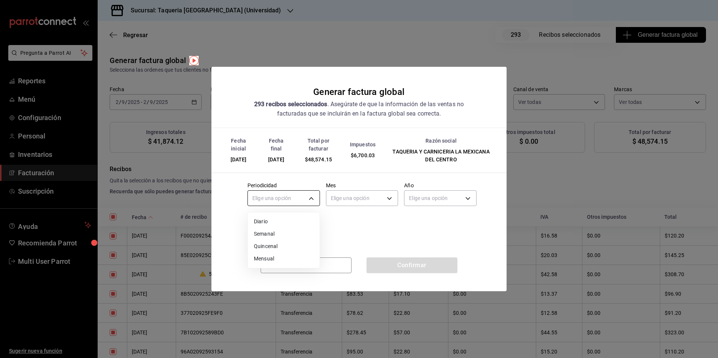
click at [278, 198] on body "Pregunta a Parrot AI Reportes Menú Configuración Personal Inventarios Facturaci…" at bounding box center [359, 179] width 718 height 358
click at [276, 226] on li "Diario" at bounding box center [284, 221] width 72 height 12
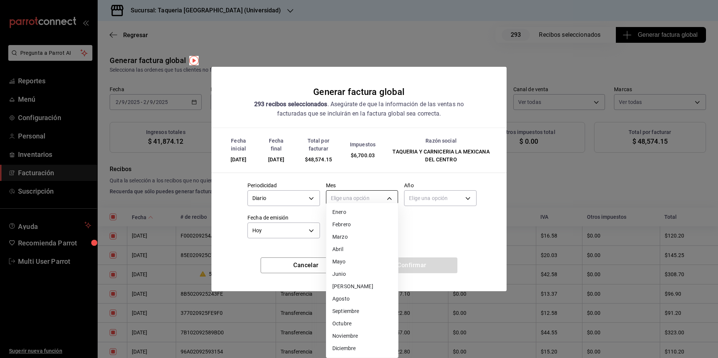
click at [358, 200] on body "Pregunta a Parrot AI Reportes Menú Configuración Personal Inventarios Facturaci…" at bounding box center [359, 179] width 718 height 358
click at [354, 315] on li "Septiembre" at bounding box center [362, 311] width 72 height 12
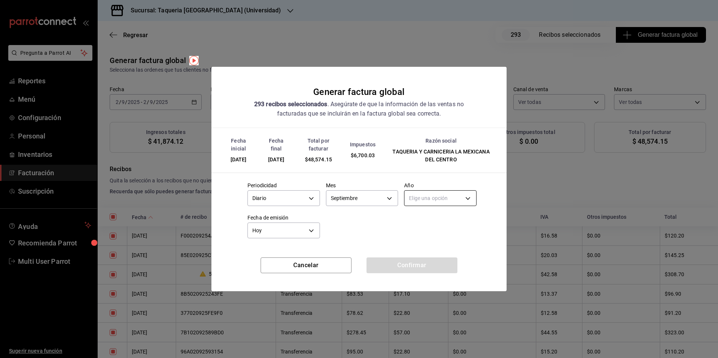
click at [444, 204] on body "Pregunta a Parrot AI Reportes Menú Configuración Personal Inventarios Facturaci…" at bounding box center [359, 179] width 718 height 358
click at [435, 226] on li "2025" at bounding box center [440, 221] width 72 height 12
click at [438, 266] on button "Confirmar" at bounding box center [411, 265] width 91 height 16
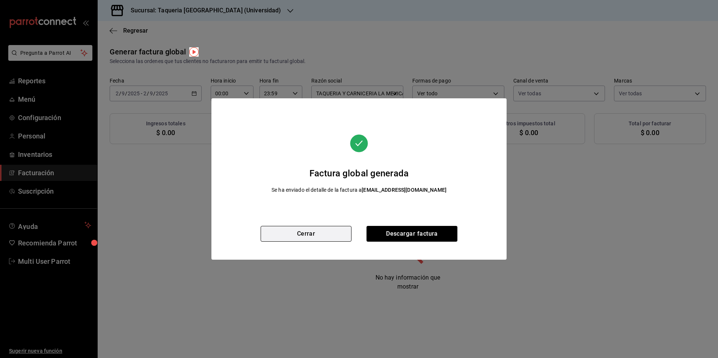
click at [324, 232] on button "Cerrar" at bounding box center [305, 234] width 91 height 16
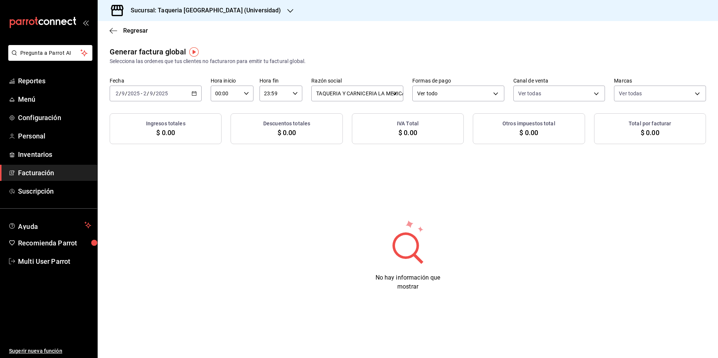
click at [184, 100] on div "2025-09-02 2 / 9 / 2025 - 2025-09-02 2 / 9 / 2025" at bounding box center [156, 94] width 92 height 16
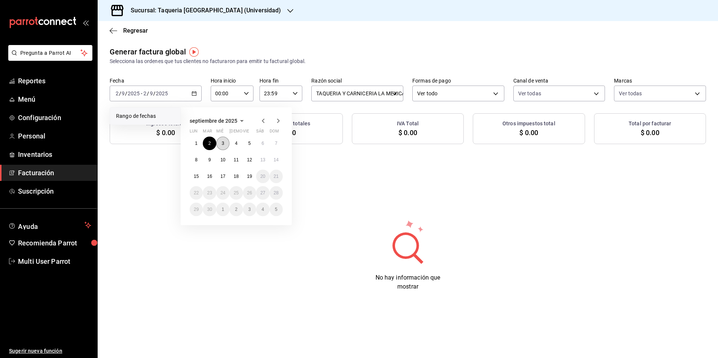
click at [226, 142] on button "3" at bounding box center [222, 144] width 13 height 14
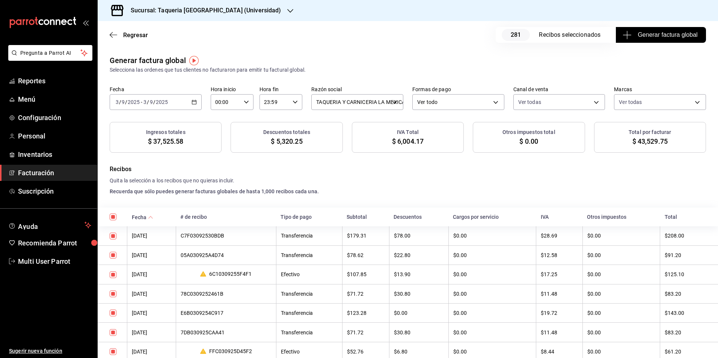
click at [658, 18] on div "Sucursal: Taqueria La Mexicana (Universidad)" at bounding box center [408, 10] width 620 height 21
click at [655, 35] on span "Generar factura global" at bounding box center [660, 34] width 73 height 9
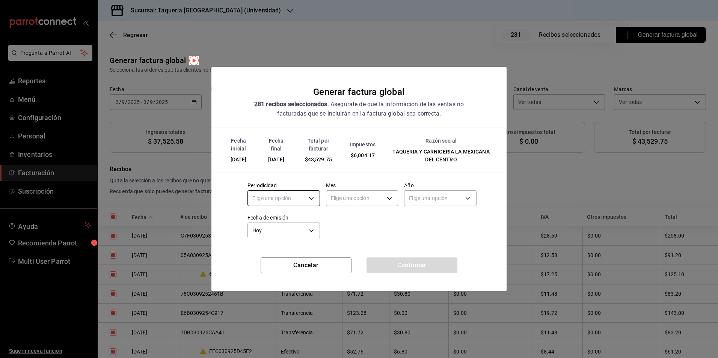
click at [280, 193] on body "Pregunta a Parrot AI Reportes Menú Configuración Personal Inventarios Facturaci…" at bounding box center [359, 179] width 718 height 358
click at [276, 215] on li "Diario" at bounding box center [284, 221] width 72 height 12
click at [375, 207] on div "Elige una opción" at bounding box center [362, 197] width 72 height 20
click at [373, 200] on body "Pregunta a Parrot AI Reportes Menú Configuración Personal Inventarios Facturaci…" at bounding box center [359, 179] width 718 height 358
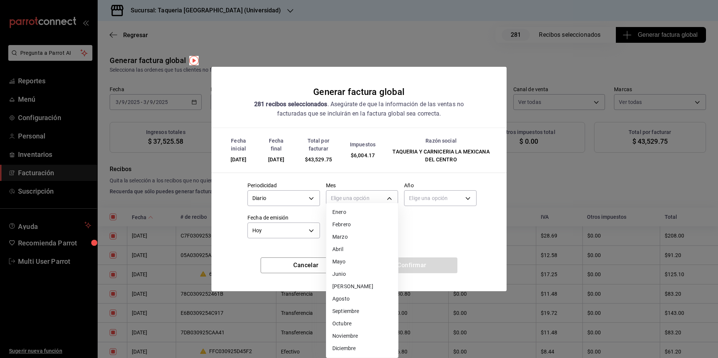
click at [367, 309] on li "Septiembre" at bounding box center [362, 311] width 72 height 12
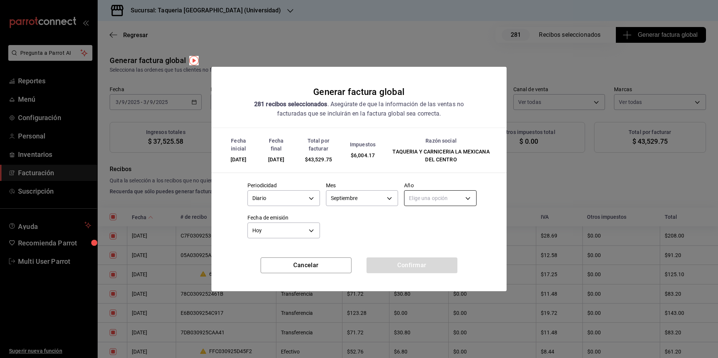
click at [435, 200] on body "Pregunta a Parrot AI Reportes Menú Configuración Personal Inventarios Facturaci…" at bounding box center [359, 179] width 718 height 358
click at [432, 219] on li "2025" at bounding box center [440, 221] width 72 height 12
click at [429, 261] on button "Confirmar" at bounding box center [411, 265] width 91 height 16
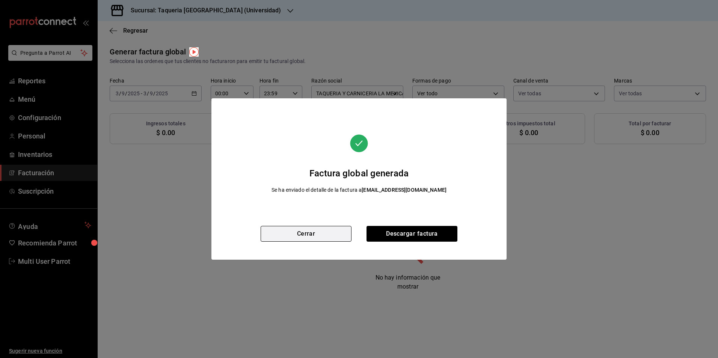
click at [336, 238] on button "Cerrar" at bounding box center [305, 234] width 91 height 16
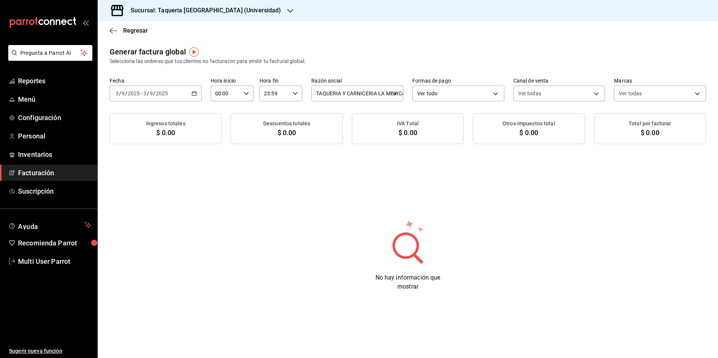
click at [176, 87] on div "2025-09-03 3 / 9 / 2025 - 2025-09-03 3 / 9 / 2025" at bounding box center [156, 94] width 92 height 16
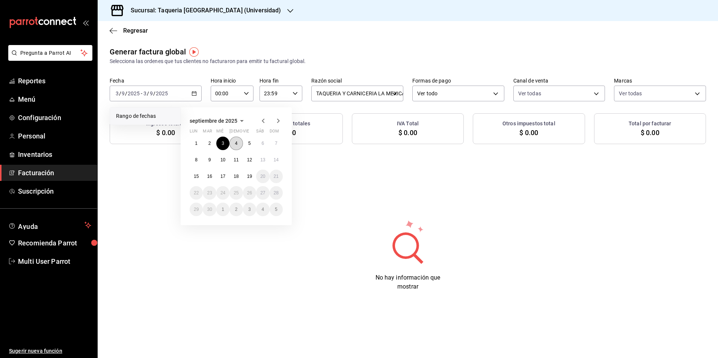
click at [235, 140] on button "4" at bounding box center [235, 144] width 13 height 14
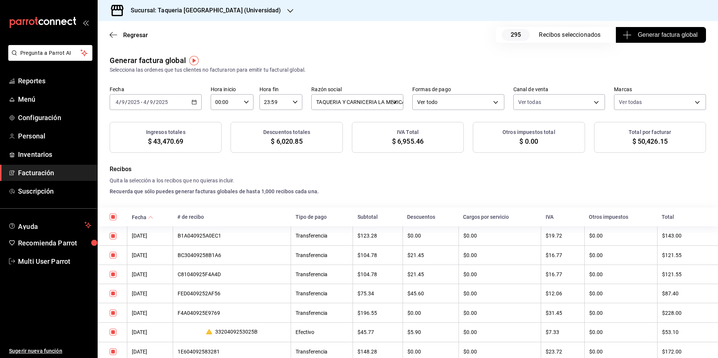
click at [601, 39] on div "295 Recibos seleccionados" at bounding box center [555, 35] width 120 height 16
click at [636, 32] on span "Generar factura global" at bounding box center [660, 34] width 73 height 9
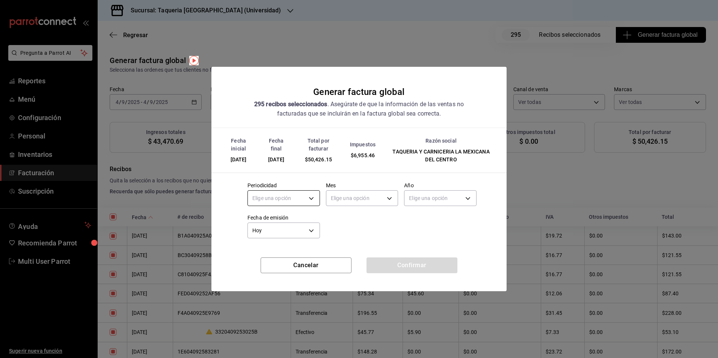
click at [261, 199] on body "Pregunta a Parrot AI Reportes Menú Configuración Personal Inventarios Facturaci…" at bounding box center [359, 179] width 718 height 358
click at [266, 231] on li "Semanal" at bounding box center [284, 234] width 72 height 12
click at [287, 203] on body "Pregunta a Parrot AI Reportes Menú Configuración Personal Inventarios Facturaci…" at bounding box center [359, 179] width 718 height 358
click at [278, 226] on li "Diario" at bounding box center [284, 221] width 72 height 12
type input "DAILY"
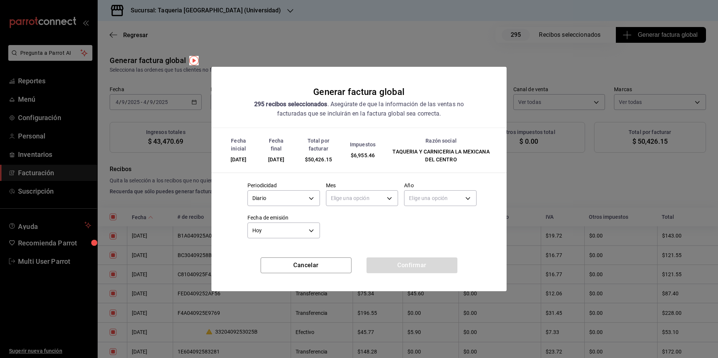
click at [428, 188] on div "Elige una opción" at bounding box center [440, 197] width 72 height 20
click at [356, 197] on body "Pregunta a Parrot AI Reportes Menú Configuración Personal Inventarios Facturaci…" at bounding box center [359, 179] width 718 height 358
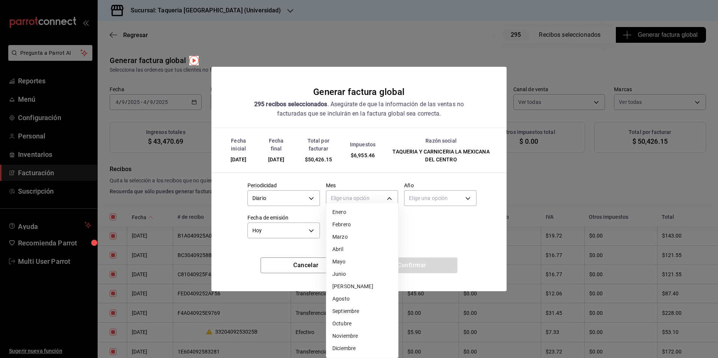
click at [358, 309] on li "Septiembre" at bounding box center [362, 311] width 72 height 12
type input "9"
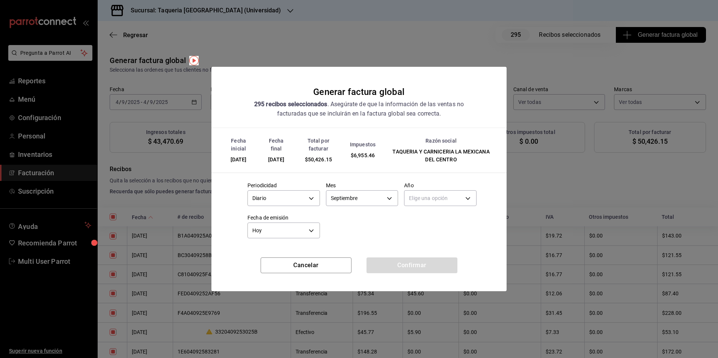
click at [429, 220] on div "Periodicidad Diario DAILY Mes Septiembre 9 Año Elige una opción Fecha de emisió…" at bounding box center [358, 208] width 235 height 65
click at [437, 194] on body "Pregunta a Parrot AI Reportes Menú Configuración Personal Inventarios Facturaci…" at bounding box center [359, 179] width 718 height 358
click at [429, 220] on li "2025" at bounding box center [440, 221] width 72 height 12
type input "2025"
click at [422, 260] on button "Confirmar" at bounding box center [411, 265] width 91 height 16
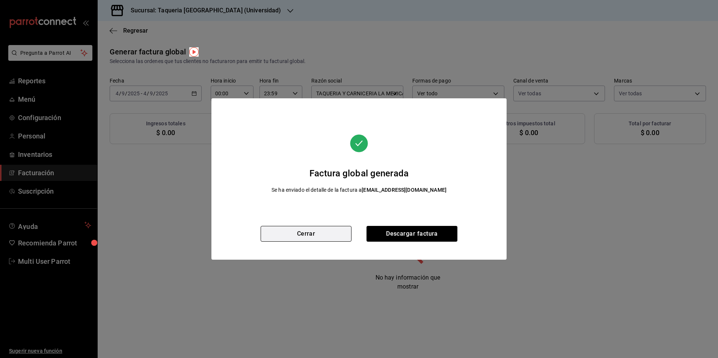
click at [315, 235] on button "Cerrar" at bounding box center [305, 234] width 91 height 16
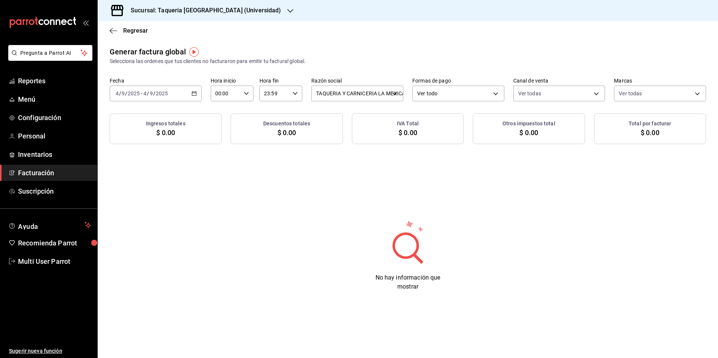
click at [187, 94] on div "2025-09-04 4 / 9 / 2025 - 2025-09-04 4 / 9 / 2025" at bounding box center [156, 94] width 92 height 16
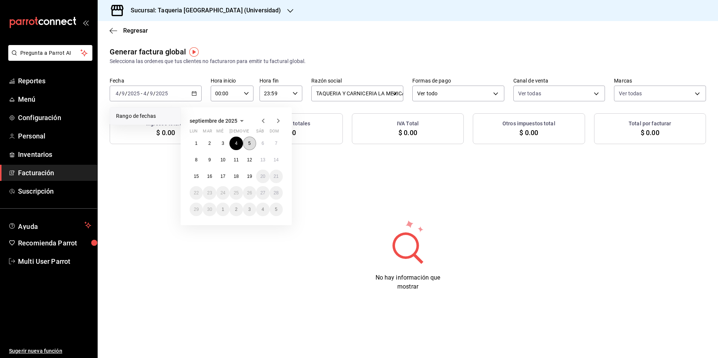
click at [250, 144] on abbr "5" at bounding box center [249, 143] width 3 height 5
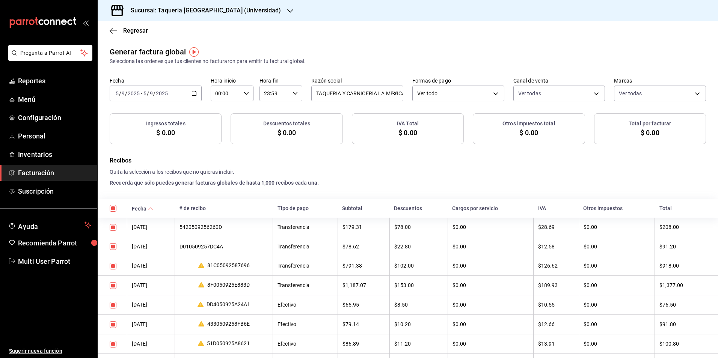
checkbox input "true"
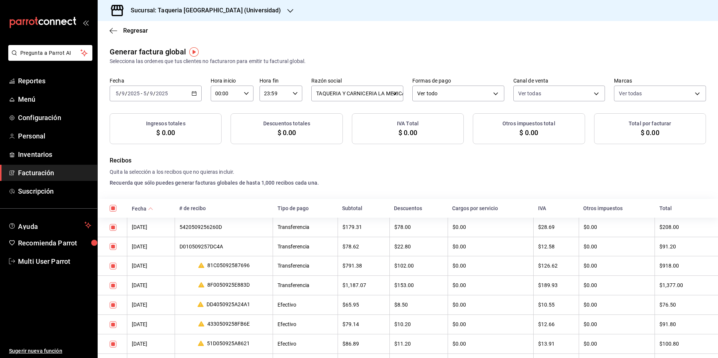
checkbox input "true"
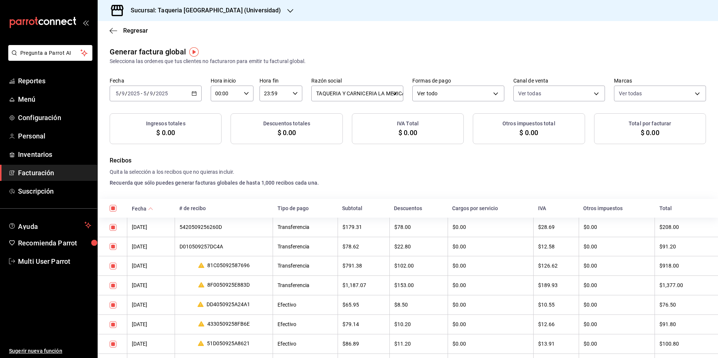
checkbox input "true"
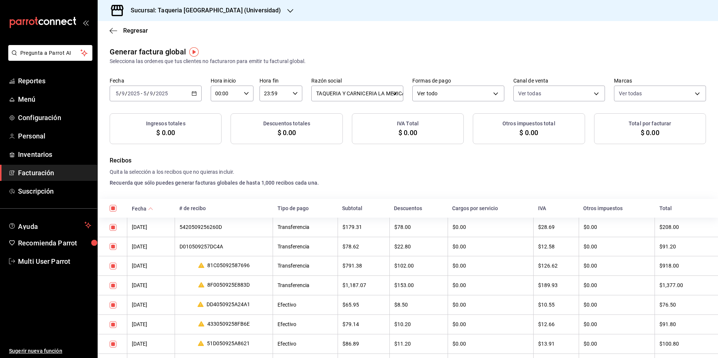
checkbox input "true"
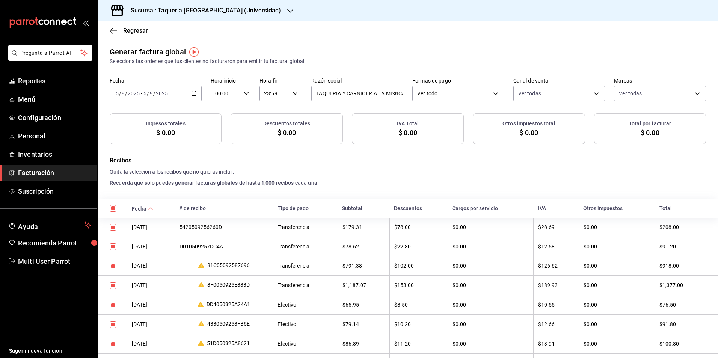
checkbox input "true"
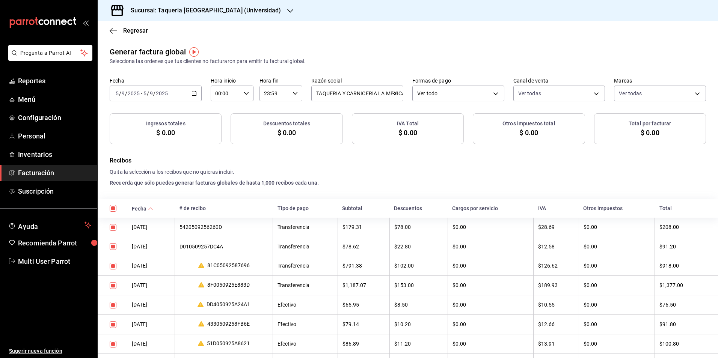
checkbox input "true"
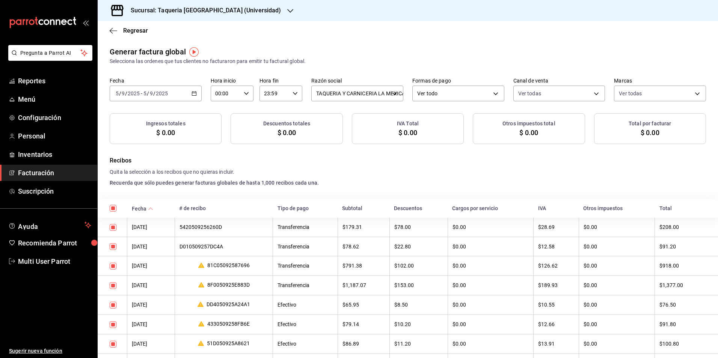
checkbox input "true"
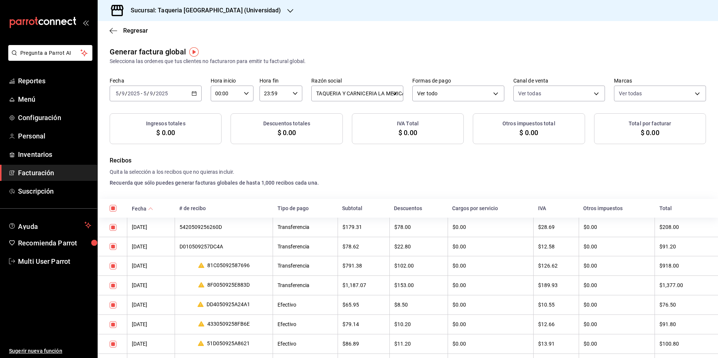
checkbox input "true"
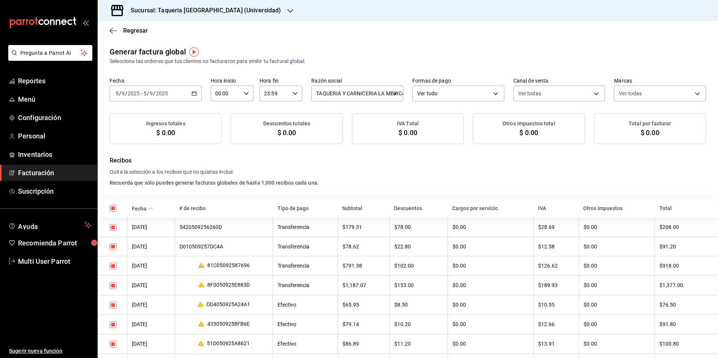
checkbox input "true"
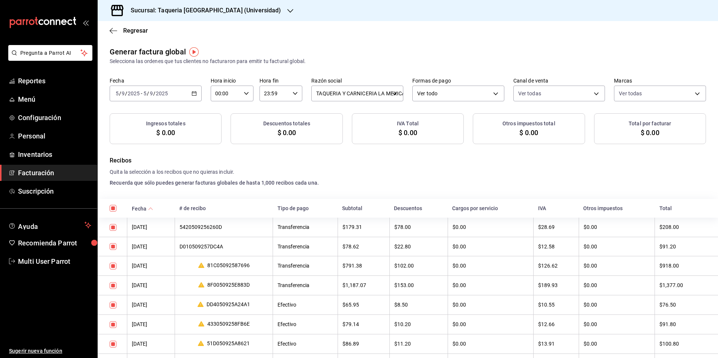
checkbox input "true"
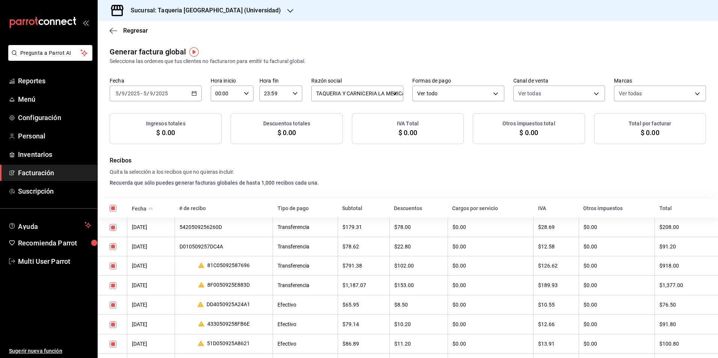
checkbox input "true"
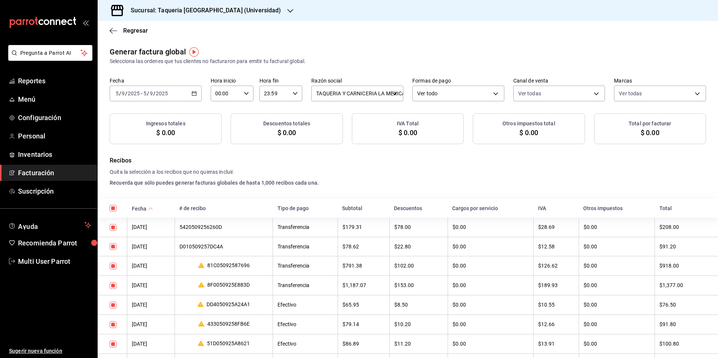
checkbox input "true"
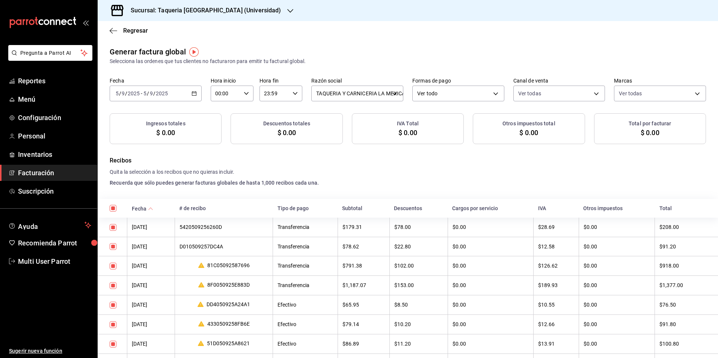
checkbox input "true"
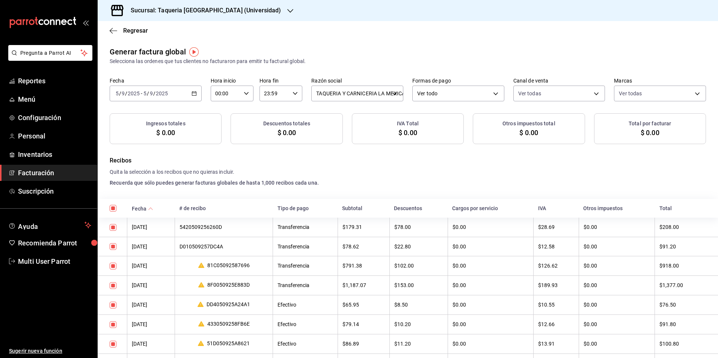
checkbox input "true"
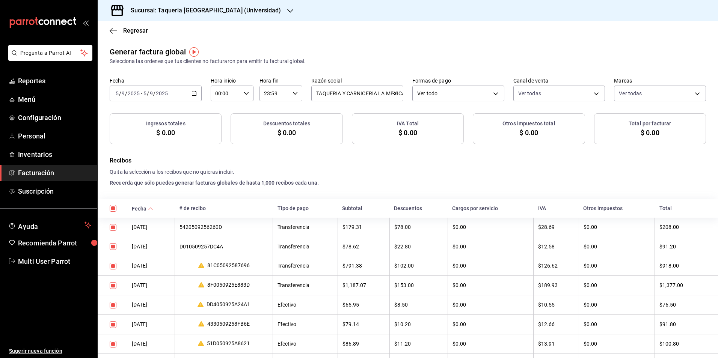
checkbox input "true"
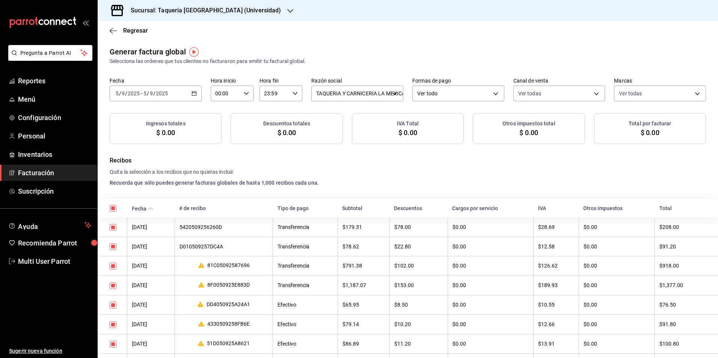
checkbox input "true"
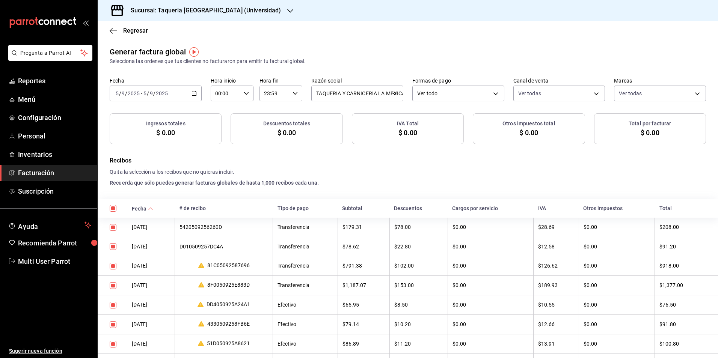
checkbox input "true"
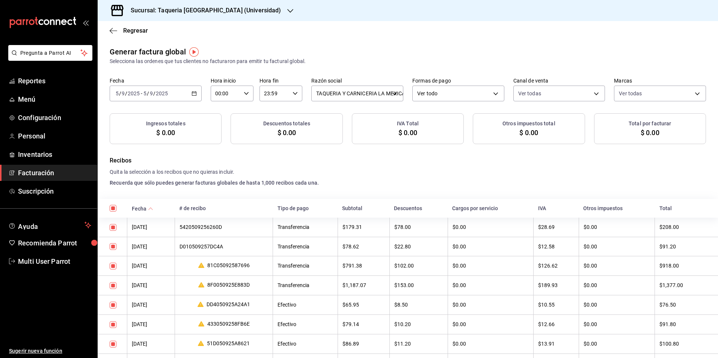
checkbox input "true"
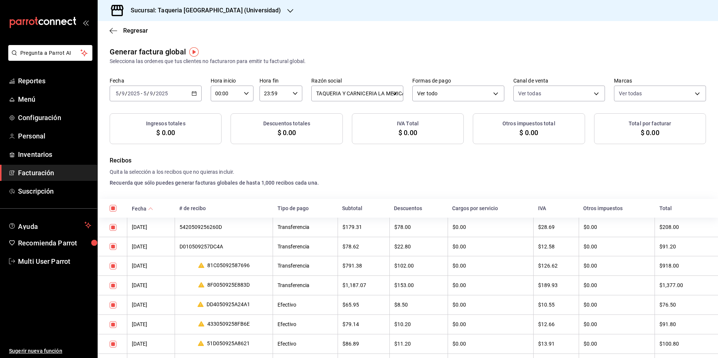
checkbox input "true"
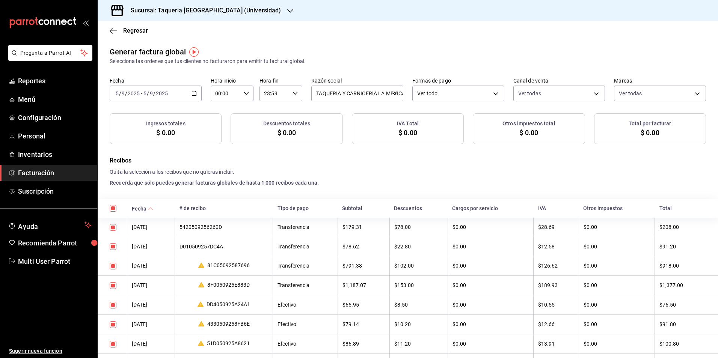
checkbox input "true"
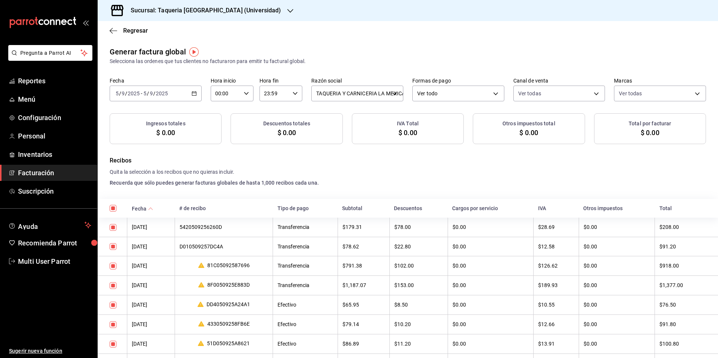
checkbox input "true"
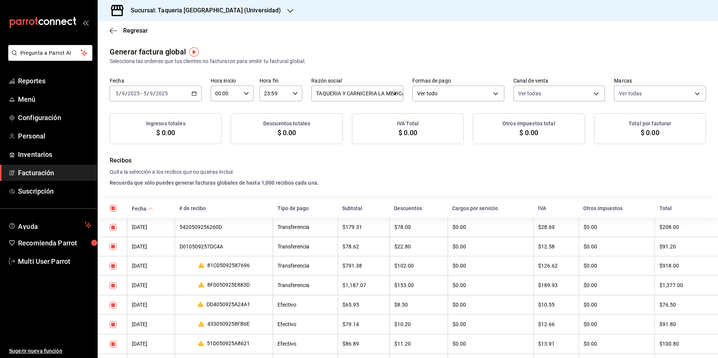
checkbox input "true"
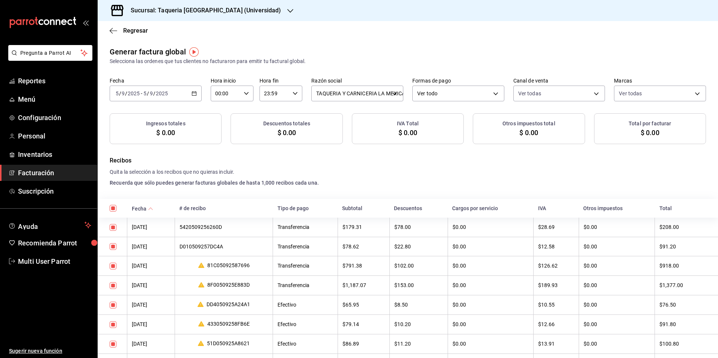
checkbox input "true"
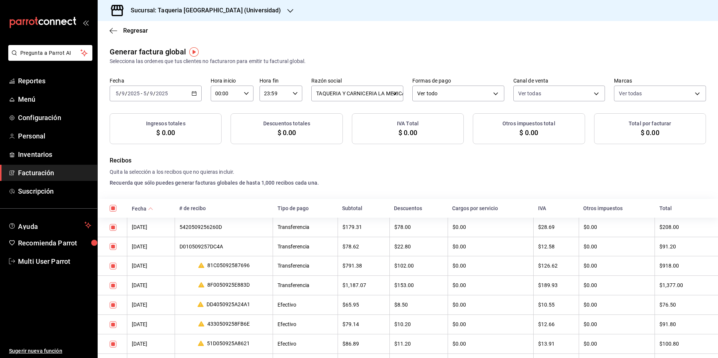
checkbox input "true"
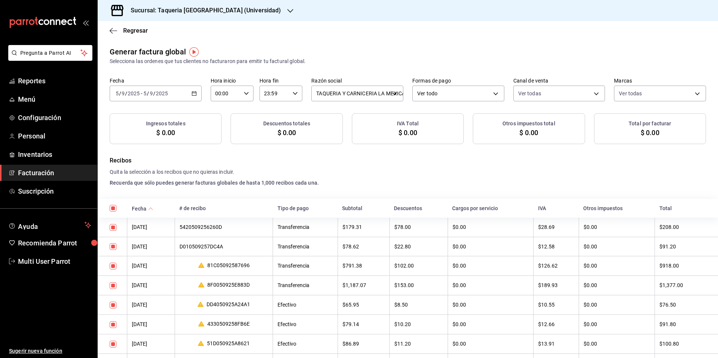
checkbox input "true"
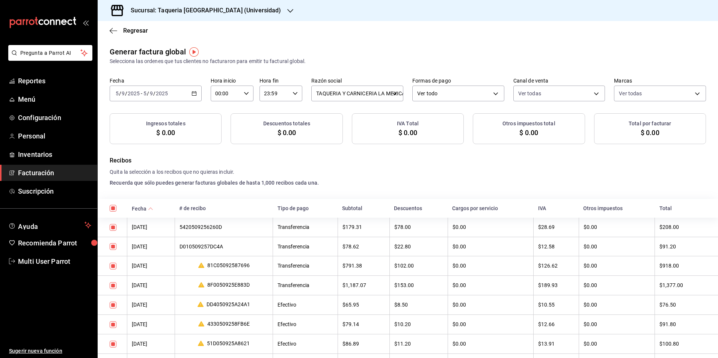
checkbox input "true"
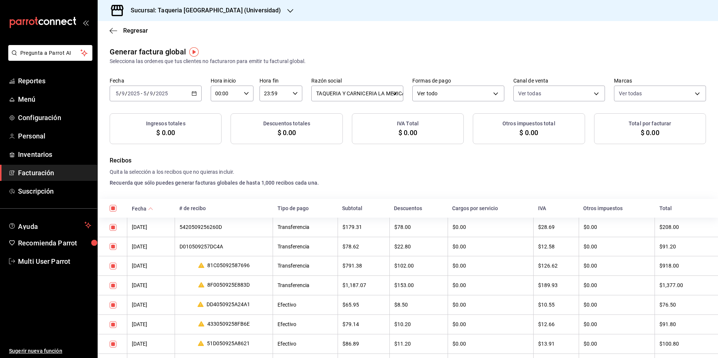
checkbox input "true"
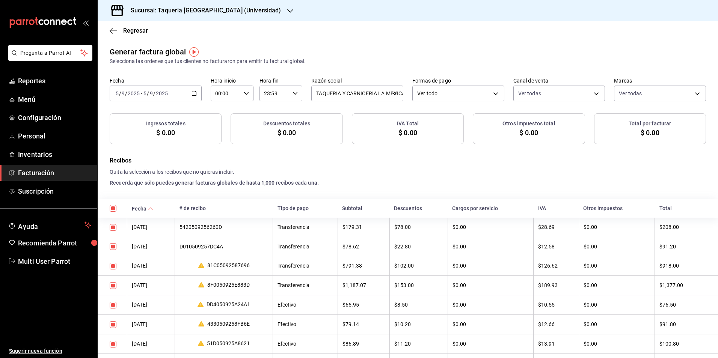
checkbox input "true"
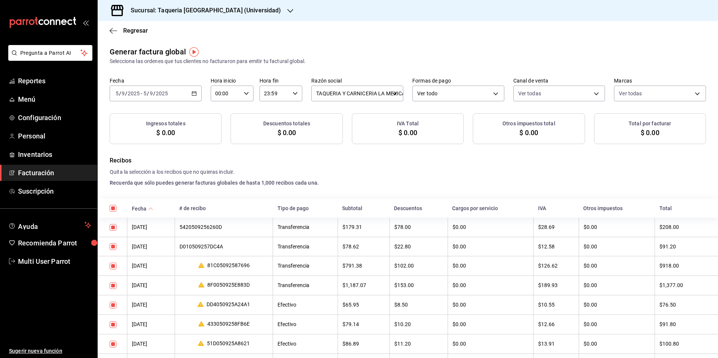
checkbox input "true"
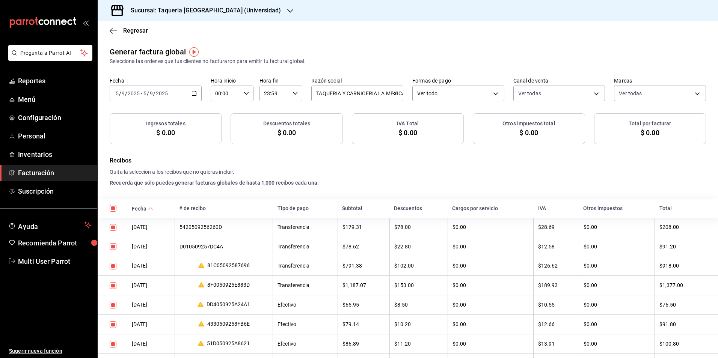
checkbox input "true"
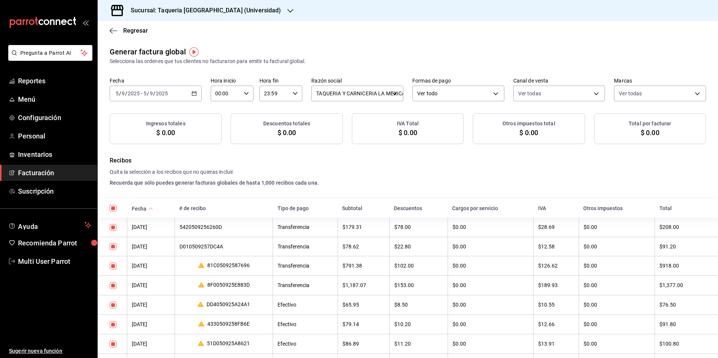
checkbox input "true"
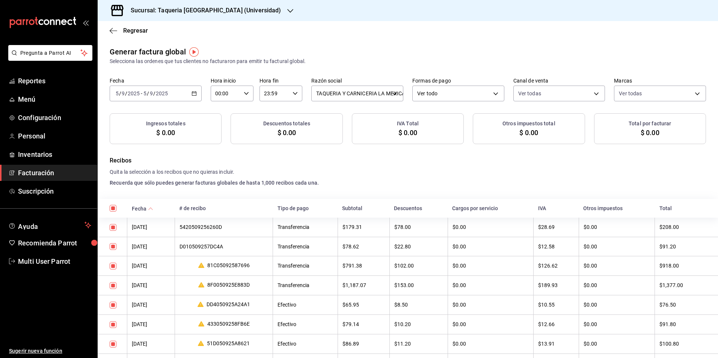
checkbox input "true"
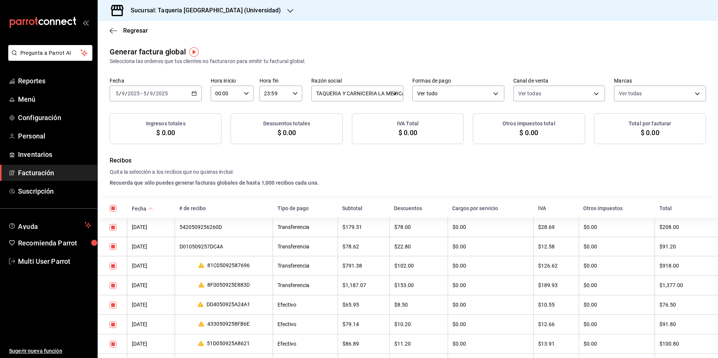
checkbox input "true"
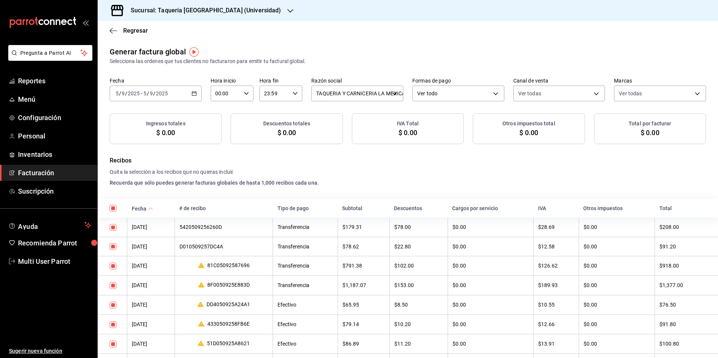
checkbox input "true"
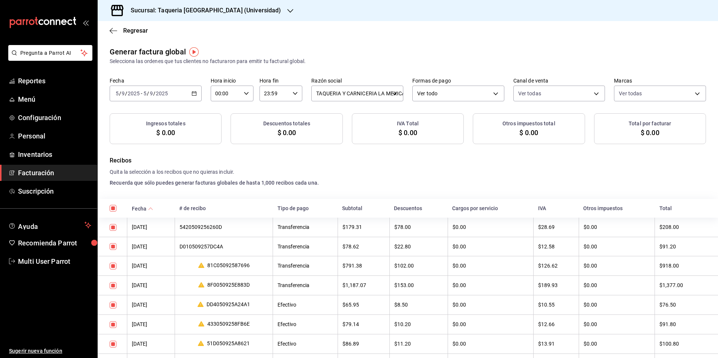
checkbox input "true"
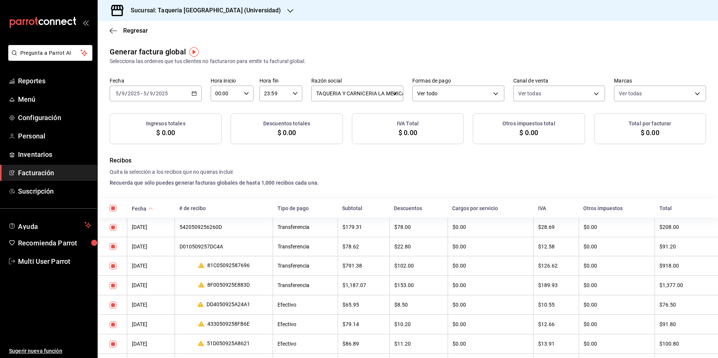
checkbox input "true"
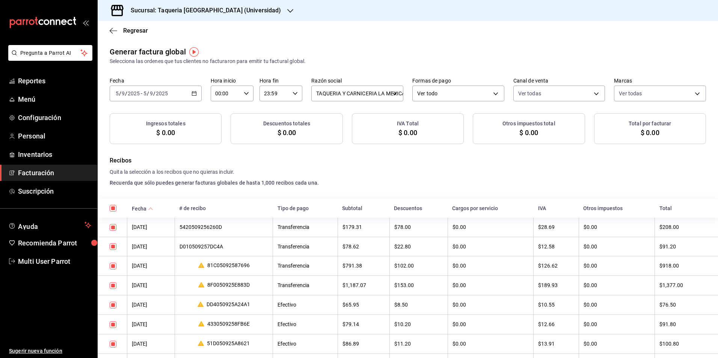
checkbox input "true"
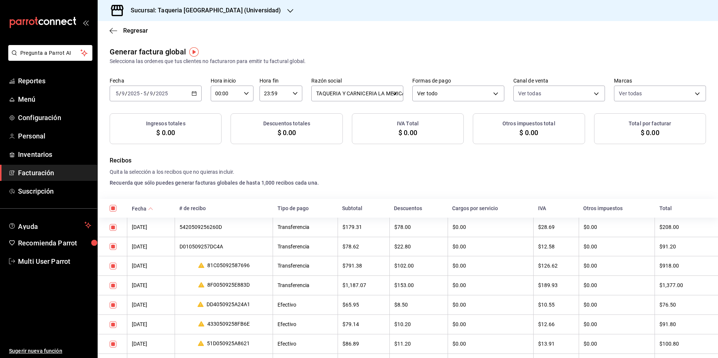
checkbox input "true"
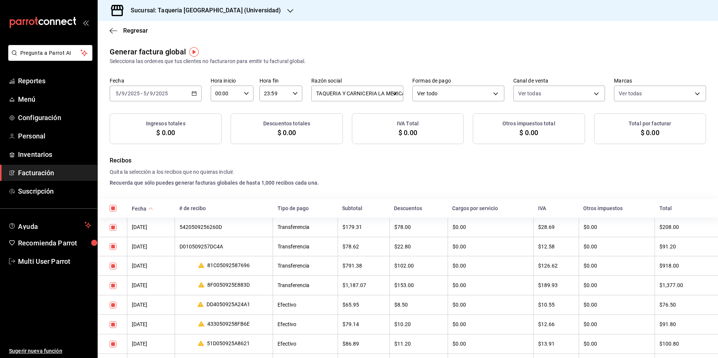
checkbox input "true"
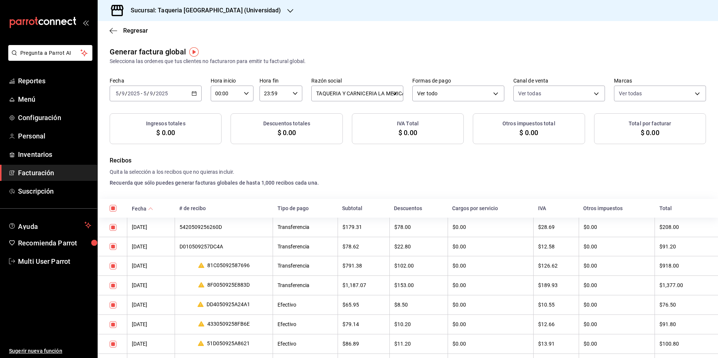
checkbox input "true"
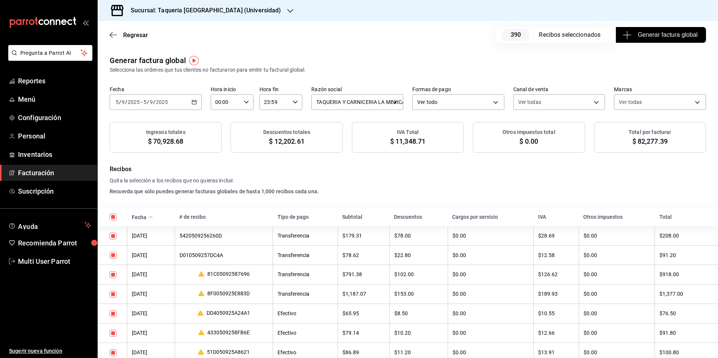
click at [659, 41] on button "Generar factura global" at bounding box center [660, 35] width 90 height 16
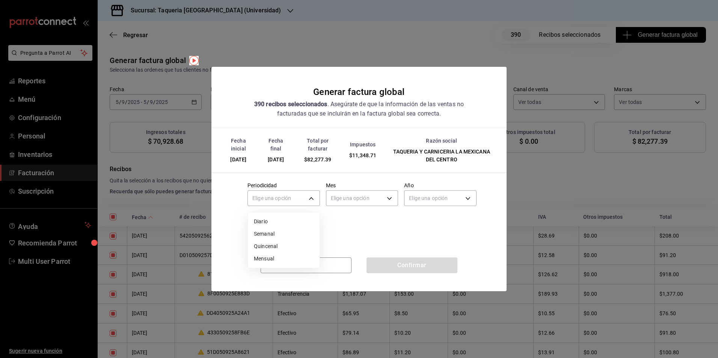
click at [266, 196] on body "Pregunta a Parrot AI Reportes Menú Configuración Personal Inventarios Facturaci…" at bounding box center [359, 179] width 718 height 358
click at [272, 219] on li "Diario" at bounding box center [284, 221] width 72 height 12
click at [379, 195] on body "Pregunta a Parrot AI Reportes Menú Configuración Personal Inventarios Facturaci…" at bounding box center [359, 179] width 718 height 358
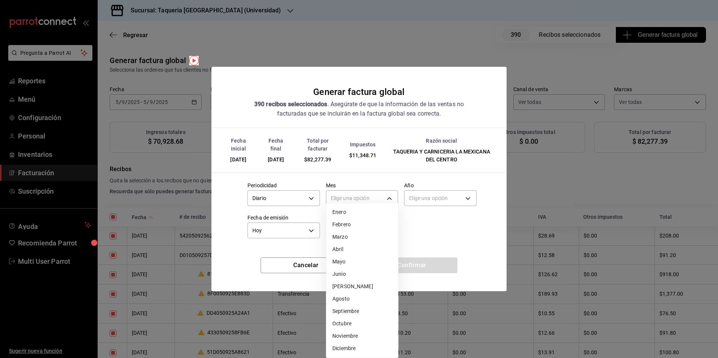
click at [363, 310] on li "Septiembre" at bounding box center [362, 311] width 72 height 12
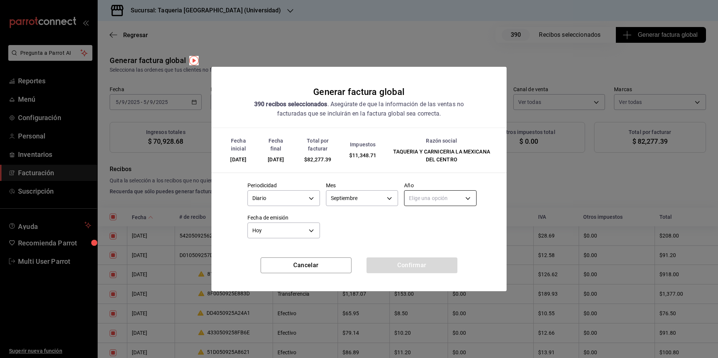
click at [444, 204] on body "Pregunta a Parrot AI Reportes Menú Configuración Personal Inventarios Facturaci…" at bounding box center [359, 179] width 718 height 358
click at [427, 220] on li "2025" at bounding box center [440, 221] width 72 height 12
click at [409, 271] on button "Confirmar" at bounding box center [411, 265] width 91 height 16
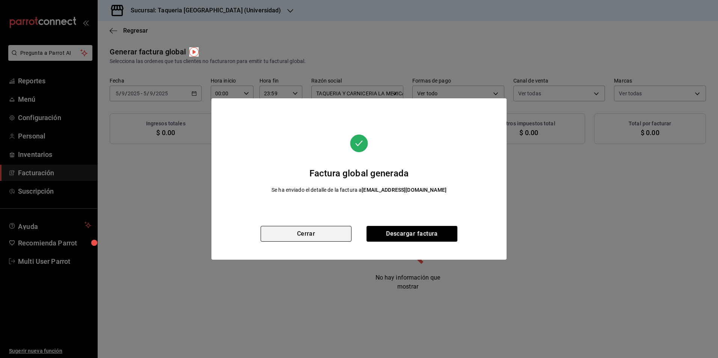
click at [328, 240] on button "Cerrar" at bounding box center [305, 234] width 91 height 16
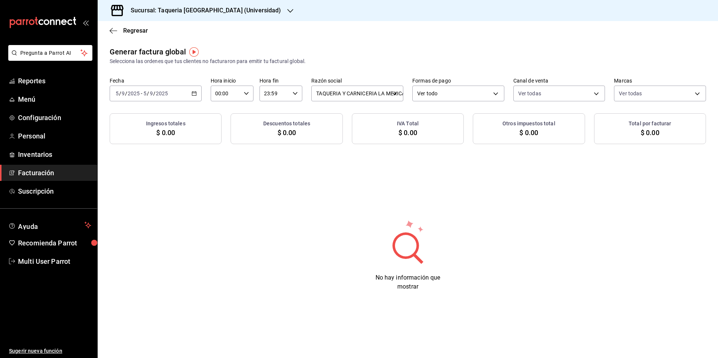
click at [180, 96] on div "2025-09-05 5 / 9 / 2025 - 2025-09-05 5 / 9 / 2025" at bounding box center [156, 94] width 92 height 16
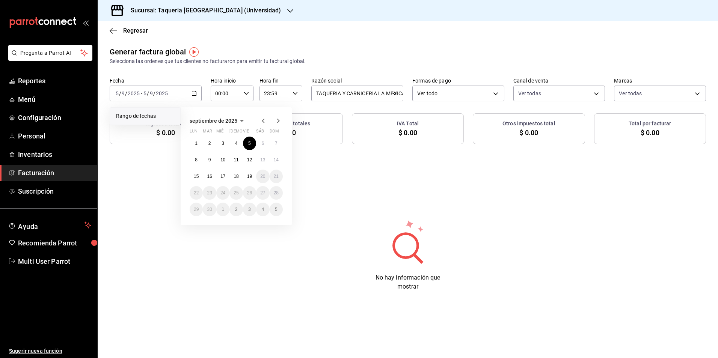
click at [268, 139] on div "1 2 3 4 5 6 7 8 9 10 11 12 13 14 15 16 17 18 19 20 21 22 23 24 25 26 27 28 29 3…" at bounding box center [236, 177] width 93 height 80
click at [268, 142] on button "6" at bounding box center [262, 144] width 13 height 14
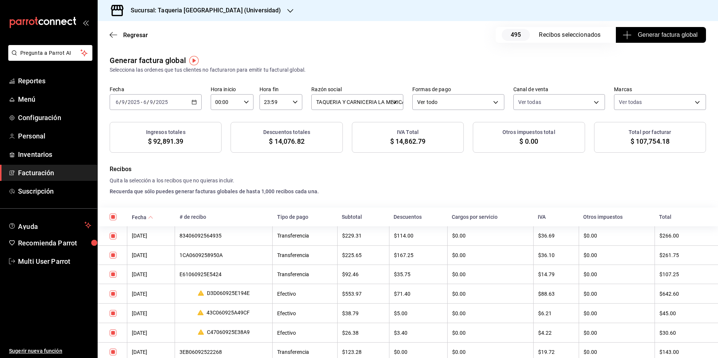
click at [662, 26] on div "Regresar 495 Recibos seleccionados Generar factura global" at bounding box center [408, 35] width 620 height 28
click at [657, 29] on button "Generar factura global" at bounding box center [660, 35] width 90 height 16
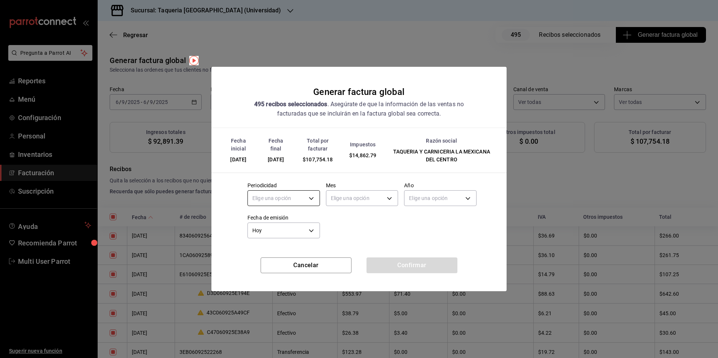
click at [272, 196] on body "Pregunta a Parrot AI Reportes Menú Configuración Personal Inventarios Facturaci…" at bounding box center [359, 179] width 718 height 358
click at [266, 221] on li "Diario" at bounding box center [284, 221] width 72 height 12
click at [373, 192] on body "Pregunta a Parrot AI Reportes Menú Configuración Personal Inventarios Facturaci…" at bounding box center [359, 179] width 718 height 358
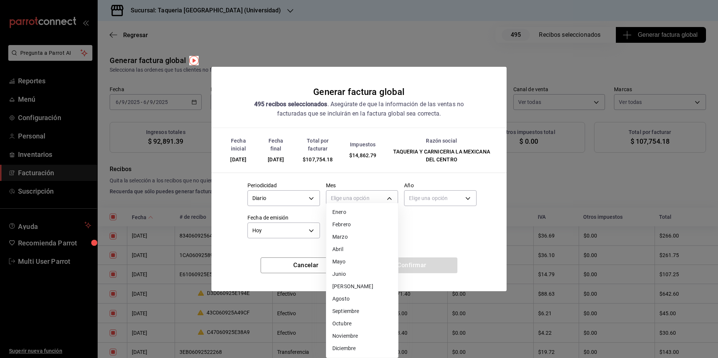
click at [358, 308] on li "Septiembre" at bounding box center [362, 311] width 72 height 12
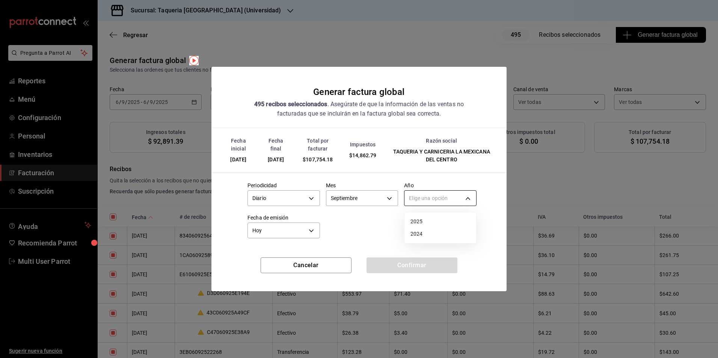
click at [442, 200] on body "Pregunta a Parrot AI Reportes Menú Configuración Personal Inventarios Facturaci…" at bounding box center [359, 179] width 718 height 358
click at [428, 218] on li "2025" at bounding box center [440, 221] width 72 height 12
click at [414, 263] on button "Confirmar" at bounding box center [411, 265] width 91 height 16
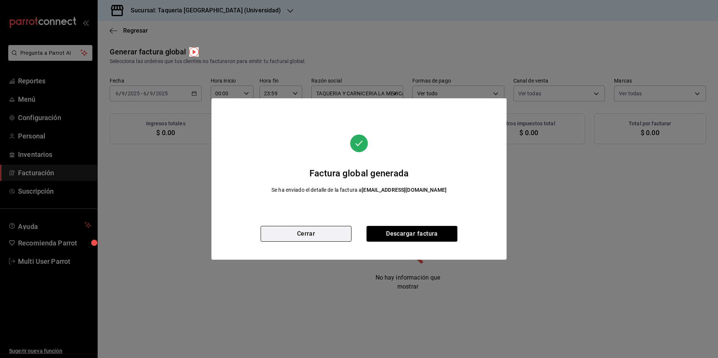
click at [326, 236] on button "Cerrar" at bounding box center [305, 234] width 91 height 16
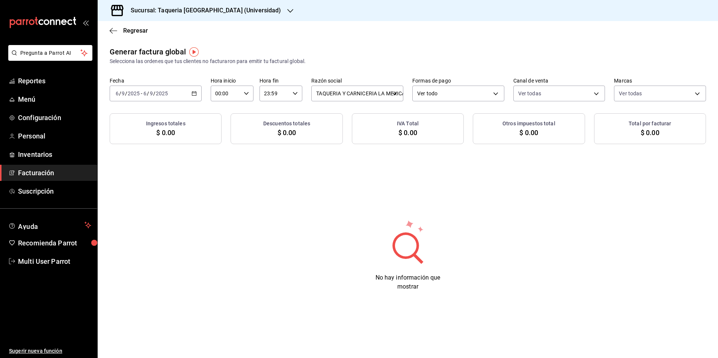
click at [192, 95] on icon "button" at bounding box center [193, 93] width 5 height 5
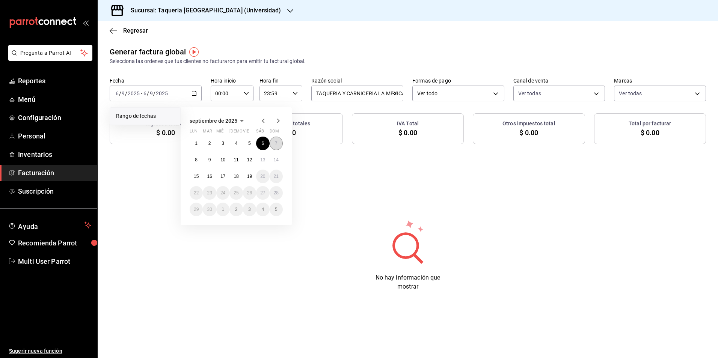
click at [277, 143] on abbr "7" at bounding box center [276, 143] width 3 height 5
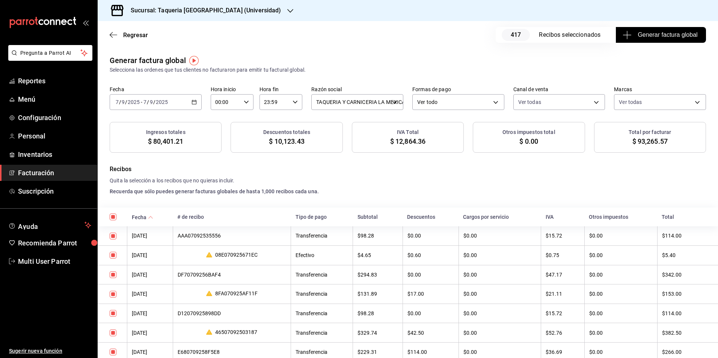
click at [658, 30] on button "Generar factura global" at bounding box center [660, 35] width 90 height 16
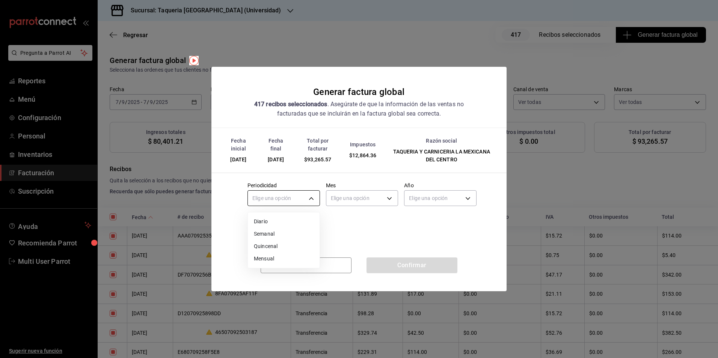
click at [301, 196] on body "Pregunta a Parrot AI Reportes Menú Configuración Personal Inventarios Facturaci…" at bounding box center [359, 179] width 718 height 358
click at [289, 224] on li "Diario" at bounding box center [284, 221] width 72 height 12
click at [361, 192] on body "Pregunta a Parrot AI Reportes Menú Configuración Personal Inventarios Facturaci…" at bounding box center [359, 179] width 718 height 358
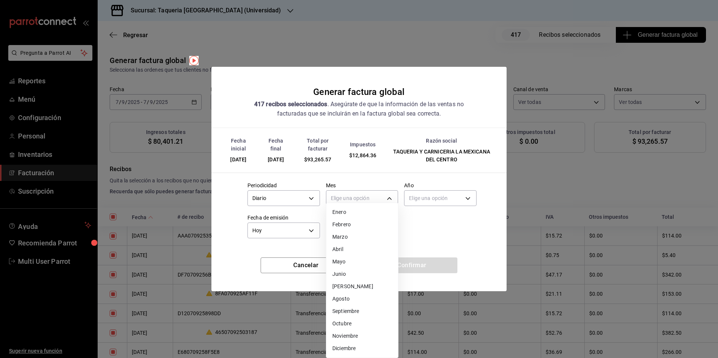
click at [350, 308] on li "Septiembre" at bounding box center [362, 311] width 72 height 12
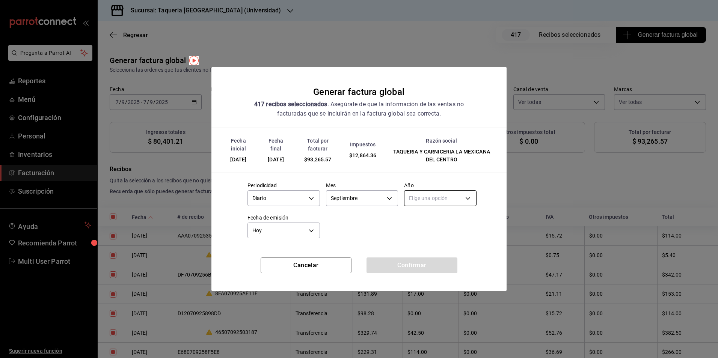
click at [430, 200] on body "Pregunta a Parrot AI Reportes Menú Configuración Personal Inventarios Facturaci…" at bounding box center [359, 179] width 718 height 358
click at [424, 224] on li "2025" at bounding box center [440, 221] width 72 height 12
click at [406, 268] on button "Confirmar" at bounding box center [411, 265] width 91 height 16
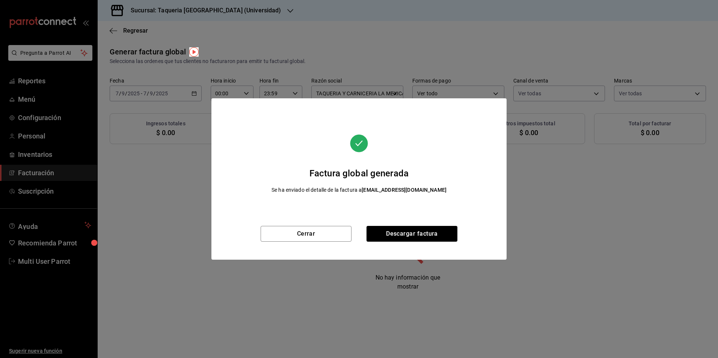
click at [278, 225] on div "Factura global generada Se ha enviado el detalle de la factura a sinfacturar.me…" at bounding box center [358, 162] width 295 height 128
click at [281, 230] on button "Cerrar" at bounding box center [305, 234] width 91 height 16
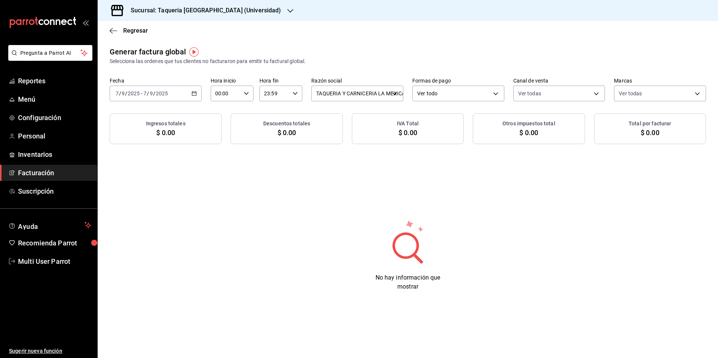
click at [170, 95] on div "2025-09-07 7 / 9 / 2025 - 2025-09-07 7 / 9 / 2025" at bounding box center [156, 94] width 92 height 16
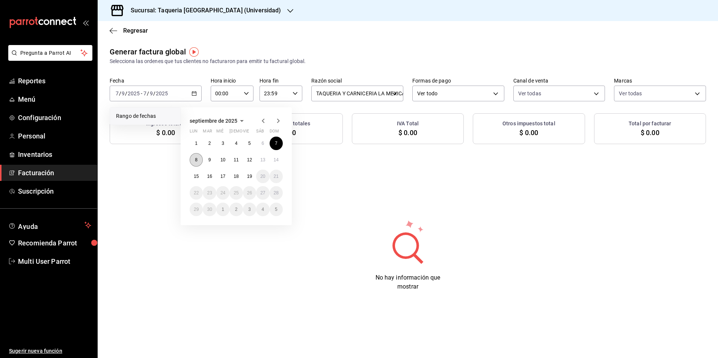
click at [198, 160] on button "8" at bounding box center [196, 160] width 13 height 14
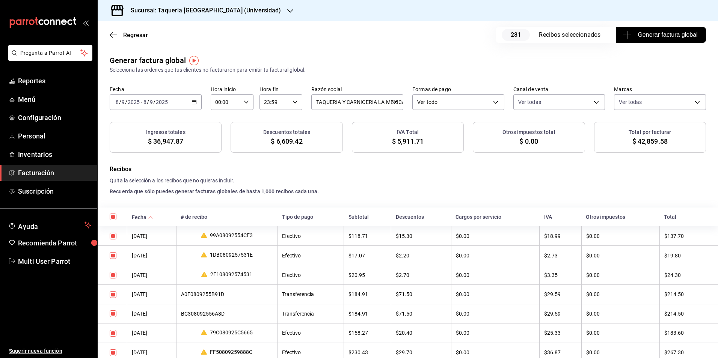
click at [666, 36] on span "Generar factura global" at bounding box center [660, 34] width 73 height 9
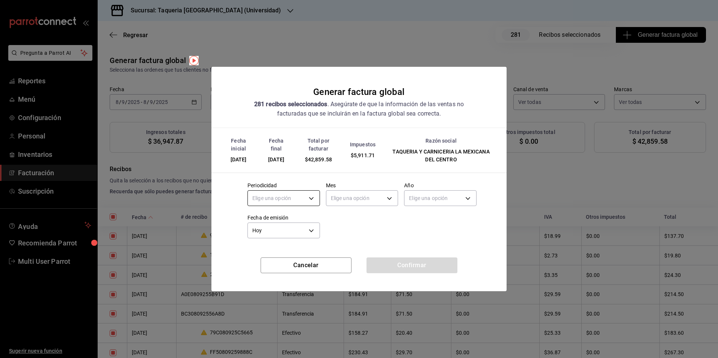
click at [265, 199] on body "Pregunta a Parrot AI Reportes Menú Configuración Personal Inventarios Facturaci…" at bounding box center [359, 179] width 718 height 358
click at [277, 223] on li "Diario" at bounding box center [284, 221] width 72 height 12
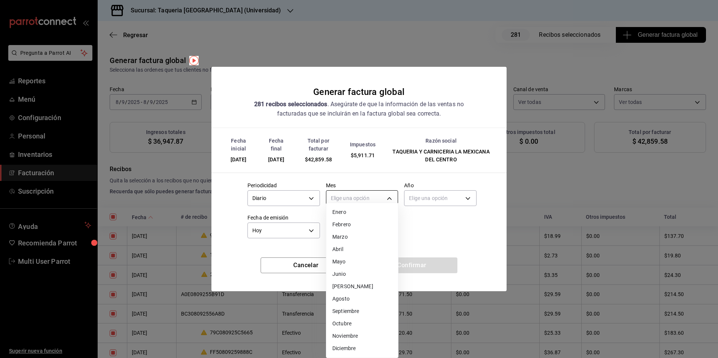
click at [365, 197] on body "Pregunta a Parrot AI Reportes Menú Configuración Personal Inventarios Facturaci…" at bounding box center [359, 179] width 718 height 358
click at [356, 314] on li "Septiembre" at bounding box center [362, 311] width 72 height 12
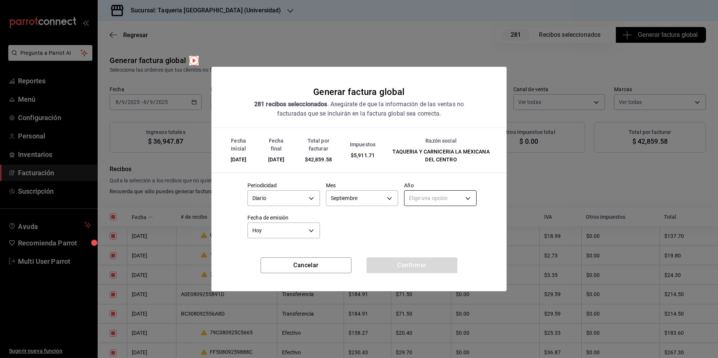
click at [447, 195] on body "Pregunta a Parrot AI Reportes Menú Configuración Personal Inventarios Facturaci…" at bounding box center [359, 179] width 718 height 358
click at [432, 222] on li "2025" at bounding box center [440, 221] width 72 height 12
click at [418, 262] on button "Confirmar" at bounding box center [411, 265] width 91 height 16
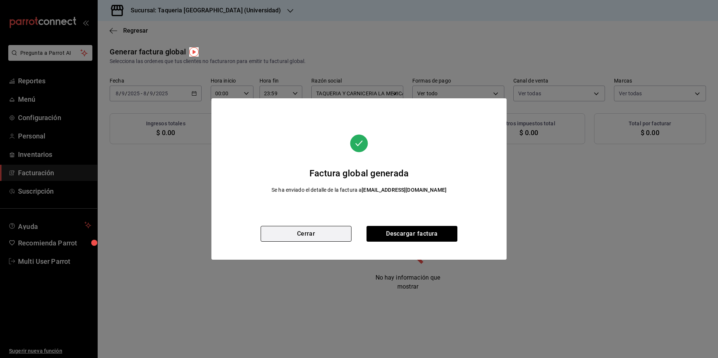
click at [324, 237] on button "Cerrar" at bounding box center [305, 234] width 91 height 16
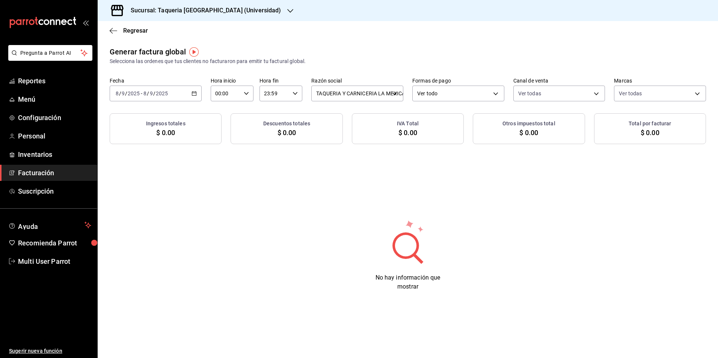
click at [169, 96] on div "2025-09-08 8 / 9 / 2025 - 2025-09-08 8 / 9 / 2025" at bounding box center [156, 94] width 92 height 16
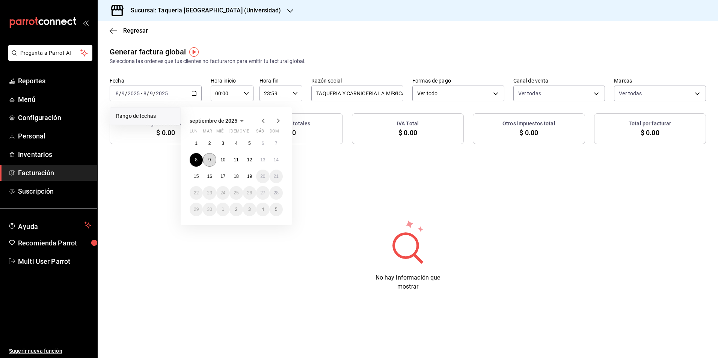
click at [207, 159] on button "9" at bounding box center [209, 160] width 13 height 14
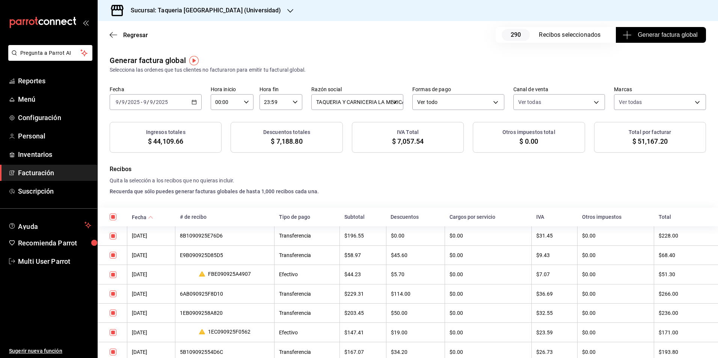
click at [686, 40] on button "Generar factura global" at bounding box center [660, 35] width 90 height 16
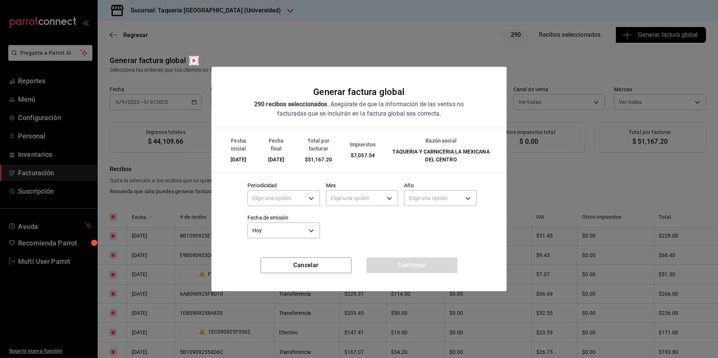
click at [680, 31] on div "Generar factura global 290 recibos seleccionados . Asegúrate de que la informac…" at bounding box center [359, 179] width 718 height 358
click at [310, 203] on body "Pregunta a Parrot AI Reportes Menú Configuración Personal Inventarios Facturaci…" at bounding box center [359, 179] width 718 height 358
click at [277, 215] on ul "Elige una opción Diario Semanal Quincenal Mensual" at bounding box center [284, 240] width 72 height 56
click at [307, 222] on li "Diario" at bounding box center [284, 221] width 72 height 12
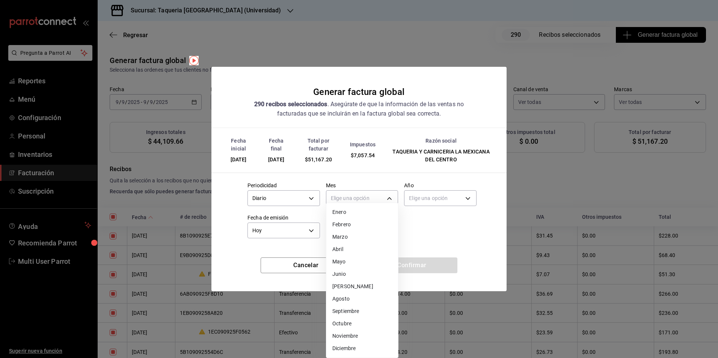
click at [347, 197] on body "Pregunta a Parrot AI Reportes Menú Configuración Personal Inventarios Facturaci…" at bounding box center [359, 179] width 718 height 358
click at [362, 309] on li "Septiembre" at bounding box center [362, 311] width 72 height 12
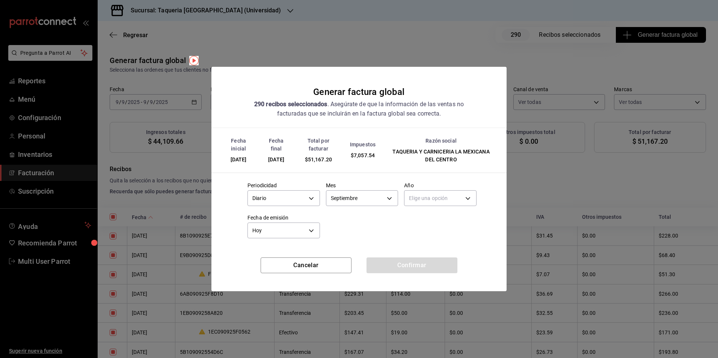
click at [438, 191] on body "Pregunta a Parrot AI Reportes Menú Configuración Personal Inventarios Facturaci…" at bounding box center [359, 179] width 718 height 358
click at [422, 220] on li "2025" at bounding box center [440, 221] width 72 height 12
click at [439, 268] on button "Confirmar" at bounding box center [411, 265] width 91 height 16
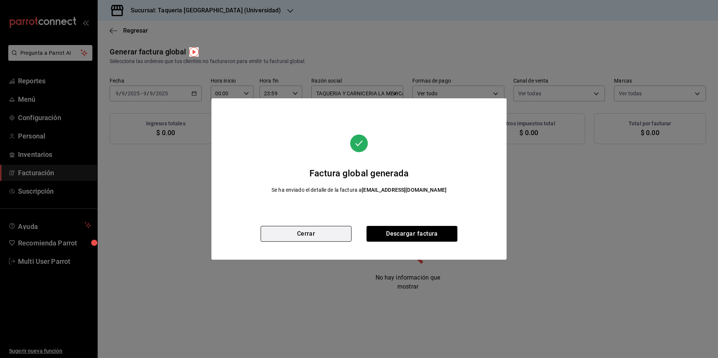
click at [323, 232] on button "Cerrar" at bounding box center [305, 234] width 91 height 16
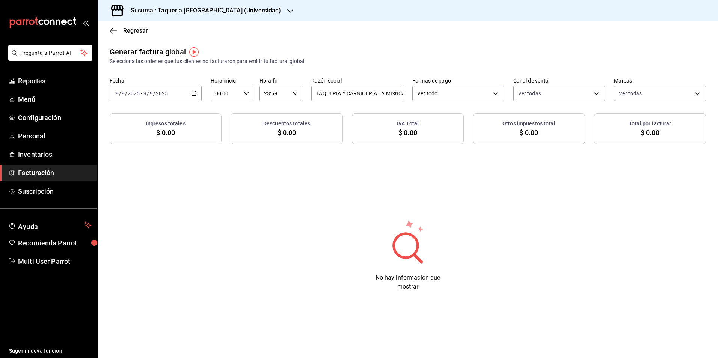
click at [177, 96] on div "2025-09-09 9 / 9 / 2025 - 2025-09-09 9 / 9 / 2025" at bounding box center [156, 94] width 92 height 16
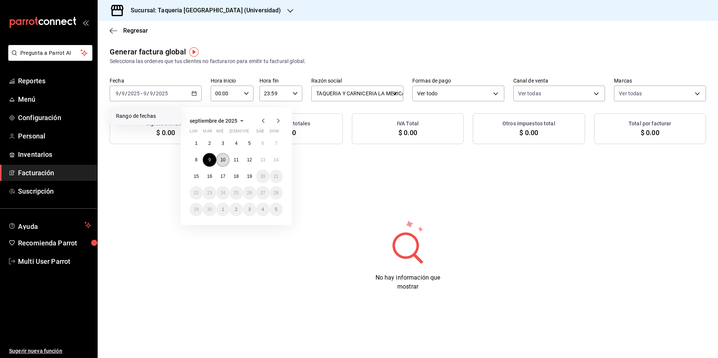
click at [219, 158] on button "10" at bounding box center [222, 160] width 13 height 14
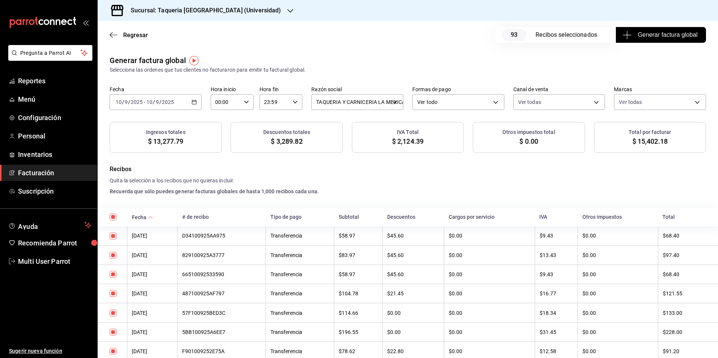
click at [239, 15] on h3 "Sucursal: Taqueria [GEOGRAPHIC_DATA] (Universidad)" at bounding box center [203, 10] width 156 height 9
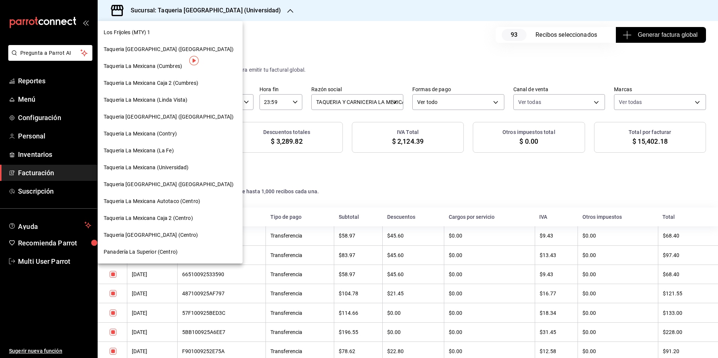
click at [178, 185] on span "Taqueria [GEOGRAPHIC_DATA] ([GEOGRAPHIC_DATA])" at bounding box center [169, 185] width 130 height 8
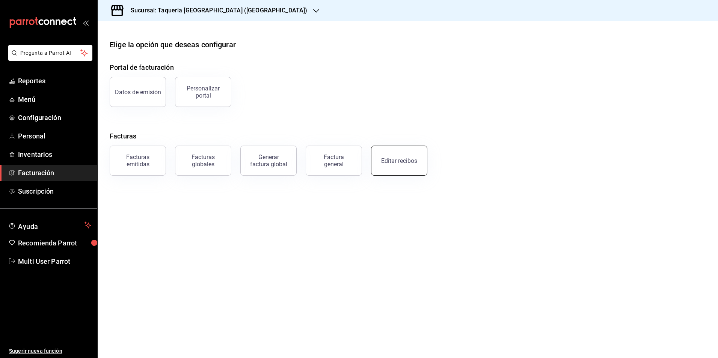
click at [396, 161] on div "Editar recibos" at bounding box center [399, 160] width 36 height 7
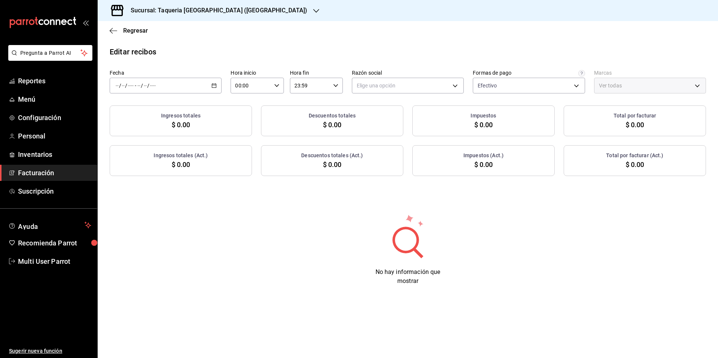
click at [180, 93] on div "/ / - / /" at bounding box center [166, 86] width 112 height 16
click at [141, 187] on li "Rango de fechas" at bounding box center [145, 192] width 70 height 17
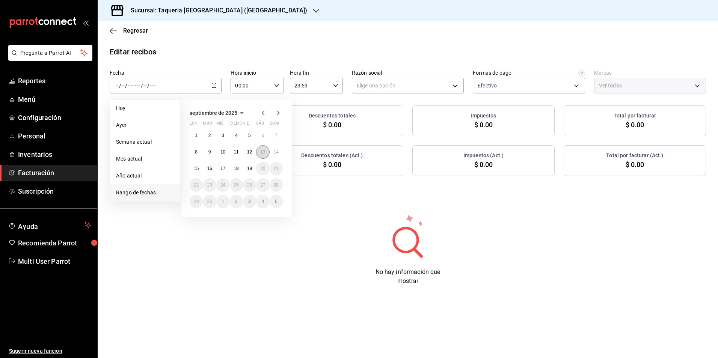
click at [267, 151] on button "13" at bounding box center [262, 152] width 13 height 14
click at [212, 167] on button "16" at bounding box center [209, 169] width 13 height 14
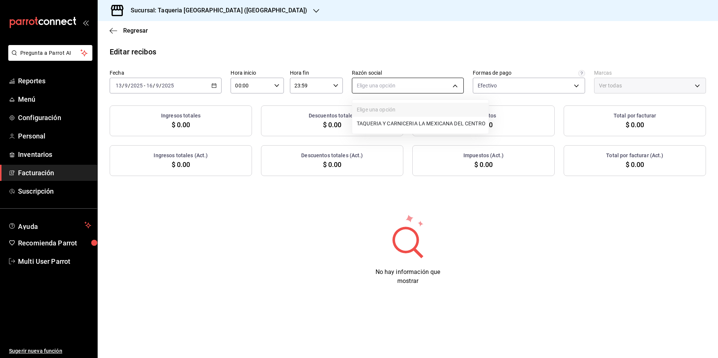
click at [404, 84] on body "Pregunta a Parrot AI Reportes Menú Configuración Personal Inventarios Facturaci…" at bounding box center [359, 179] width 718 height 358
click at [385, 123] on li "TAQUERIA Y CARNICERIA LA MEXICANA DEL CENTRO" at bounding box center [420, 124] width 136 height 14
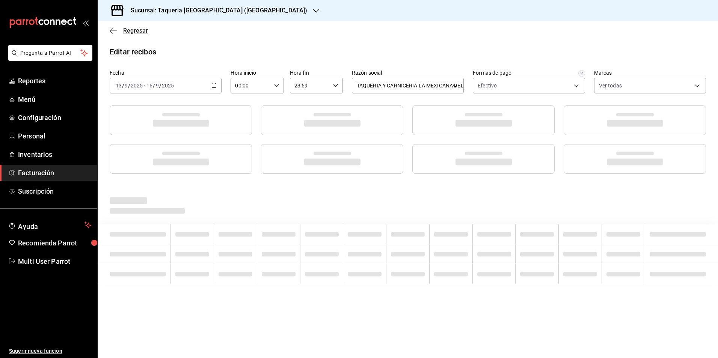
click at [131, 29] on span "Regresar" at bounding box center [135, 30] width 25 height 7
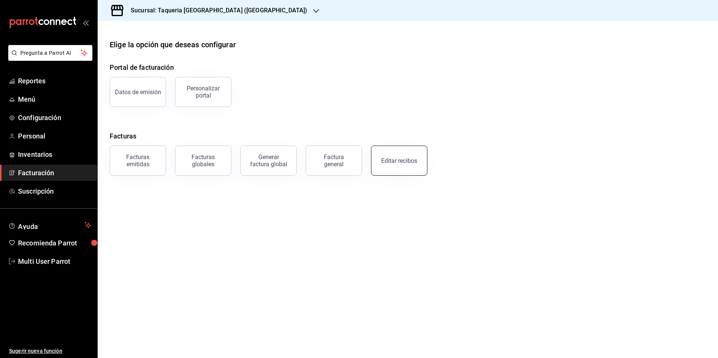
click at [380, 161] on button "Editar recibos" at bounding box center [399, 161] width 56 height 30
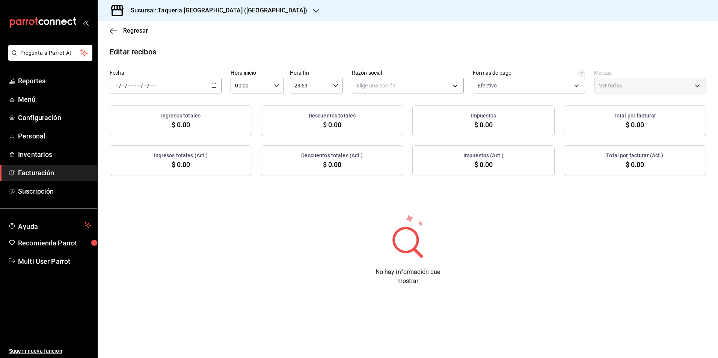
click at [163, 83] on div "/ / - / /" at bounding box center [166, 86] width 112 height 16
click at [156, 191] on span "Rango de fechas" at bounding box center [145, 193] width 58 height 8
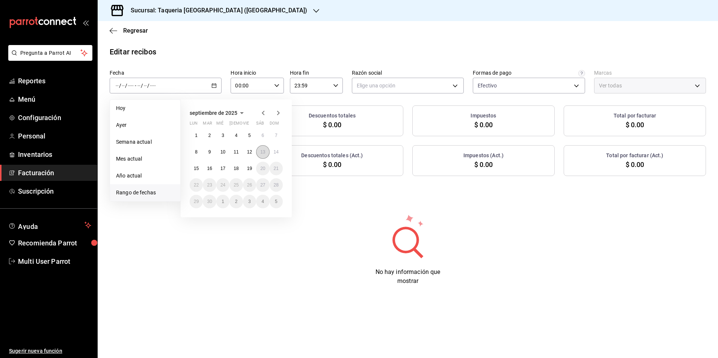
click at [264, 149] on button "13" at bounding box center [262, 152] width 13 height 14
click at [209, 167] on abbr "16" at bounding box center [209, 168] width 5 height 5
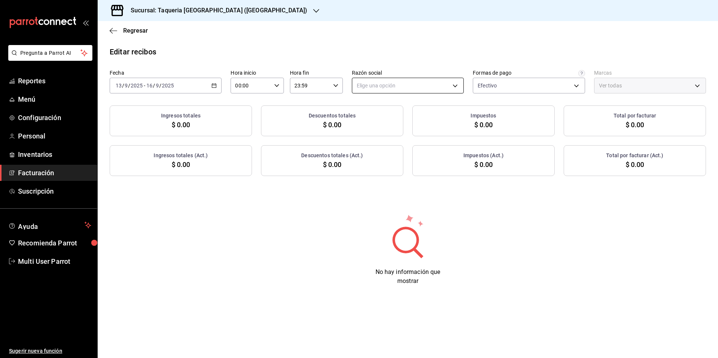
click at [397, 78] on body "Pregunta a Parrot AI Reportes Menú Configuración Personal Inventarios Facturaci…" at bounding box center [359, 179] width 718 height 358
click at [390, 116] on ul "Elige una opción TAQUERIA Y CARNICERIA LA MEXICANA DEL CENTRO" at bounding box center [420, 117] width 136 height 34
click at [391, 117] on ul "Elige una opción TAQUERIA Y CARNICERIA LA MEXICANA DEL CENTRO" at bounding box center [420, 117] width 136 height 34
click at [393, 120] on li "TAQUERIA Y CARNICERIA LA MEXICANA DEL CENTRO" at bounding box center [420, 124] width 136 height 14
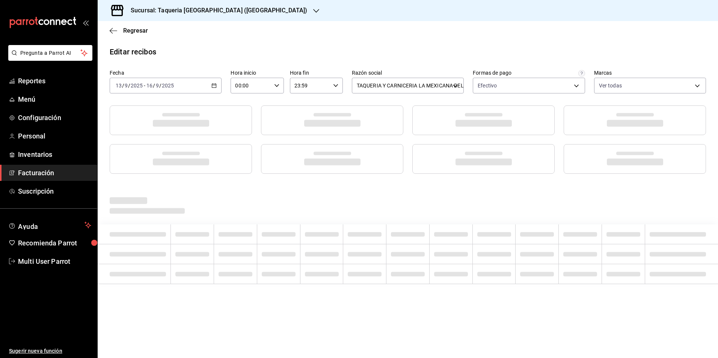
click at [439, 40] on div "Regresar" at bounding box center [408, 30] width 620 height 19
click at [307, 48] on div "Editar recibos" at bounding box center [408, 51] width 620 height 11
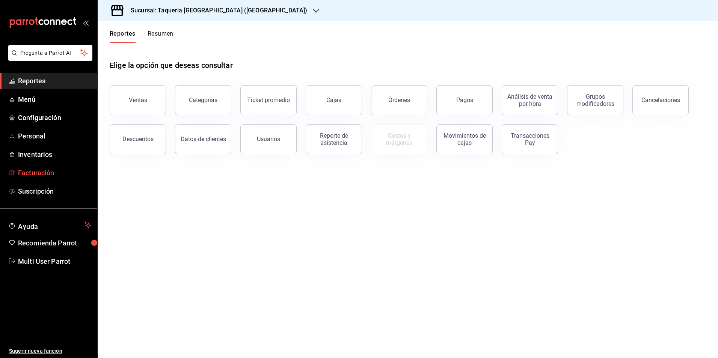
click at [46, 169] on span "Facturación" at bounding box center [54, 173] width 73 height 10
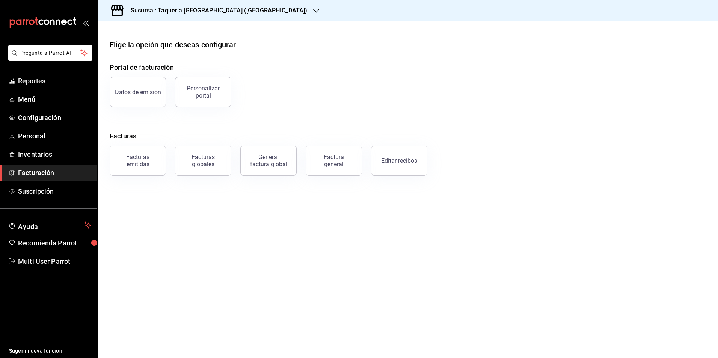
click at [388, 166] on button "Editar recibos" at bounding box center [399, 161] width 56 height 30
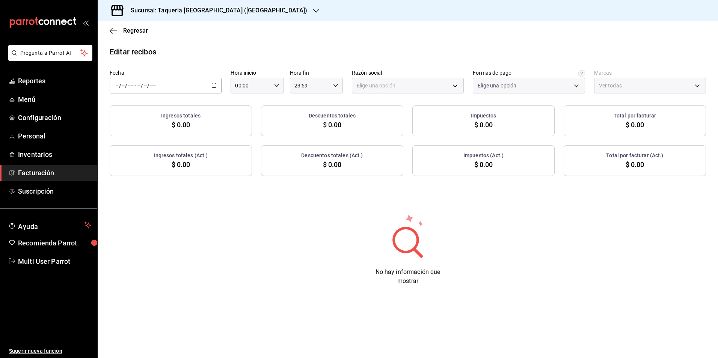
type input "d7659ded-a6b0-4105-b93a-3f3153022739"
click at [159, 89] on div "/ / - / /" at bounding box center [166, 86] width 112 height 16
click at [142, 202] on div "Editar recibos Fecha / / - / / Hora inicio 00:00 Hora inicio Hora fin 23:59 Hor…" at bounding box center [408, 171] width 620 height 251
click at [171, 78] on div "/ / - / /" at bounding box center [166, 86] width 112 height 16
click at [142, 190] on span "Rango de fechas" at bounding box center [145, 193] width 58 height 8
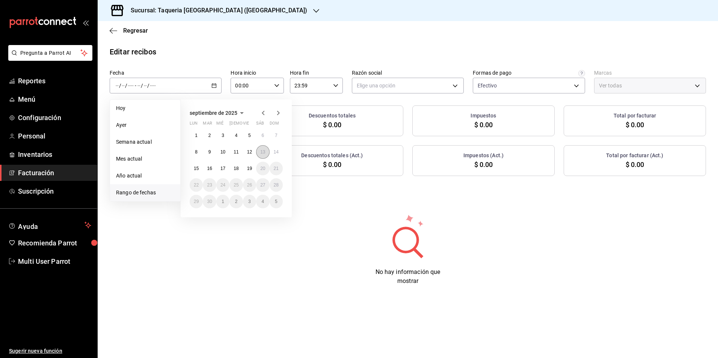
click at [261, 150] on abbr "13" at bounding box center [262, 151] width 5 height 5
click at [208, 168] on abbr "16" at bounding box center [209, 168] width 5 height 5
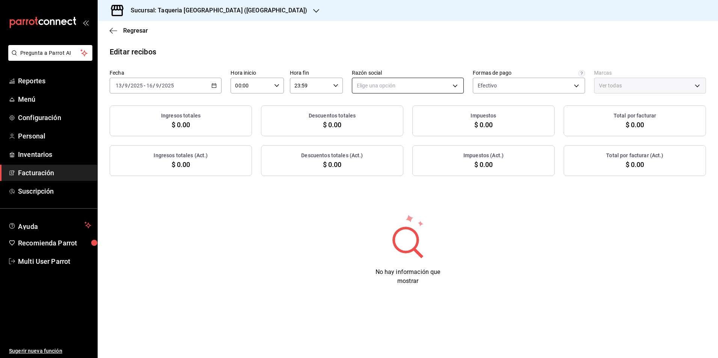
click at [371, 87] on body "Pregunta a Parrot AI Reportes Menú Configuración Personal Inventarios Facturaci…" at bounding box center [359, 179] width 718 height 358
click at [374, 123] on li "TAQUERIA Y CARNICERIA LA MEXICANA DEL CENTRO" at bounding box center [420, 124] width 136 height 14
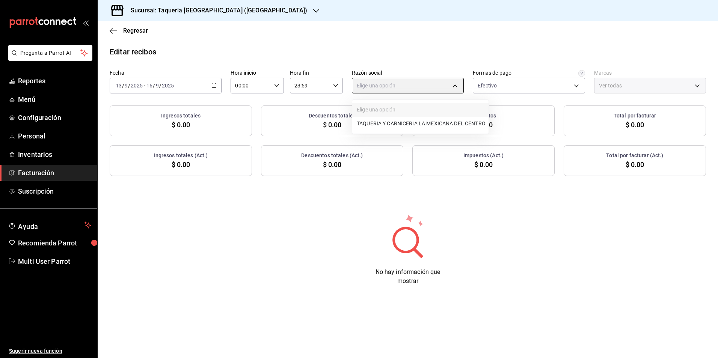
type input "cad9ea04-41f8-456a-8415-c696d858d54c"
type input "bb28b7a9-96fc-476e-928a-962c97333663"
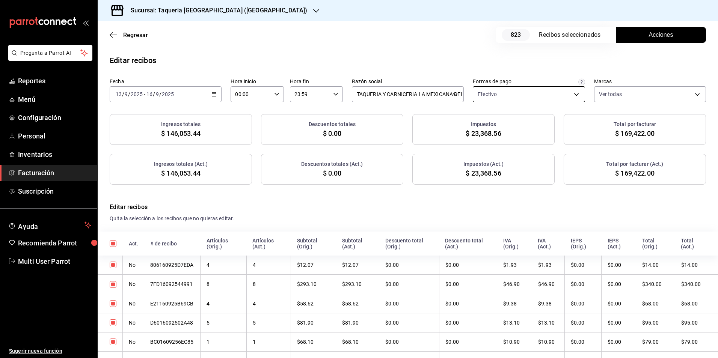
click at [523, 93] on body "Pregunta a Parrot AI Reportes Menú Configuración Personal Inventarios Facturaci…" at bounding box center [359, 179] width 718 height 358
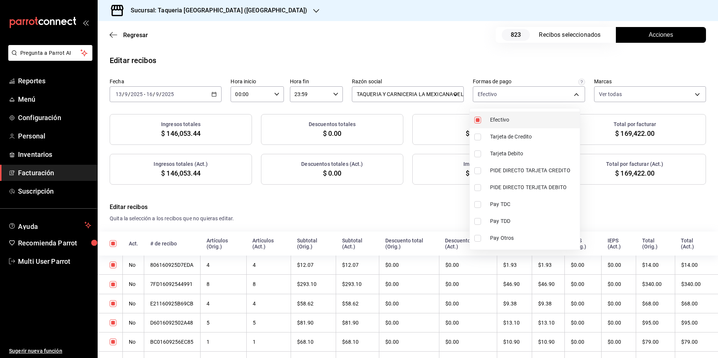
click at [503, 124] on li "Efectivo" at bounding box center [524, 119] width 110 height 17
checkbox input "false"
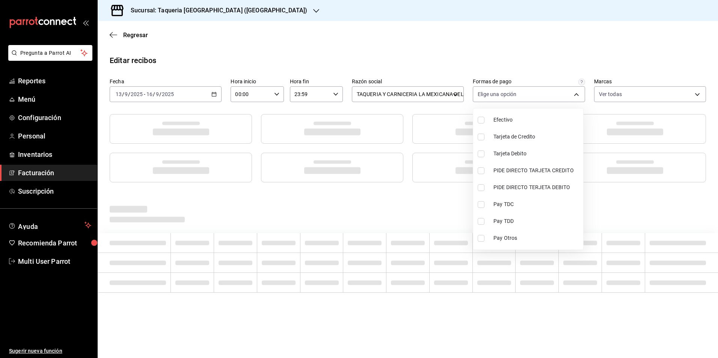
click at [460, 59] on div at bounding box center [359, 179] width 718 height 358
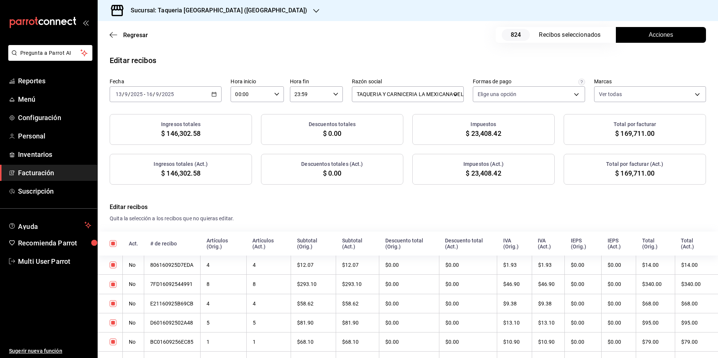
click at [636, 32] on button "Acciones" at bounding box center [660, 35] width 90 height 16
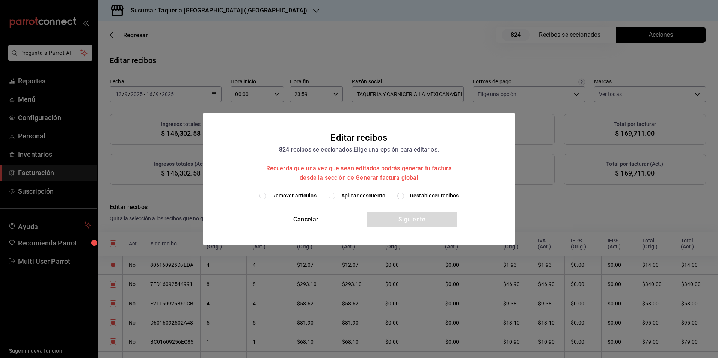
click at [363, 199] on span "Aplicar descuento" at bounding box center [363, 196] width 44 height 8
click at [335, 199] on input "Aplicar descuento" at bounding box center [331, 196] width 7 height 7
radio input "true"
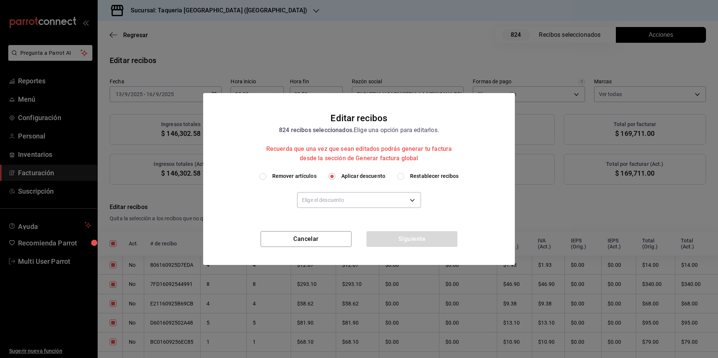
click at [349, 209] on div "Elige el descuento" at bounding box center [359, 199] width 124 height 20
click at [348, 200] on body "Pregunta a Parrot AI Reportes Menú Configuración Personal Inventarios Facturaci…" at bounding box center [359, 179] width 718 height 358
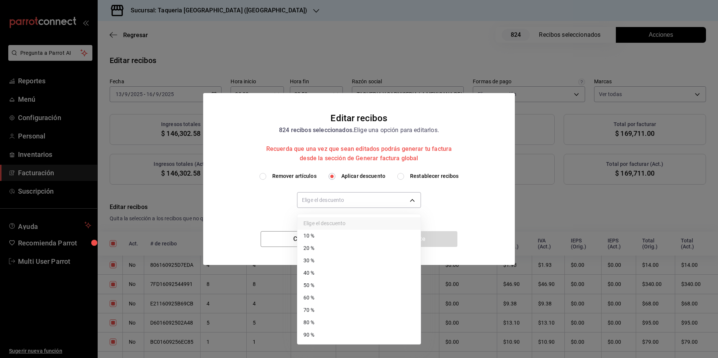
click at [325, 236] on li "10 %" at bounding box center [358, 236] width 123 height 12
type input "10"
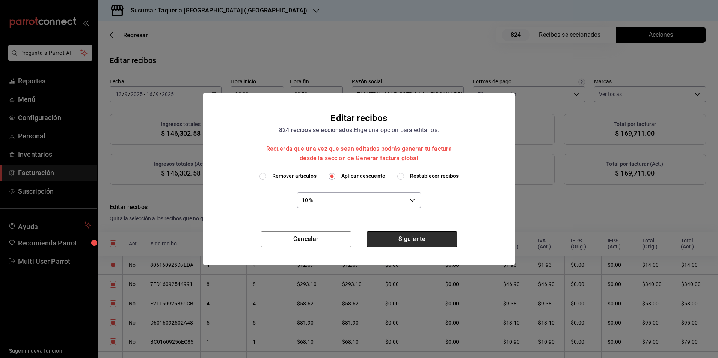
click at [438, 234] on button "Siguiente" at bounding box center [411, 239] width 91 height 16
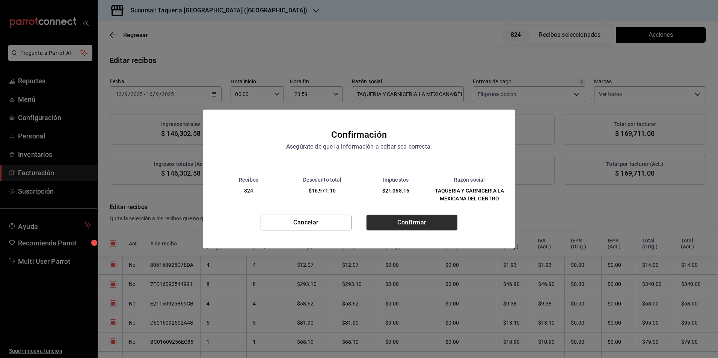
click at [416, 220] on button "Confirmar" at bounding box center [411, 223] width 91 height 16
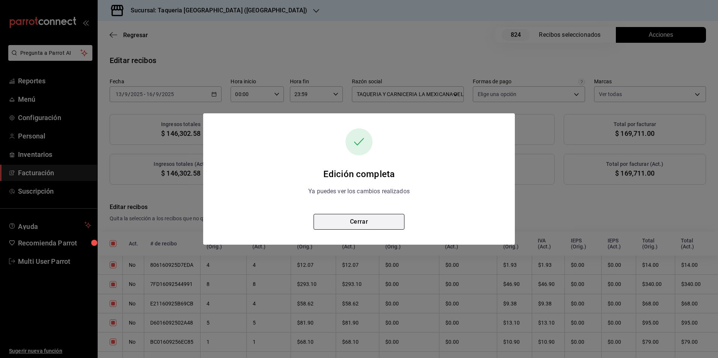
click at [348, 222] on button "Cerrar" at bounding box center [358, 222] width 91 height 16
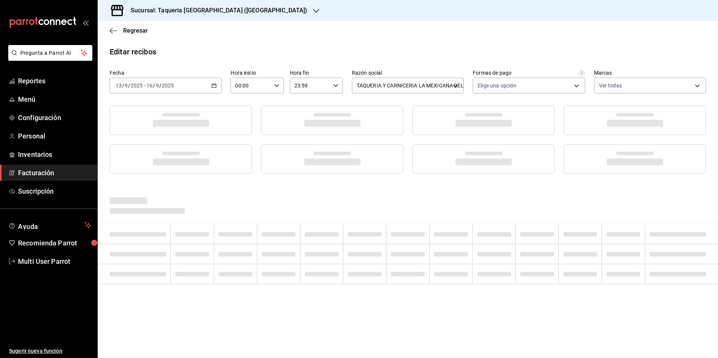
click at [134, 91] on div "[DATE] [DATE] - [DATE] [DATE]" at bounding box center [166, 86] width 112 height 16
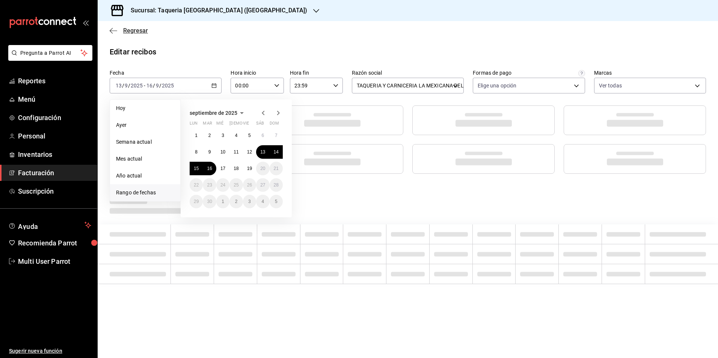
click at [133, 31] on span "Regresar" at bounding box center [135, 30] width 25 height 7
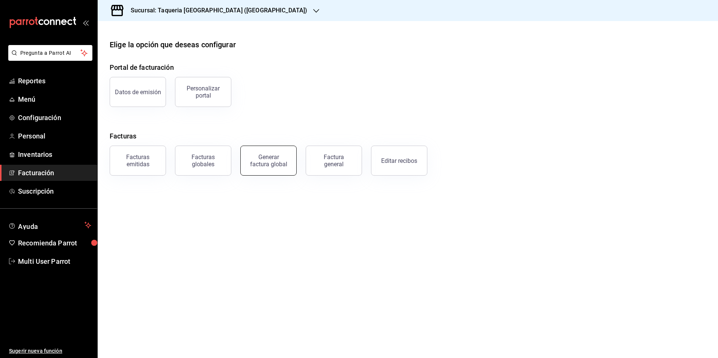
click at [265, 166] on div "Generar factura global" at bounding box center [269, 160] width 38 height 14
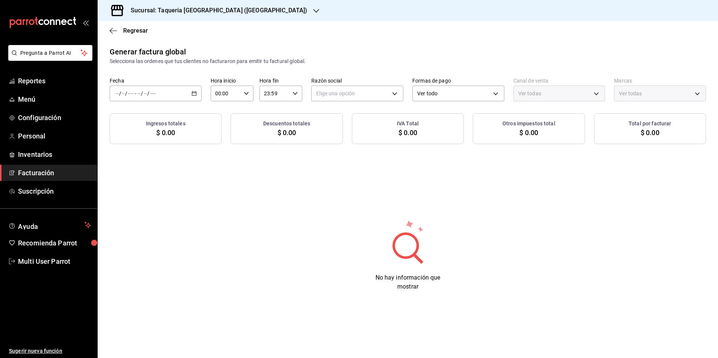
type input "PARROT,UBER_EATS,RAPPI,DIDI_FOOD,ONLINE"
click at [166, 93] on div "/ / - / /" at bounding box center [156, 94] width 92 height 16
click at [153, 114] on span "Rango de fechas" at bounding box center [145, 116] width 58 height 8
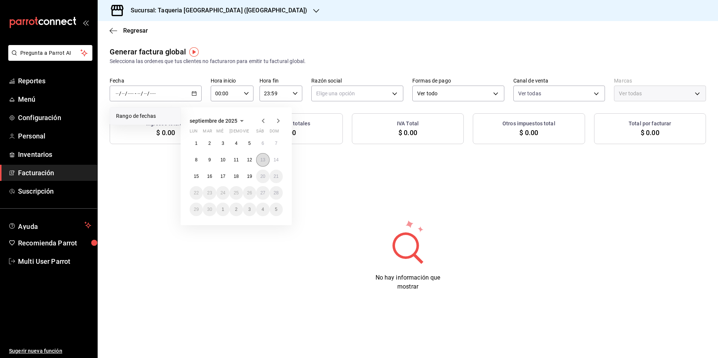
click at [264, 163] on button "13" at bounding box center [262, 160] width 13 height 14
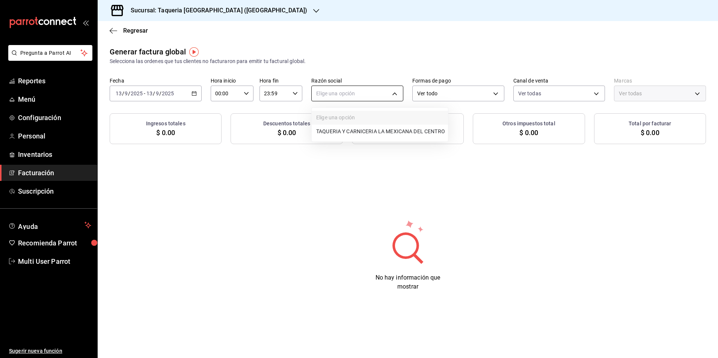
click at [373, 87] on body "Pregunta a Parrot AI Reportes Menú Configuración Personal Inventarios Facturaci…" at bounding box center [359, 179] width 718 height 358
click at [370, 130] on li "TAQUERIA Y CARNICERIA LA MEXICANA DEL CENTRO" at bounding box center [379, 132] width 136 height 14
type input "cad9ea04-41f8-456a-8415-c696d858d54c"
type input "bb28b7a9-96fc-476e-928a-962c97333663"
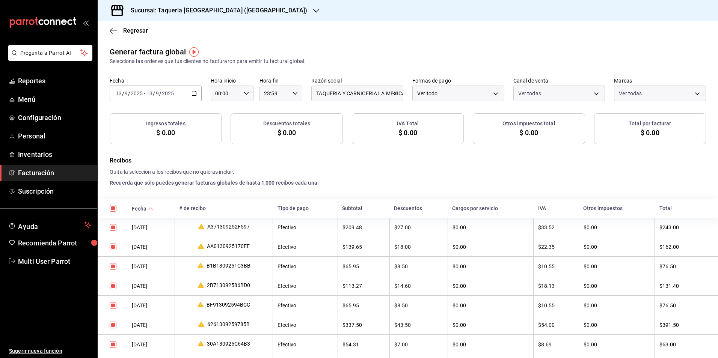
checkbox input "true"
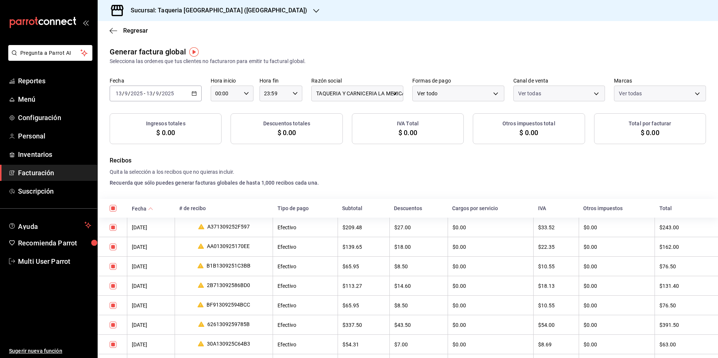
checkbox input "true"
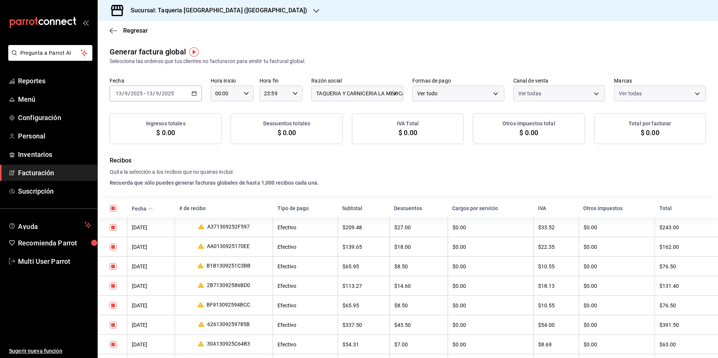
checkbox input "true"
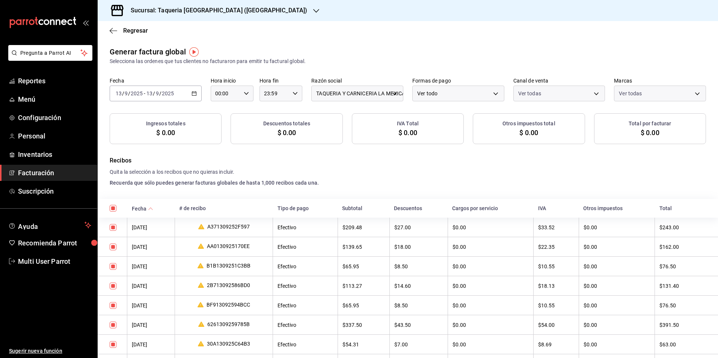
checkbox input "true"
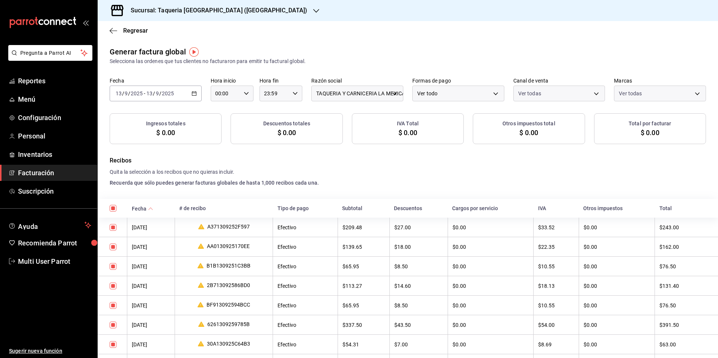
checkbox input "true"
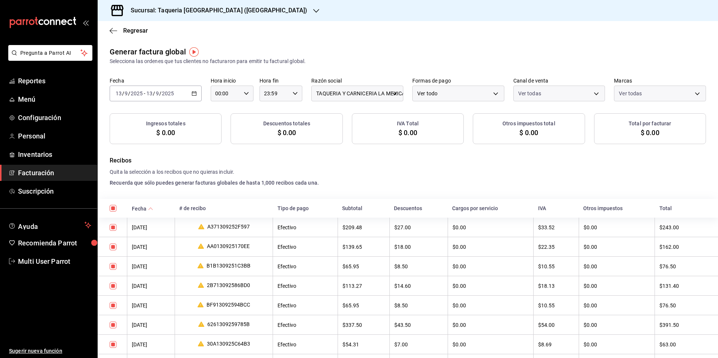
checkbox input "true"
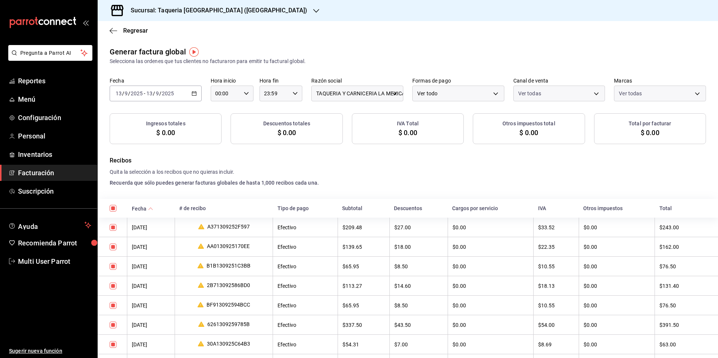
checkbox input "true"
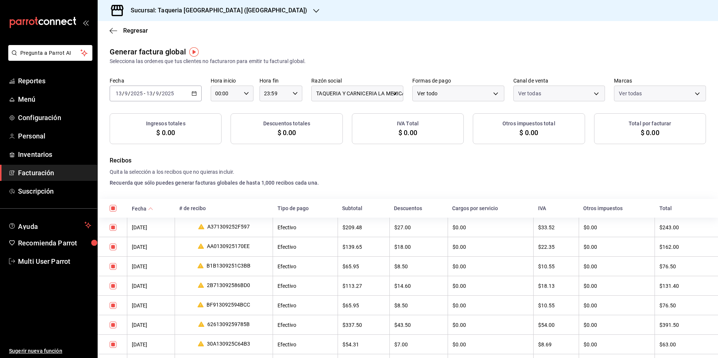
checkbox input "true"
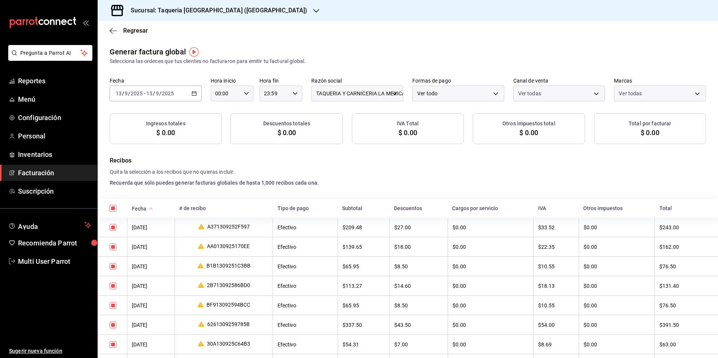
checkbox input "true"
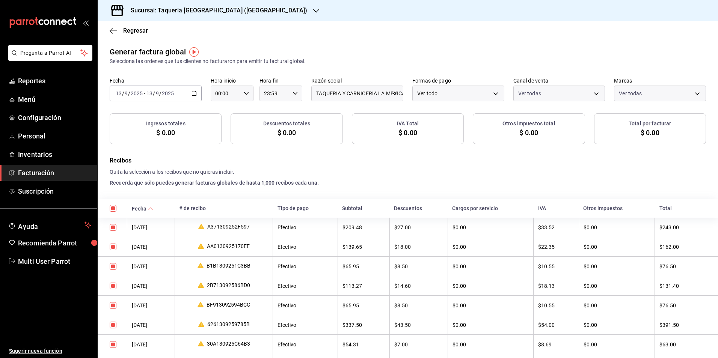
checkbox input "true"
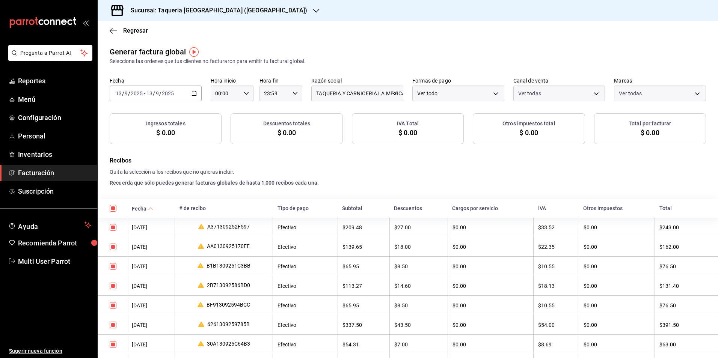
checkbox input "true"
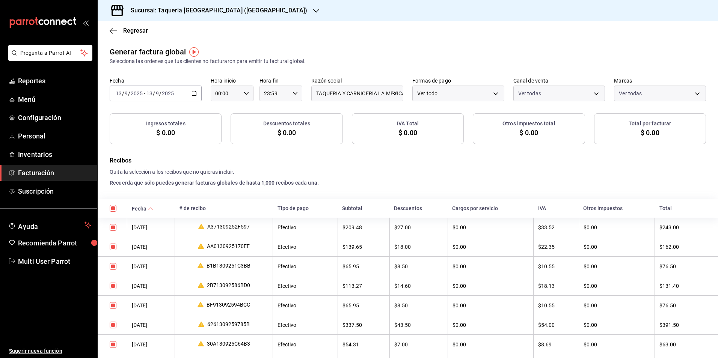
checkbox input "true"
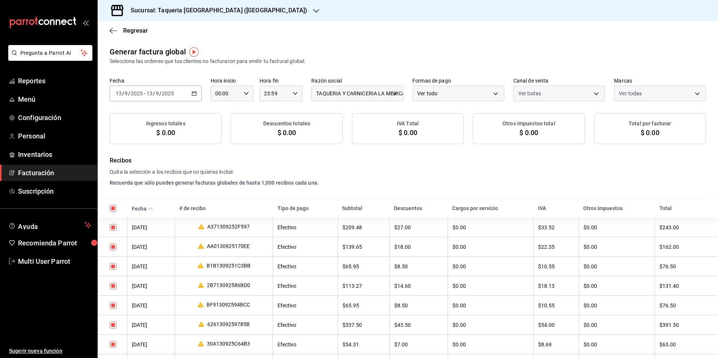
checkbox input "true"
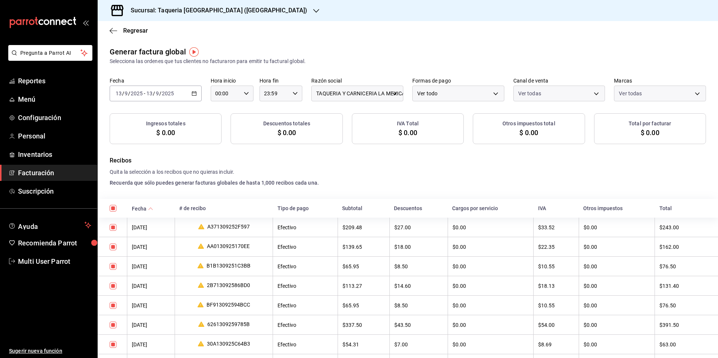
checkbox input "true"
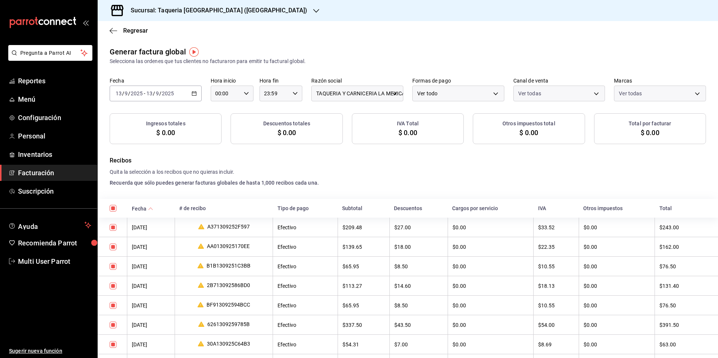
checkbox input "true"
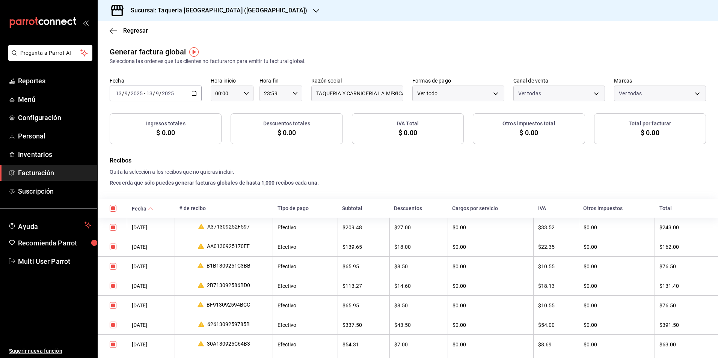
checkbox input "true"
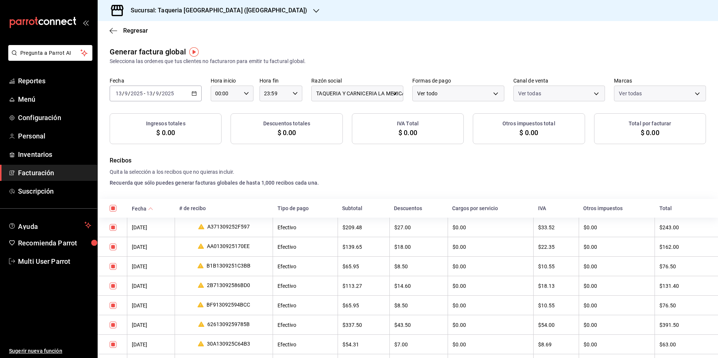
checkbox input "true"
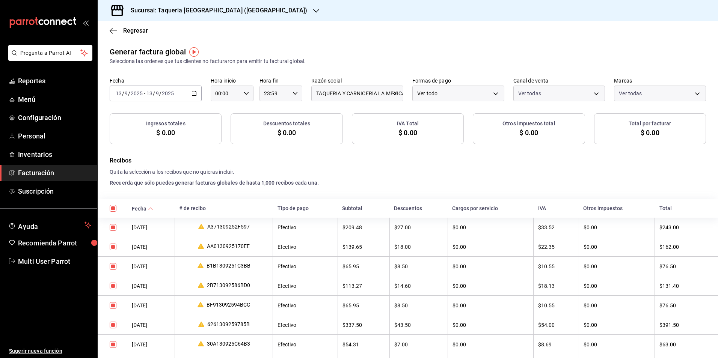
checkbox input "true"
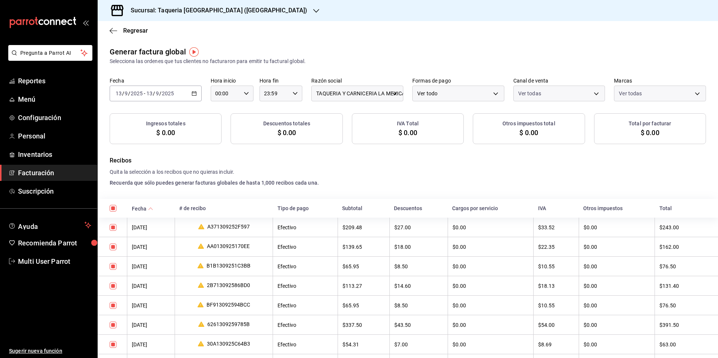
checkbox input "true"
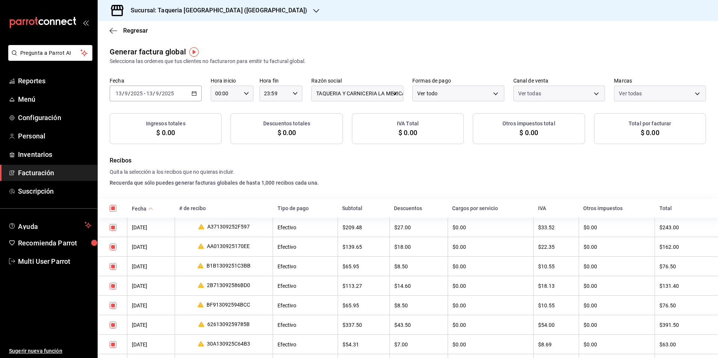
checkbox input "true"
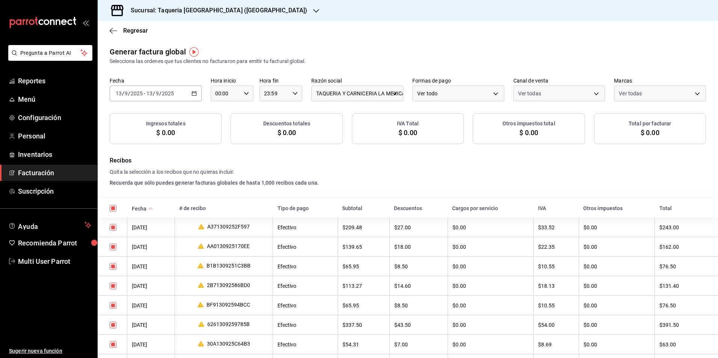
checkbox input "true"
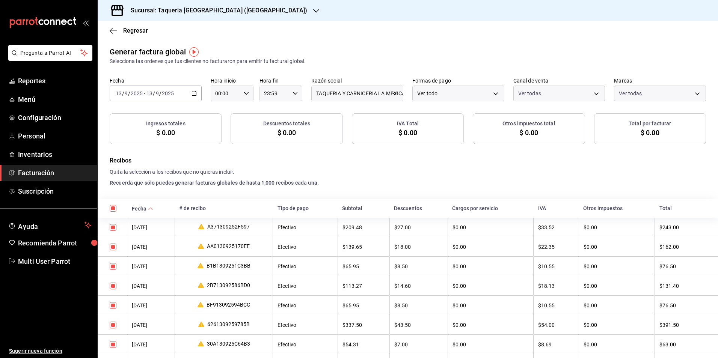
checkbox input "true"
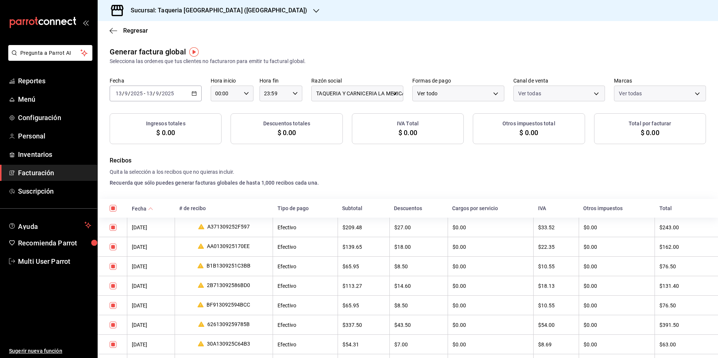
checkbox input "true"
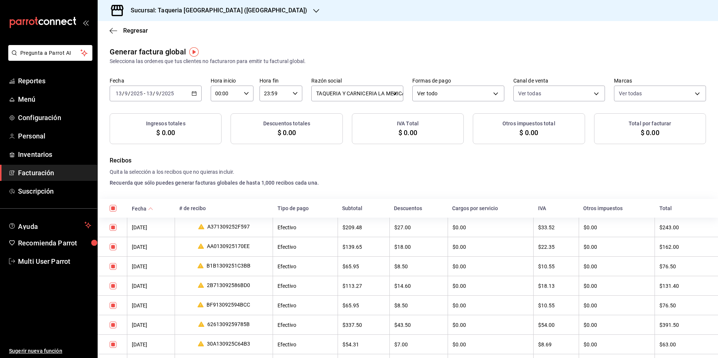
checkbox input "true"
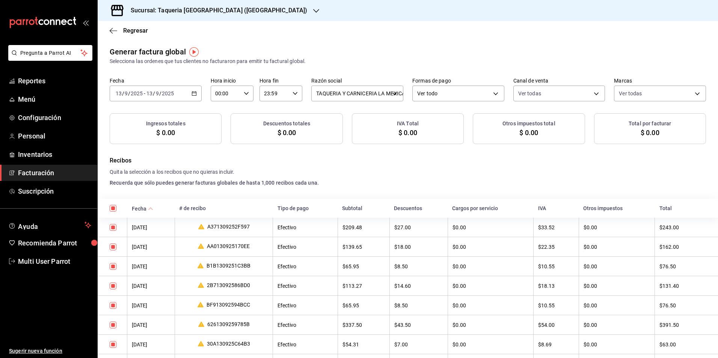
checkbox input "true"
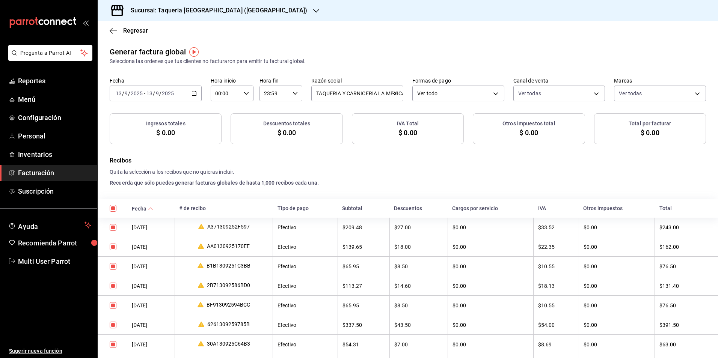
checkbox input "true"
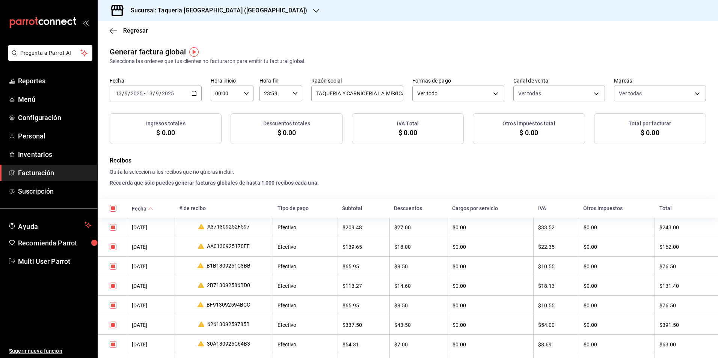
checkbox input "true"
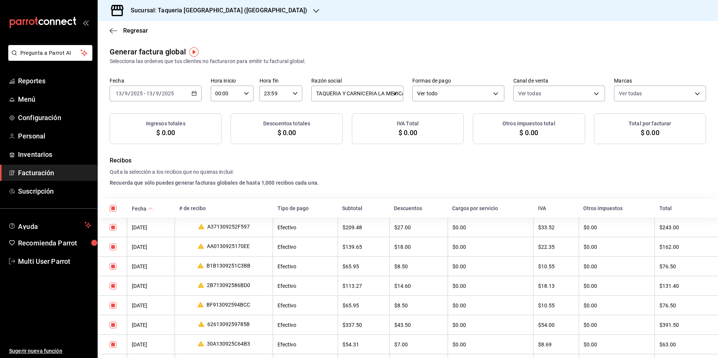
checkbox input "true"
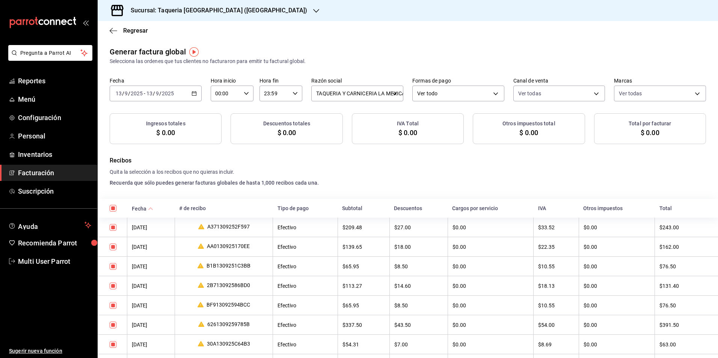
checkbox input "true"
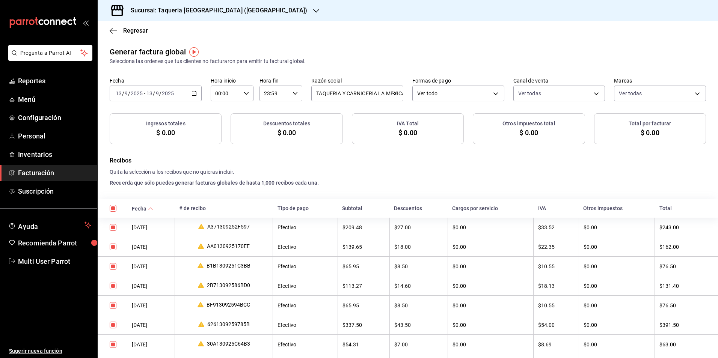
checkbox input "true"
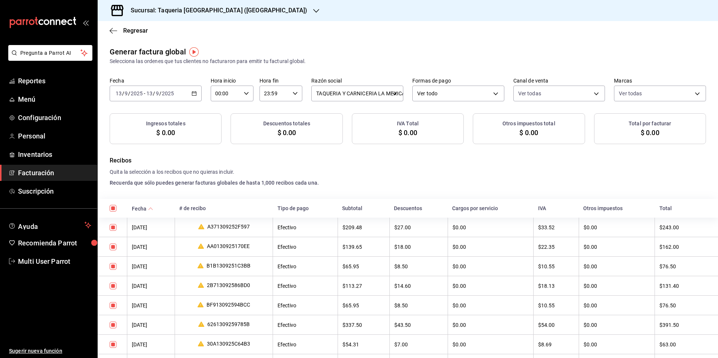
checkbox input "true"
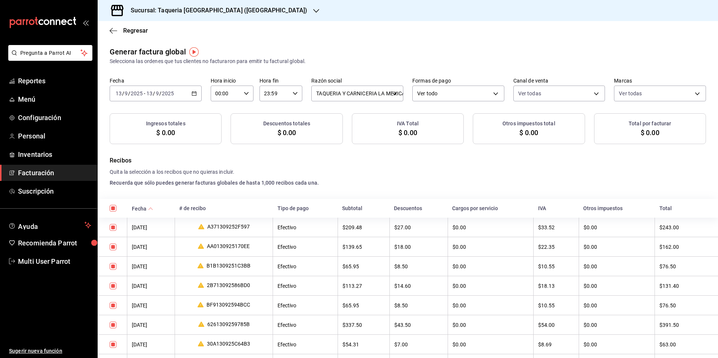
checkbox input "true"
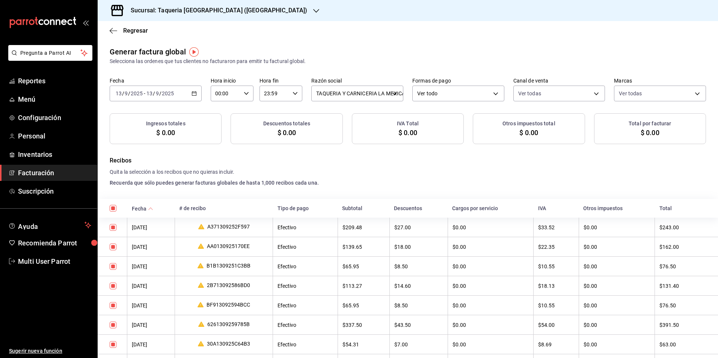
checkbox input "true"
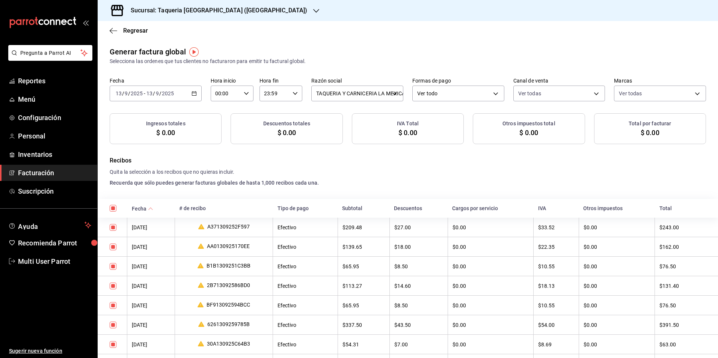
checkbox input "true"
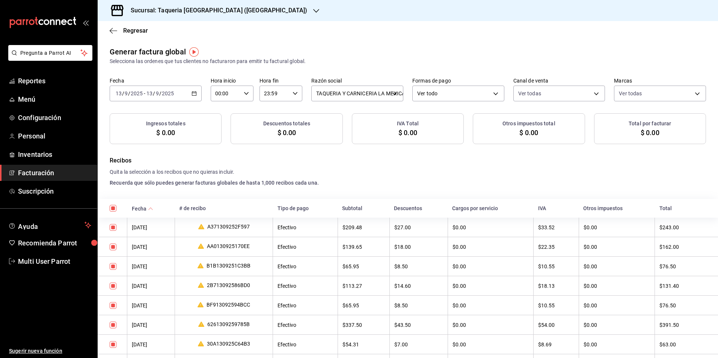
checkbox input "true"
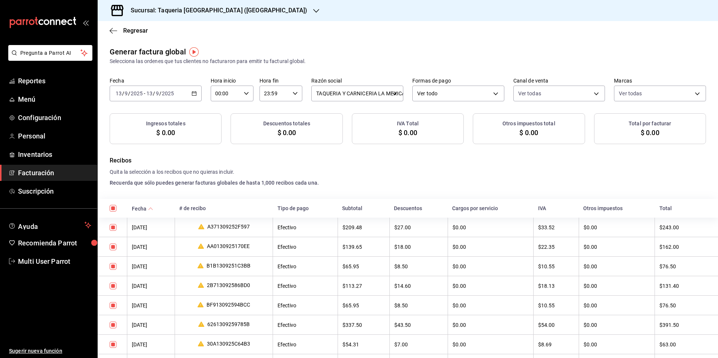
checkbox input "true"
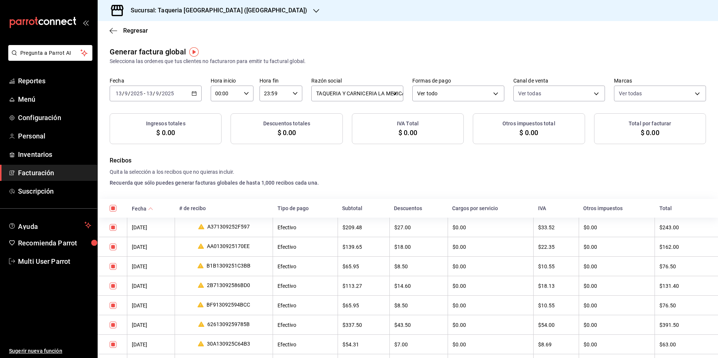
checkbox input "true"
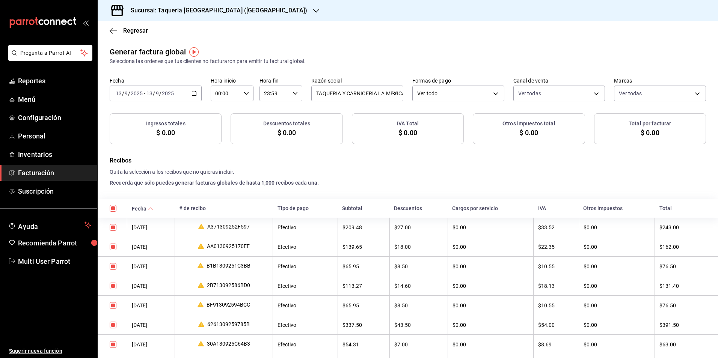
checkbox input "true"
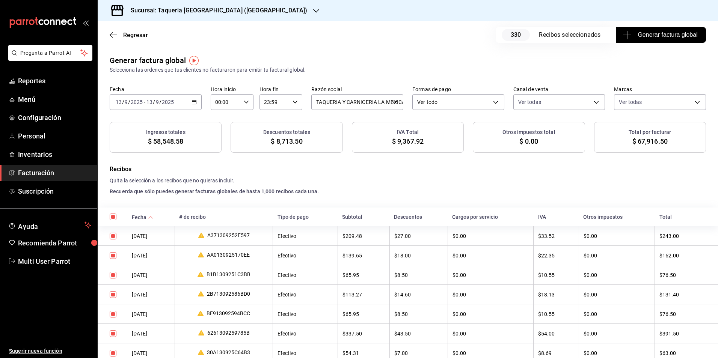
click at [631, 36] on span "Generar factura global" at bounding box center [660, 34] width 73 height 9
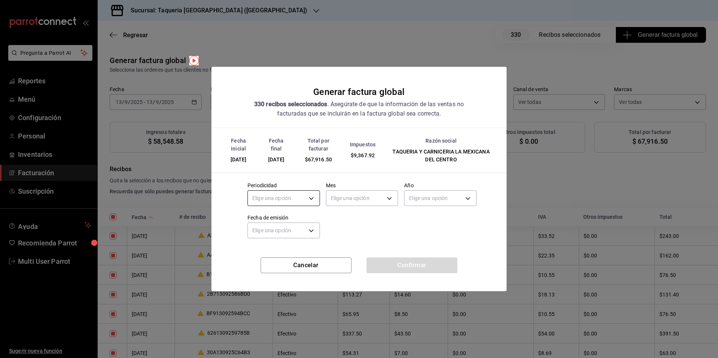
click at [263, 194] on body "Pregunta a Parrot AI Reportes Menú Configuración Personal Inventarios Facturaci…" at bounding box center [359, 179] width 718 height 358
click at [268, 217] on li "Diario" at bounding box center [284, 221] width 72 height 12
click at [366, 193] on body "Pregunta a Parrot AI Reportes Menú Configuración Personal Inventarios Facturaci…" at bounding box center [359, 179] width 718 height 358
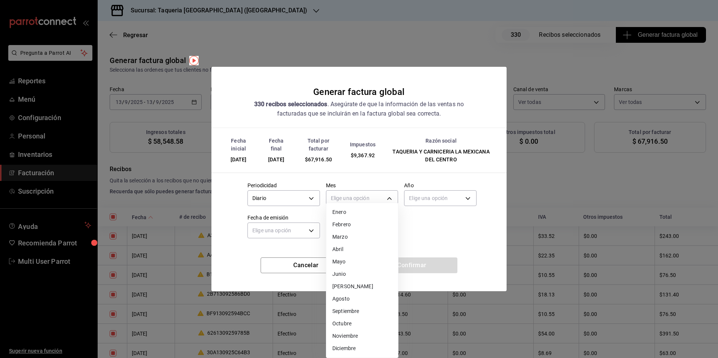
click at [357, 312] on li "Septiembre" at bounding box center [362, 311] width 72 height 12
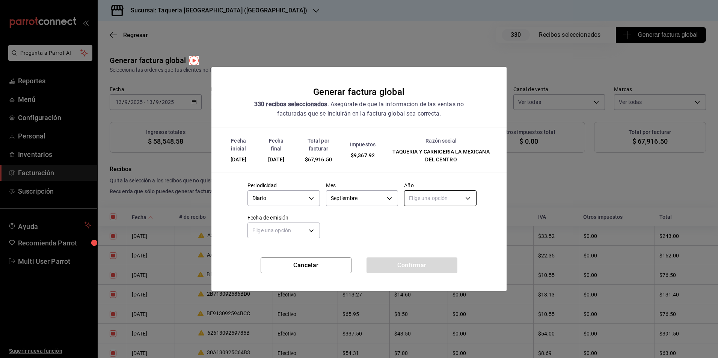
click at [441, 201] on body "Pregunta a Parrot AI Reportes Menú Configuración Personal Inventarios Facturaci…" at bounding box center [359, 179] width 718 height 358
click at [435, 220] on li "2025" at bounding box center [440, 221] width 72 height 12
click at [297, 232] on body "Pregunta a Parrot AI Reportes Menú Configuración Personal Inventarios Facturaci…" at bounding box center [359, 179] width 718 height 358
click at [291, 253] on li "Hoy" at bounding box center [284, 254] width 72 height 12
click at [417, 262] on button "Confirmar" at bounding box center [411, 265] width 91 height 16
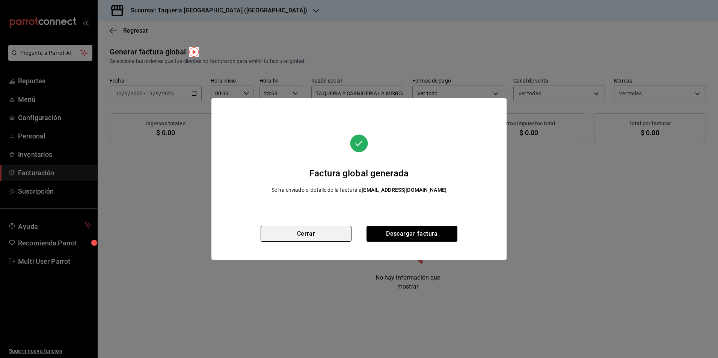
click at [300, 240] on button "Cerrar" at bounding box center [305, 234] width 91 height 16
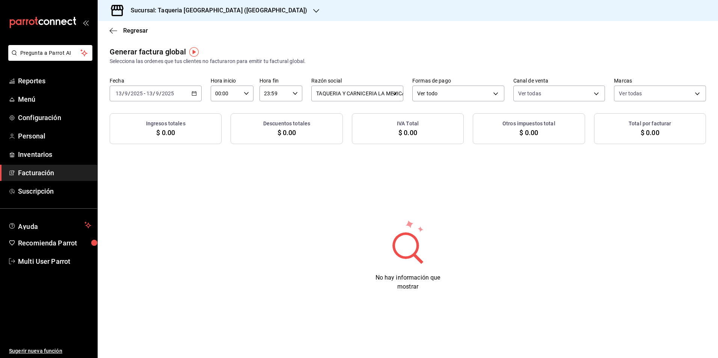
click at [190, 96] on div "[DATE] [DATE] - [DATE] [DATE]" at bounding box center [156, 94] width 92 height 16
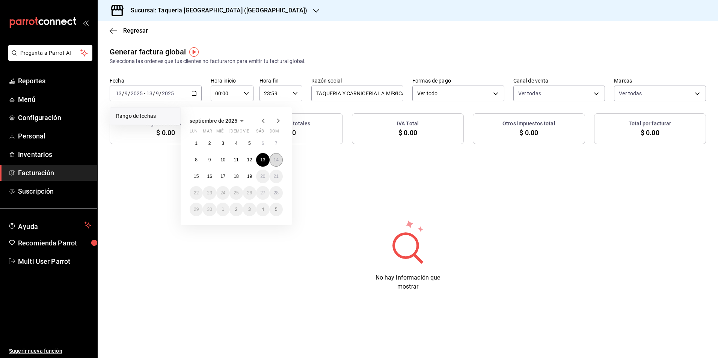
click at [276, 161] on abbr "14" at bounding box center [276, 159] width 5 height 5
click at [277, 161] on abbr "14" at bounding box center [276, 159] width 5 height 5
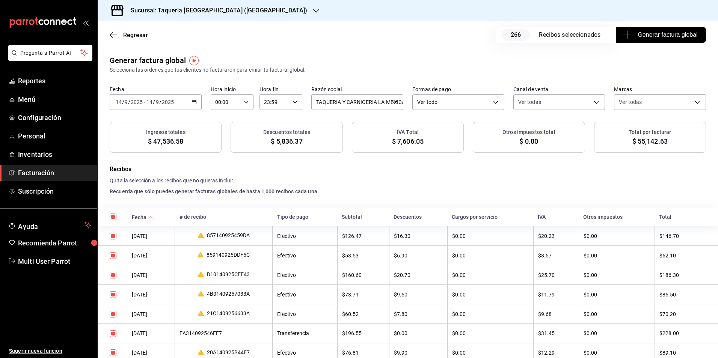
click at [662, 34] on span "Generar factura global" at bounding box center [660, 34] width 73 height 9
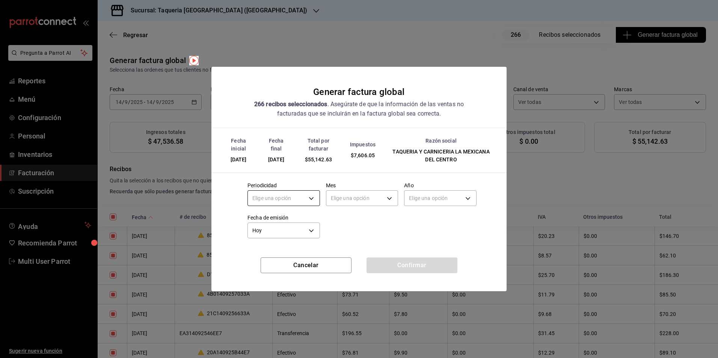
click at [263, 200] on body "Pregunta a Parrot AI Reportes Menú Configuración Personal Inventarios Facturaci…" at bounding box center [359, 179] width 718 height 358
click at [263, 222] on li "Diario" at bounding box center [284, 221] width 72 height 12
click at [364, 192] on body "Pregunta a Parrot AI Reportes Menú Configuración Personal Inventarios Facturaci…" at bounding box center [359, 179] width 718 height 358
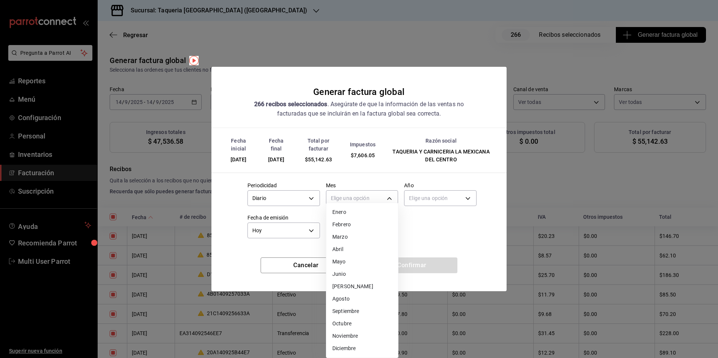
click at [361, 310] on li "Septiembre" at bounding box center [362, 311] width 72 height 12
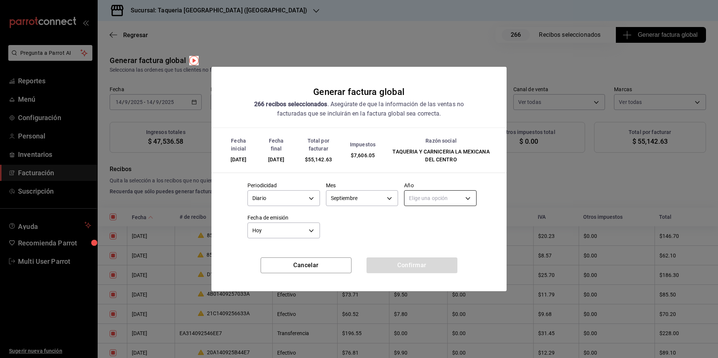
click at [454, 191] on body "Pregunta a Parrot AI Reportes Menú Configuración Personal Inventarios Facturaci…" at bounding box center [359, 179] width 718 height 358
click at [429, 218] on li "2025" at bounding box center [440, 221] width 72 height 12
click at [417, 255] on div "Fecha inicial [DATE] Fecha final [DATE] Total por facturar $55,142.63 Impuestos…" at bounding box center [358, 192] width 295 height 129
click at [420, 271] on button "Confirmar" at bounding box center [411, 265] width 91 height 16
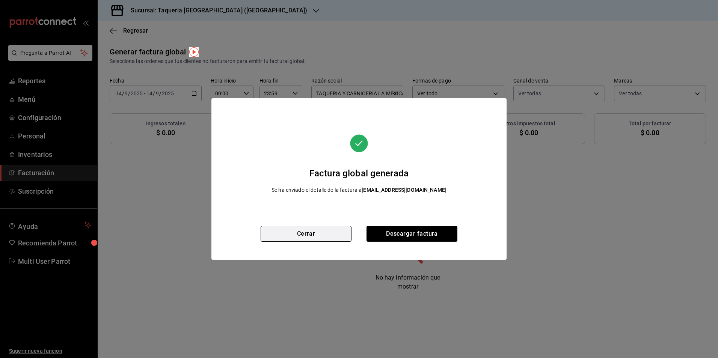
click at [338, 232] on button "Cerrar" at bounding box center [305, 234] width 91 height 16
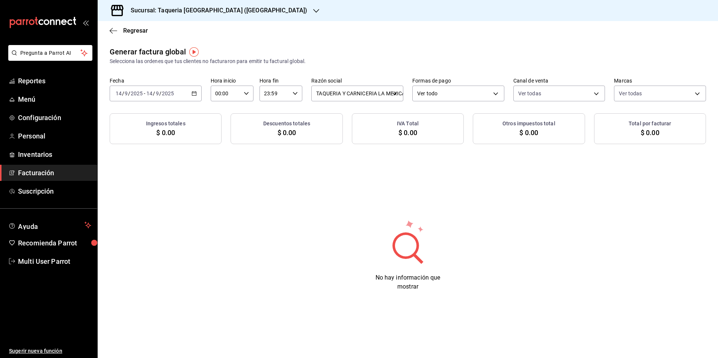
click at [184, 97] on div "[DATE] [DATE] - [DATE] [DATE]" at bounding box center [156, 94] width 92 height 16
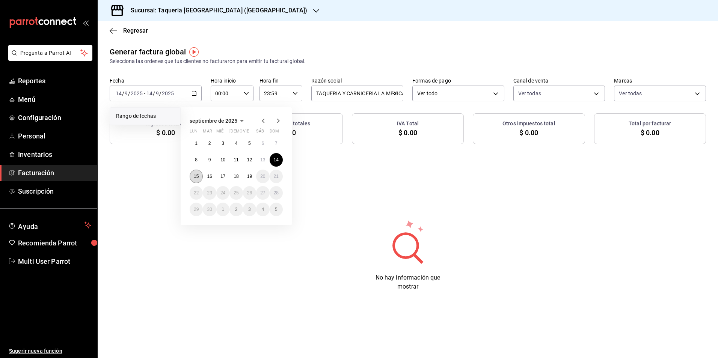
click at [196, 175] on abbr "15" at bounding box center [196, 176] width 5 height 5
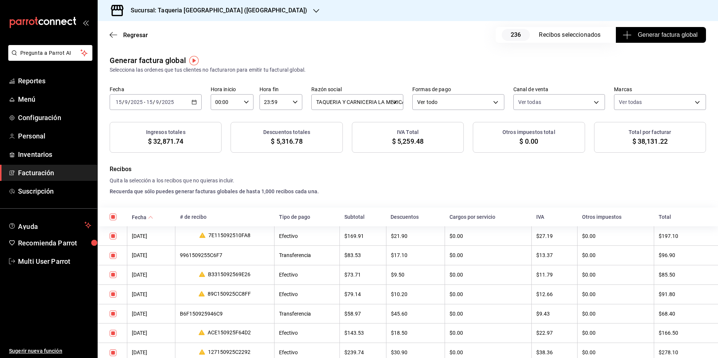
click at [627, 34] on span "Generar factura global" at bounding box center [660, 34] width 73 height 9
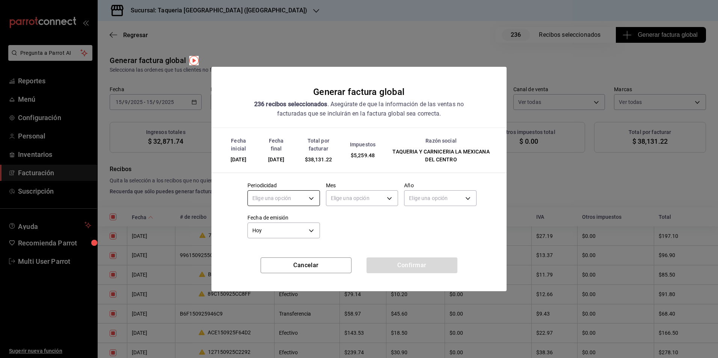
click at [292, 196] on body "Pregunta a Parrot AI Reportes Menú Configuración Personal Inventarios Facturaci…" at bounding box center [359, 179] width 718 height 358
click at [266, 223] on li "Diario" at bounding box center [284, 221] width 72 height 12
click at [355, 202] on body "Pregunta a Parrot AI Reportes Menú Configuración Personal Inventarios Facturaci…" at bounding box center [359, 179] width 718 height 358
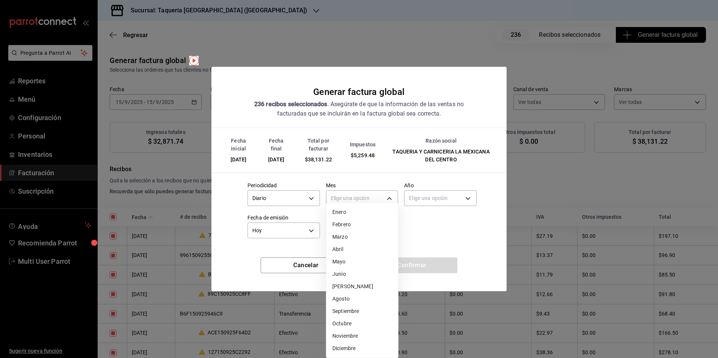
click at [357, 313] on li "Septiembre" at bounding box center [362, 311] width 72 height 12
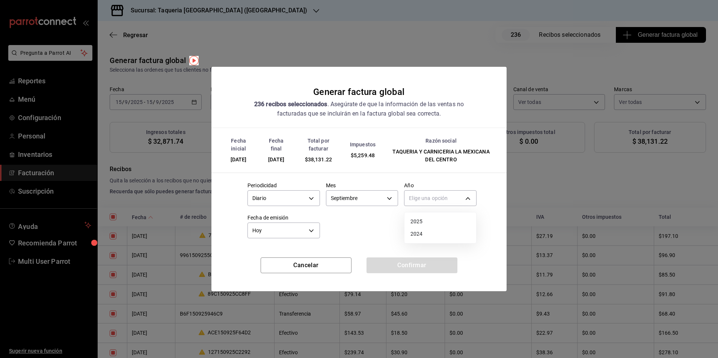
click at [432, 203] on body "Pregunta a Parrot AI Reportes Menú Configuración Personal Inventarios Facturaci…" at bounding box center [359, 179] width 718 height 358
click at [427, 226] on li "2025" at bounding box center [440, 221] width 72 height 12
click at [424, 264] on button "Confirmar" at bounding box center [411, 265] width 91 height 16
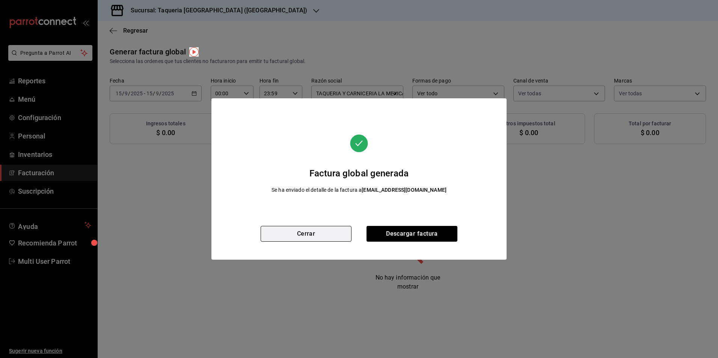
click at [333, 233] on button "Cerrar" at bounding box center [305, 234] width 91 height 16
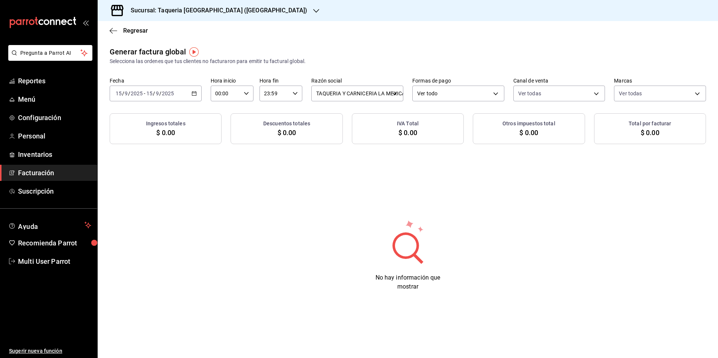
click at [181, 95] on div "[DATE] [DATE] - [DATE] [DATE]" at bounding box center [156, 94] width 92 height 16
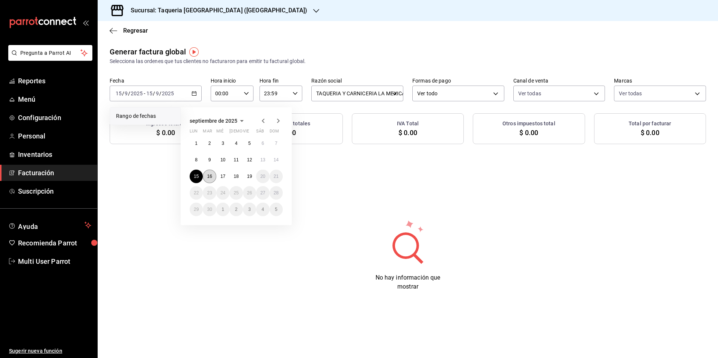
click at [214, 176] on button "16" at bounding box center [209, 177] width 13 height 14
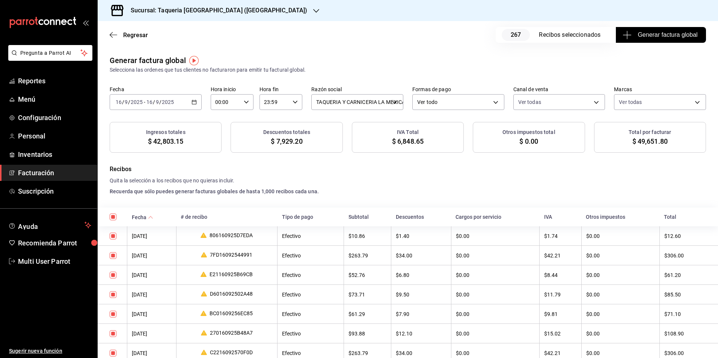
click at [641, 32] on span "Generar factura global" at bounding box center [660, 34] width 73 height 9
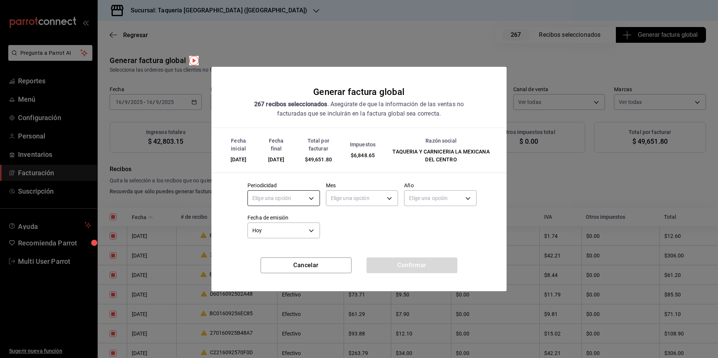
click at [258, 196] on body "Pregunta a Parrot AI Reportes Menú Configuración Personal Inventarios Facturaci…" at bounding box center [359, 179] width 718 height 358
click at [257, 212] on div at bounding box center [359, 179] width 718 height 358
click at [290, 196] on body "Pregunta a Parrot AI Reportes Menú Configuración Personal Inventarios Facturaci…" at bounding box center [359, 179] width 718 height 358
click at [283, 226] on li "Diario" at bounding box center [284, 221] width 72 height 12
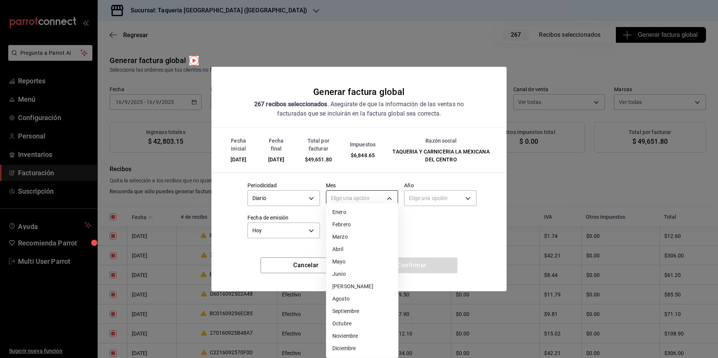
click at [364, 196] on body "Pregunta a Parrot AI Reportes Menú Configuración Personal Inventarios Facturaci…" at bounding box center [359, 179] width 718 height 358
click at [355, 316] on li "Septiembre" at bounding box center [362, 311] width 72 height 12
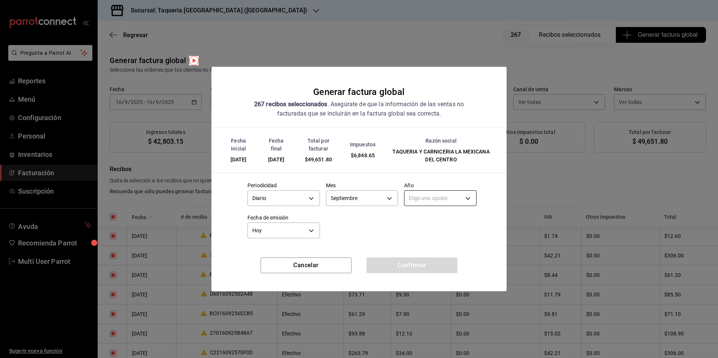
click at [445, 198] on body "Pregunta a Parrot AI Reportes Menú Configuración Personal Inventarios Facturaci…" at bounding box center [359, 179] width 718 height 358
click at [430, 224] on li "2025" at bounding box center [440, 221] width 72 height 12
click at [448, 269] on button "Confirmar" at bounding box center [411, 265] width 91 height 16
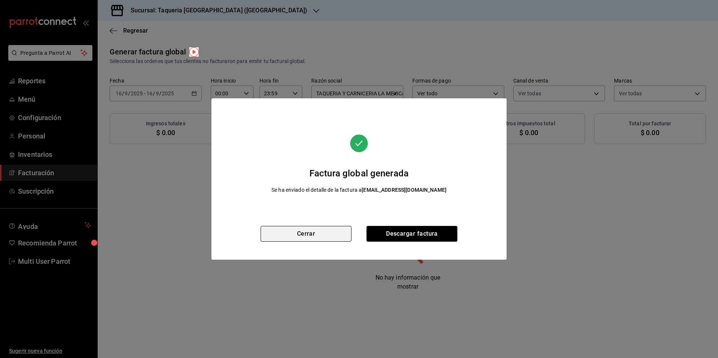
click at [331, 226] on button "Cerrar" at bounding box center [305, 234] width 91 height 16
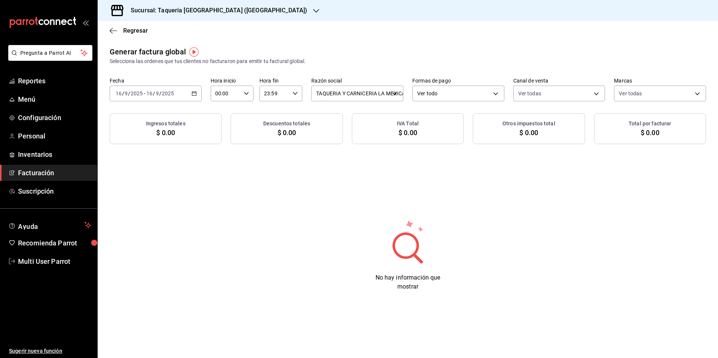
click at [188, 93] on div "[DATE] [DATE] - [DATE] [DATE]" at bounding box center [156, 94] width 92 height 16
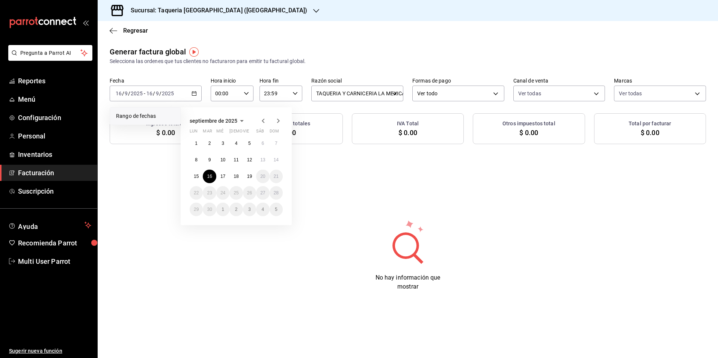
click at [421, 13] on div "Sucursal: Taqueria [GEOGRAPHIC_DATA] ([GEOGRAPHIC_DATA])" at bounding box center [408, 10] width 620 height 21
